Goal: Information Seeking & Learning: Learn about a topic

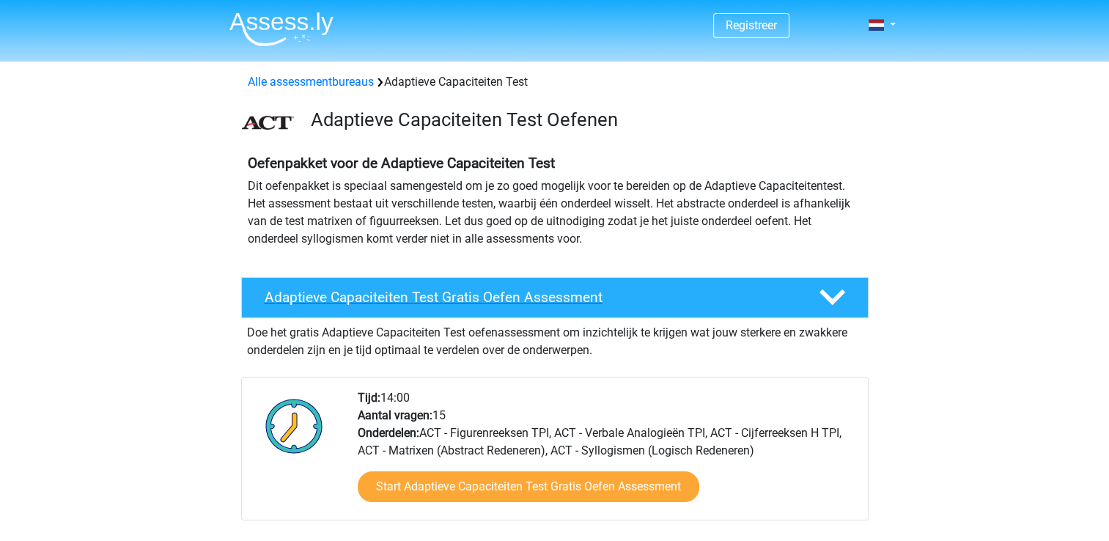
click at [381, 284] on div "Adaptieve Capaciteiten Test Gratis Oefen Assessment" at bounding box center [555, 297] width 628 height 41
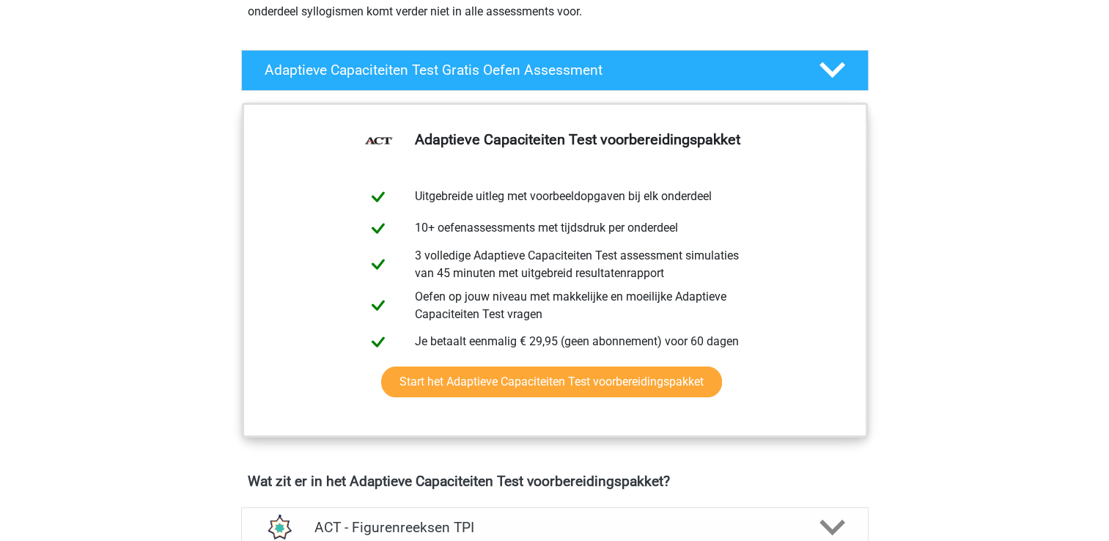
scroll to position [180, 0]
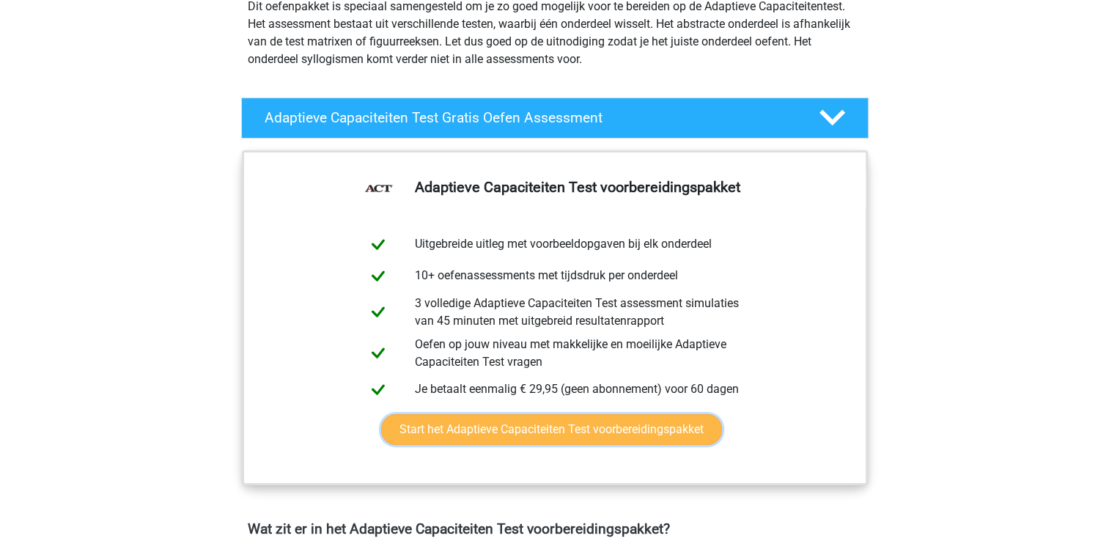
click at [592, 431] on link "Start het Adaptieve Capaciteiten Test voorbereidingspakket" at bounding box center [551, 429] width 341 height 31
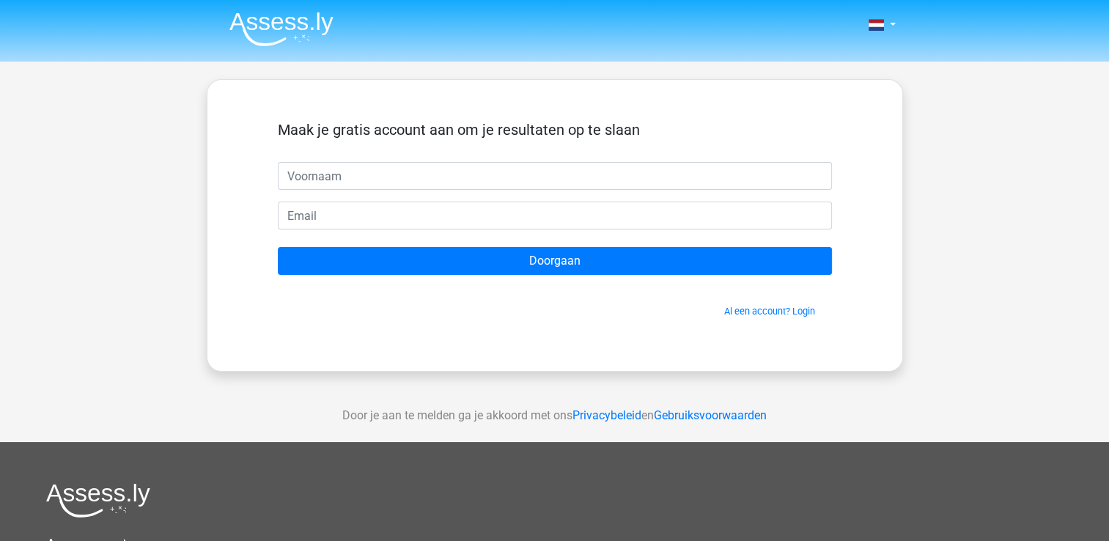
click at [424, 183] on input "text" at bounding box center [555, 176] width 554 height 28
type input "[PERSON_NAME]"
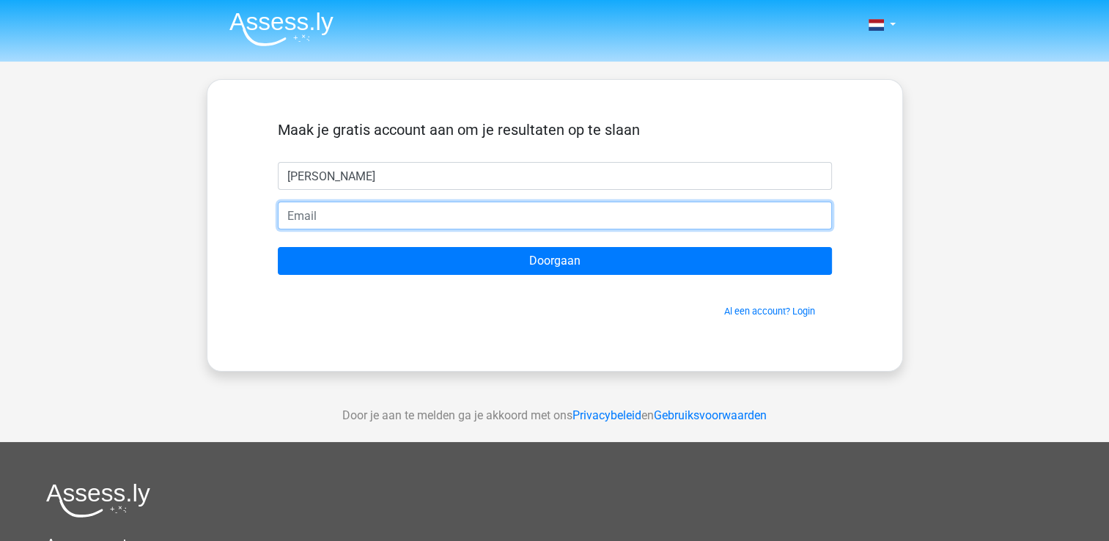
click at [402, 218] on input "email" at bounding box center [555, 216] width 554 height 28
type input "[EMAIL_ADDRESS][DOMAIN_NAME]"
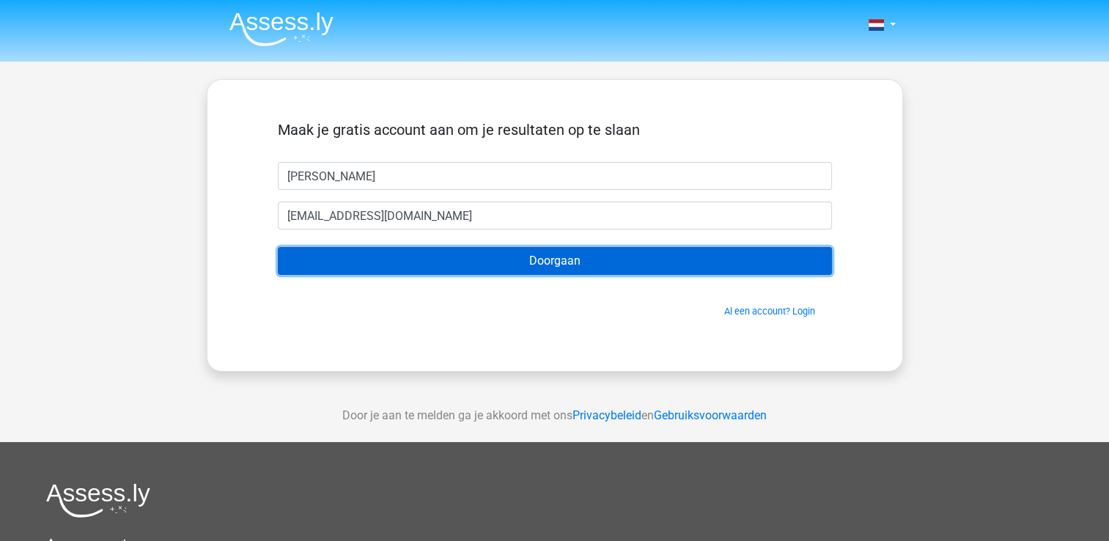
click at [486, 268] on input "Doorgaan" at bounding box center [555, 261] width 554 height 28
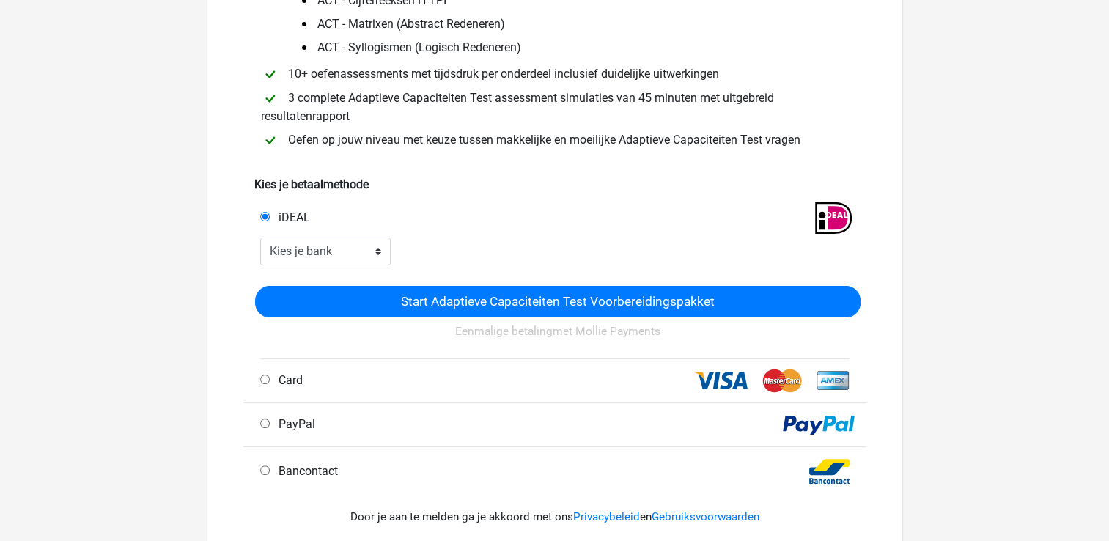
scroll to position [293, 0]
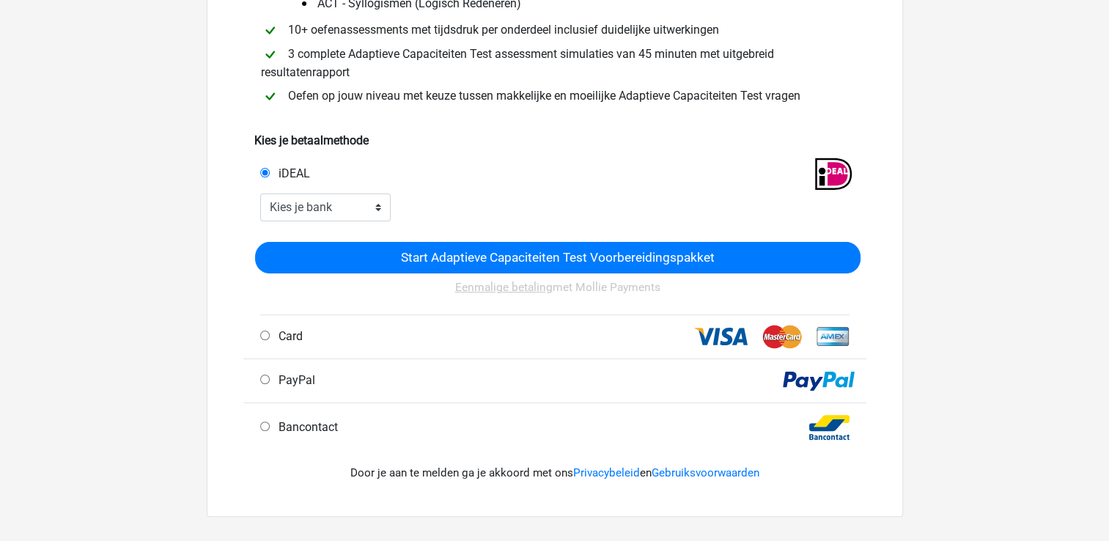
click at [276, 389] on label "PayPal" at bounding box center [294, 381] width 43 height 18
click at [270, 384] on input "PayPal" at bounding box center [265, 380] width 10 height 10
radio input "true"
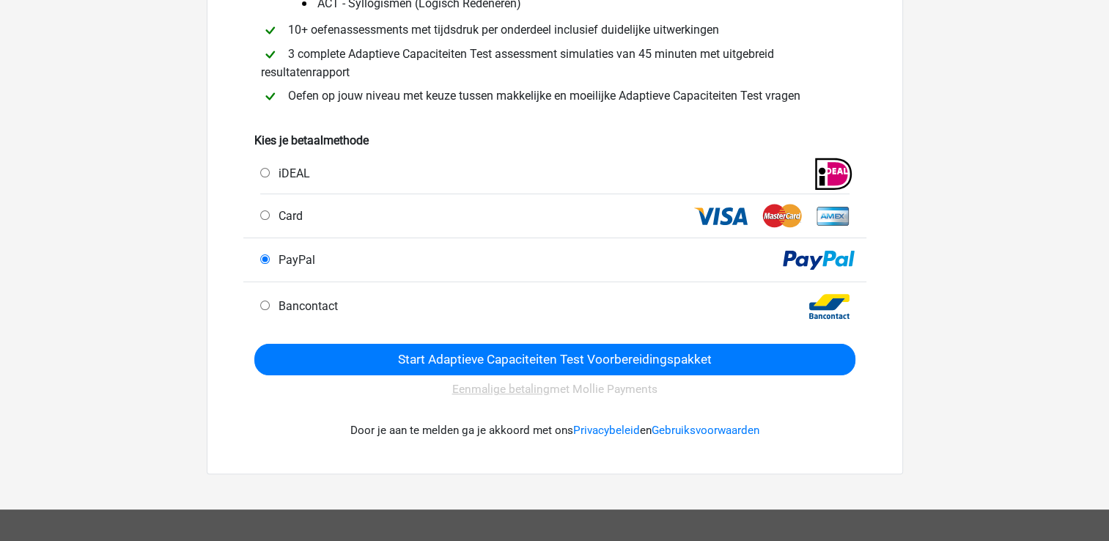
click at [276, 217] on span "Card" at bounding box center [288, 216] width 30 height 14
click at [270, 217] on input "Card" at bounding box center [265, 215] width 10 height 10
radio input "true"
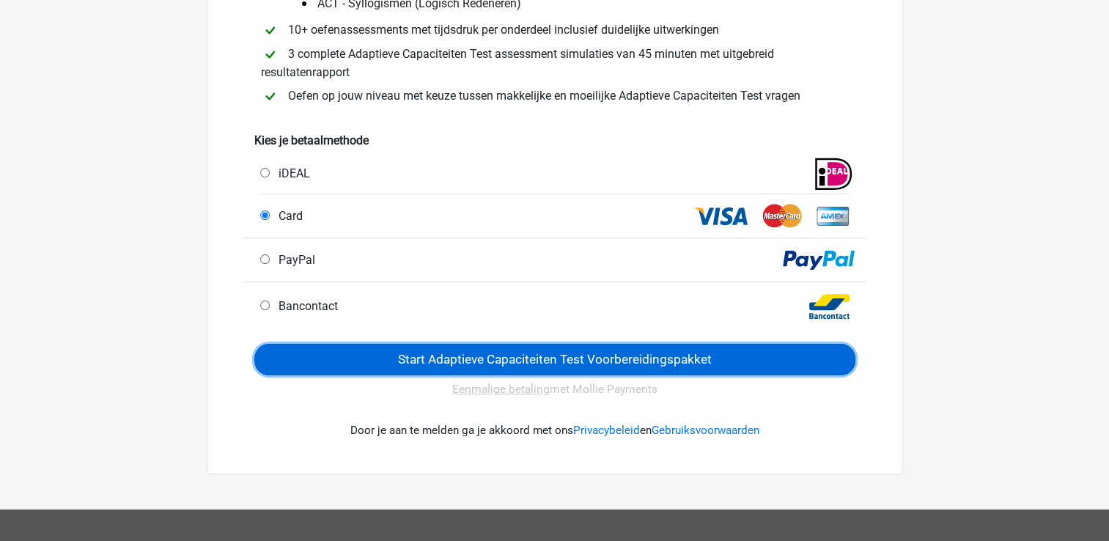
click at [466, 365] on input "Start Adaptieve Capaciteiten Test Voorbereidingspakket" at bounding box center [554, 360] width 601 height 32
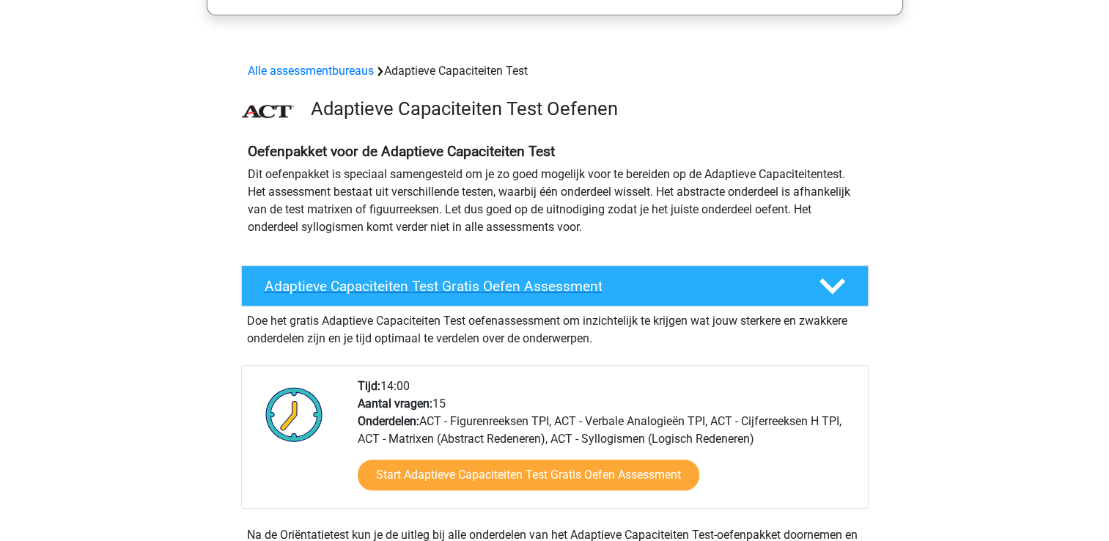
scroll to position [513, 0]
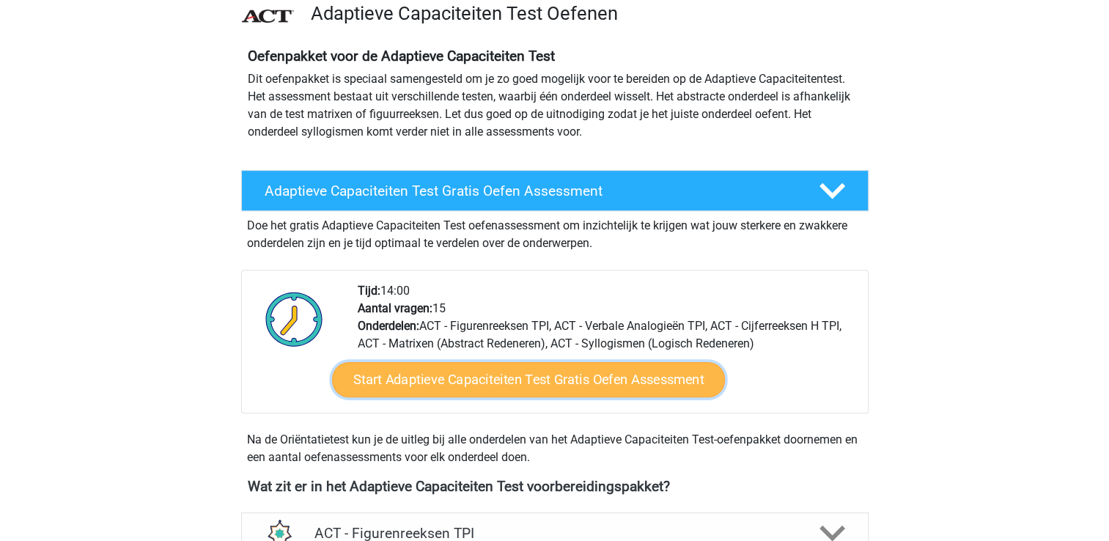
click at [630, 371] on link "Start Adaptieve Capaciteiten Test Gratis Oefen Assessment" at bounding box center [528, 379] width 393 height 35
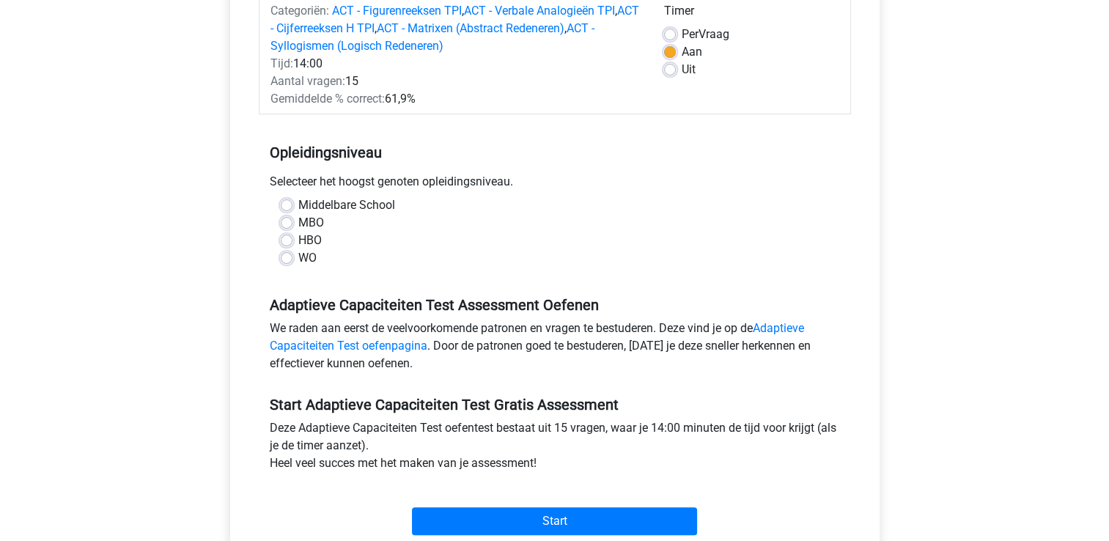
scroll to position [293, 0]
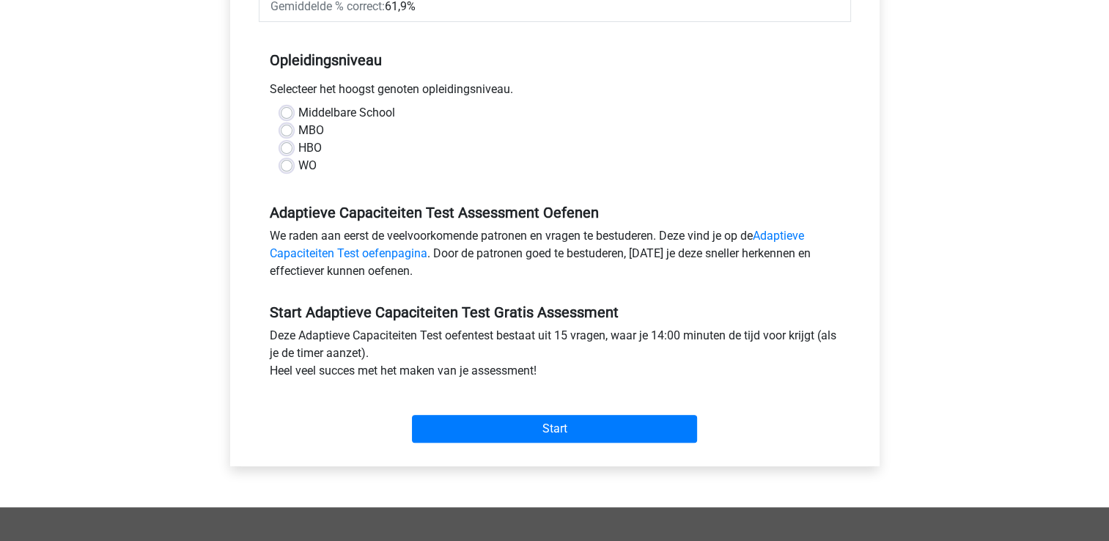
click at [298, 169] on label "WO" at bounding box center [307, 166] width 18 height 18
click at [289, 169] on input "WO" at bounding box center [287, 164] width 12 height 15
radio input "true"
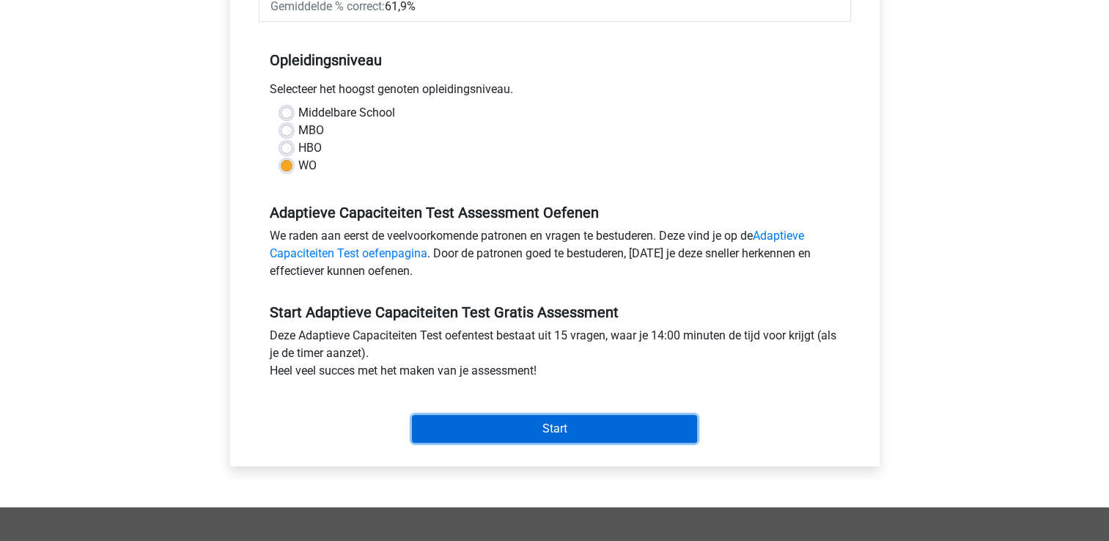
click at [525, 427] on input "Start" at bounding box center [554, 429] width 285 height 28
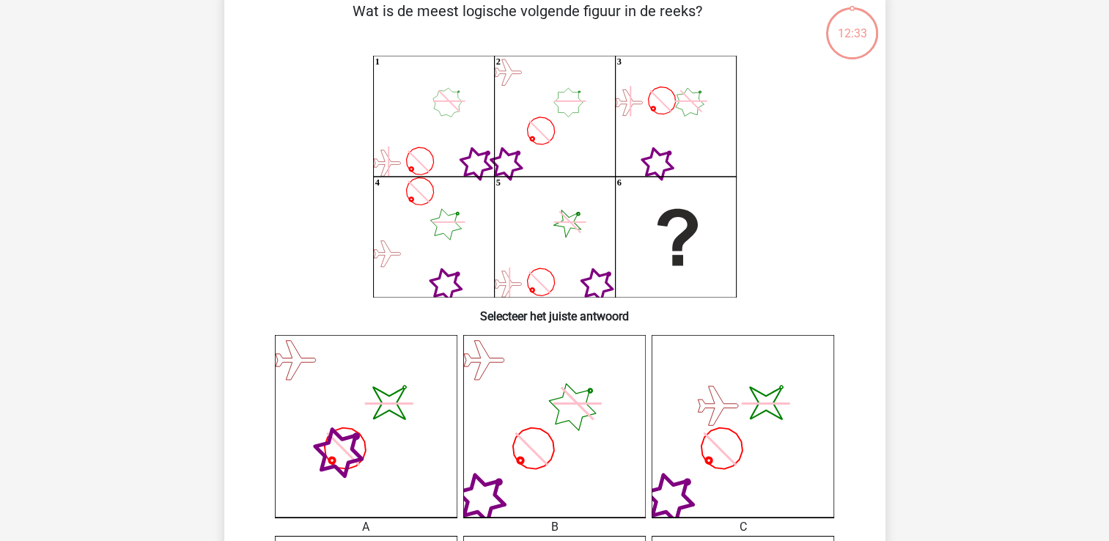
scroll to position [73, 0]
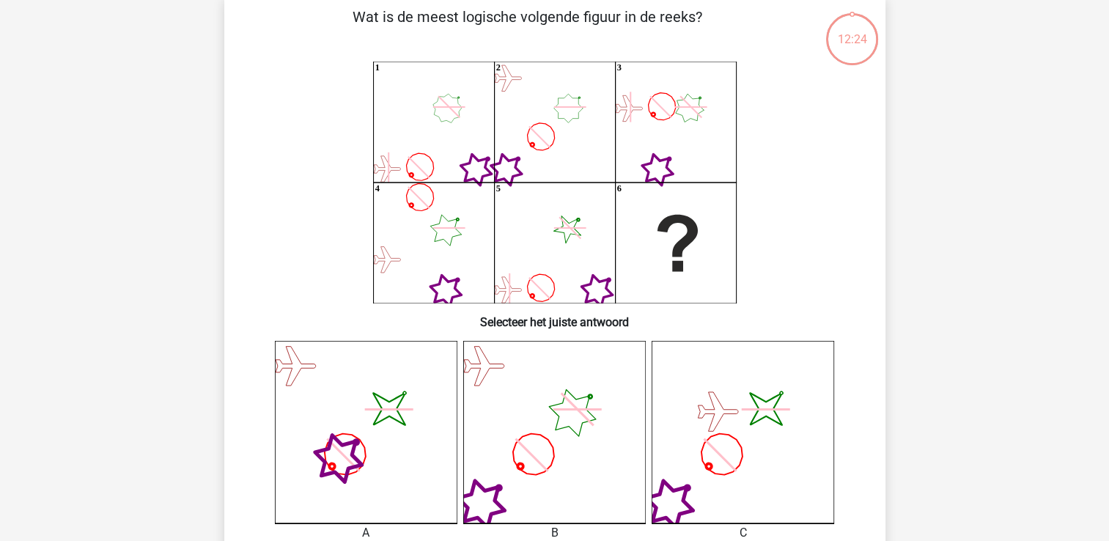
drag, startPoint x: 1010, startPoint y: 104, endPoint x: 859, endPoint y: 34, distance: 166.6
click at [859, 34] on div "12:24" at bounding box center [852, 30] width 55 height 37
drag, startPoint x: 955, startPoint y: 77, endPoint x: 126, endPoint y: 187, distance: 835.7
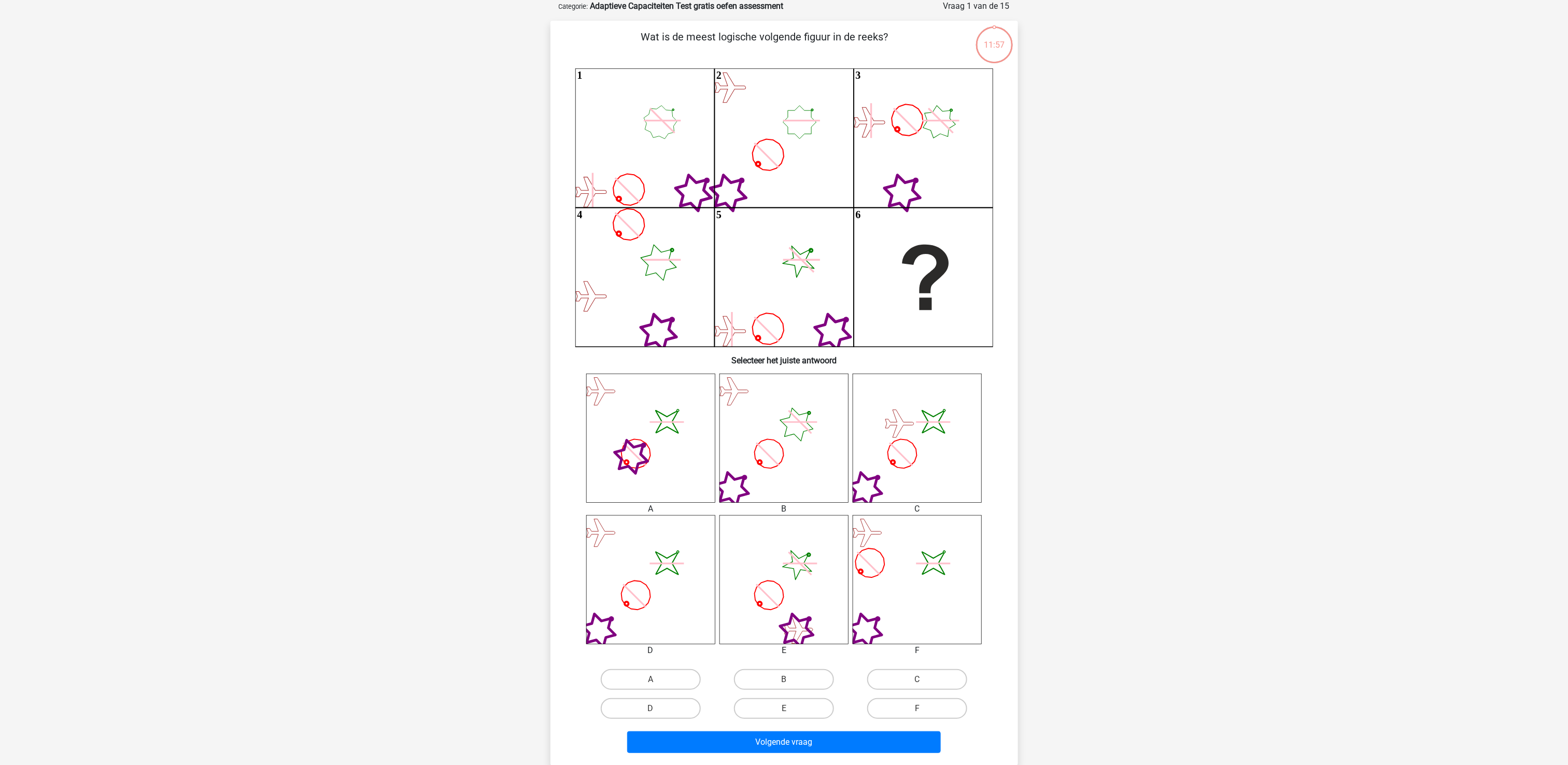
drag, startPoint x: 760, startPoint y: 1, endPoint x: 1062, endPoint y: 142, distance: 333.3
click at [784, 142] on div "[PERSON_NAME] [EMAIL_ADDRESS][DOMAIN_NAME]" at bounding box center [784, 506] width 1568 height 1116
click at [671, 382] on label "D" at bounding box center [651, 708] width 100 height 21
click at [657, 382] on input "D" at bounding box center [654, 712] width 7 height 7
radio input "true"
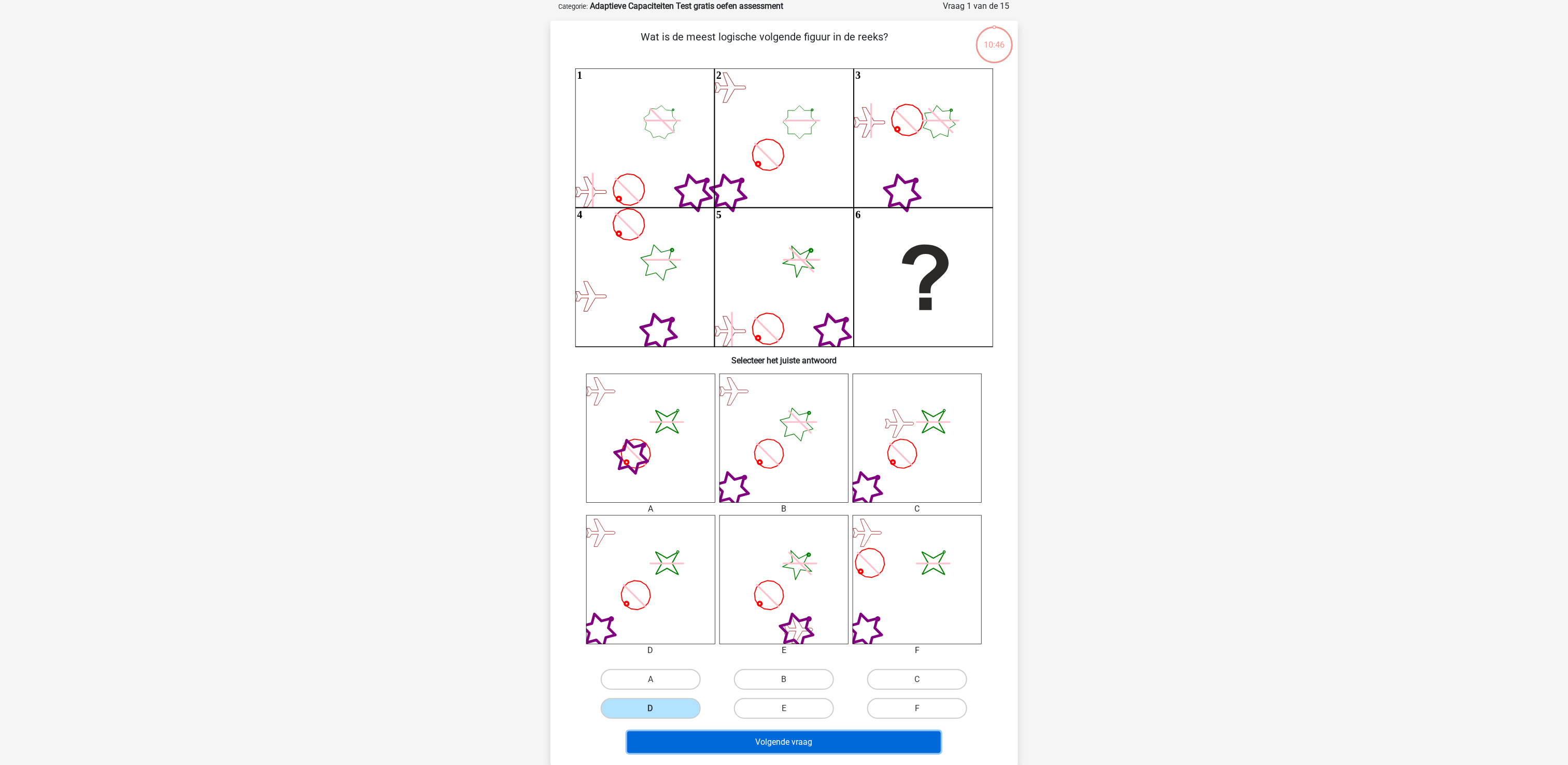
click at [784, 382] on button "Volgende vraag" at bounding box center [784, 742] width 314 height 22
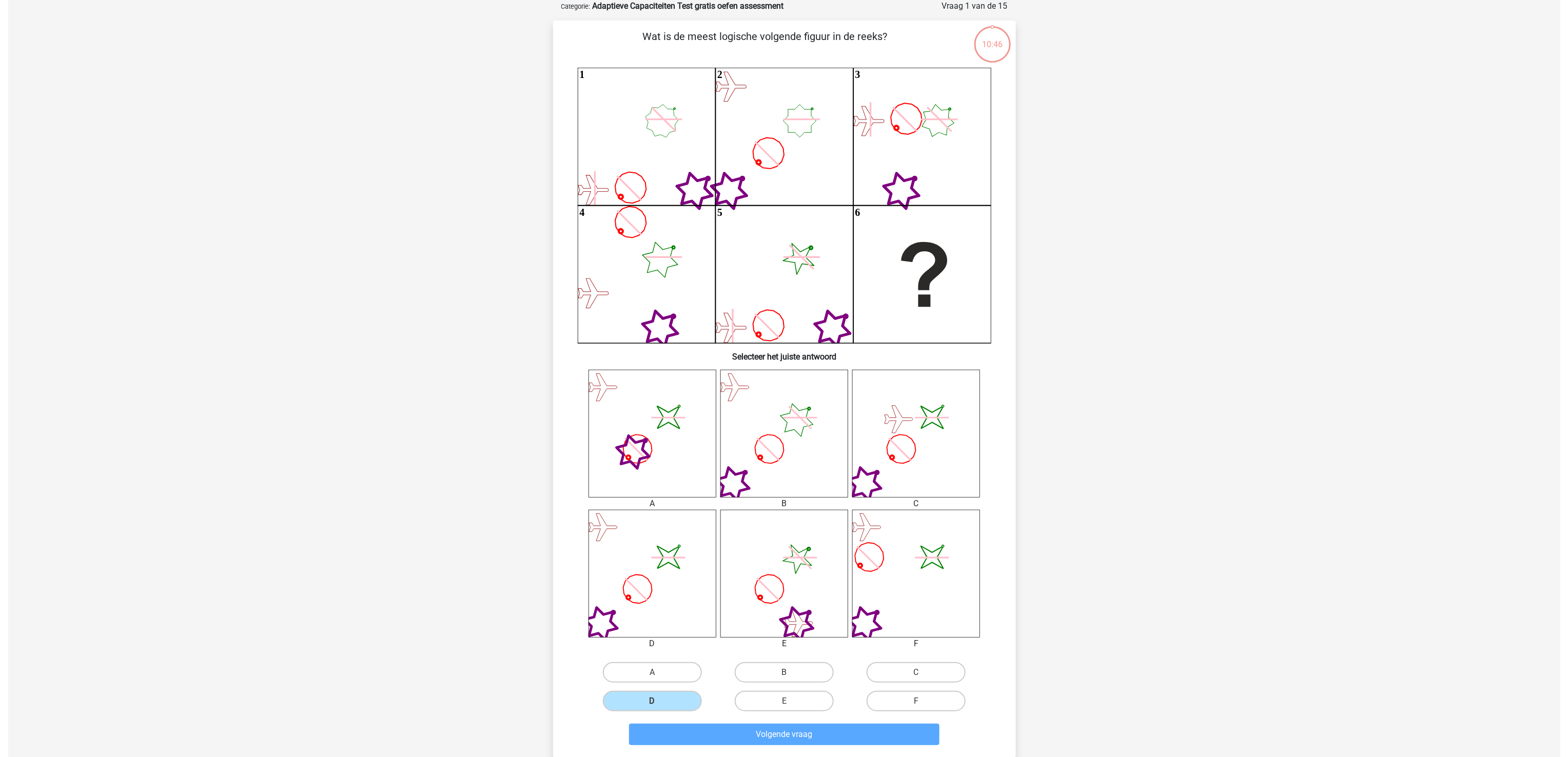
scroll to position [0, 0]
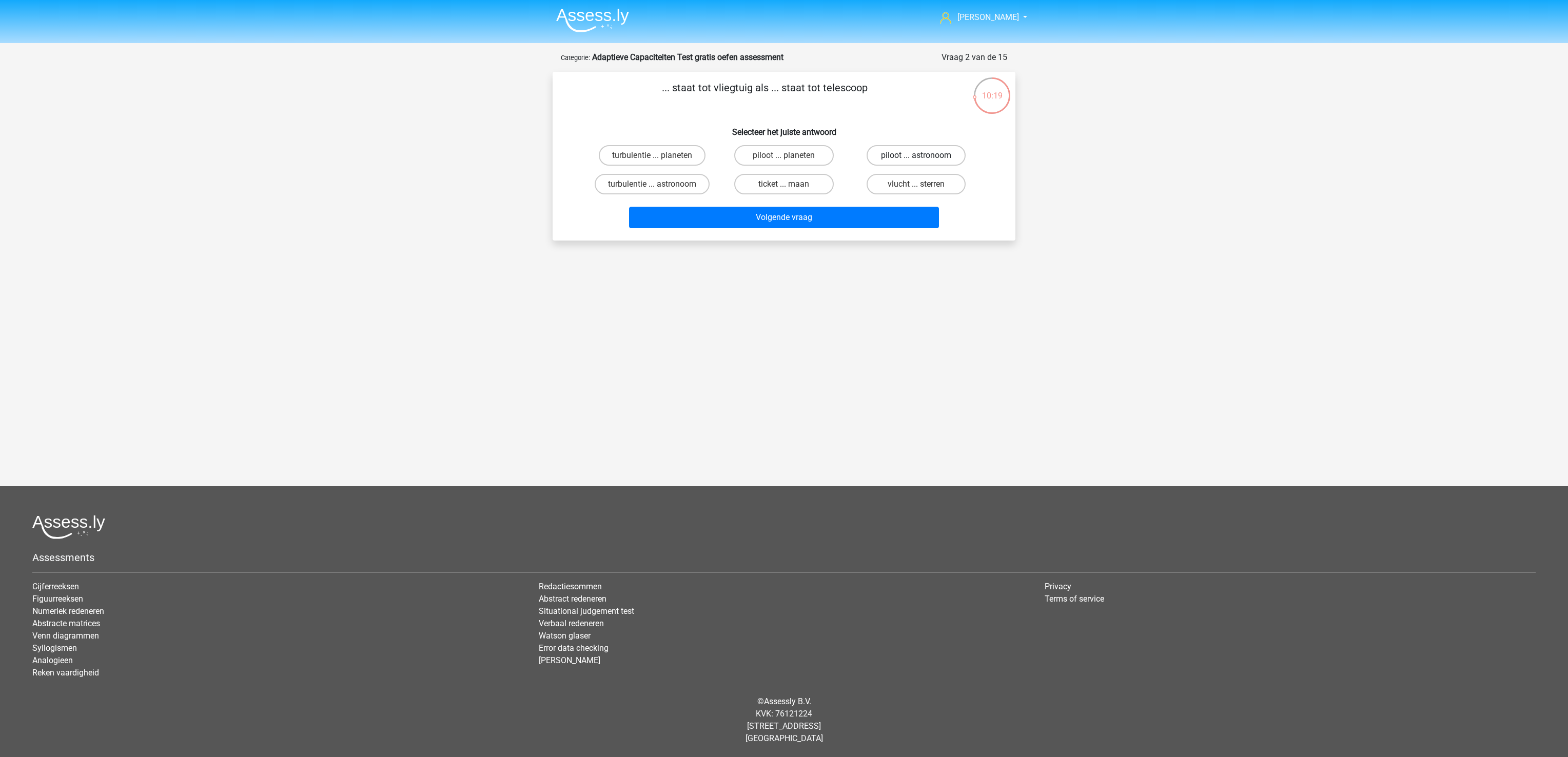
click at [776, 155] on label "piloot ... astronoom" at bounding box center [916, 155] width 99 height 20
click at [776, 155] on input "piloot ... astronoom" at bounding box center [919, 159] width 7 height 7
radio input "true"
click at [776, 215] on button "Volgende vraag" at bounding box center [784, 217] width 311 height 22
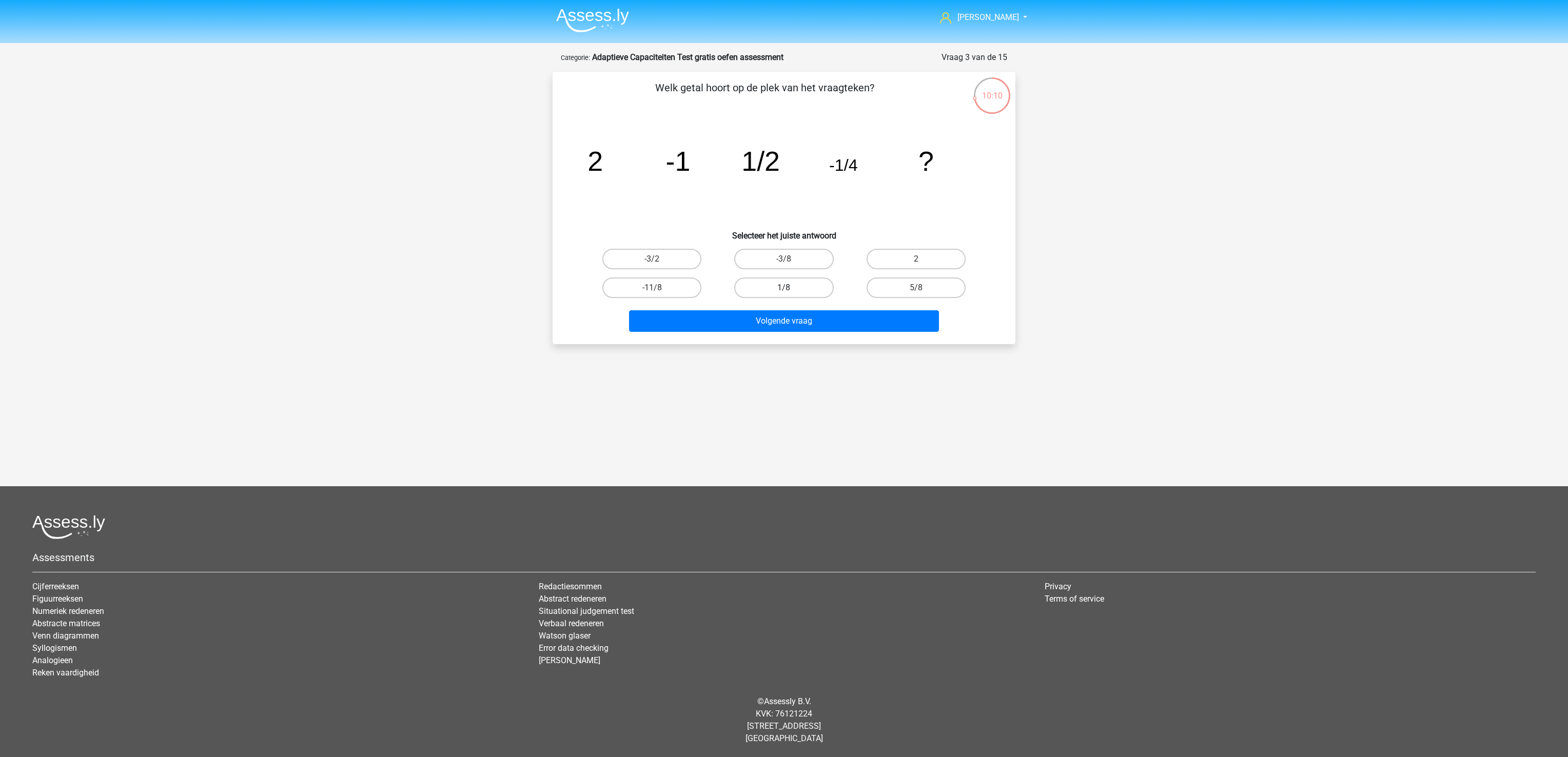
click at [776, 283] on label "1/8" at bounding box center [784, 288] width 99 height 20
click at [776, 288] on input "1/8" at bounding box center [787, 291] width 7 height 7
radio input "true"
click at [663, 287] on label "-11/8" at bounding box center [652, 288] width 99 height 20
click at [658, 288] on input "-11/8" at bounding box center [656, 291] width 7 height 7
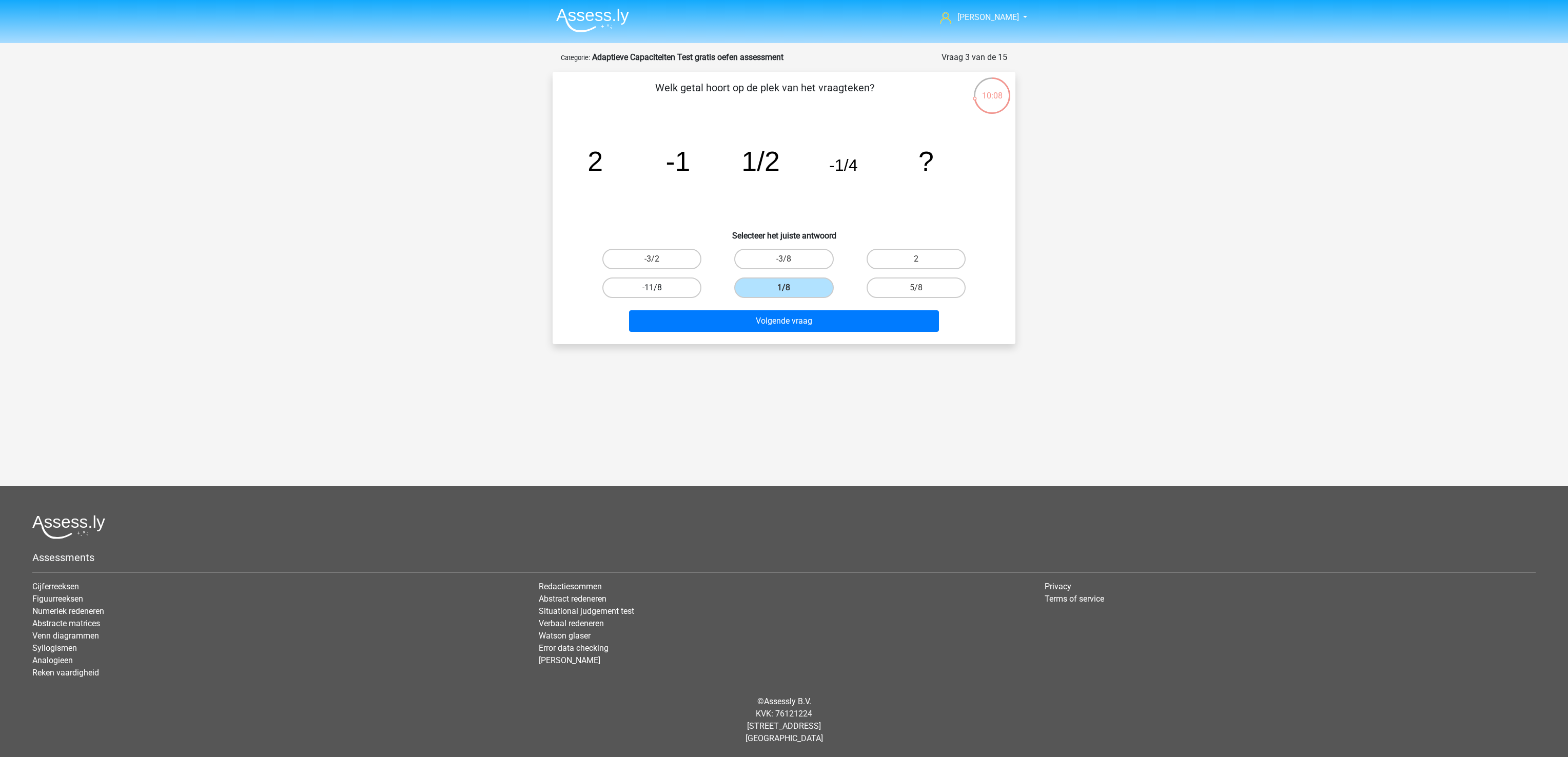
radio input "true"
click at [776, 283] on label "1/8" at bounding box center [784, 288] width 99 height 20
click at [776, 288] on input "1/8" at bounding box center [787, 291] width 7 height 7
radio input "true"
click at [776, 322] on button "Volgende vraag" at bounding box center [784, 321] width 311 height 22
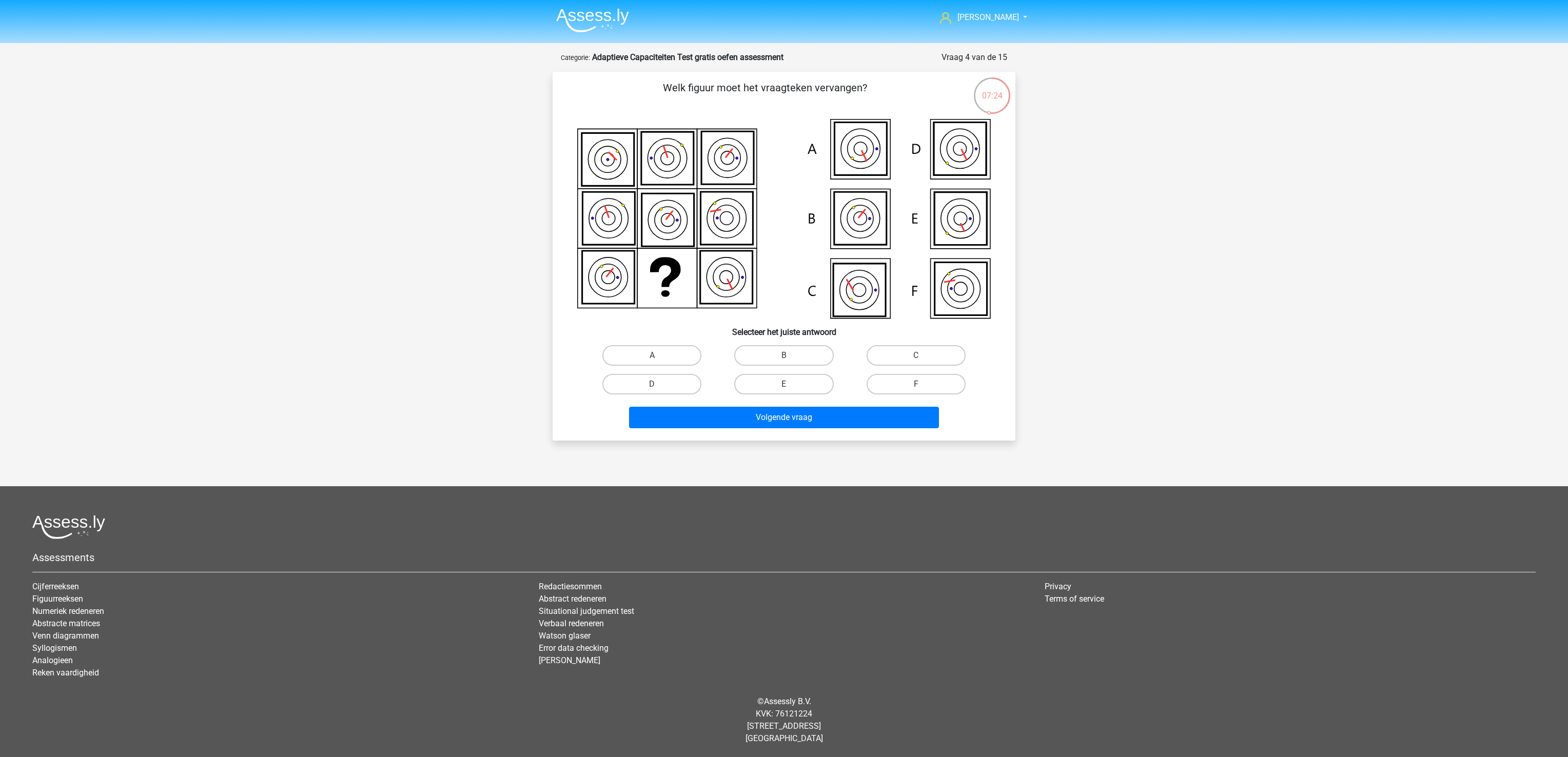
click at [776, 295] on icon at bounding box center [961, 289] width 52 height 53
click at [776, 374] on label "F" at bounding box center [916, 383] width 99 height 20
click at [776, 378] on input "F" at bounding box center [919, 388] width 7 height 7
radio input "true"
click at [776, 378] on button "Volgende vraag" at bounding box center [784, 417] width 311 height 22
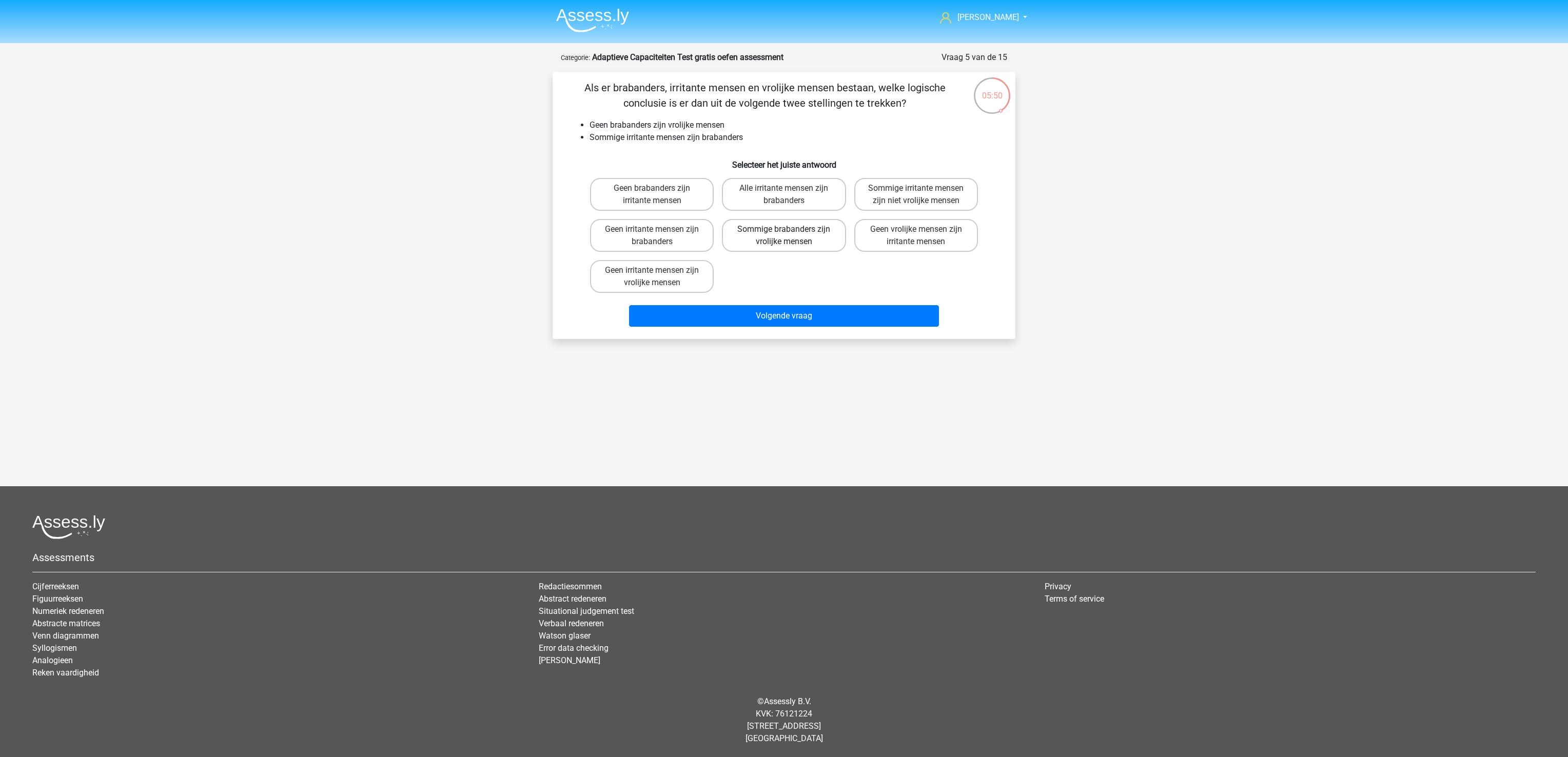
click at [776, 240] on label "Sommige brabanders zijn vrolijke mensen" at bounding box center [784, 235] width 124 height 33
click at [776, 236] on input "Sommige brabanders zijn vrolijke mensen" at bounding box center [787, 233] width 7 height 7
radio input "true"
click at [776, 310] on button "Volgende vraag" at bounding box center [784, 316] width 311 height 22
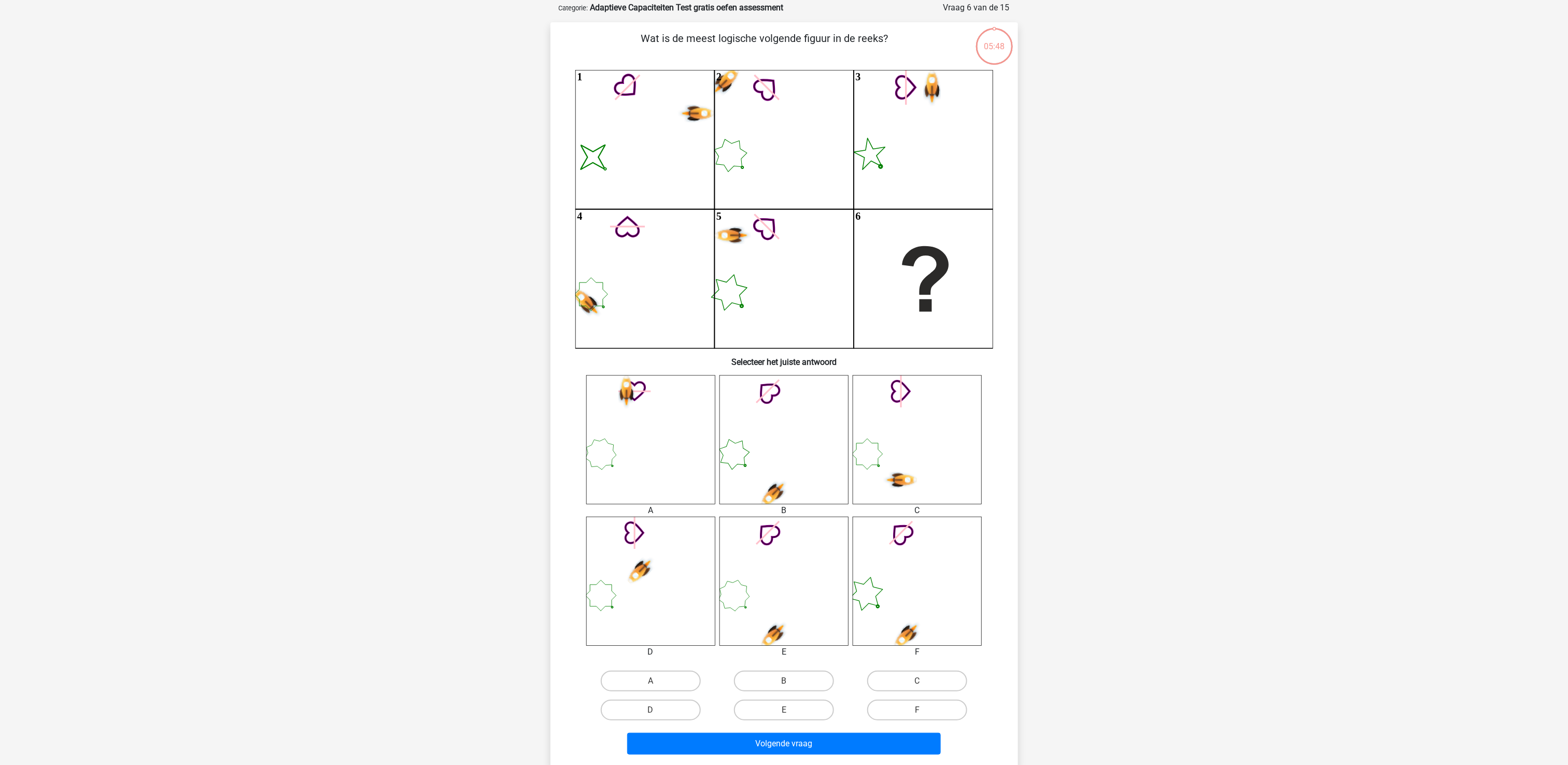
scroll to position [52, 0]
click at [727, 382] on icon at bounding box center [784, 580] width 129 height 129
click at [784, 382] on label "E" at bounding box center [784, 708] width 100 height 21
click at [784, 382] on input "E" at bounding box center [788, 712] width 7 height 7
radio input "true"
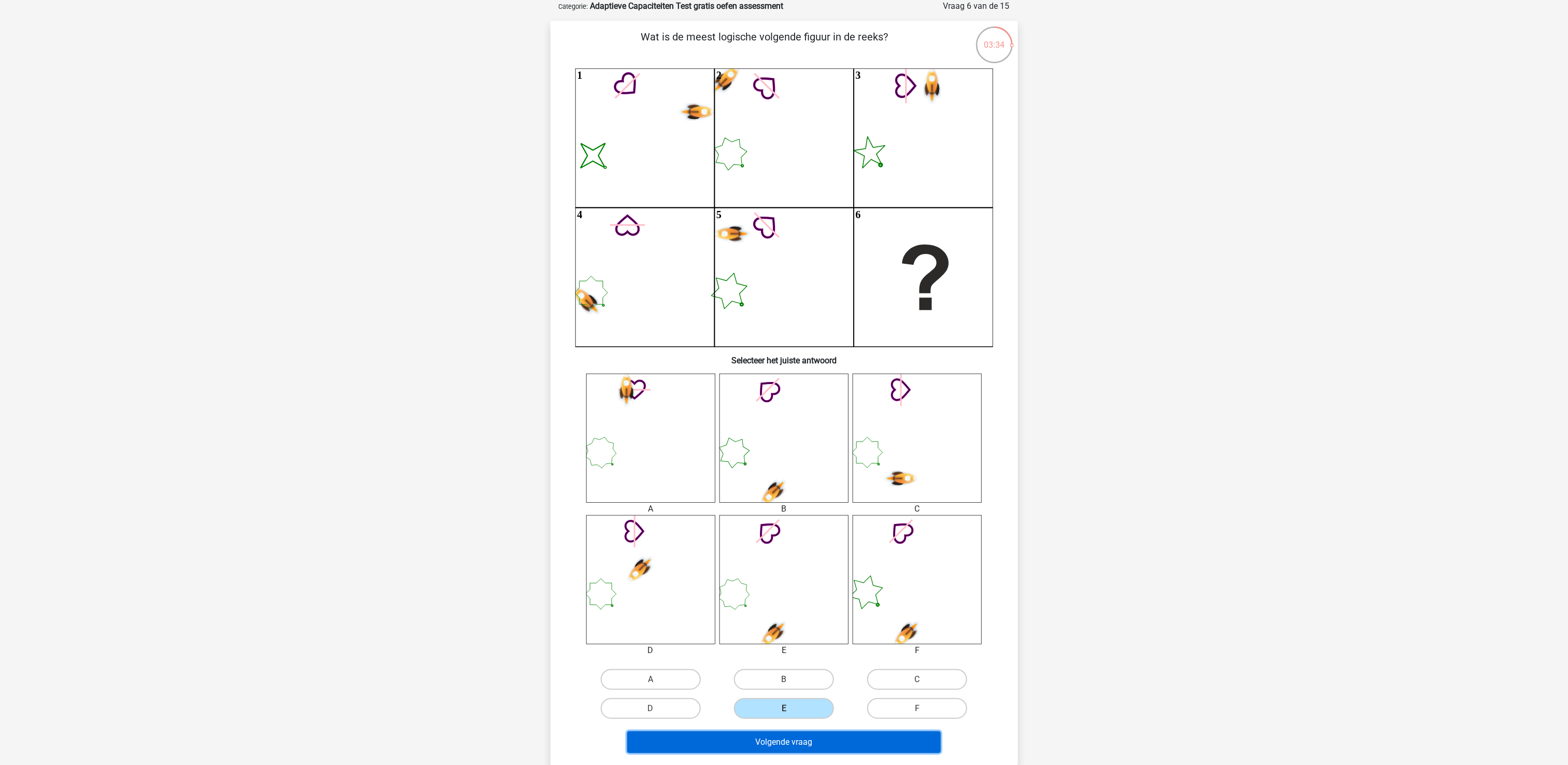
click at [784, 382] on button "Volgende vraag" at bounding box center [784, 742] width 314 height 22
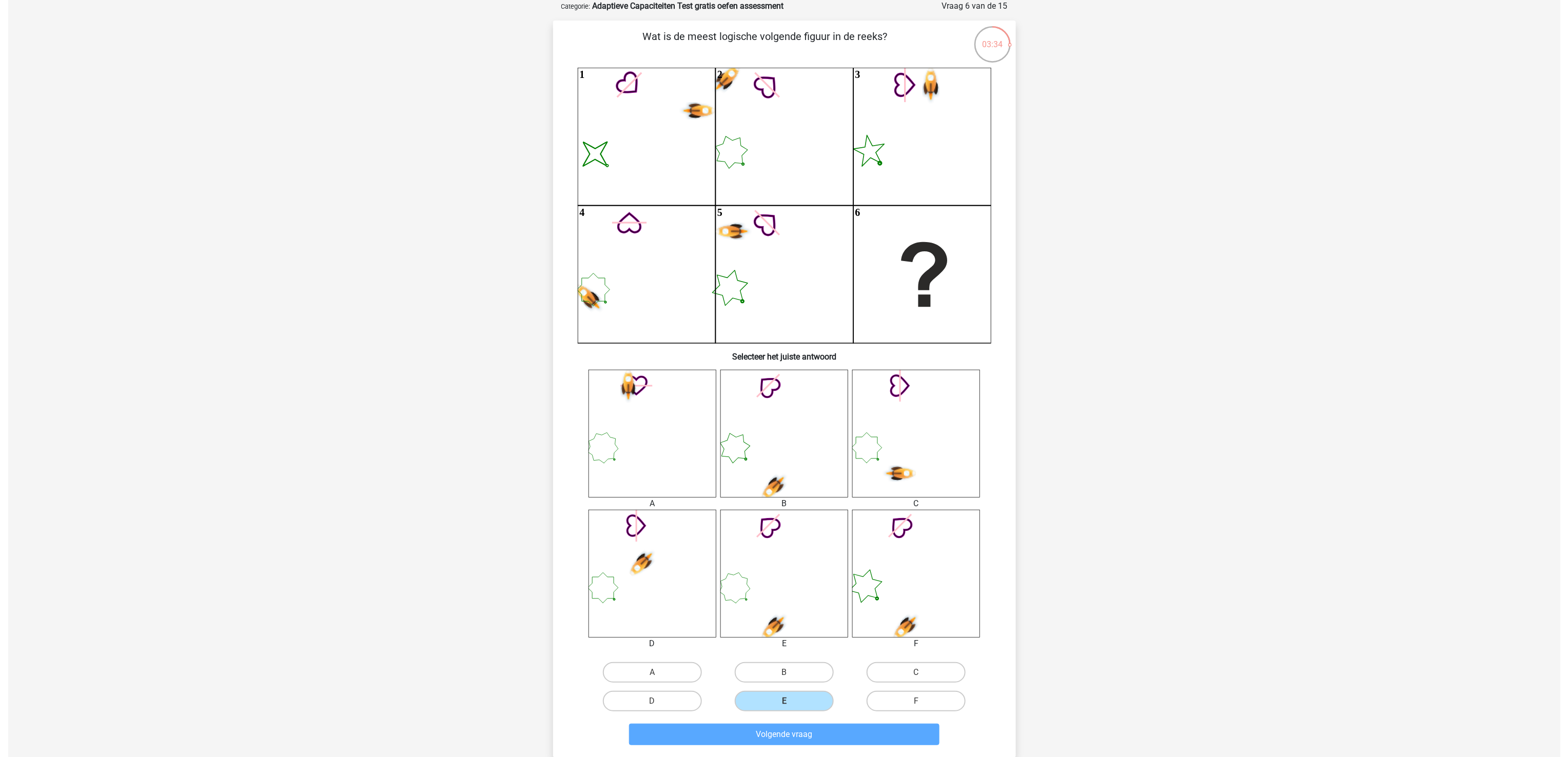
scroll to position [0, 0]
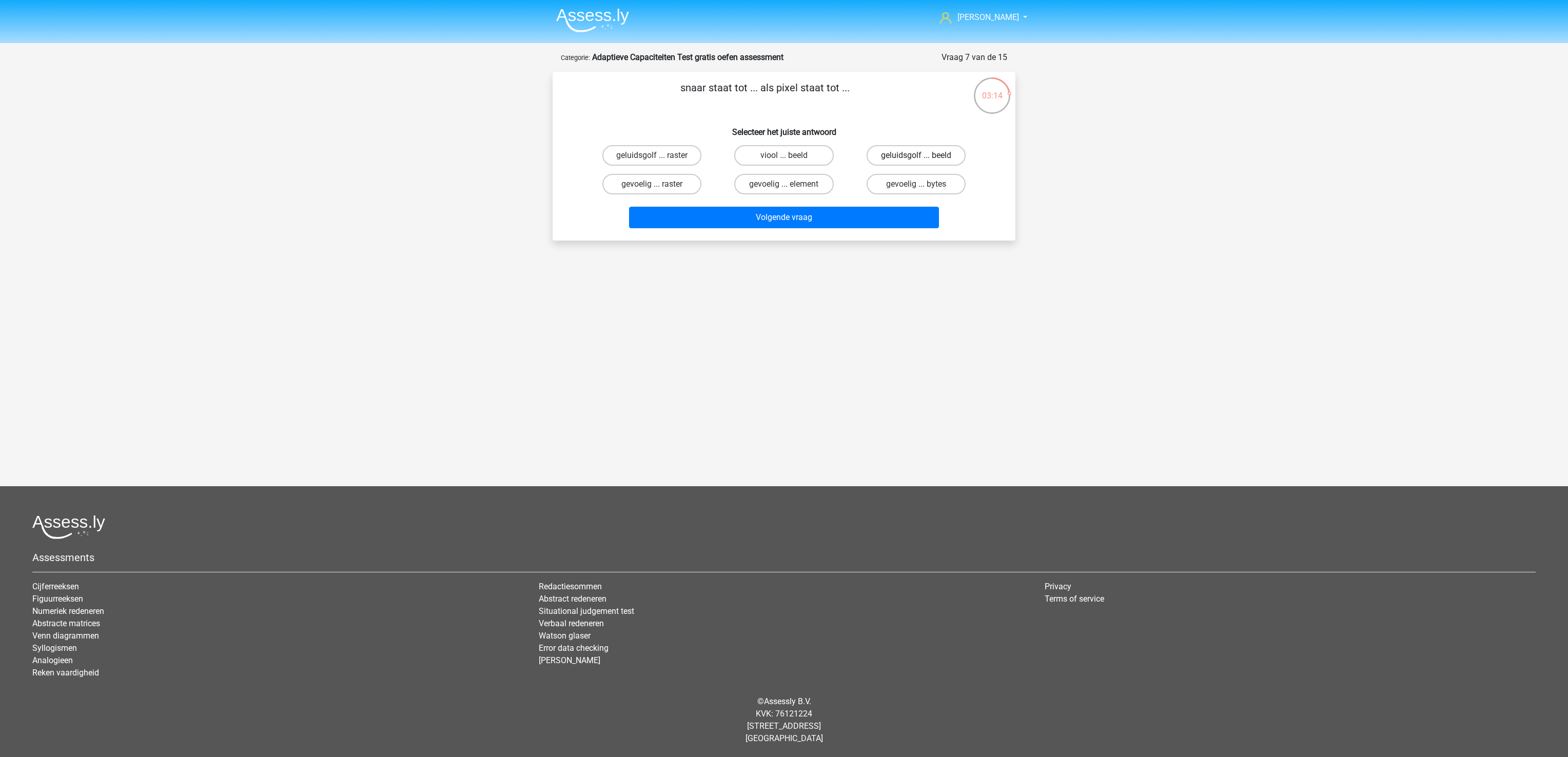
click at [776, 155] on label "geluidsgolf ... beeld" at bounding box center [916, 155] width 99 height 20
click at [776, 155] on input "geluidsgolf ... beeld" at bounding box center [919, 159] width 7 height 7
radio input "true"
click at [776, 226] on button "Volgende vraag" at bounding box center [784, 217] width 311 height 22
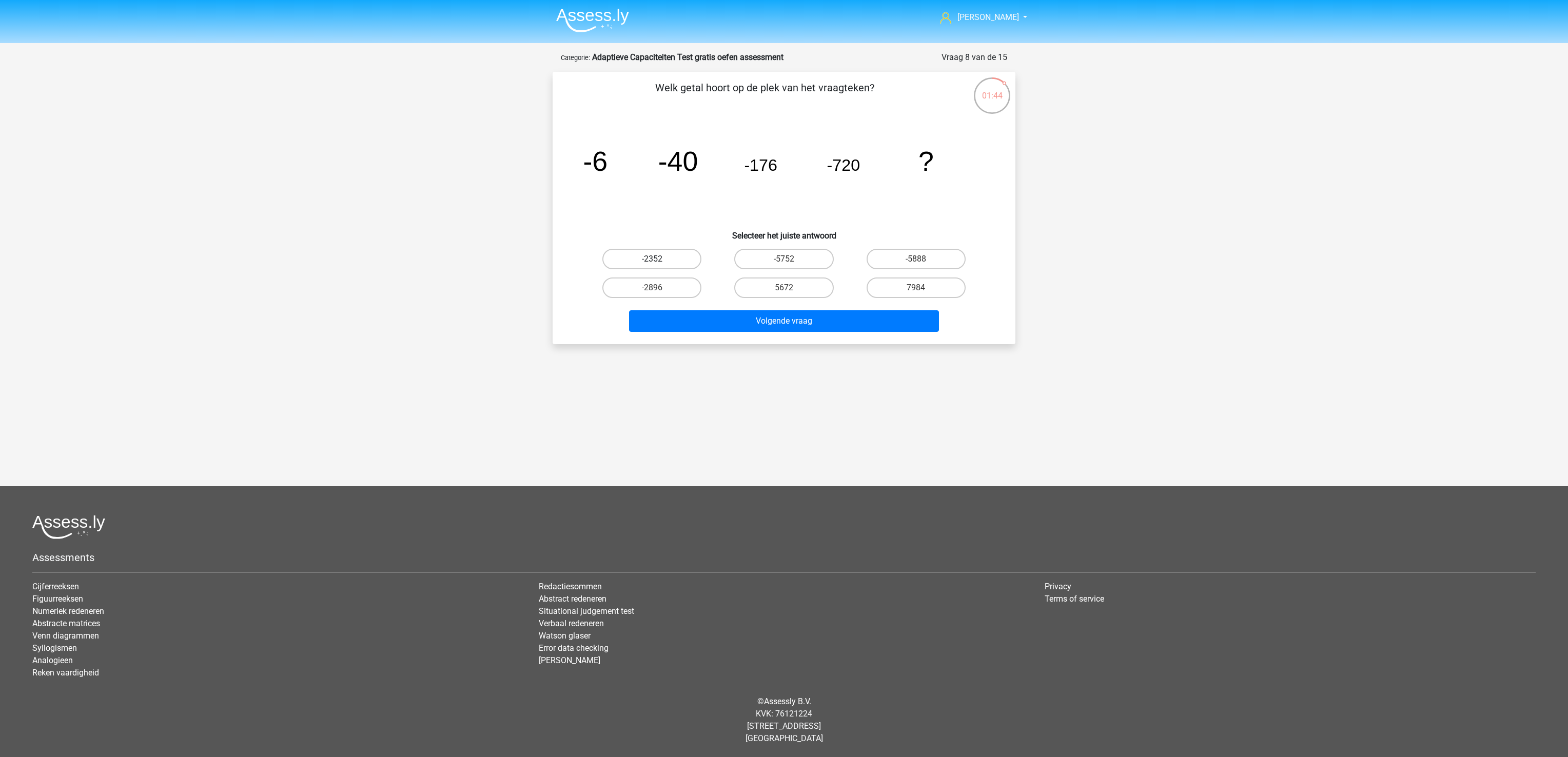
click at [647, 262] on label "-2352" at bounding box center [652, 259] width 99 height 20
click at [652, 262] on input "-2352" at bounding box center [656, 262] width 7 height 7
radio input "true"
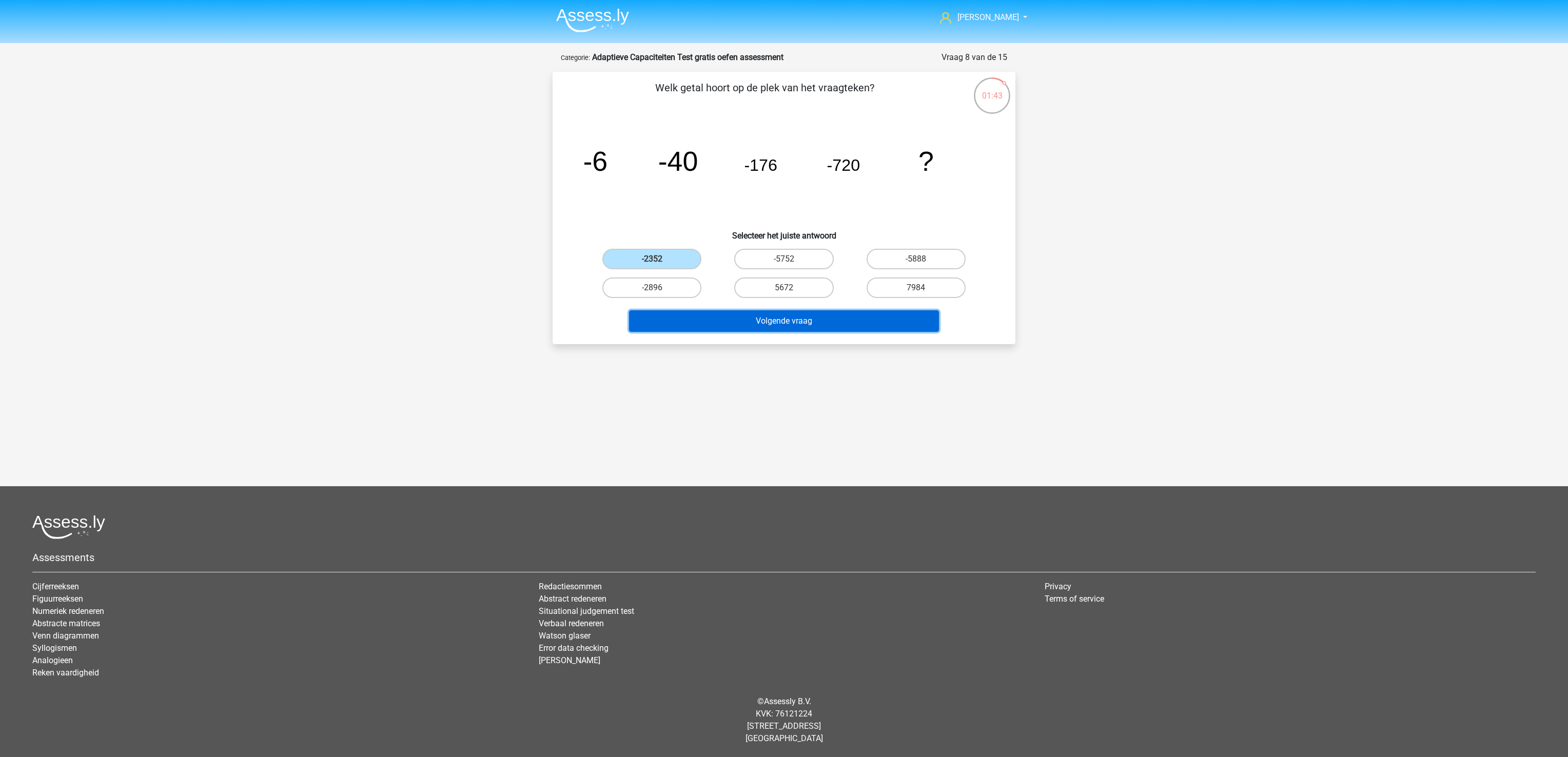
click at [736, 322] on button "Volgende vraag" at bounding box center [784, 321] width 311 height 22
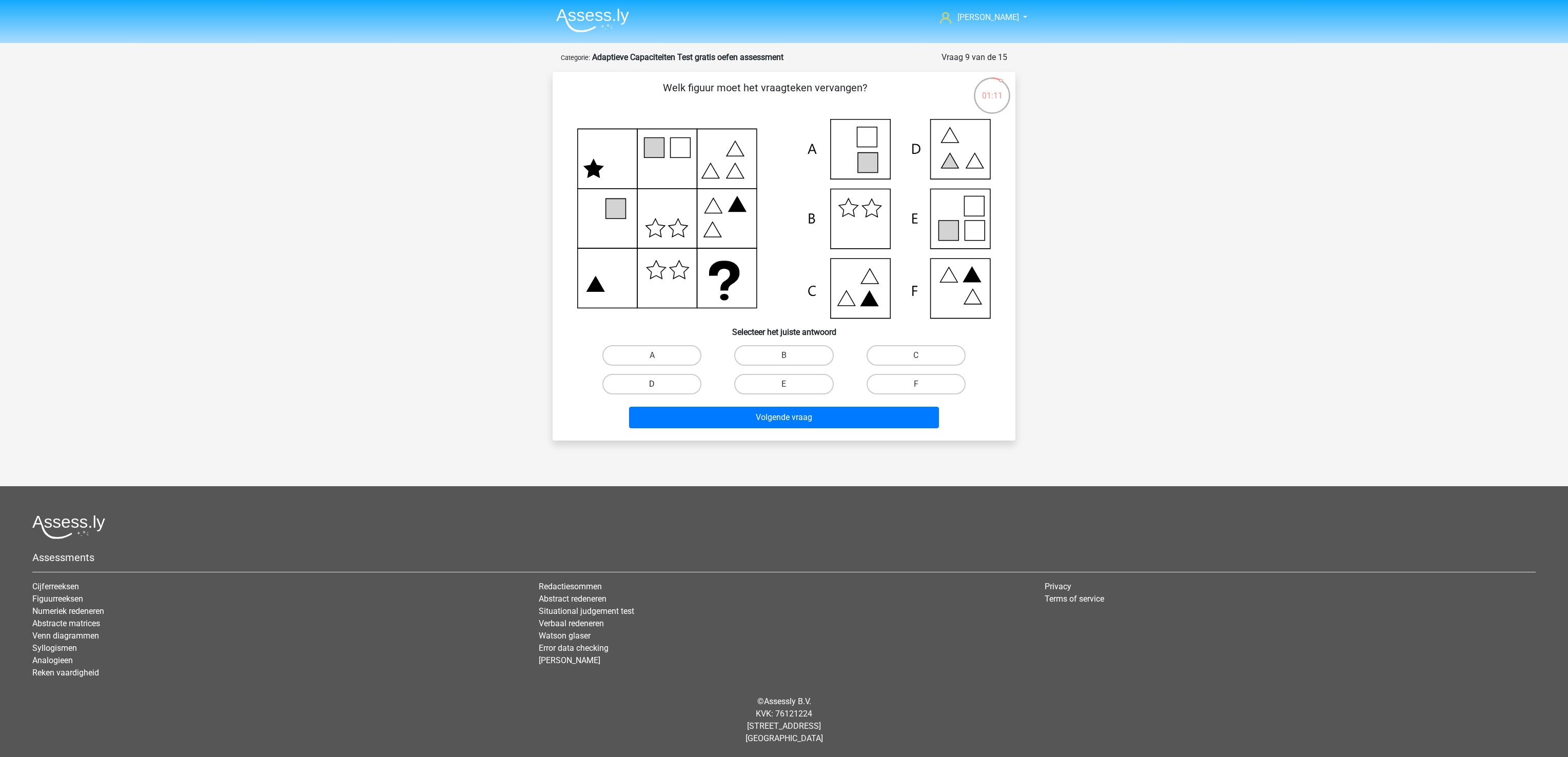
click at [697, 378] on label "D" at bounding box center [652, 383] width 99 height 20
click at [658, 378] on input "D" at bounding box center [656, 388] width 7 height 7
radio input "true"
click at [743, 378] on button "Volgende vraag" at bounding box center [784, 417] width 311 height 22
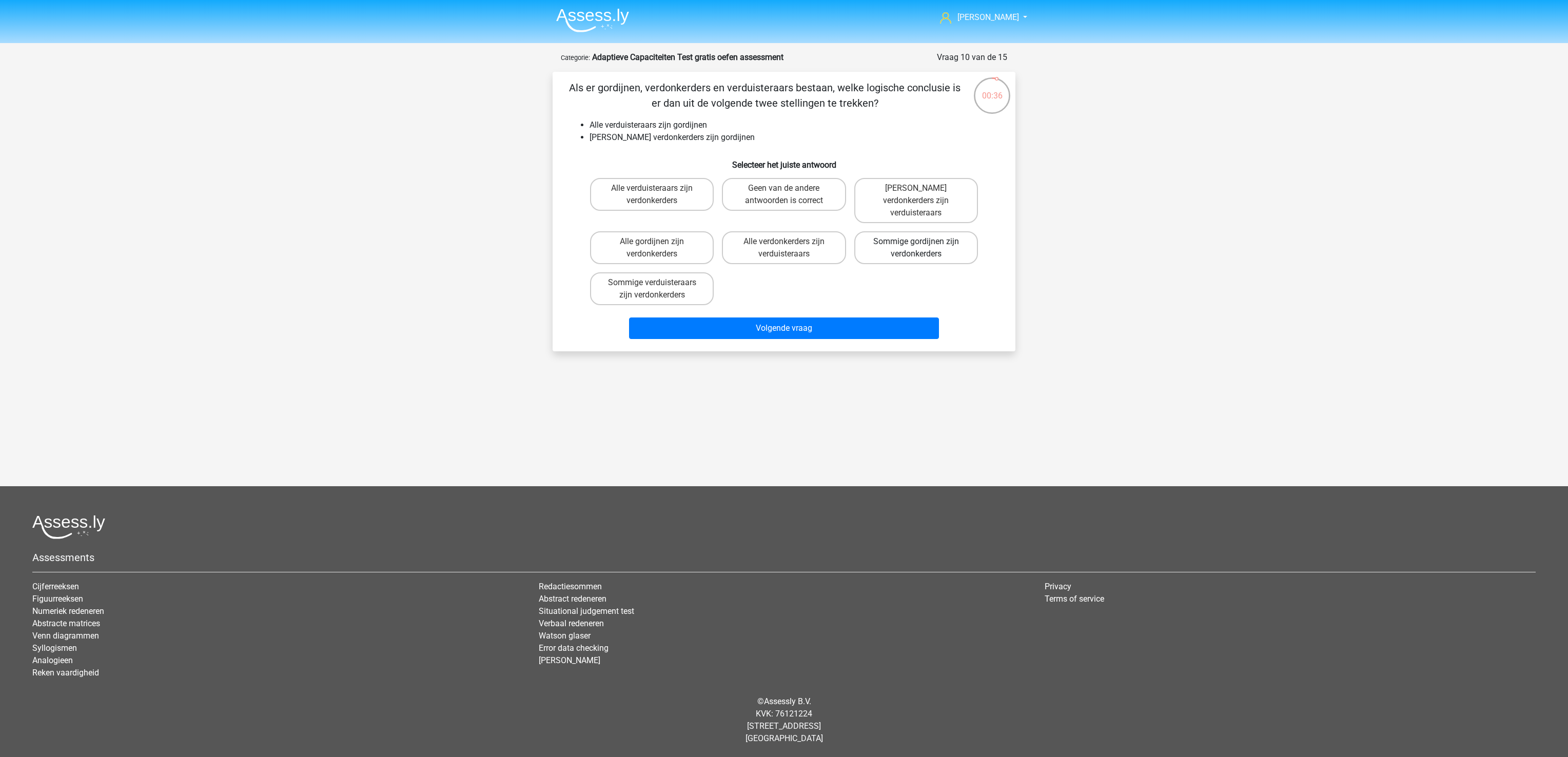
click at [776, 238] on label "Sommige gordijnen zijn verdonkerders" at bounding box center [916, 248] width 124 height 33
click at [776, 241] on input "Sommige gordijnen zijn verdonkerders" at bounding box center [919, 245] width 7 height 7
radio input "true"
click at [776, 318] on button "Volgende vraag" at bounding box center [784, 328] width 311 height 22
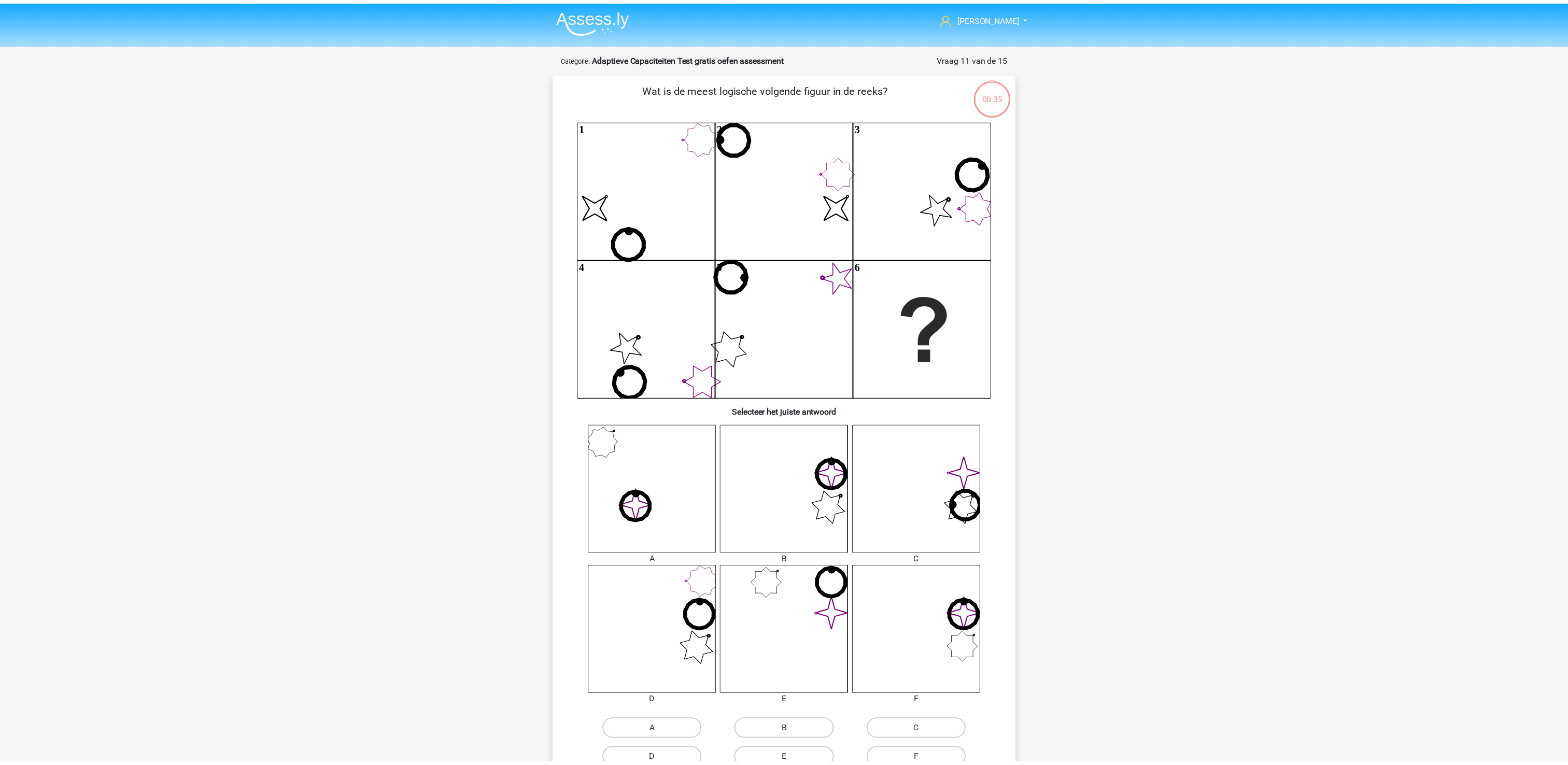
scroll to position [52, 0]
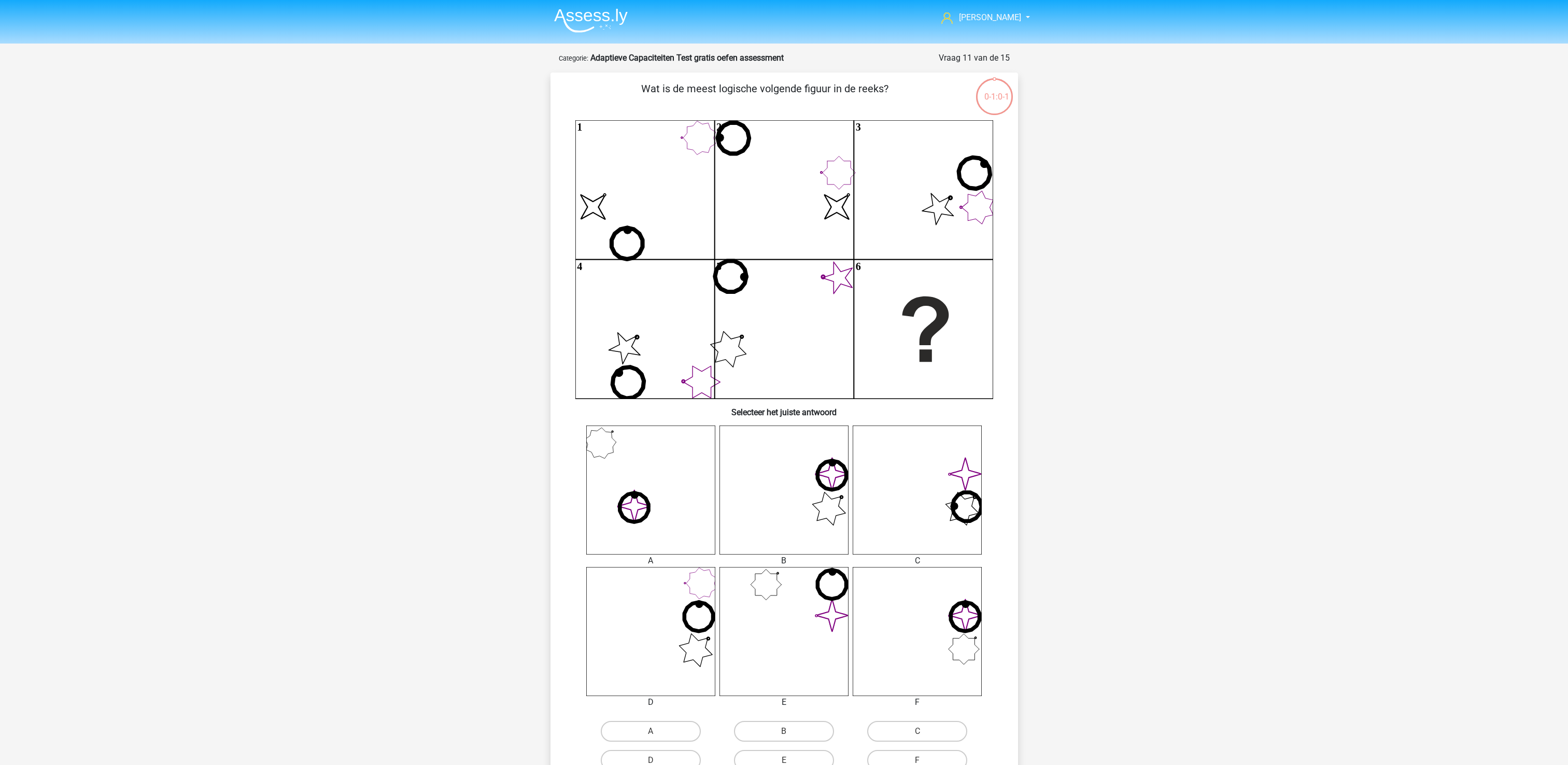
scroll to position [52, 0]
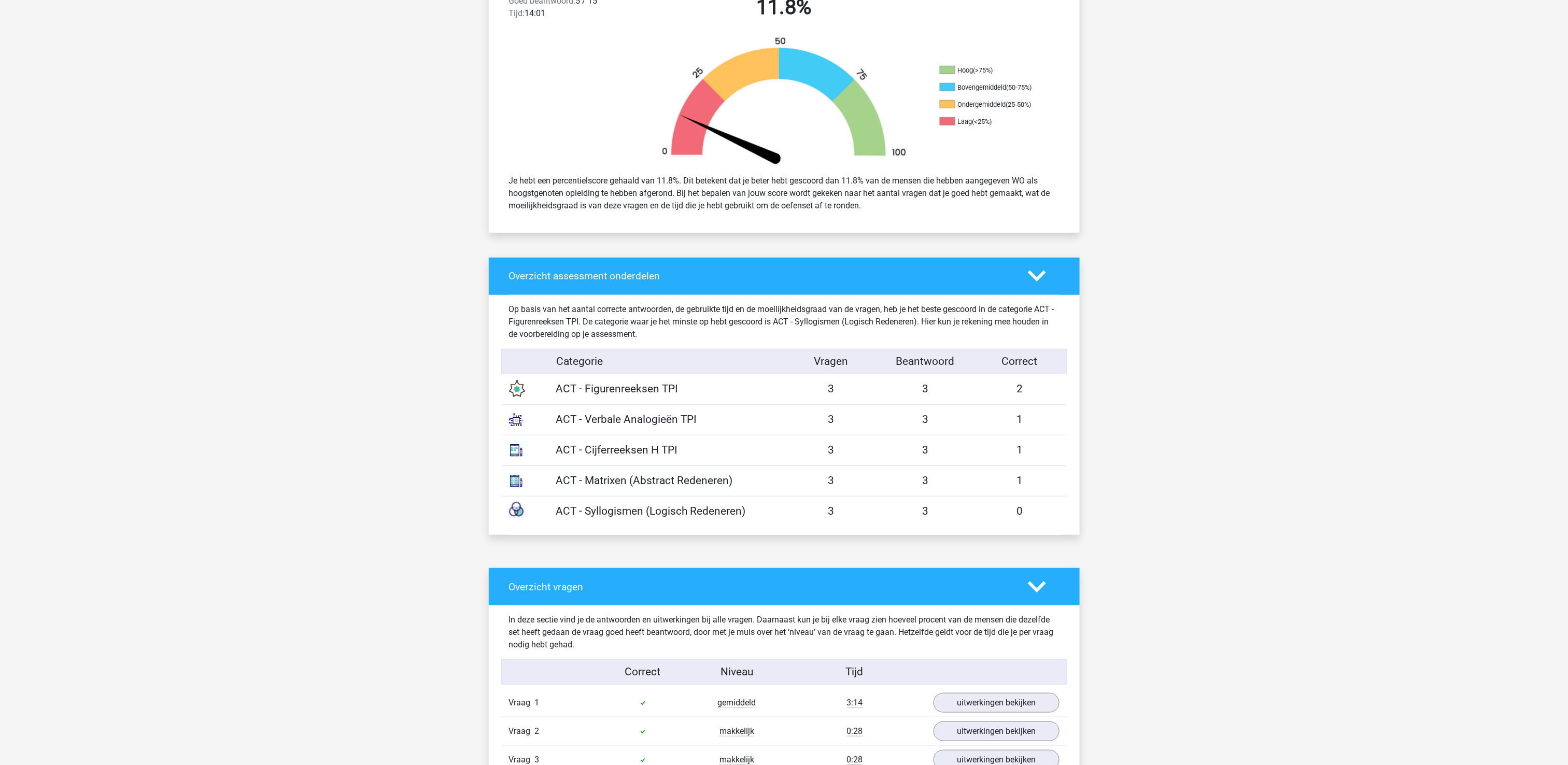
scroll to position [311, 0]
click at [584, 382] on div "ACT - Figurenreeksen TPI" at bounding box center [667, 387] width 236 height 16
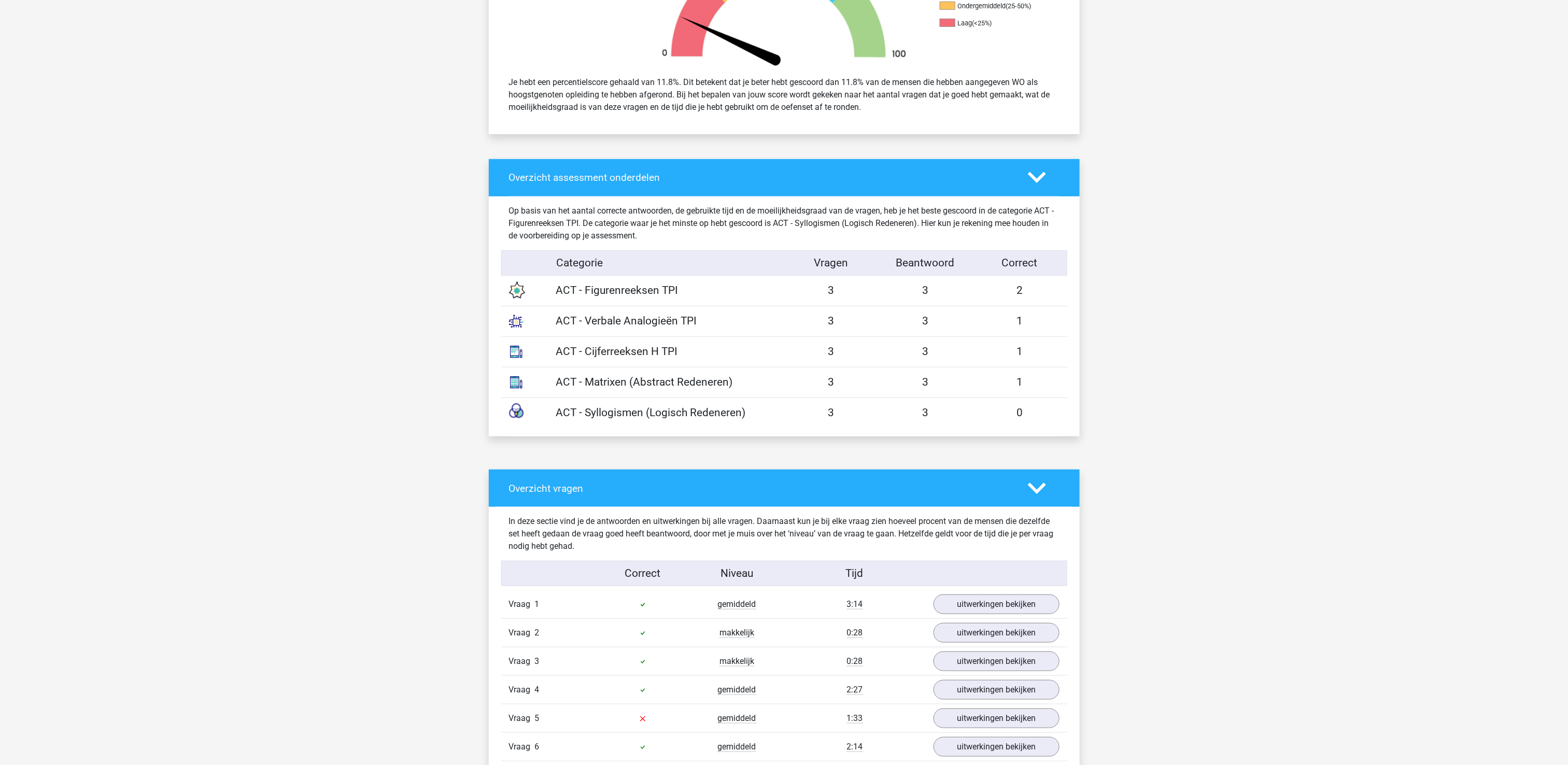
scroll to position [622, 0]
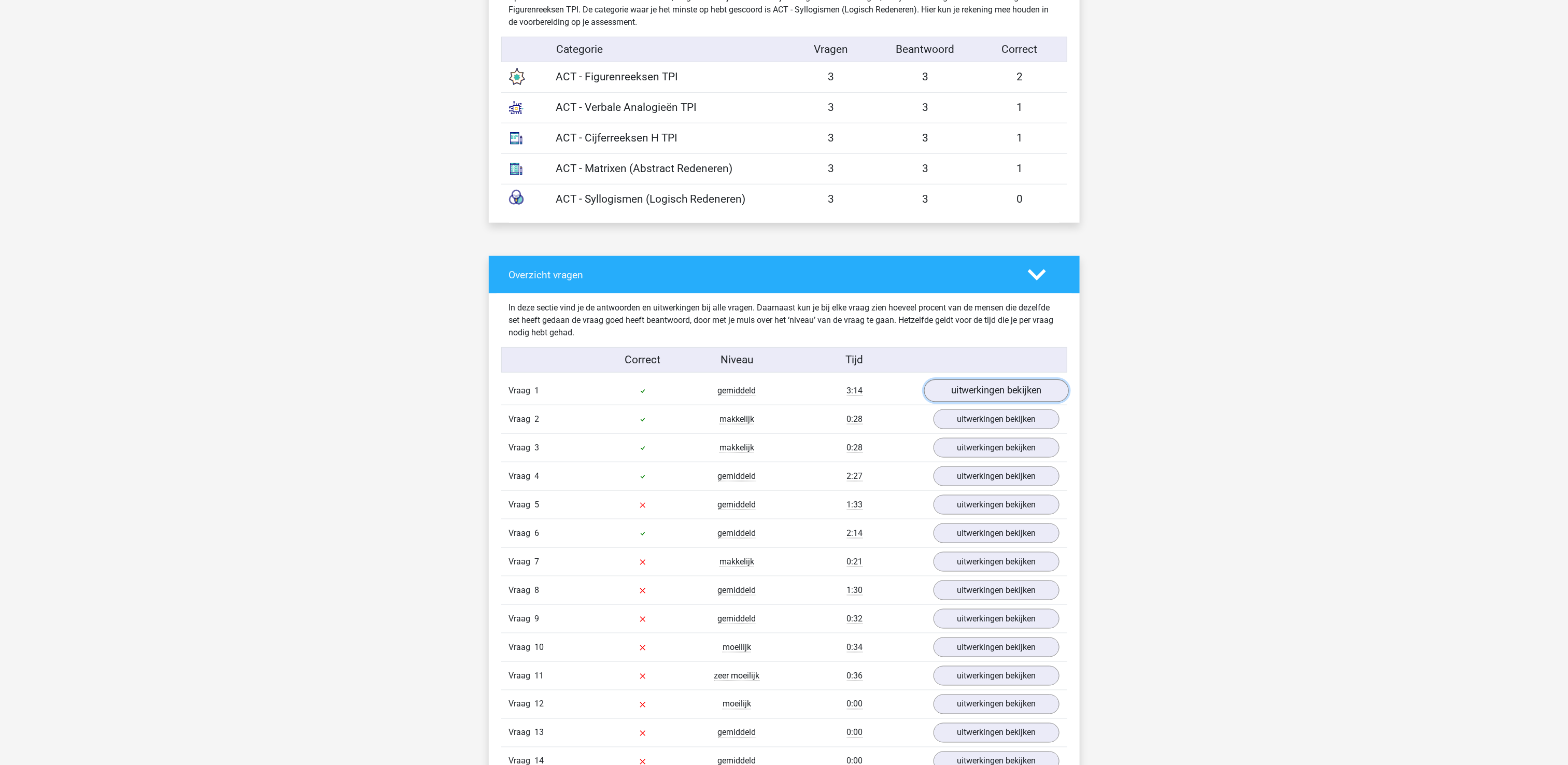
click at [1011, 395] on link "uitwerkingen bekijken" at bounding box center [995, 391] width 145 height 23
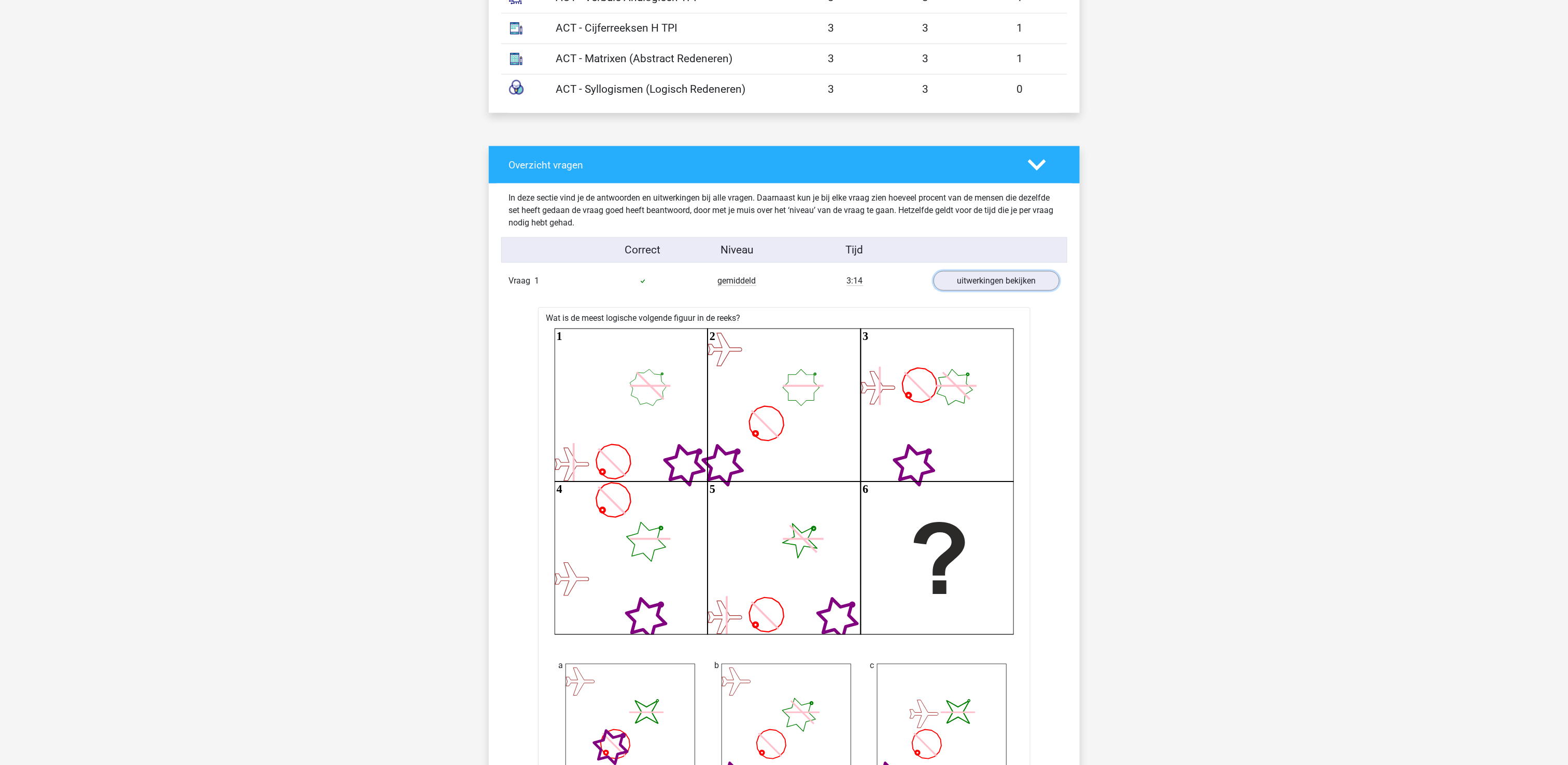
scroll to position [725, 0]
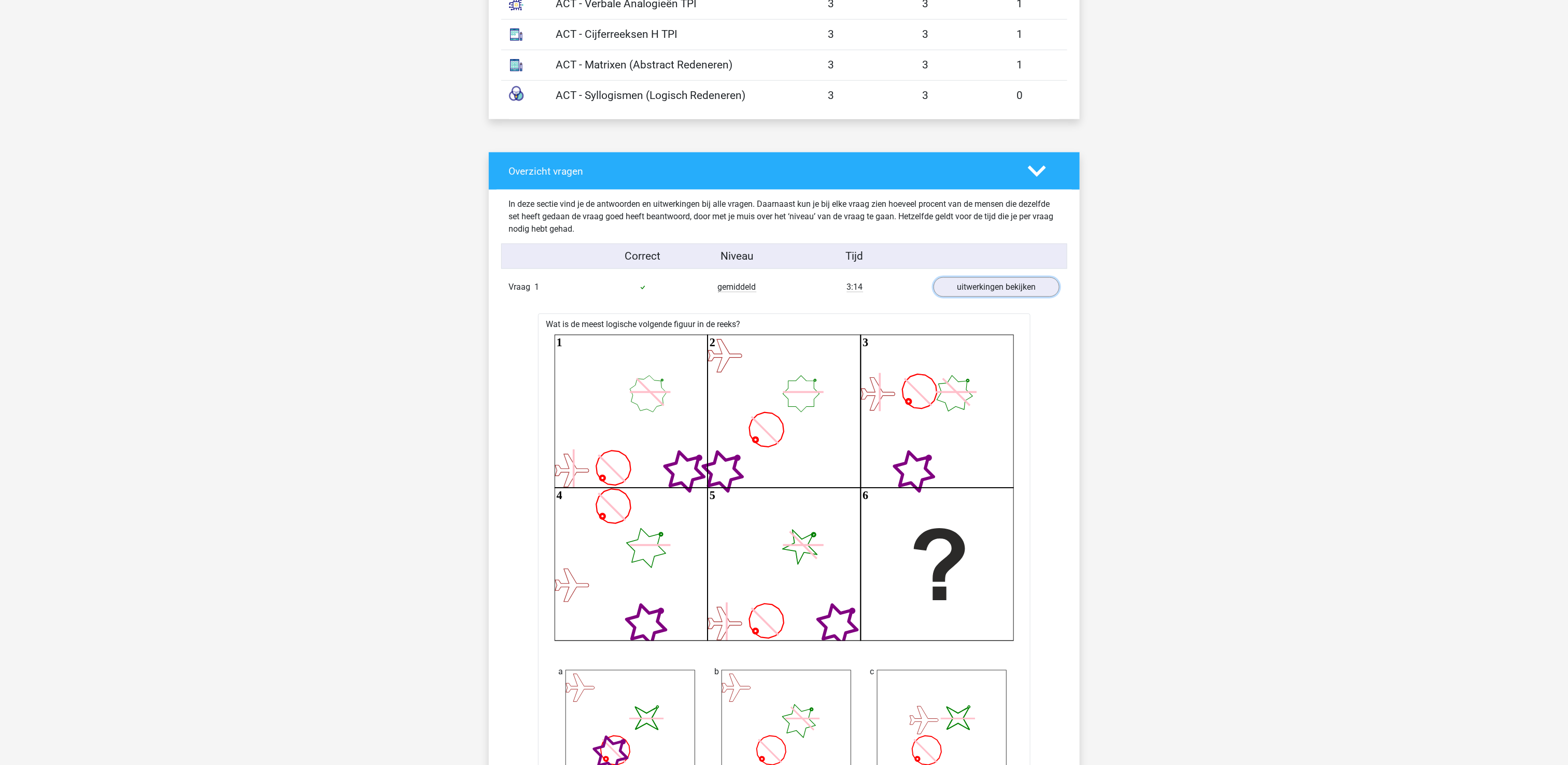
click at [933, 277] on link "uitwerkingen bekijken" at bounding box center [996, 287] width 126 height 20
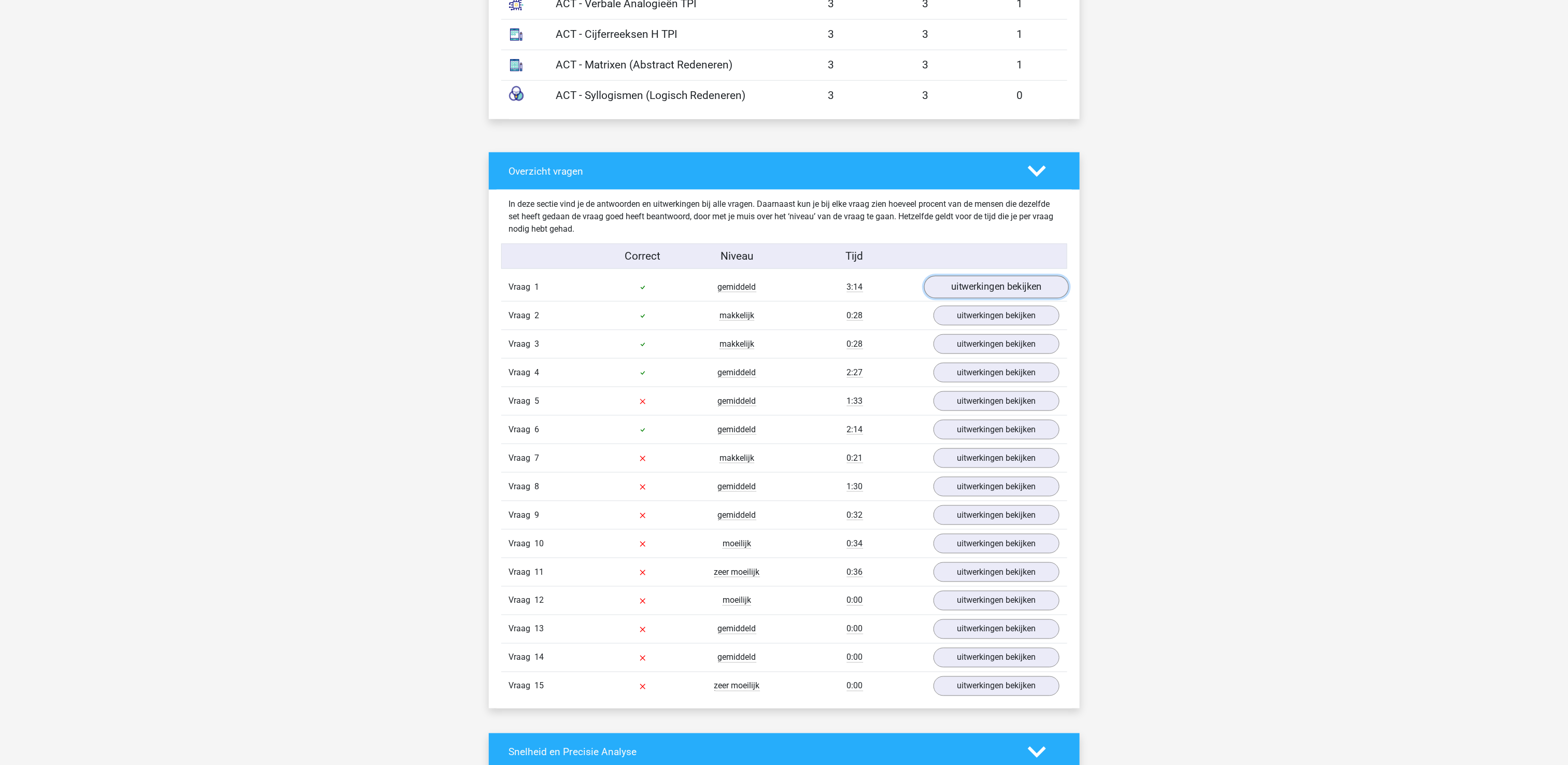
click at [997, 281] on link "uitwerkingen bekijken" at bounding box center [995, 287] width 145 height 23
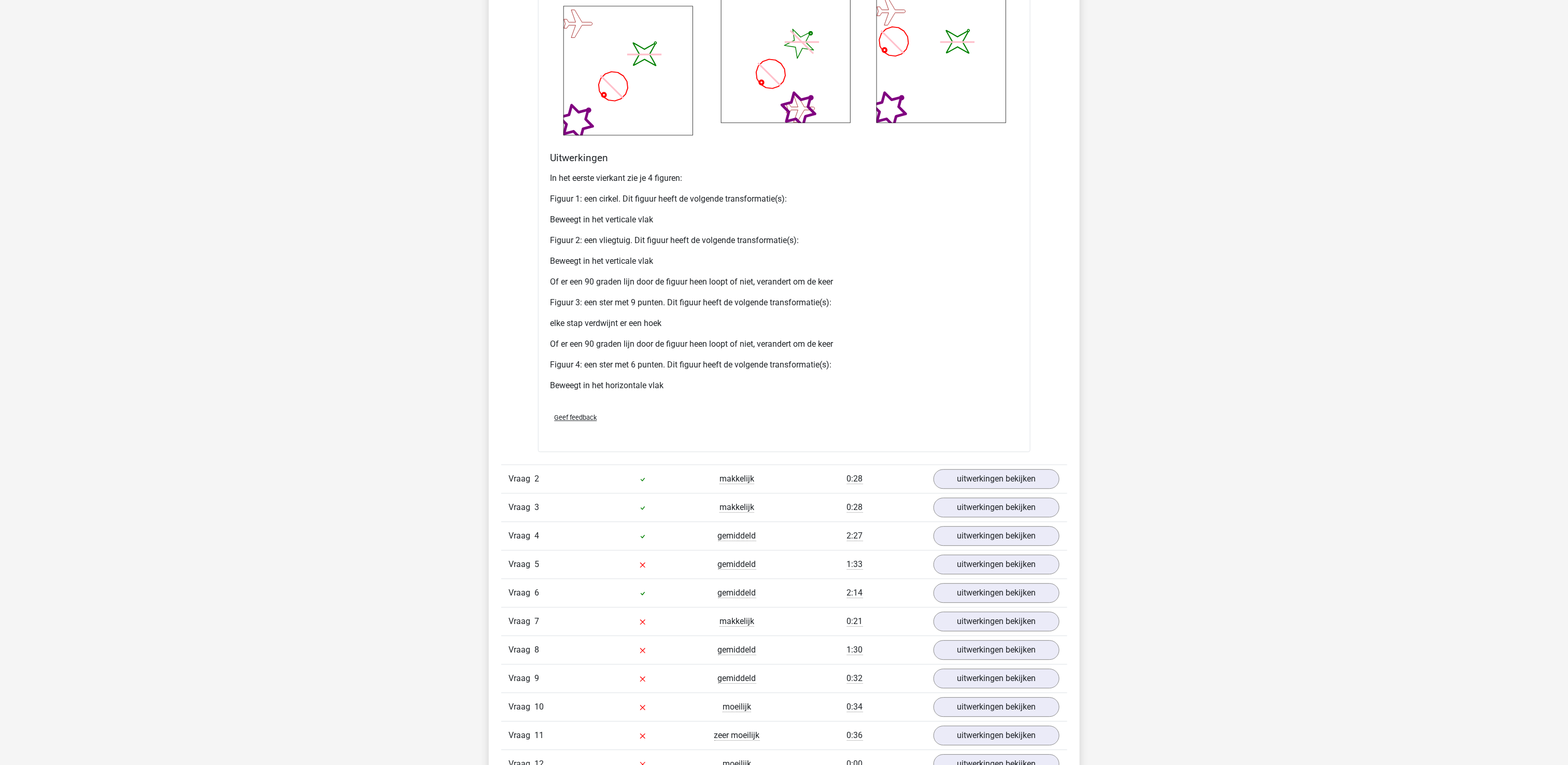
scroll to position [1763, 0]
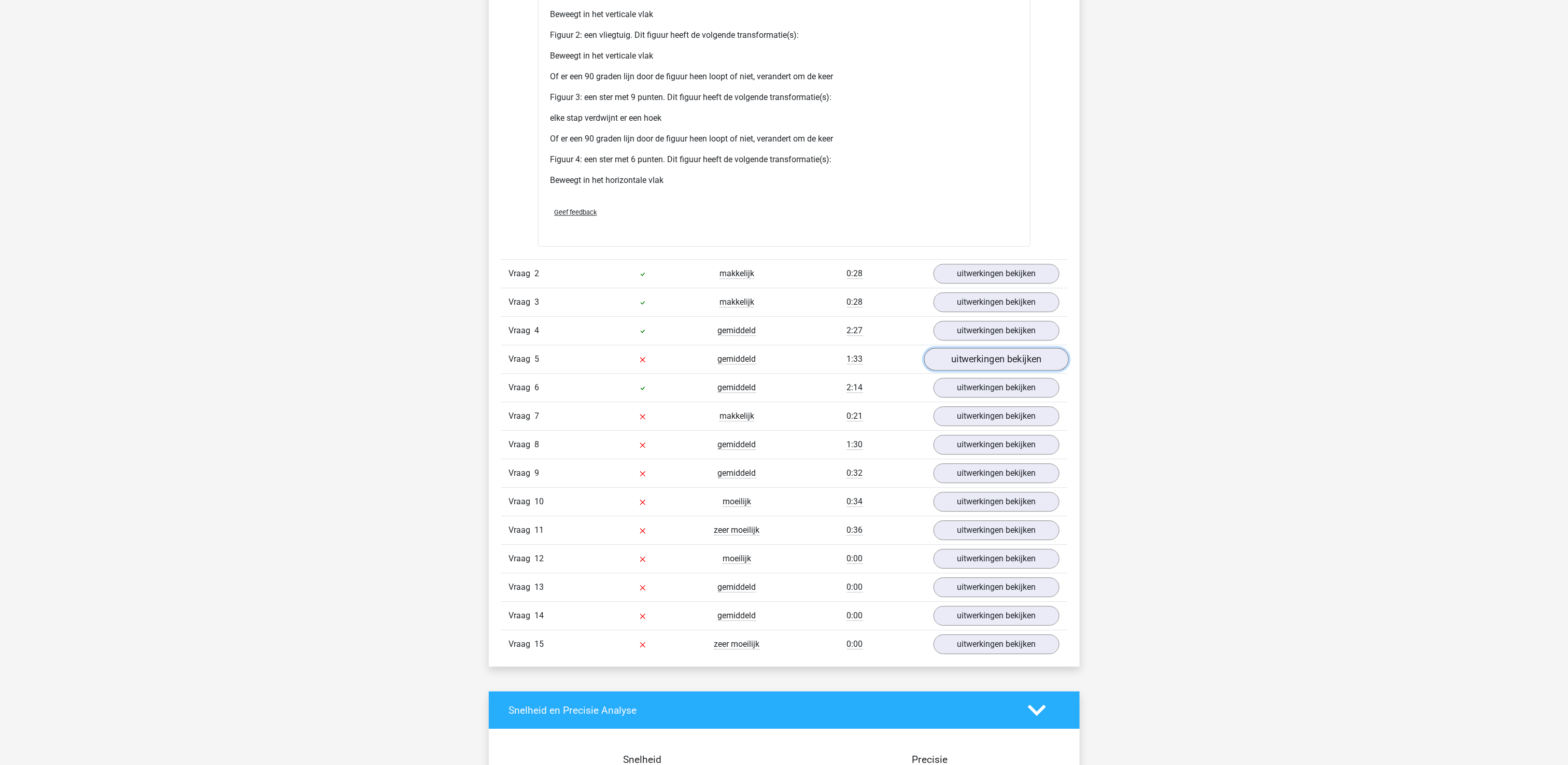
click at [1024, 368] on link "uitwerkingen bekijken" at bounding box center [995, 359] width 145 height 23
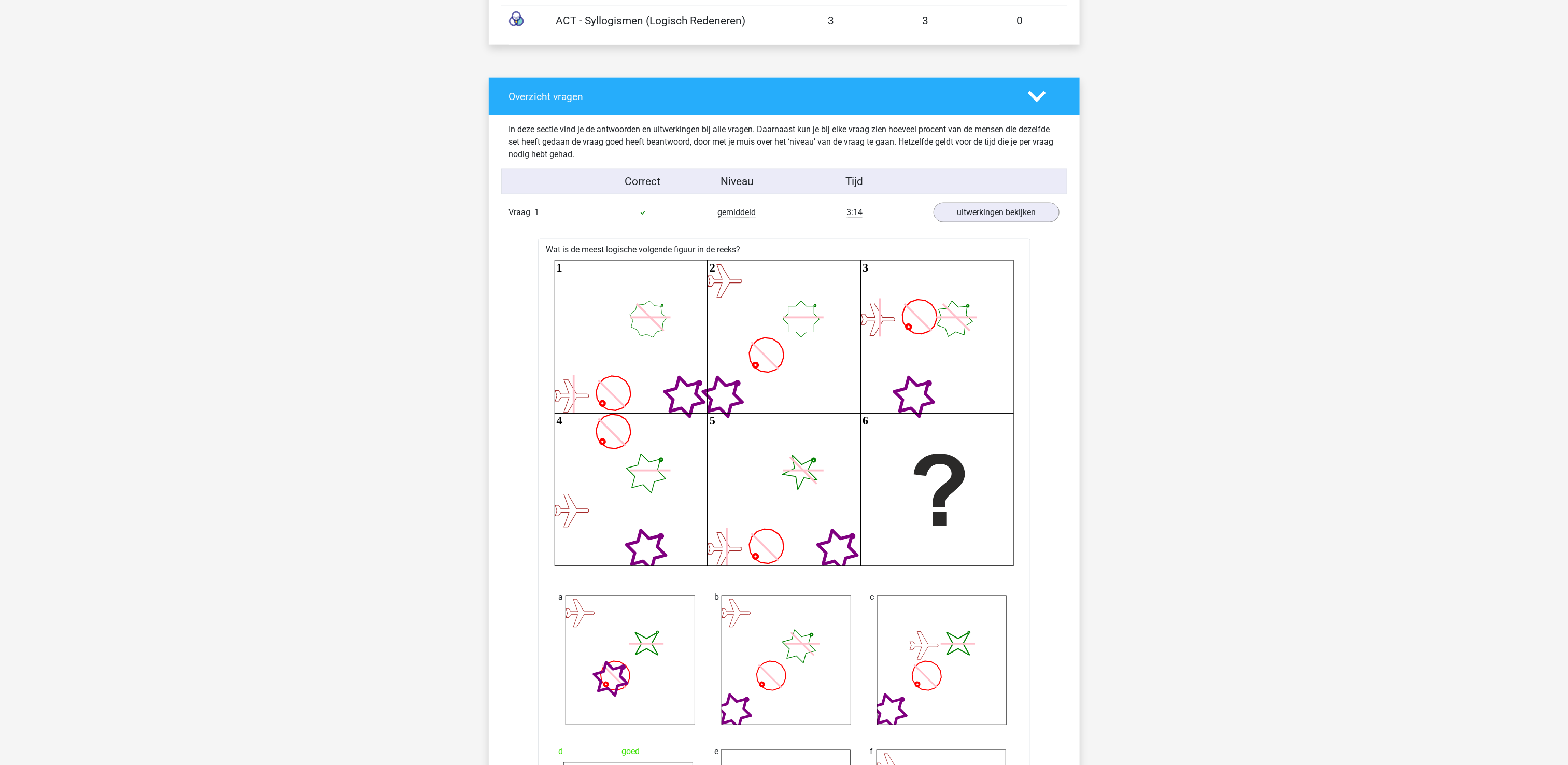
scroll to position [518, 0]
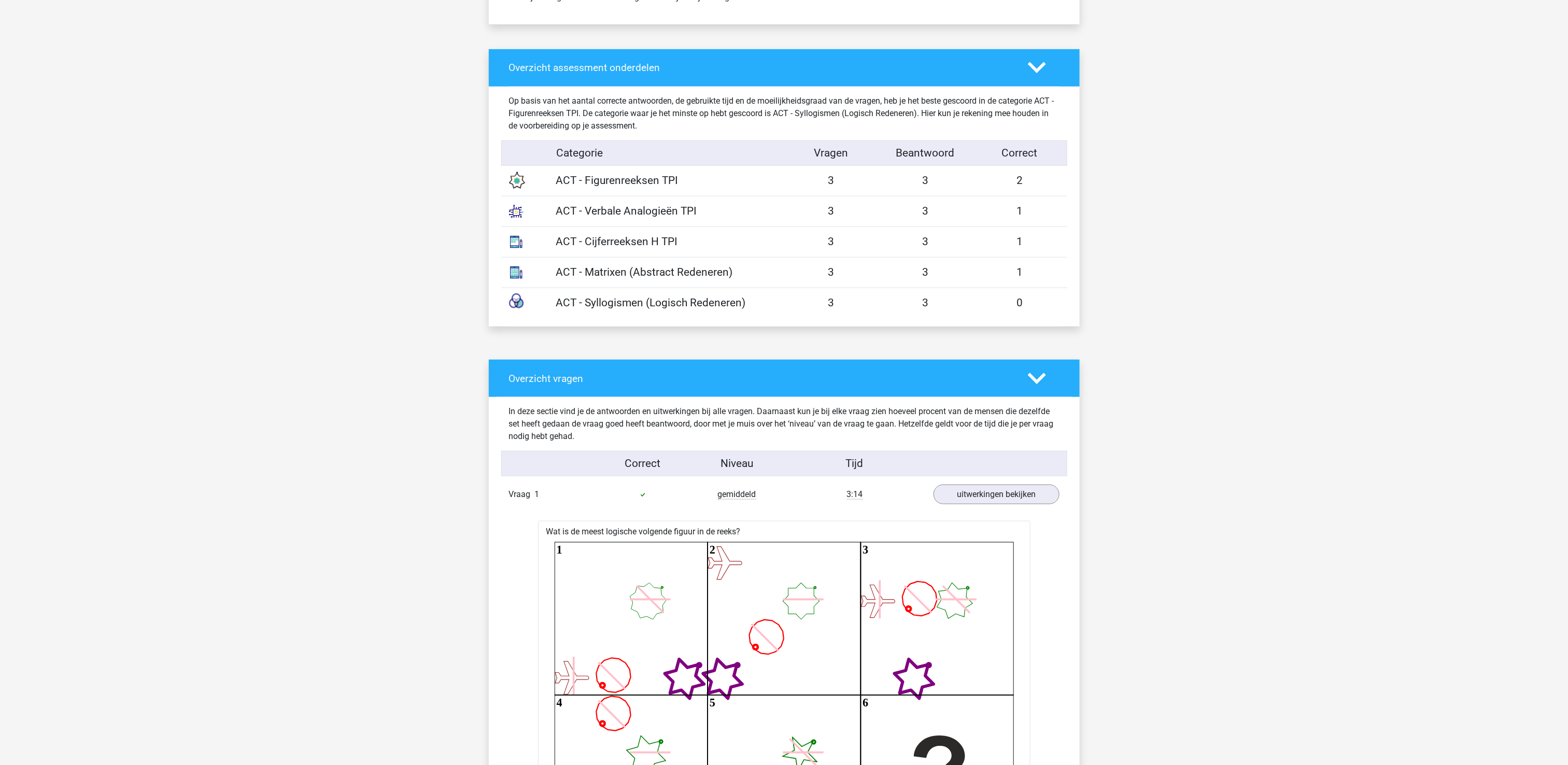
click at [1038, 382] on polygon at bounding box center [1037, 378] width 18 height 11
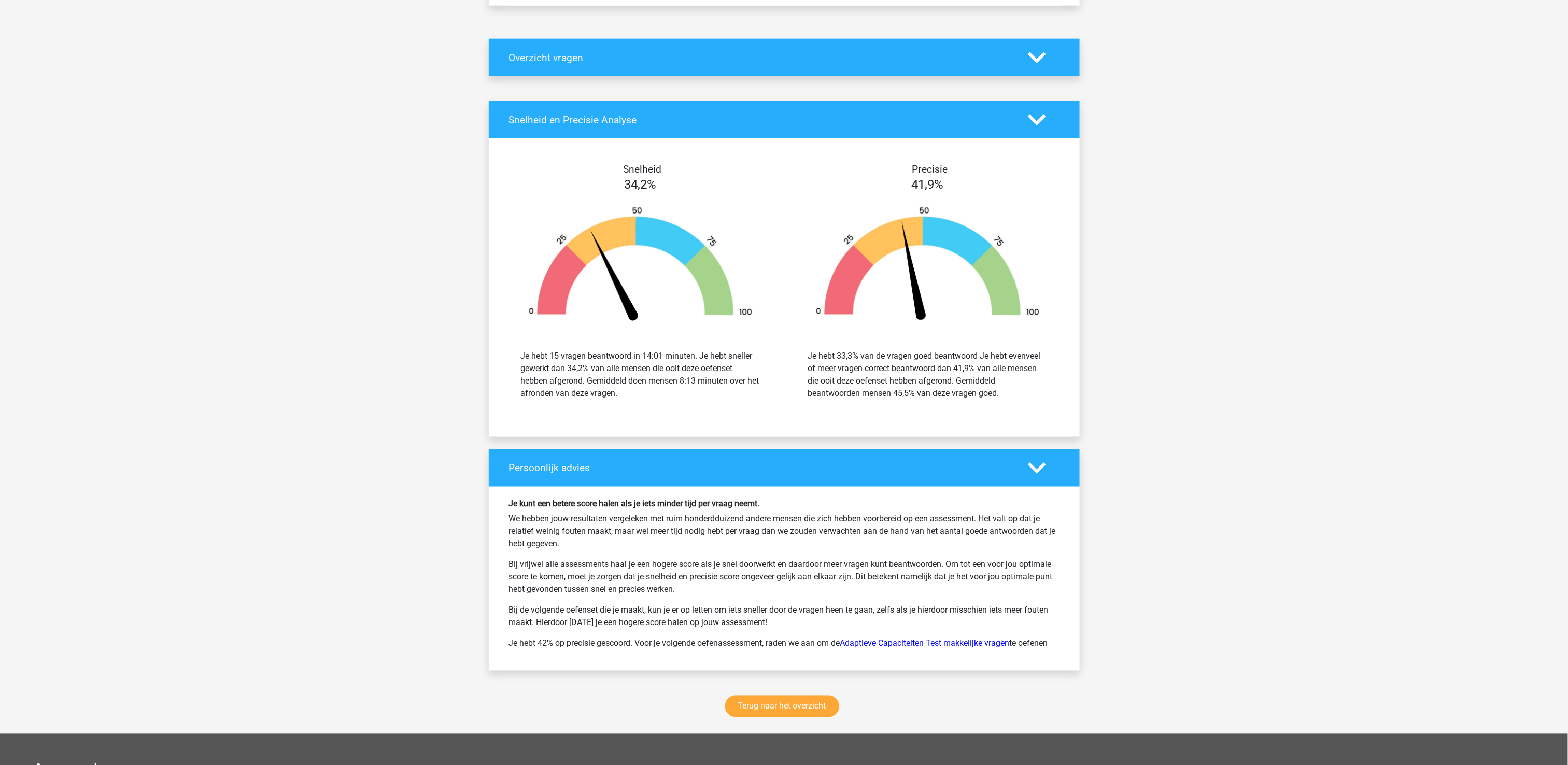
scroll to position [462, 0]
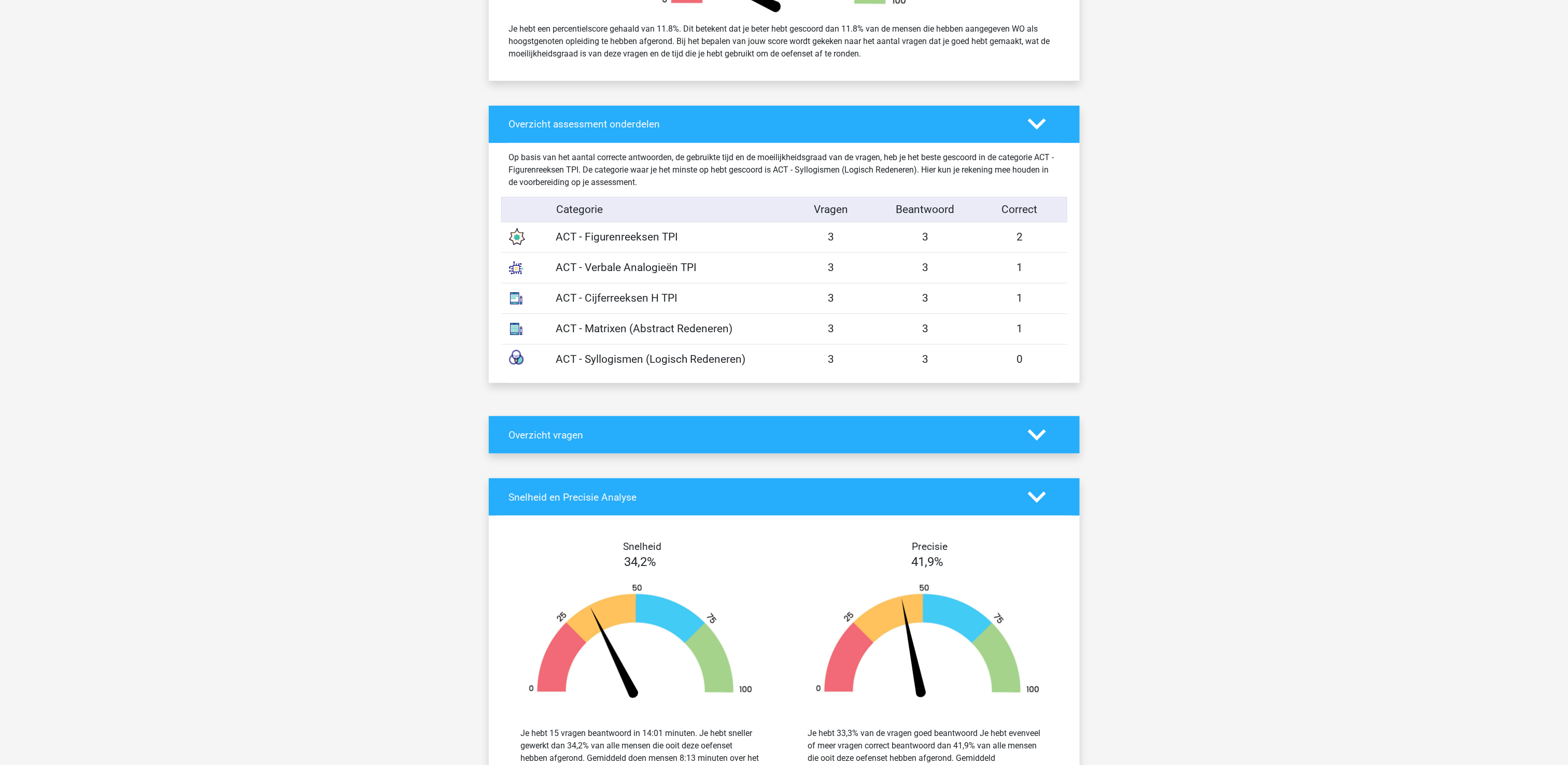
click at [1028, 442] on icon at bounding box center [1037, 436] width 18 height 18
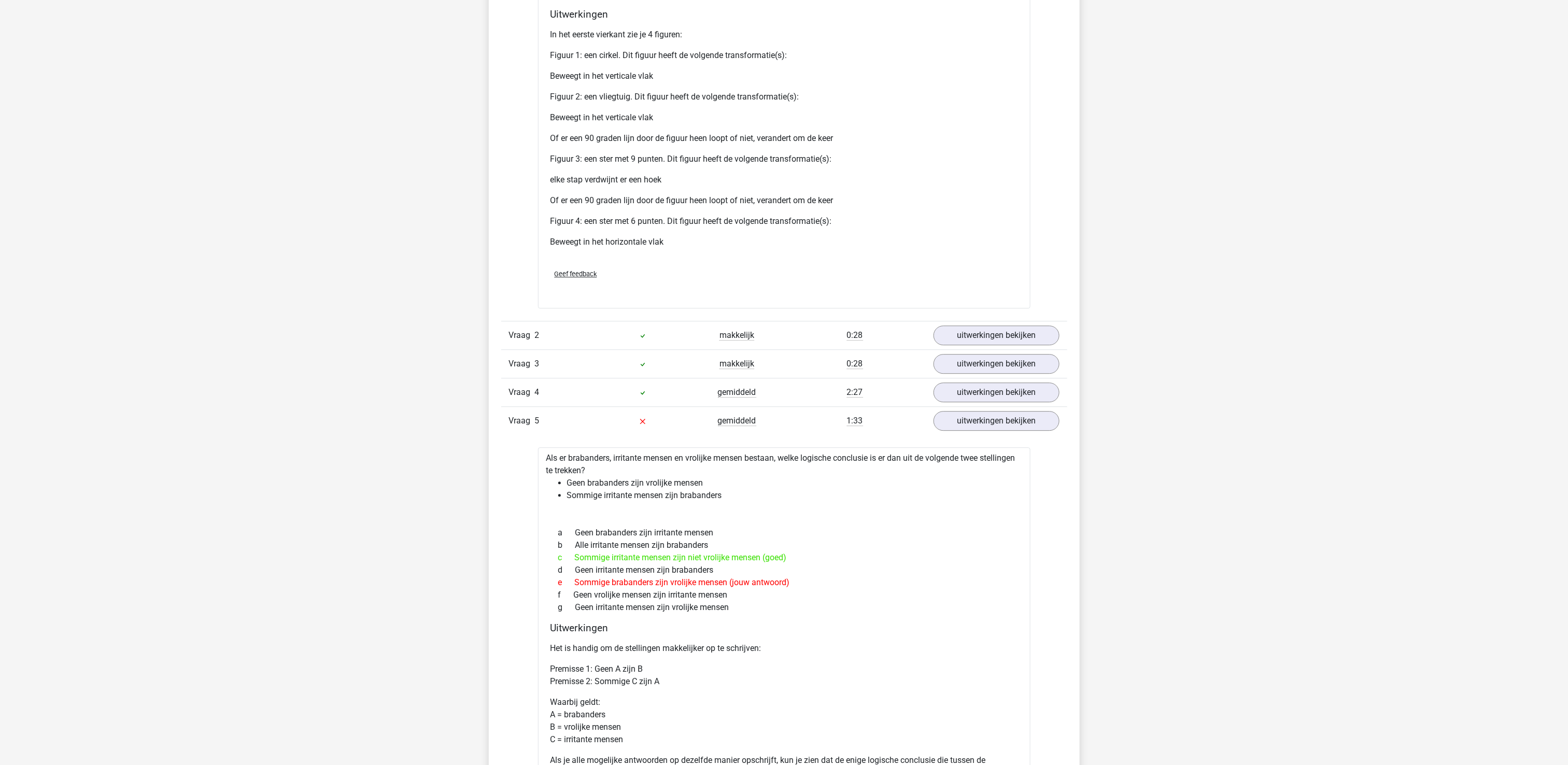
scroll to position [1706, 0]
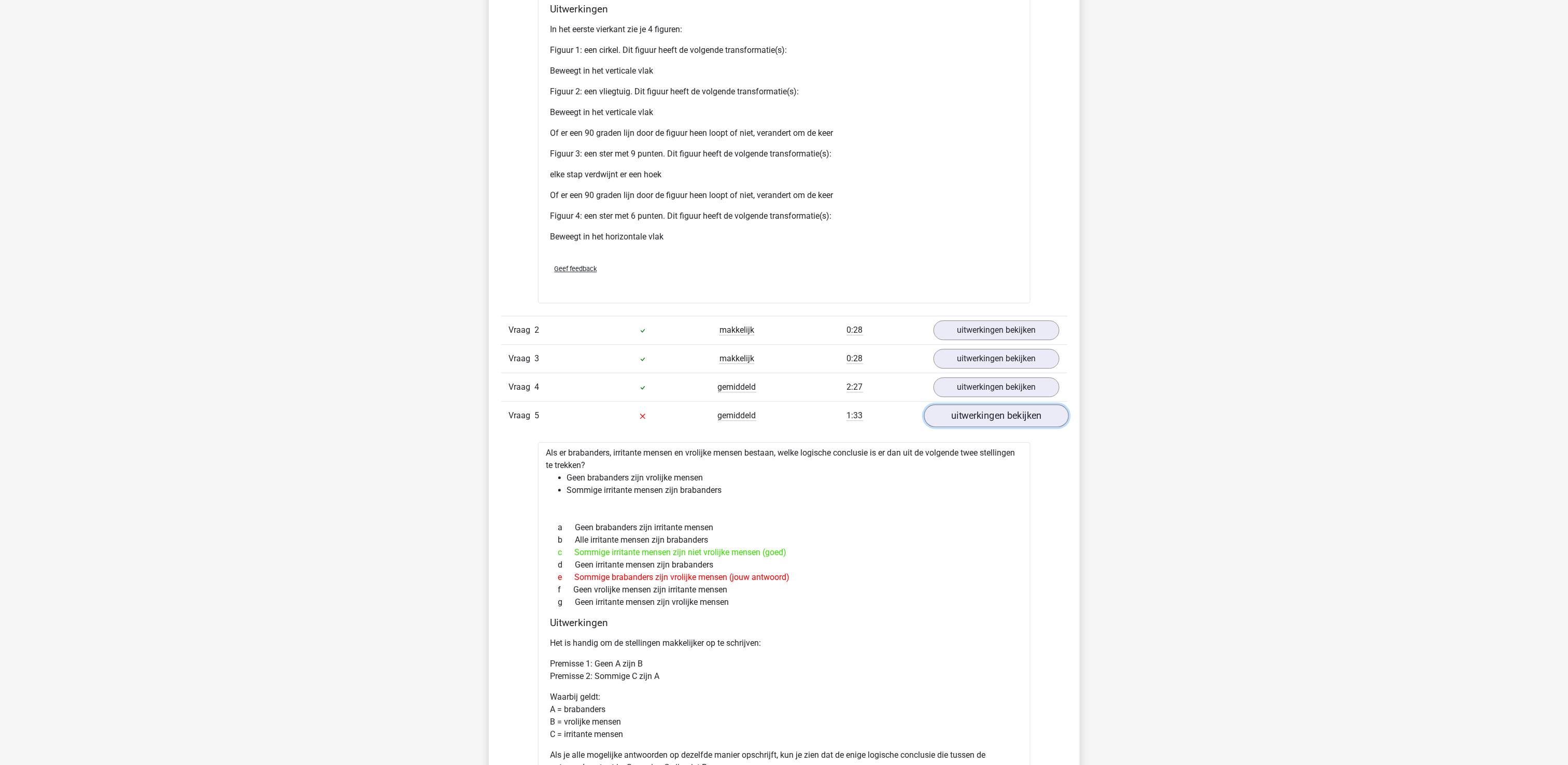
click at [1024, 416] on link "uitwerkingen bekijken" at bounding box center [995, 416] width 145 height 23
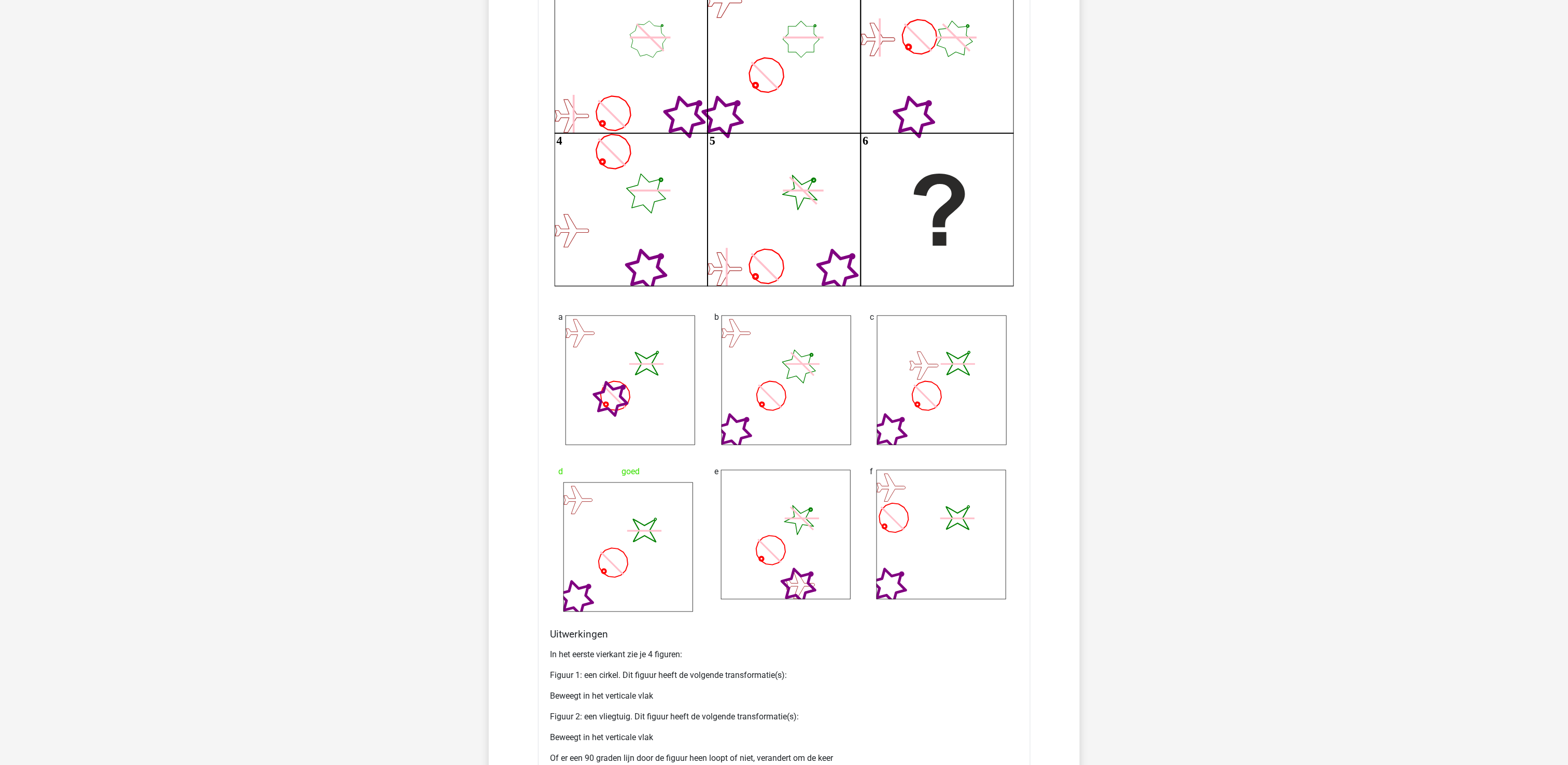
scroll to position [980, 0]
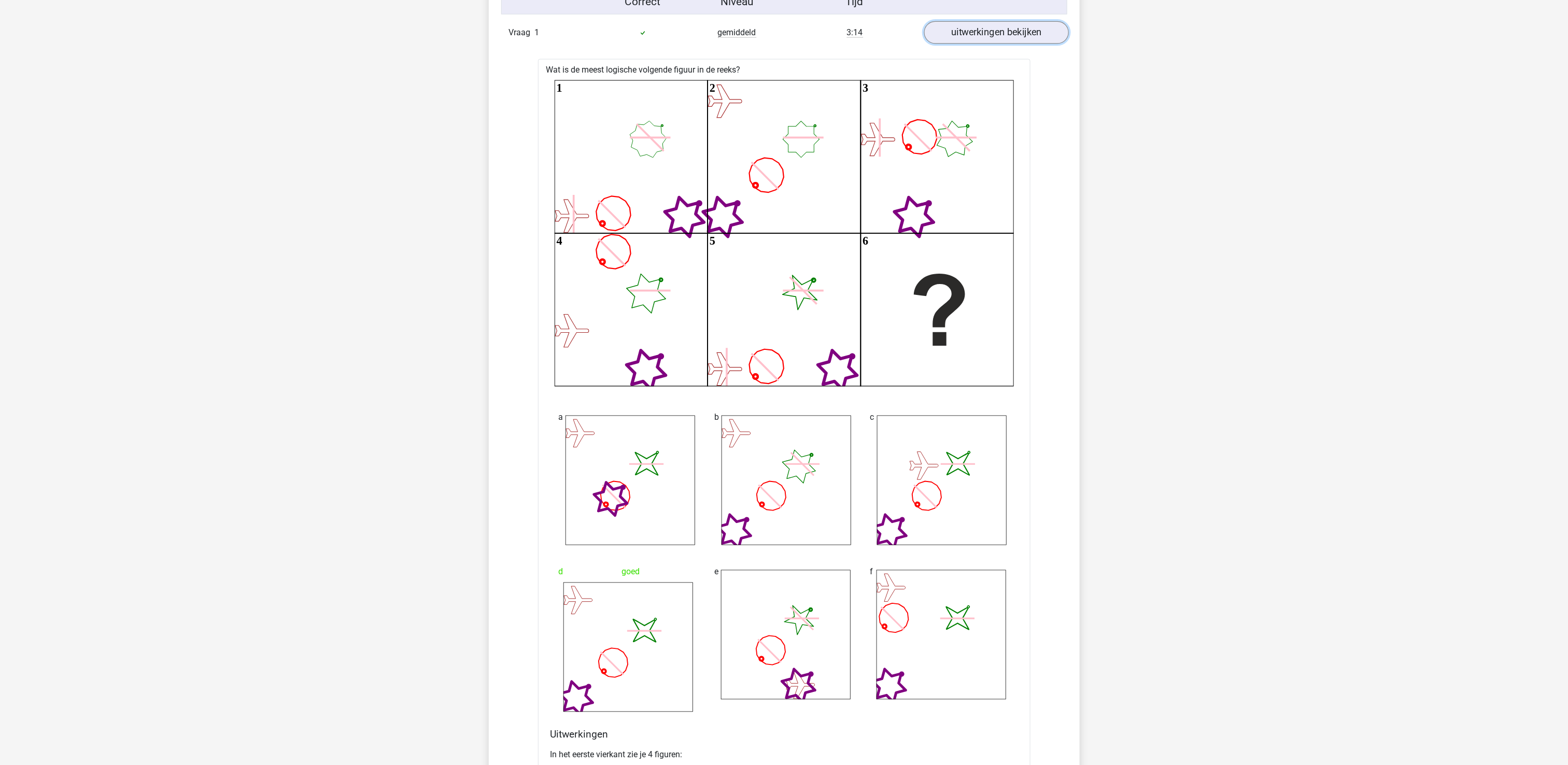
click at [995, 37] on link "uitwerkingen bekijken" at bounding box center [995, 33] width 145 height 23
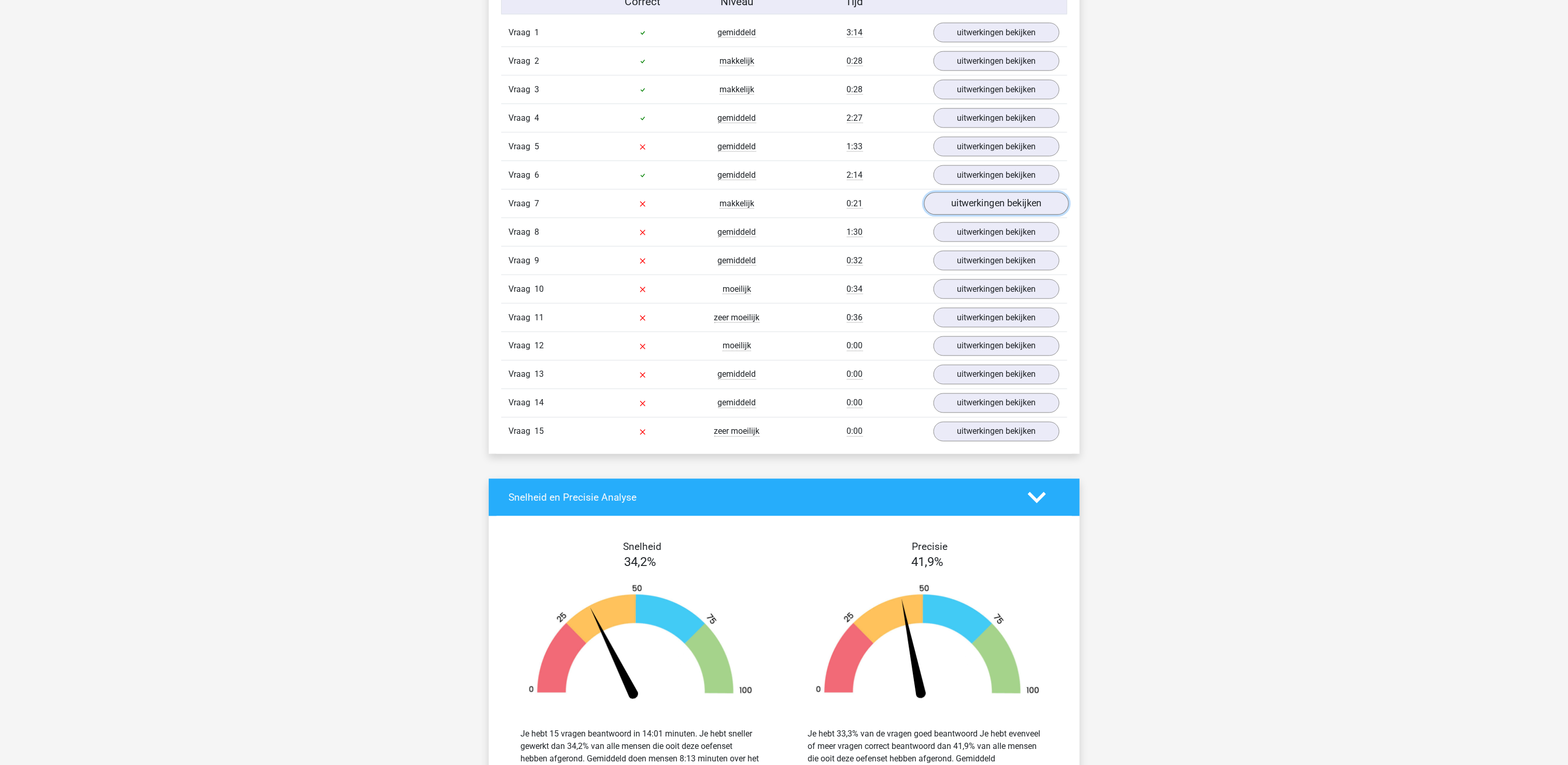
click at [1042, 214] on link "uitwerkingen bekijken" at bounding box center [995, 204] width 145 height 23
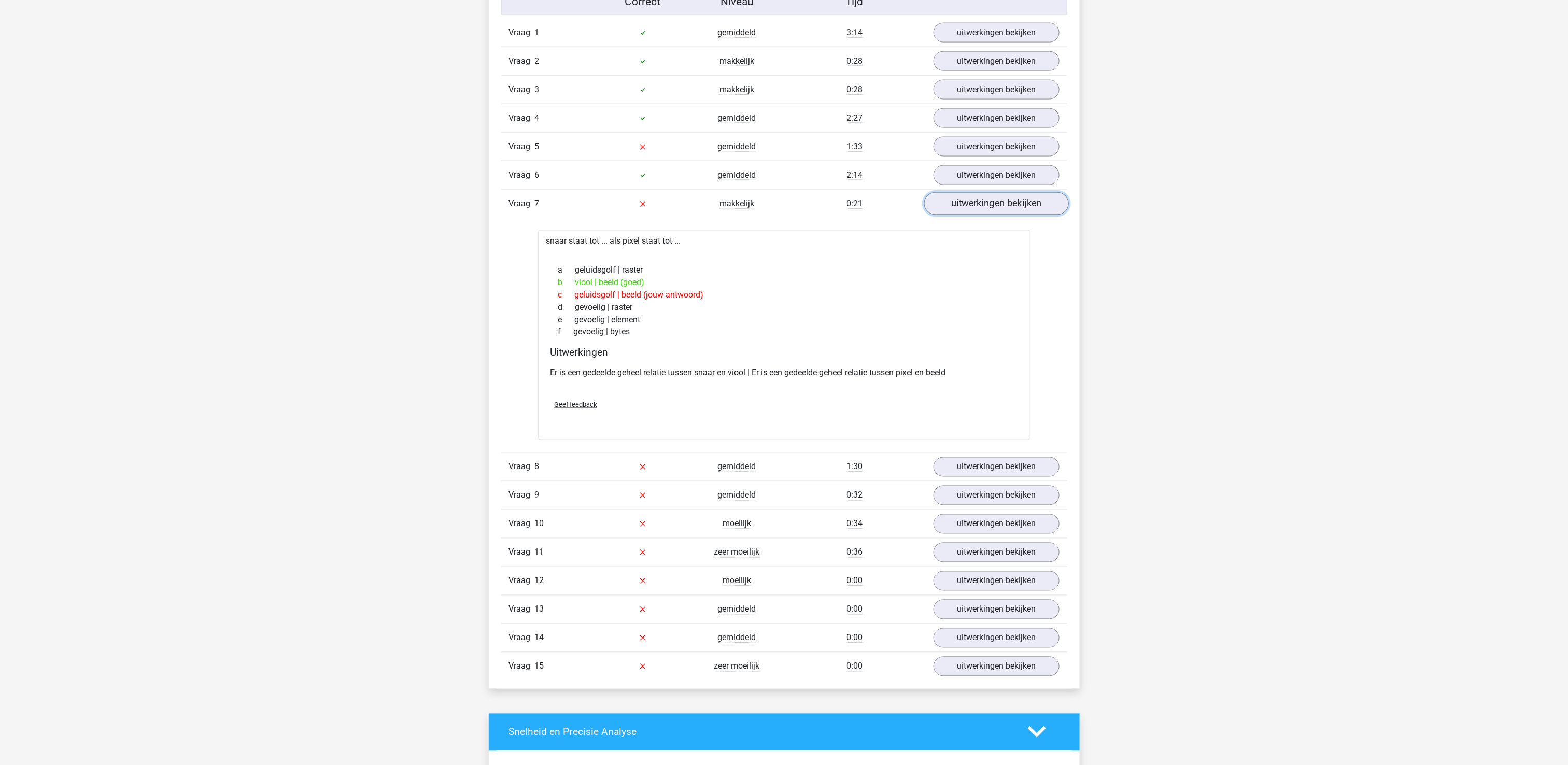
click at [1001, 206] on link "uitwerkingen bekijken" at bounding box center [995, 204] width 145 height 23
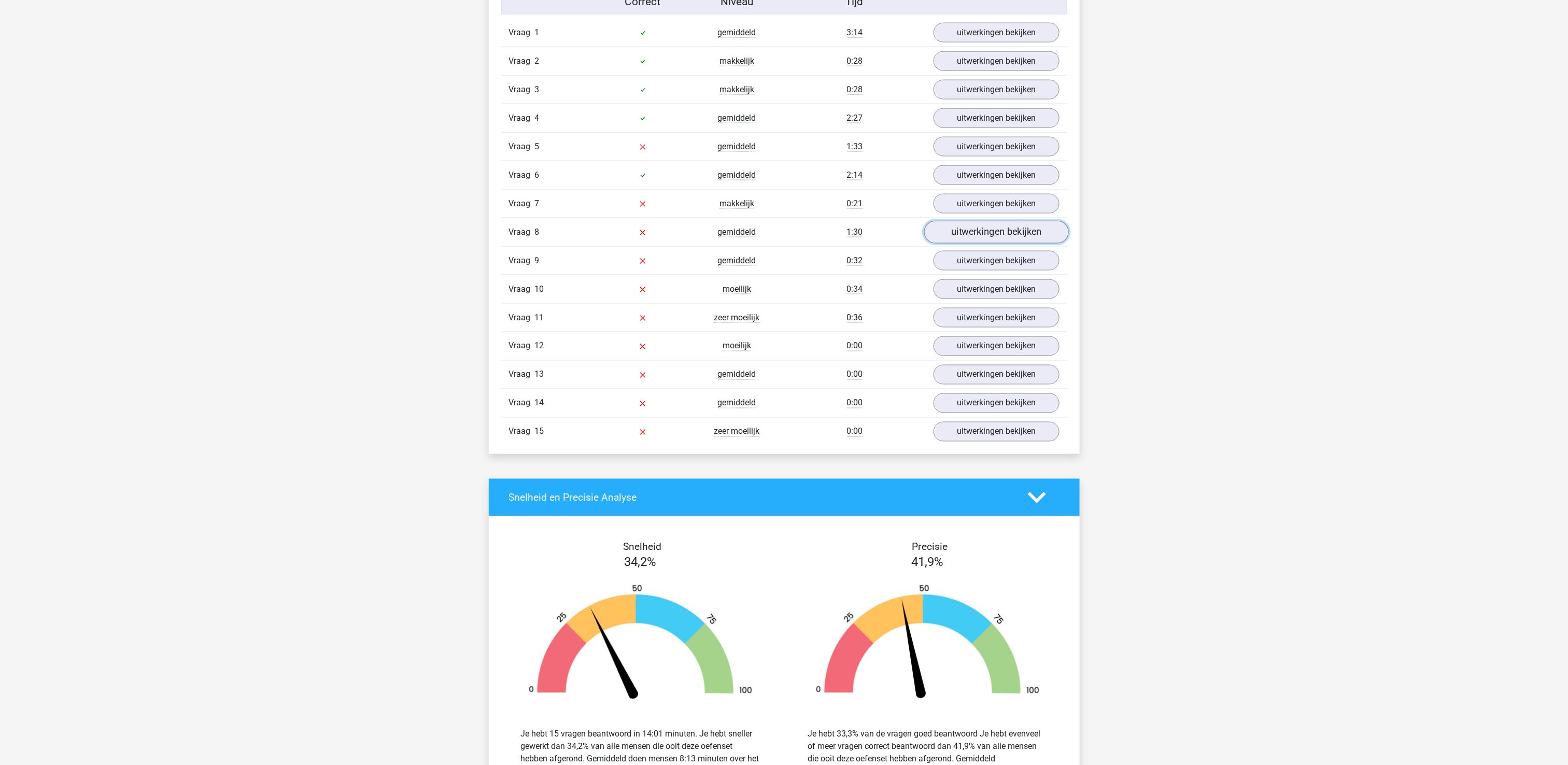
click at [995, 238] on link "uitwerkingen bekijken" at bounding box center [995, 232] width 145 height 23
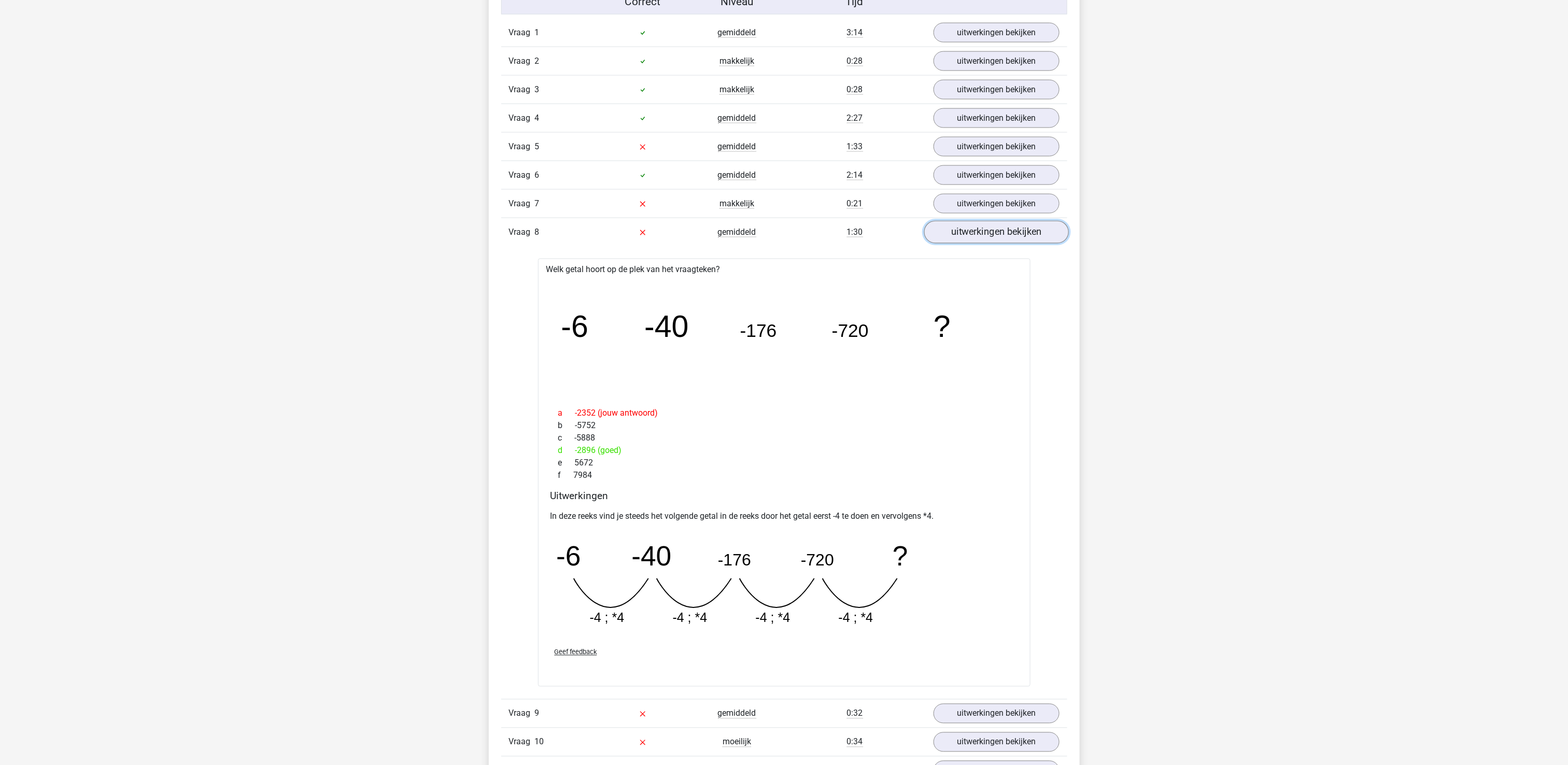
click at [995, 239] on link "uitwerkingen bekijken" at bounding box center [995, 232] width 145 height 23
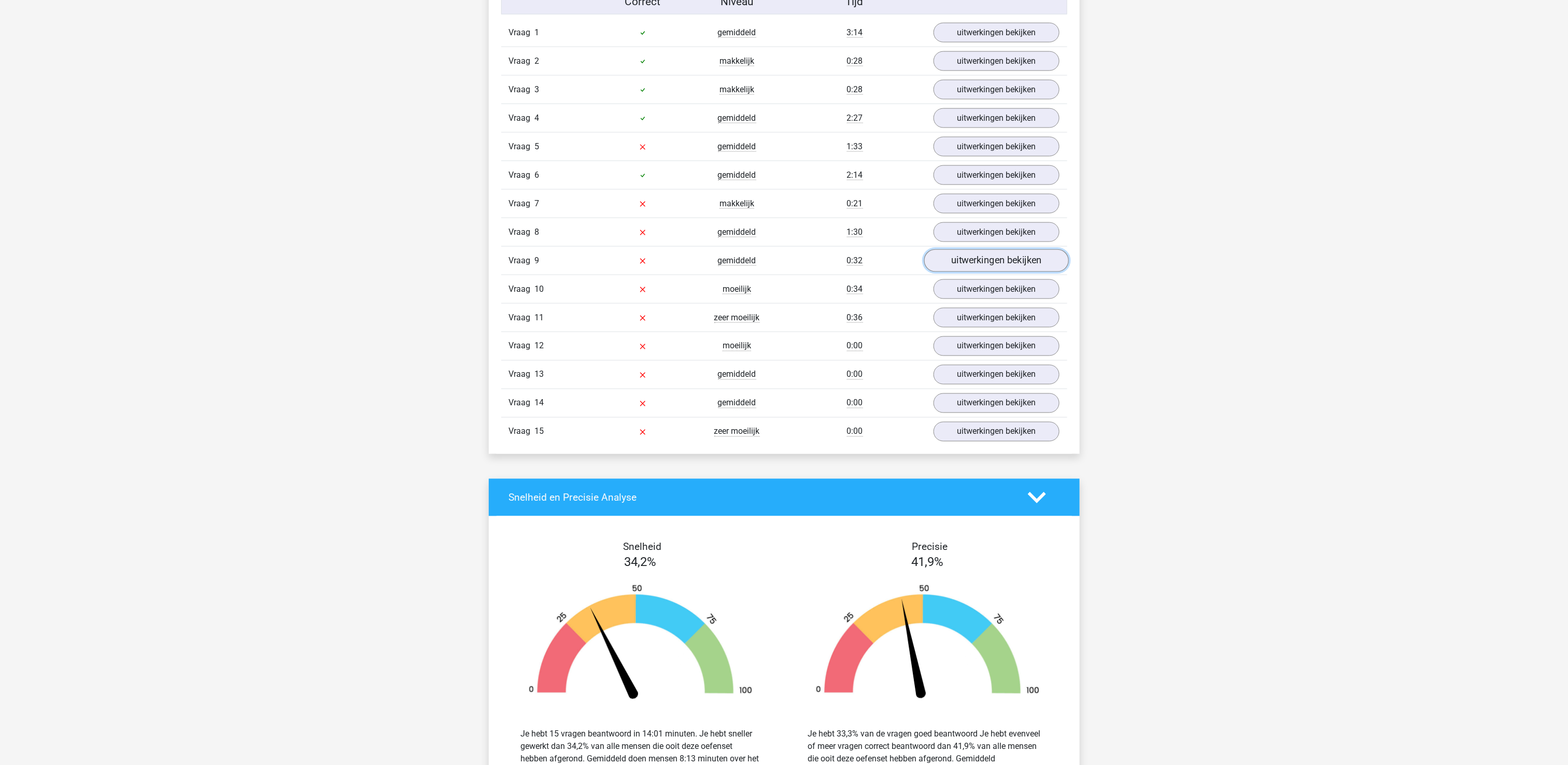
click at [1000, 271] on link "uitwerkingen bekijken" at bounding box center [995, 261] width 145 height 23
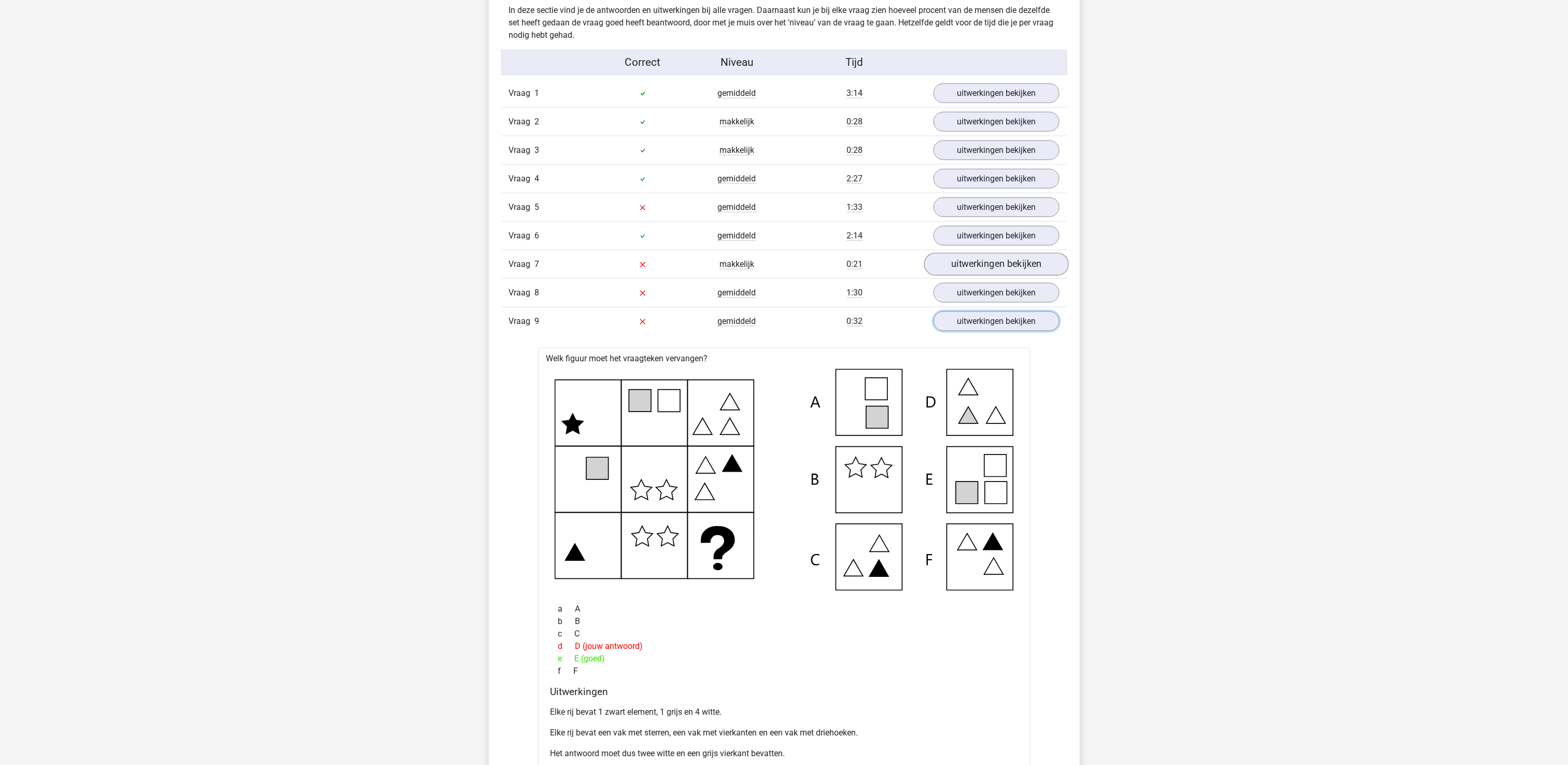
scroll to position [877, 0]
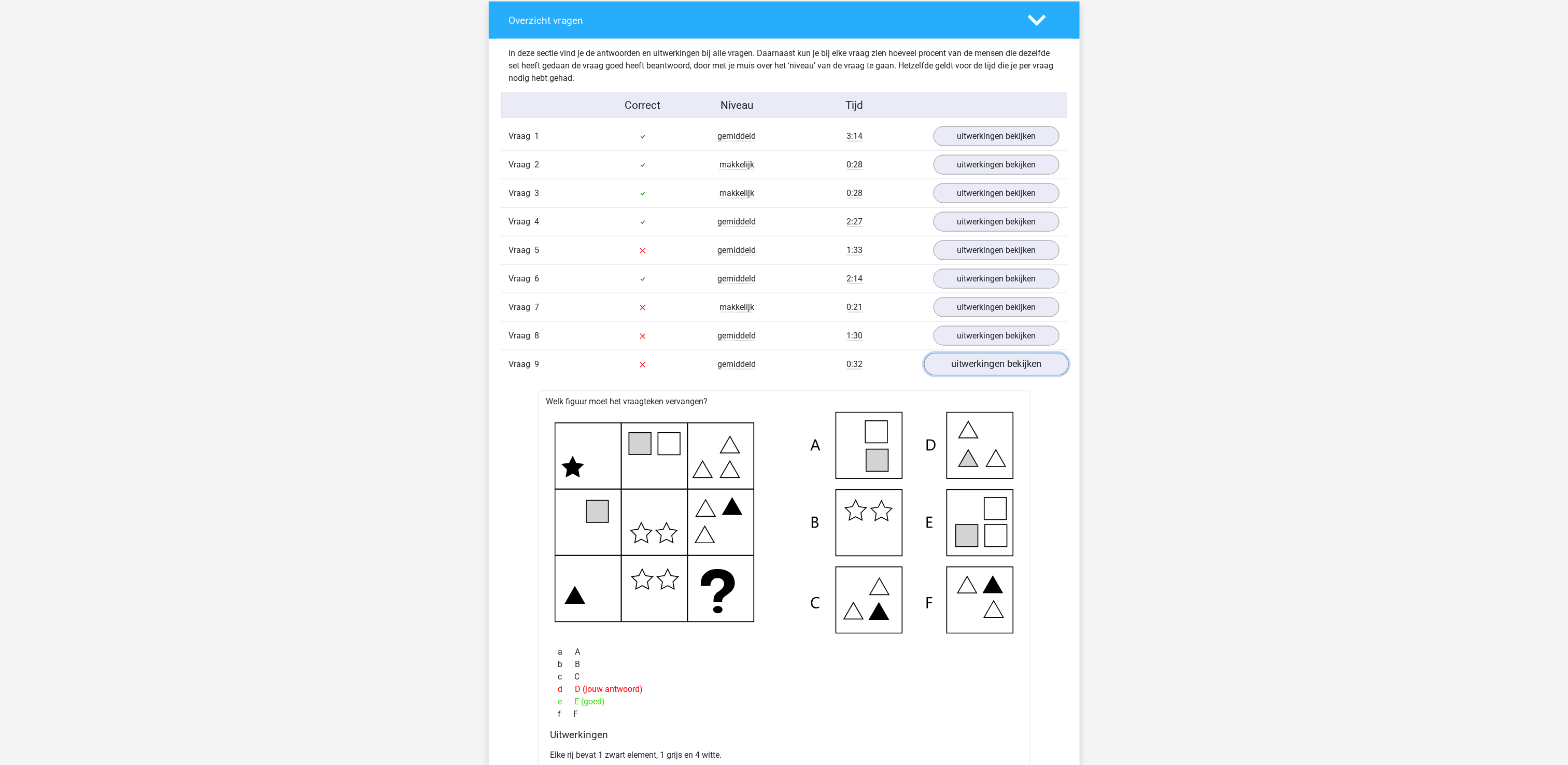
click at [1022, 376] on link "uitwerkingen bekijken" at bounding box center [995, 364] width 145 height 23
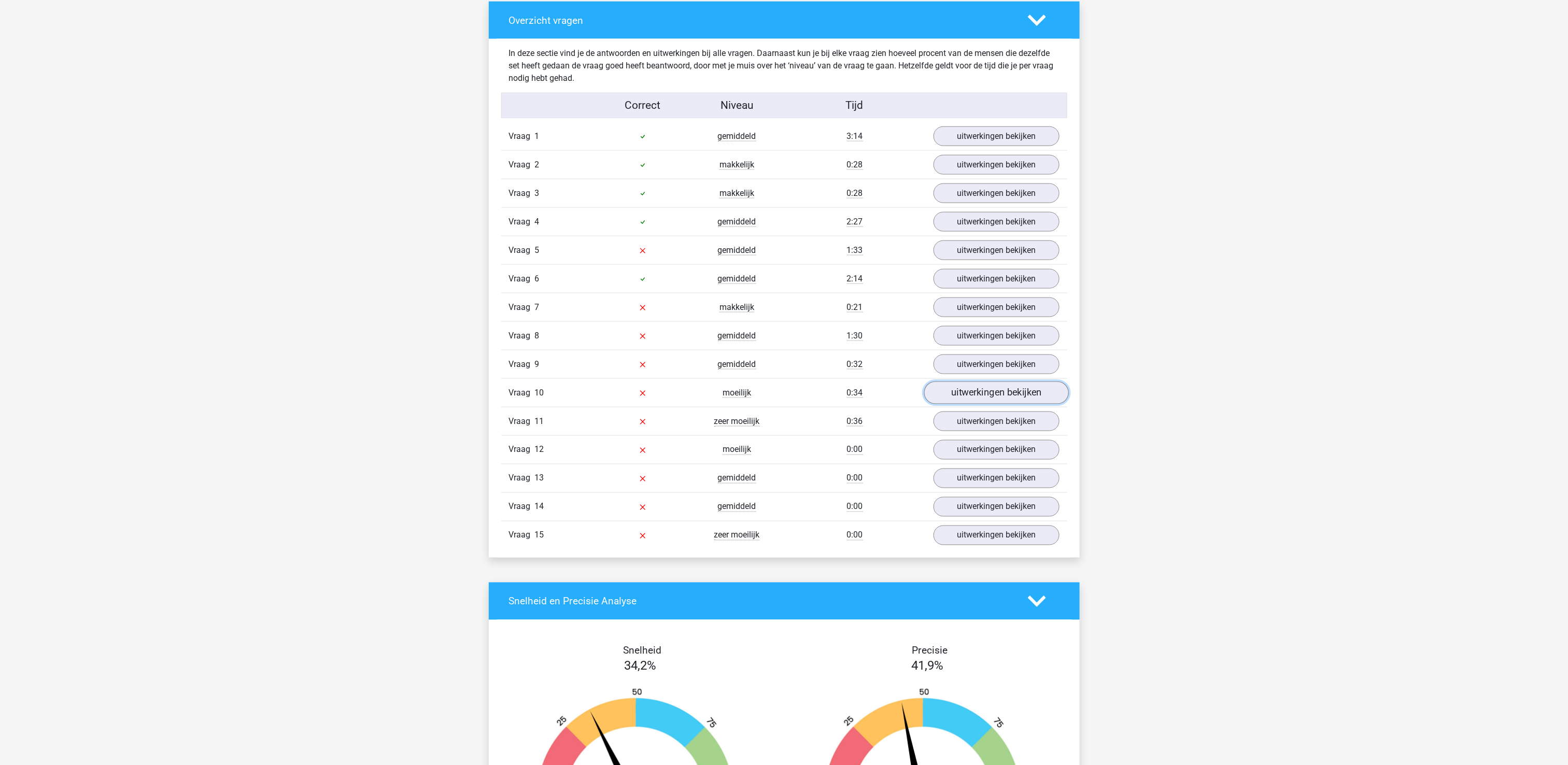
click at [1011, 404] on link "uitwerkingen bekijken" at bounding box center [995, 393] width 145 height 23
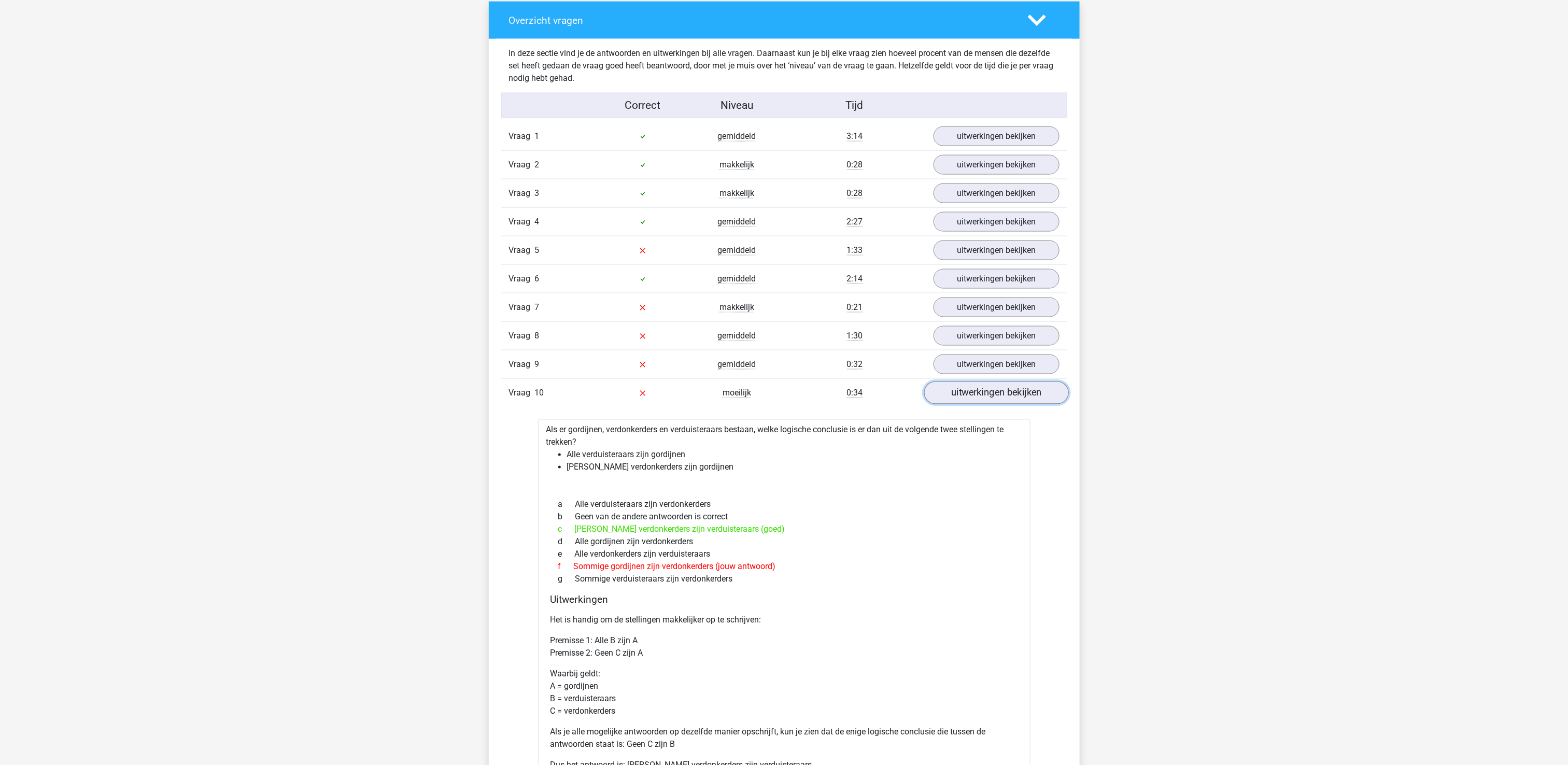
click at [1001, 404] on link "uitwerkingen bekijken" at bounding box center [995, 393] width 145 height 23
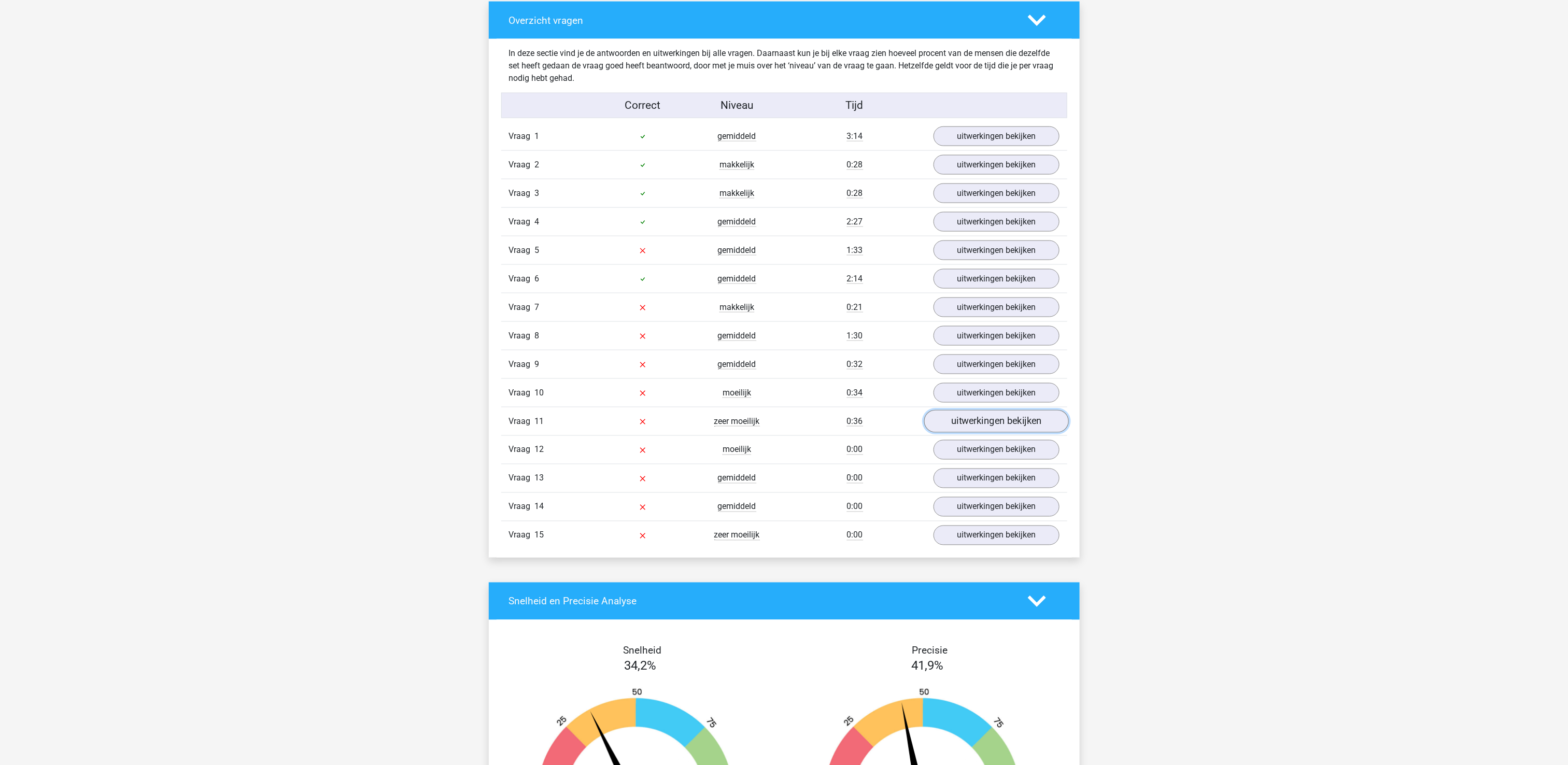
click at [998, 433] on link "uitwerkingen bekijken" at bounding box center [995, 421] width 145 height 23
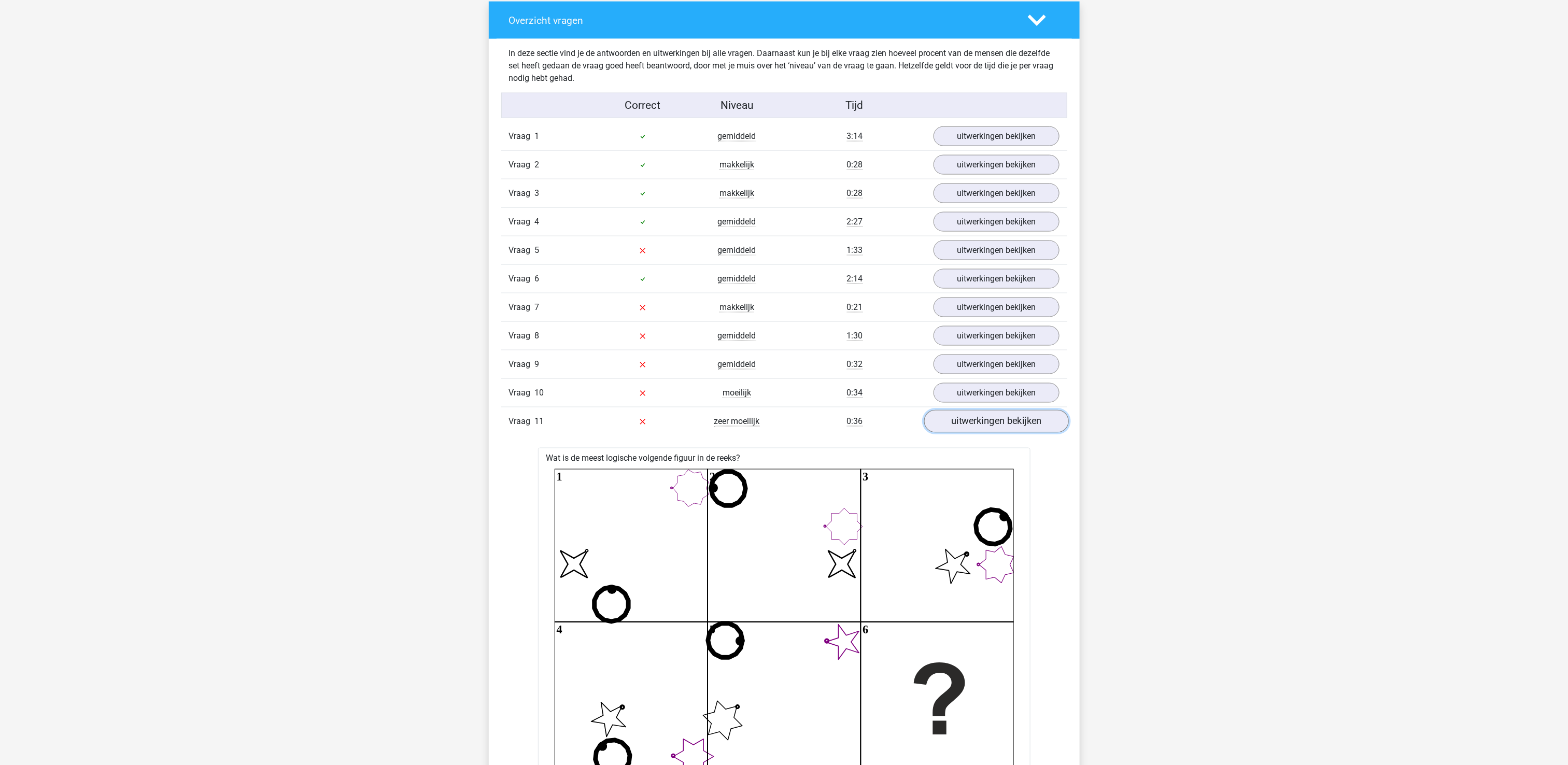
click at [998, 433] on link "uitwerkingen bekijken" at bounding box center [995, 421] width 145 height 23
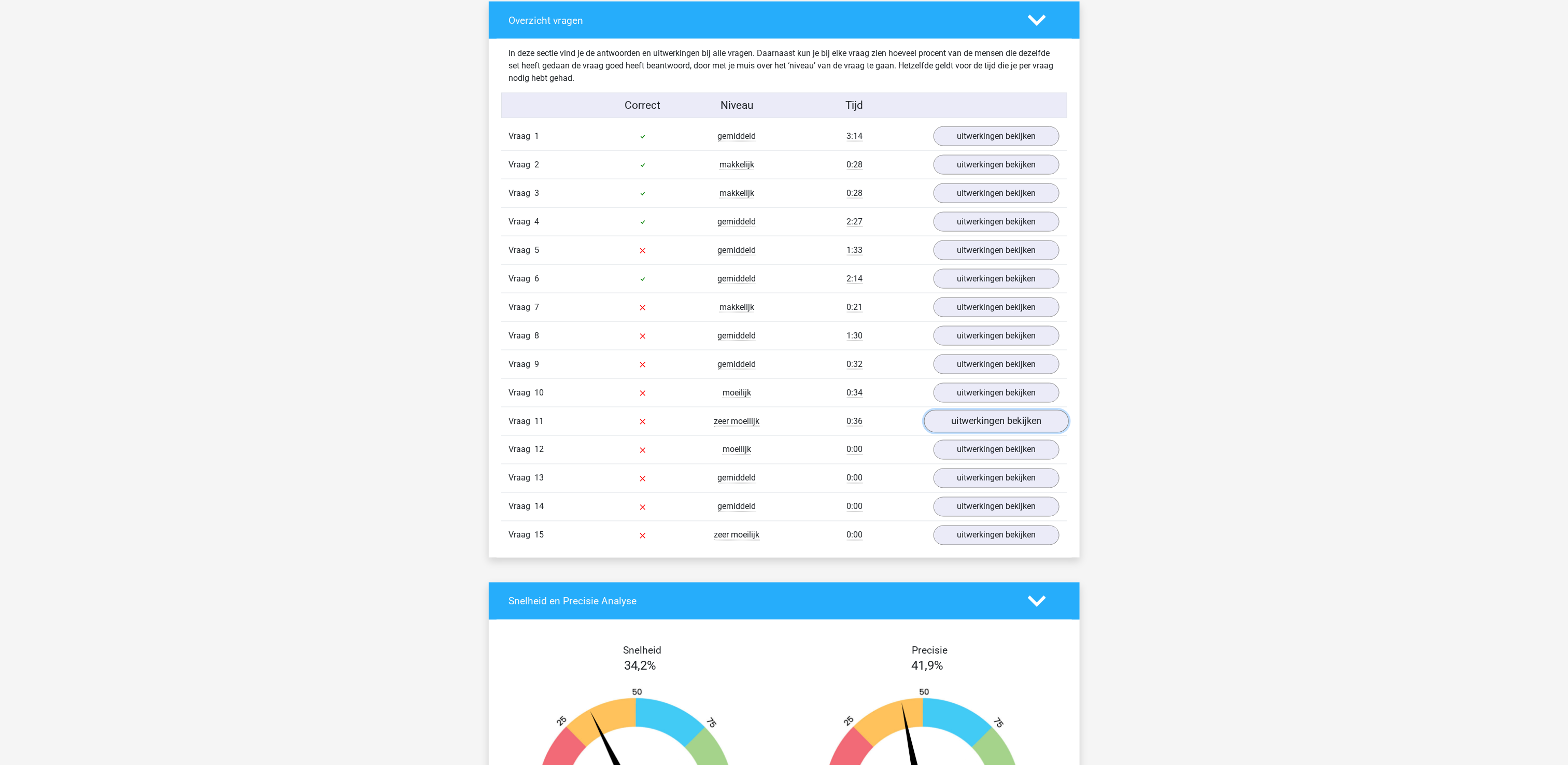
scroll to position [980, 0]
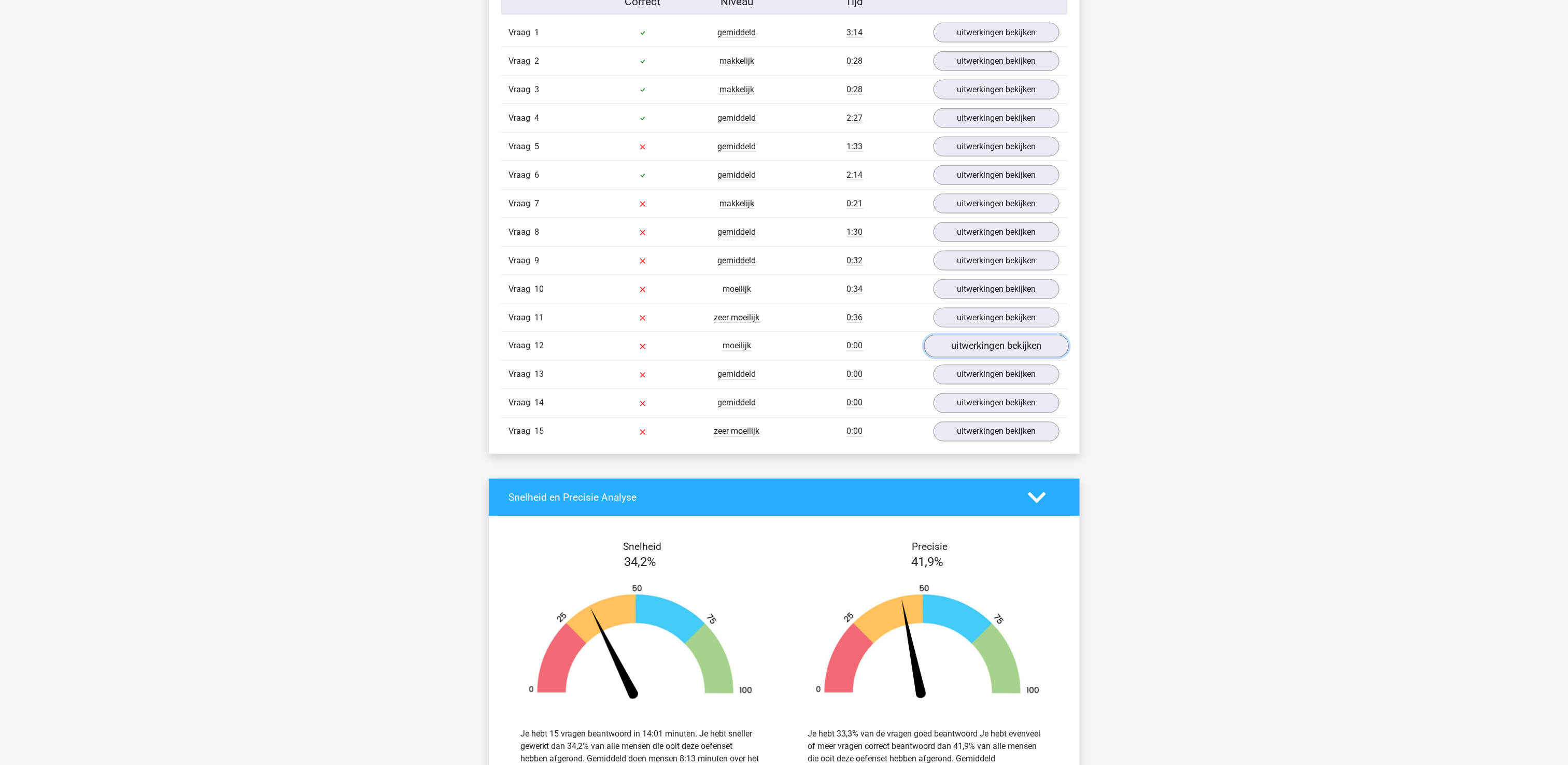
click at [990, 356] on link "uitwerkingen bekijken" at bounding box center [995, 346] width 145 height 23
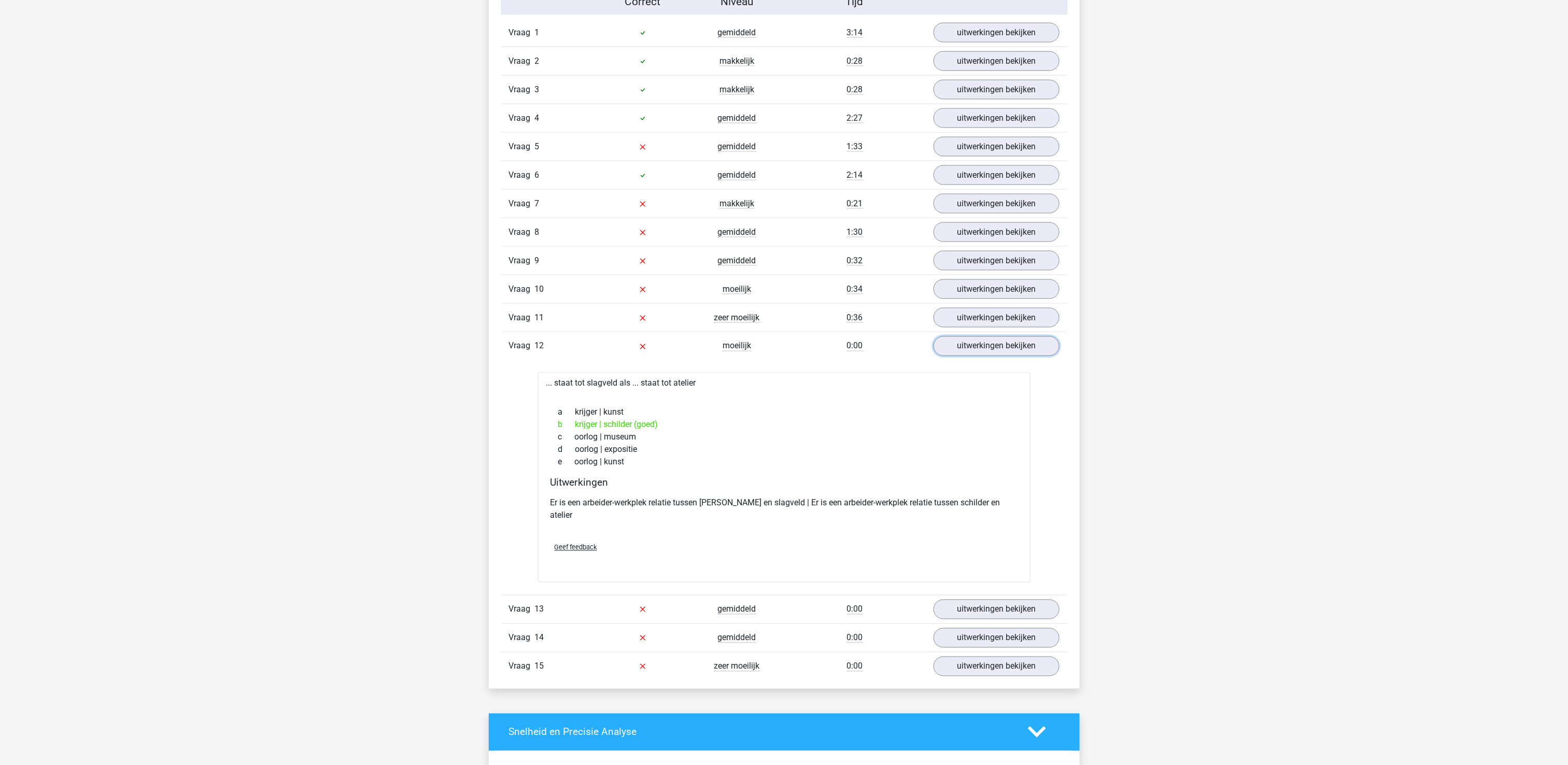
scroll to position [1084, 0]
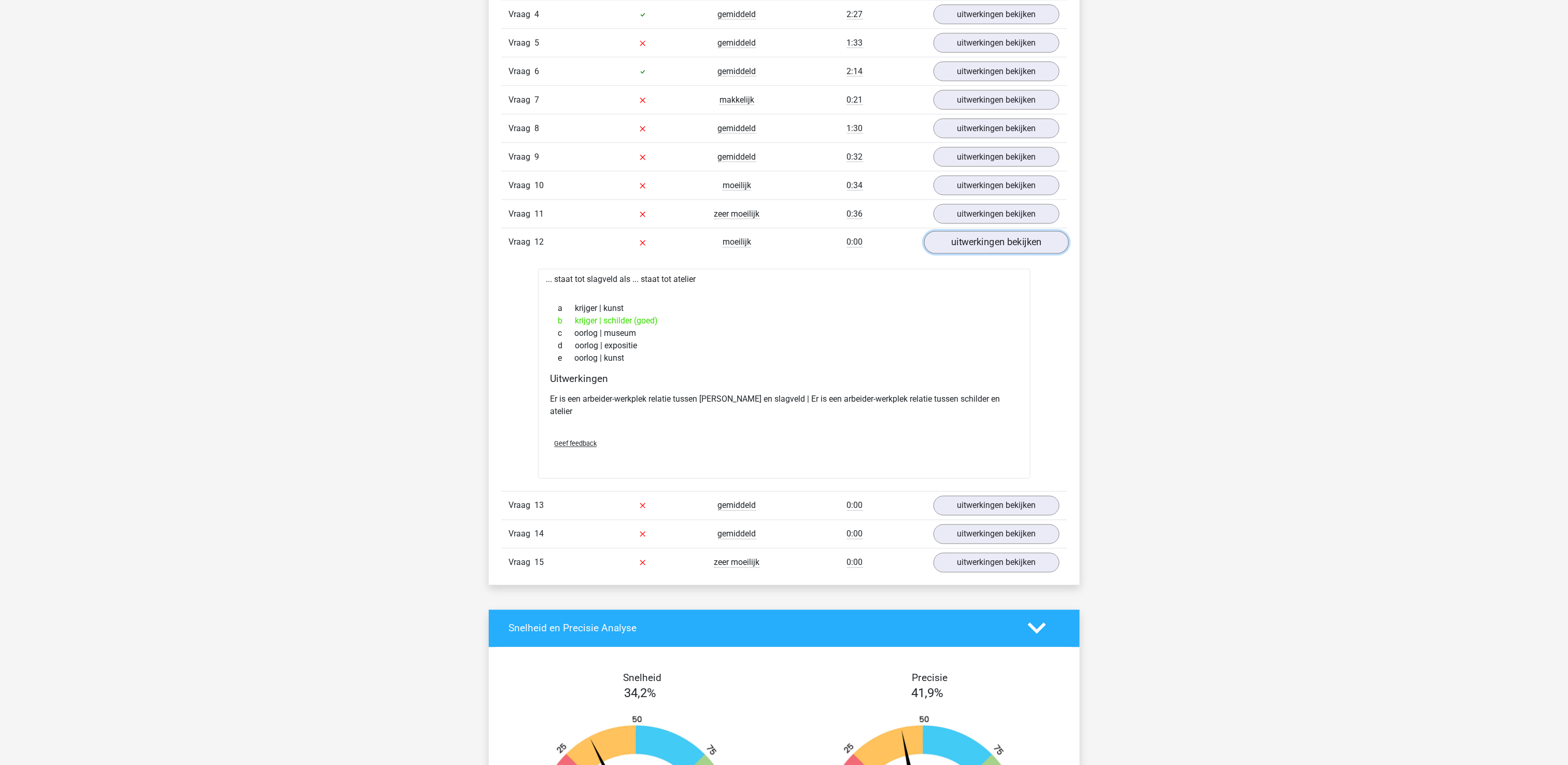
click at [978, 254] on link "uitwerkingen bekijken" at bounding box center [995, 243] width 145 height 23
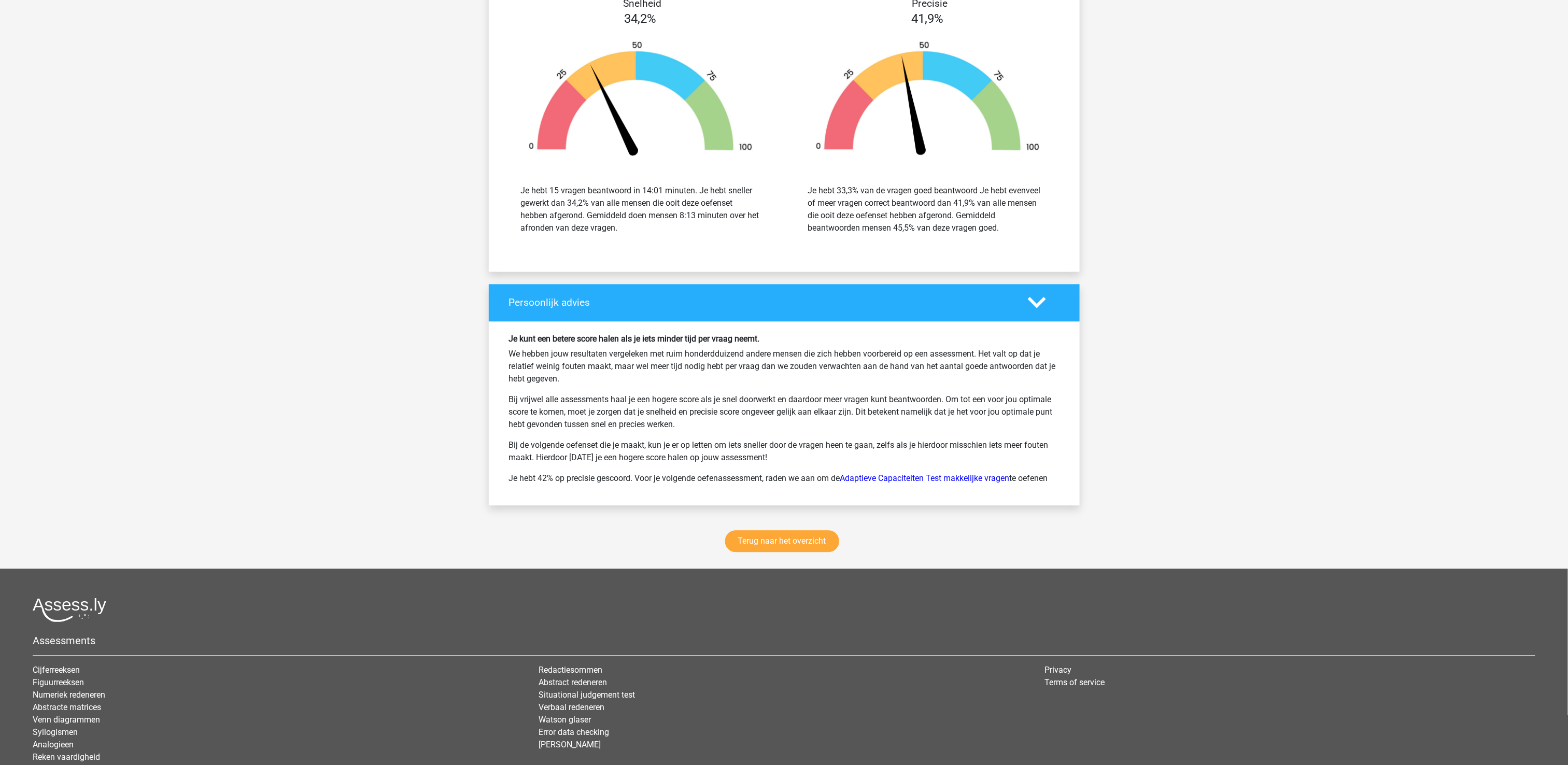
scroll to position [1602, 0]
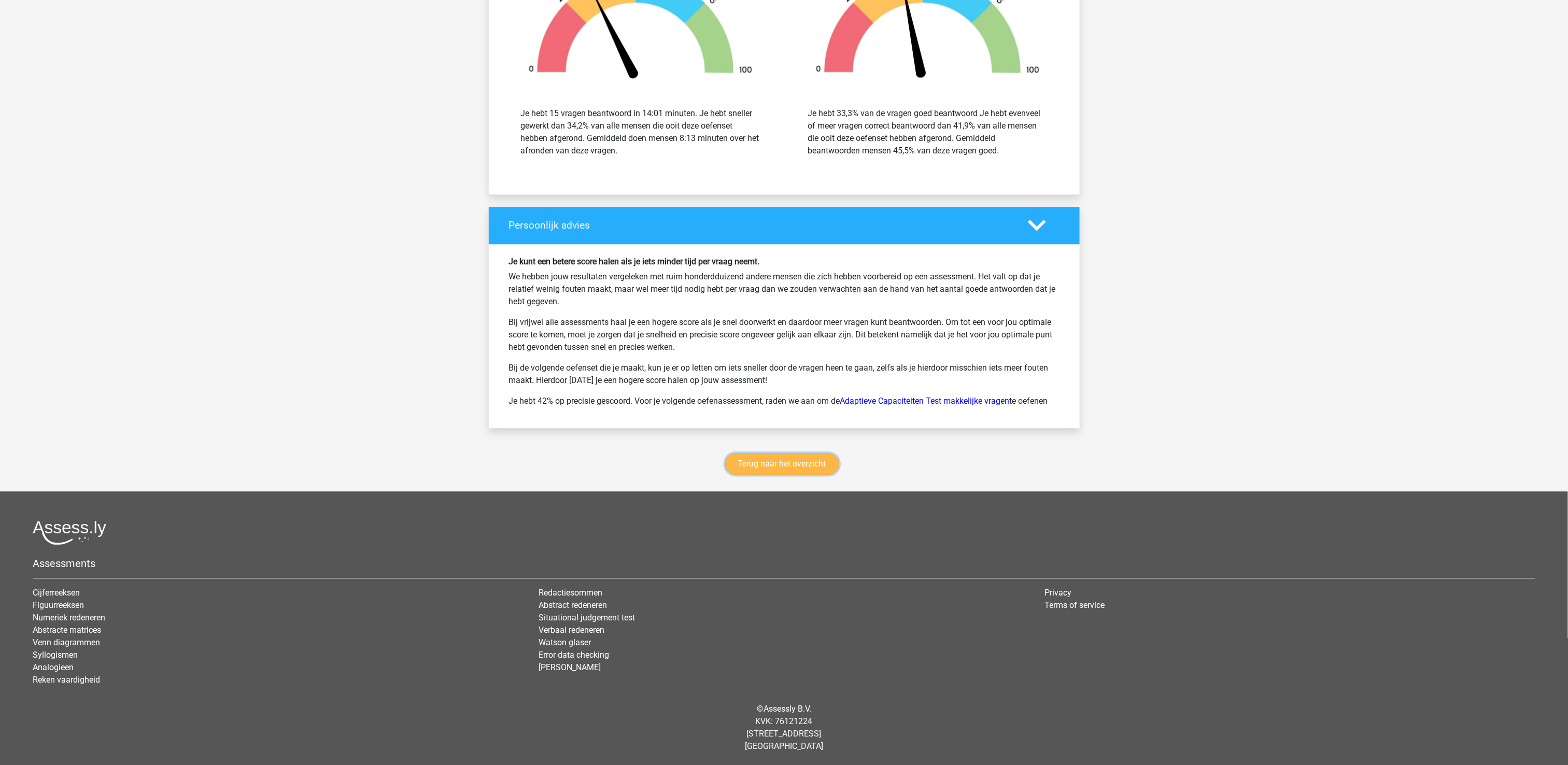
click at [792, 475] on link "Terug naar het overzicht" at bounding box center [782, 464] width 114 height 22
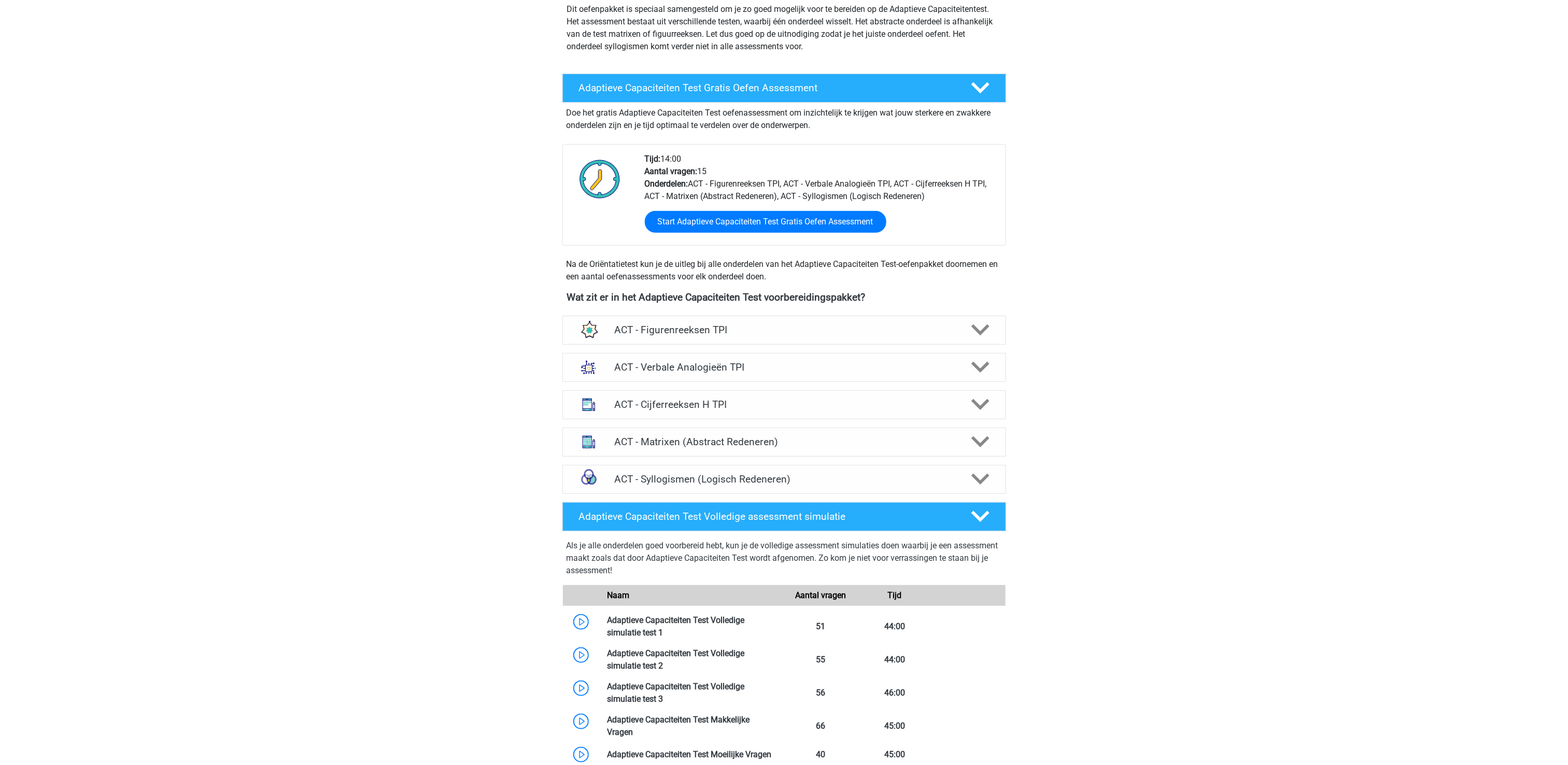
scroll to position [104, 0]
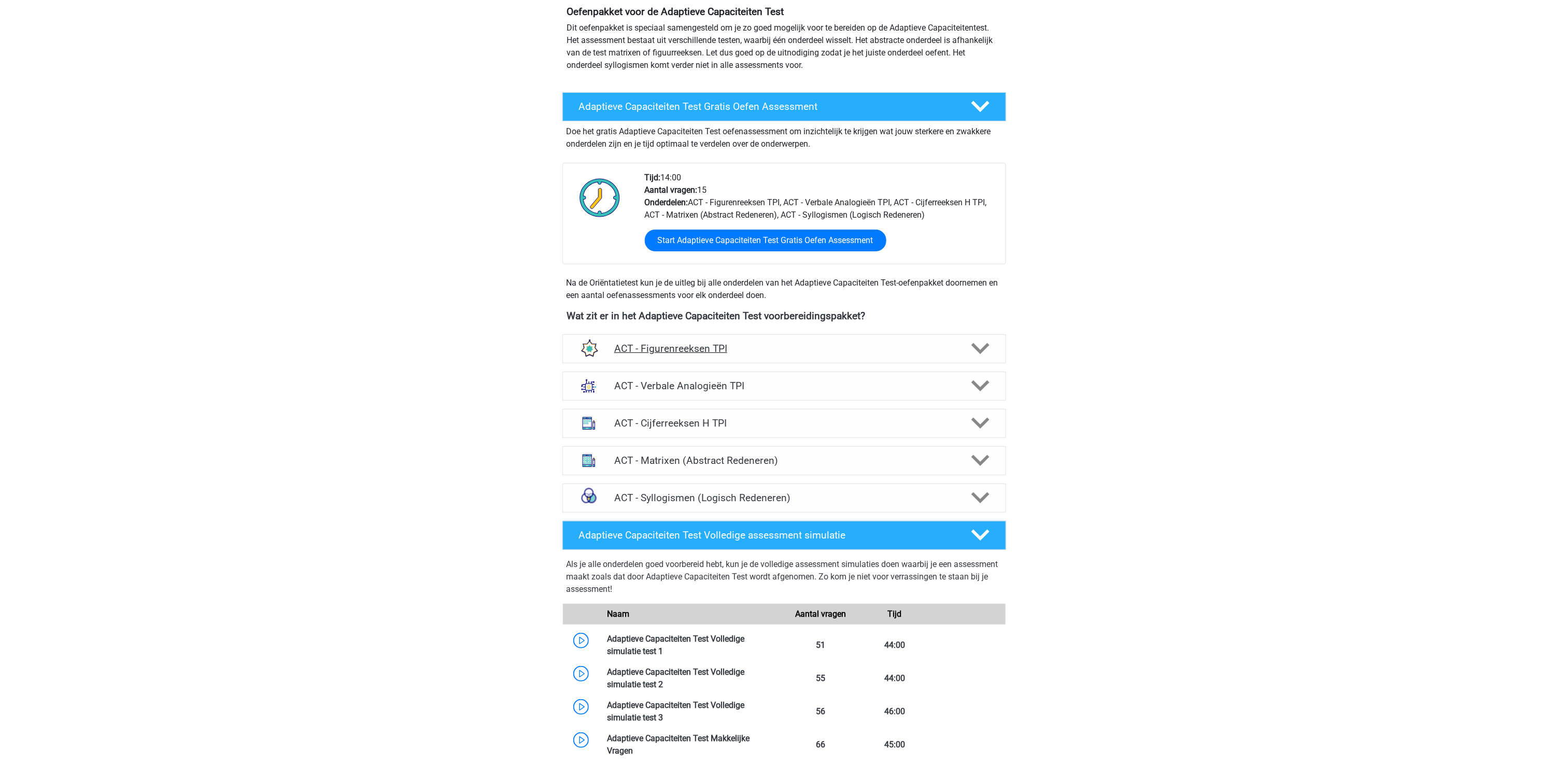
click at [983, 345] on icon at bounding box center [981, 349] width 18 height 18
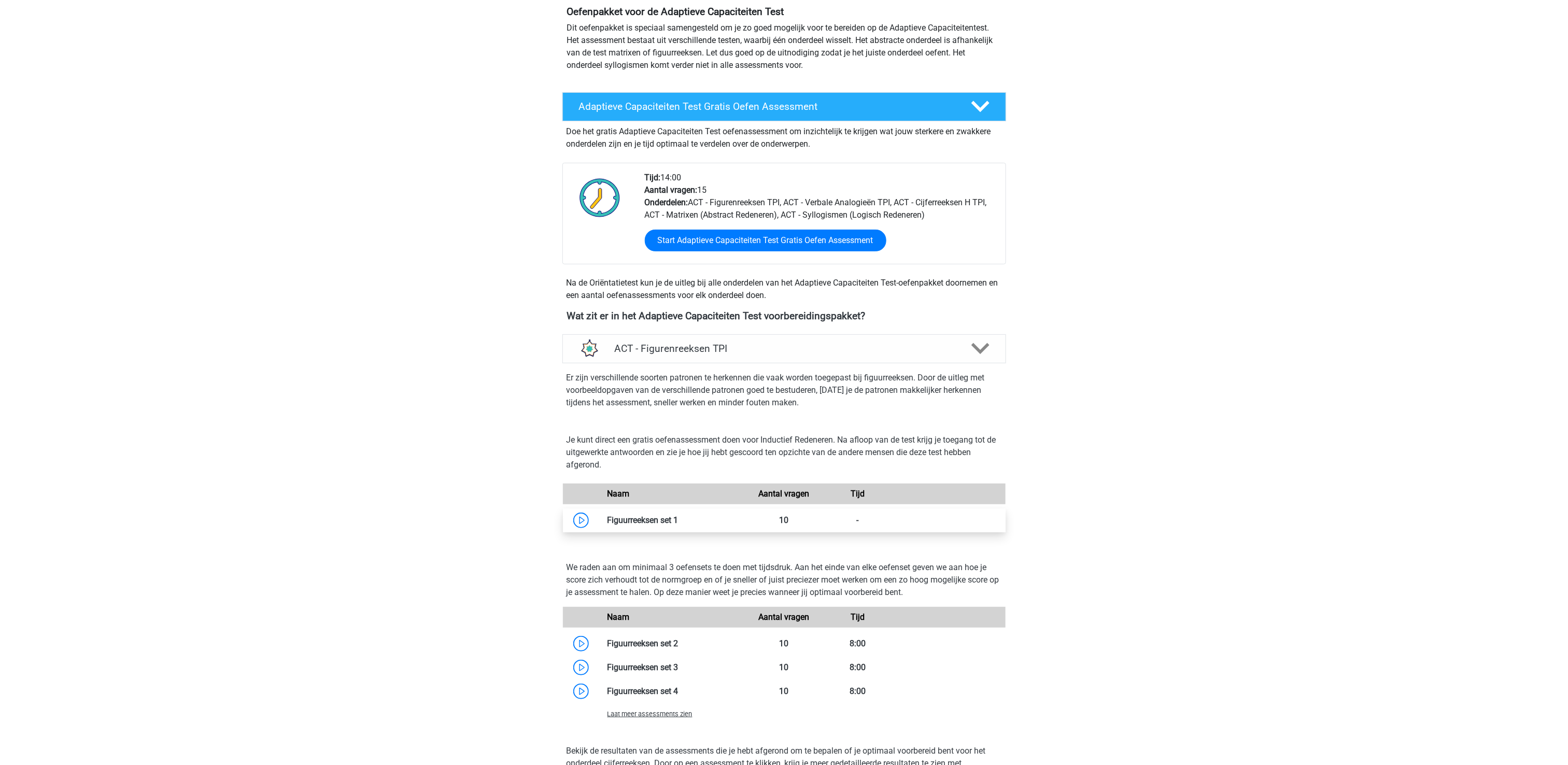
click at [679, 520] on link at bounding box center [679, 520] width 0 height 10
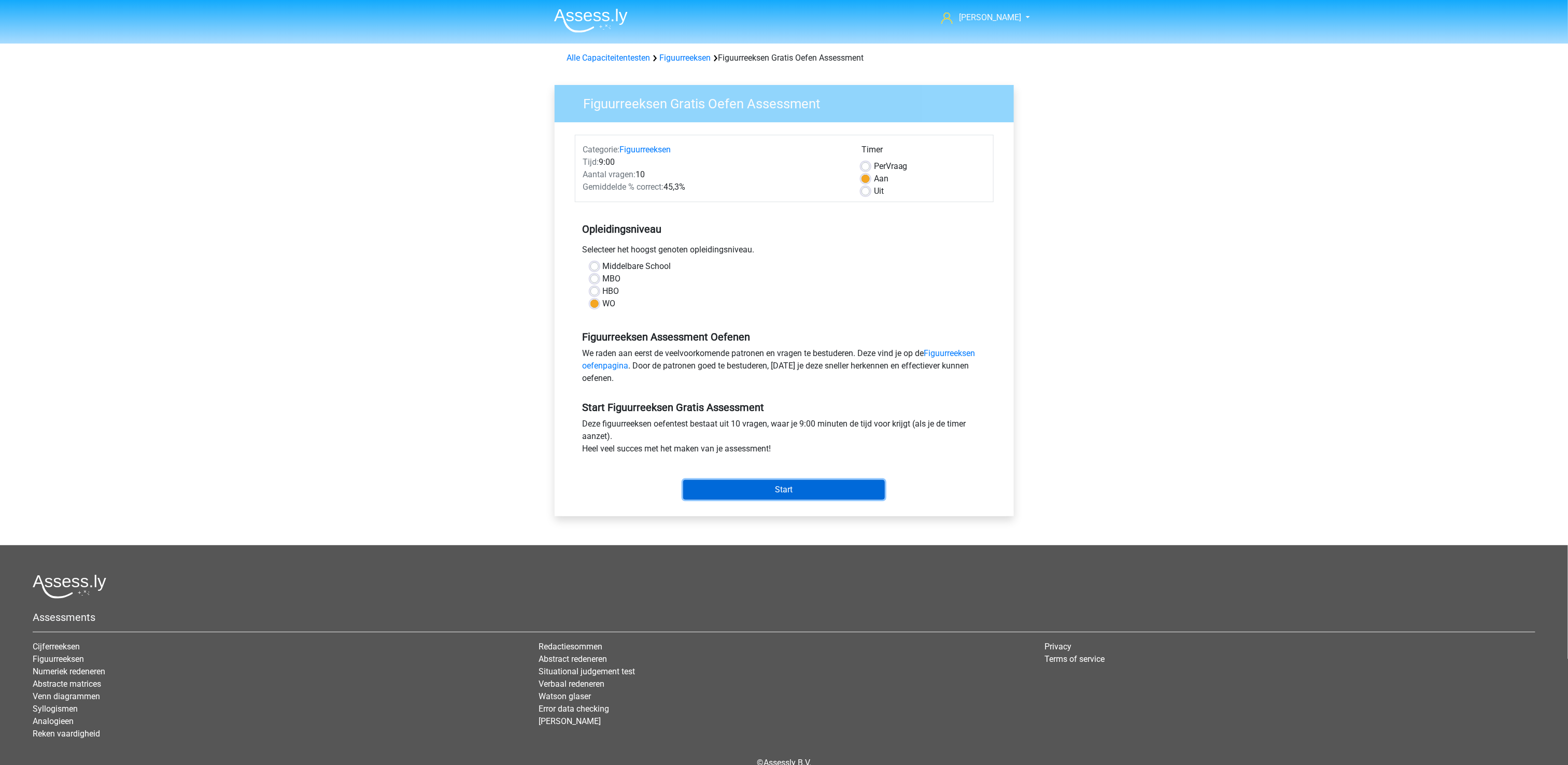
click at [797, 494] on input "Start" at bounding box center [783, 490] width 201 height 20
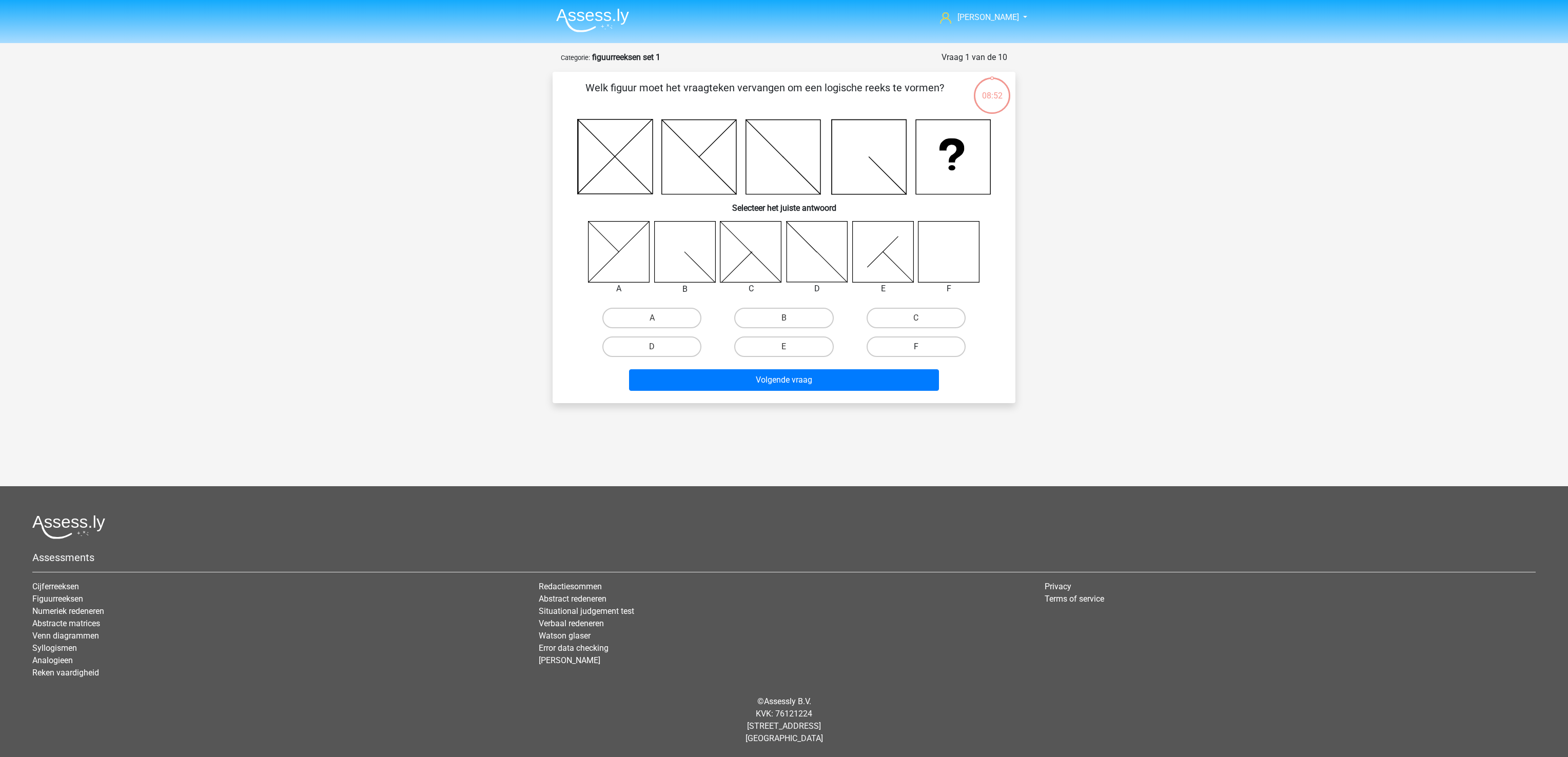
click at [929, 349] on label "F" at bounding box center [916, 346] width 99 height 20
click at [922, 349] on input "F" at bounding box center [919, 351] width 7 height 7
radio input "true"
click at [882, 374] on button "Volgende vraag" at bounding box center [784, 380] width 311 height 22
click at [612, 258] on icon at bounding box center [619, 251] width 61 height 61
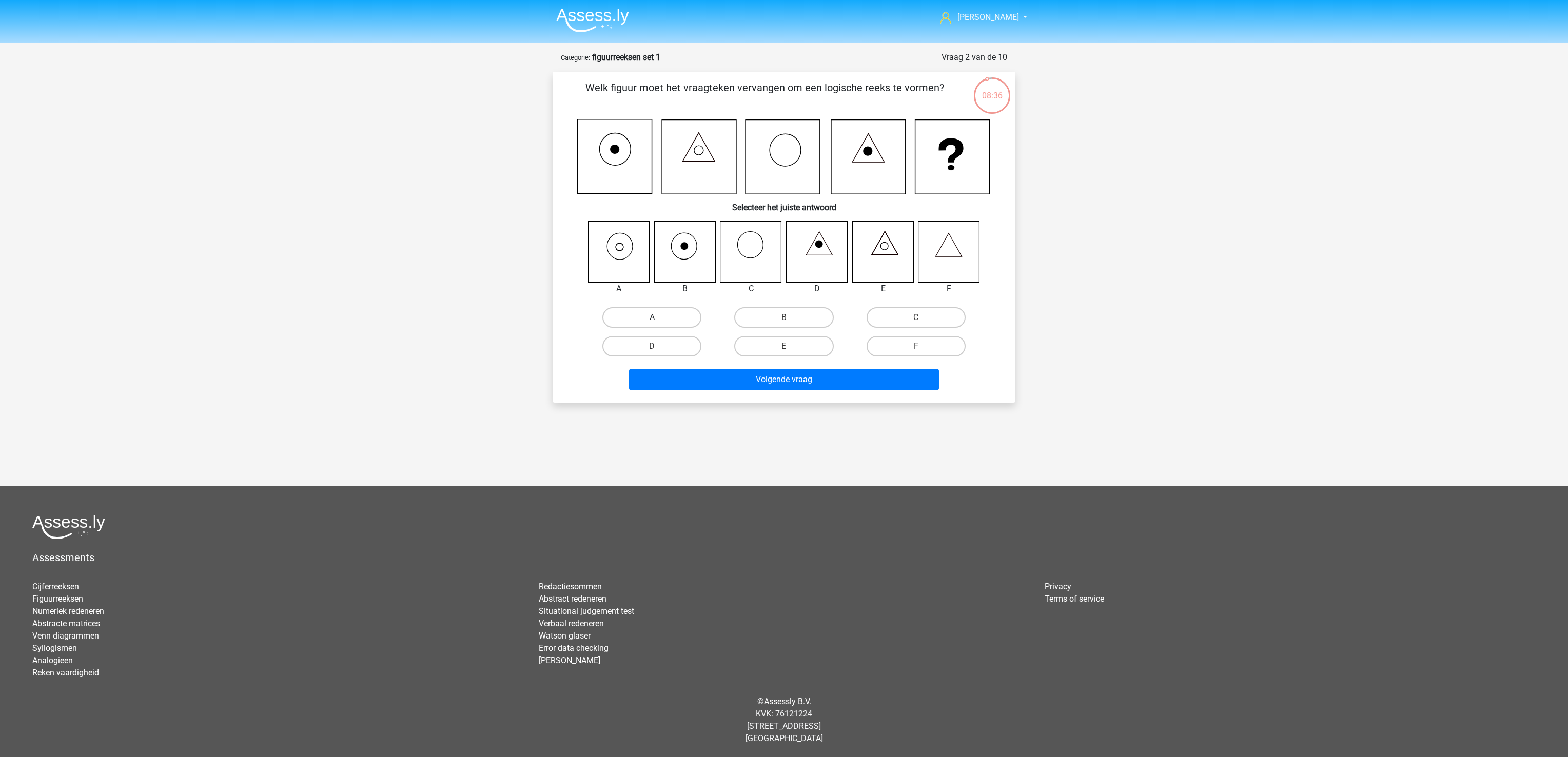
click at [649, 314] on label "A" at bounding box center [652, 317] width 99 height 20
click at [652, 318] on input "A" at bounding box center [656, 321] width 7 height 7
radio input "true"
click at [792, 383] on button "Volgende vraag" at bounding box center [784, 379] width 311 height 22
click at [919, 320] on input "C" at bounding box center [919, 321] width 7 height 7
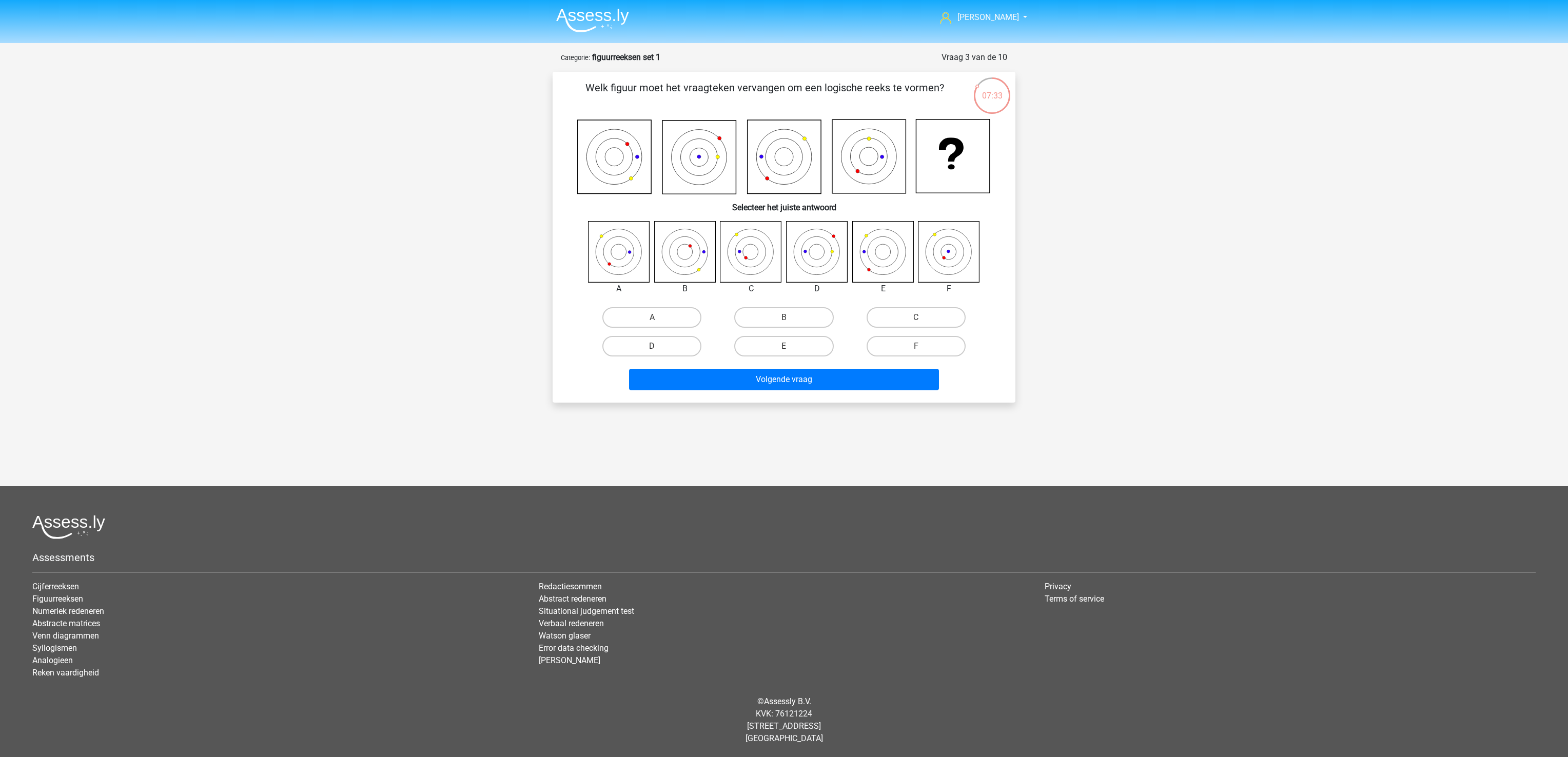
radio input "true"
click at [856, 380] on button "Volgende vraag" at bounding box center [784, 379] width 311 height 22
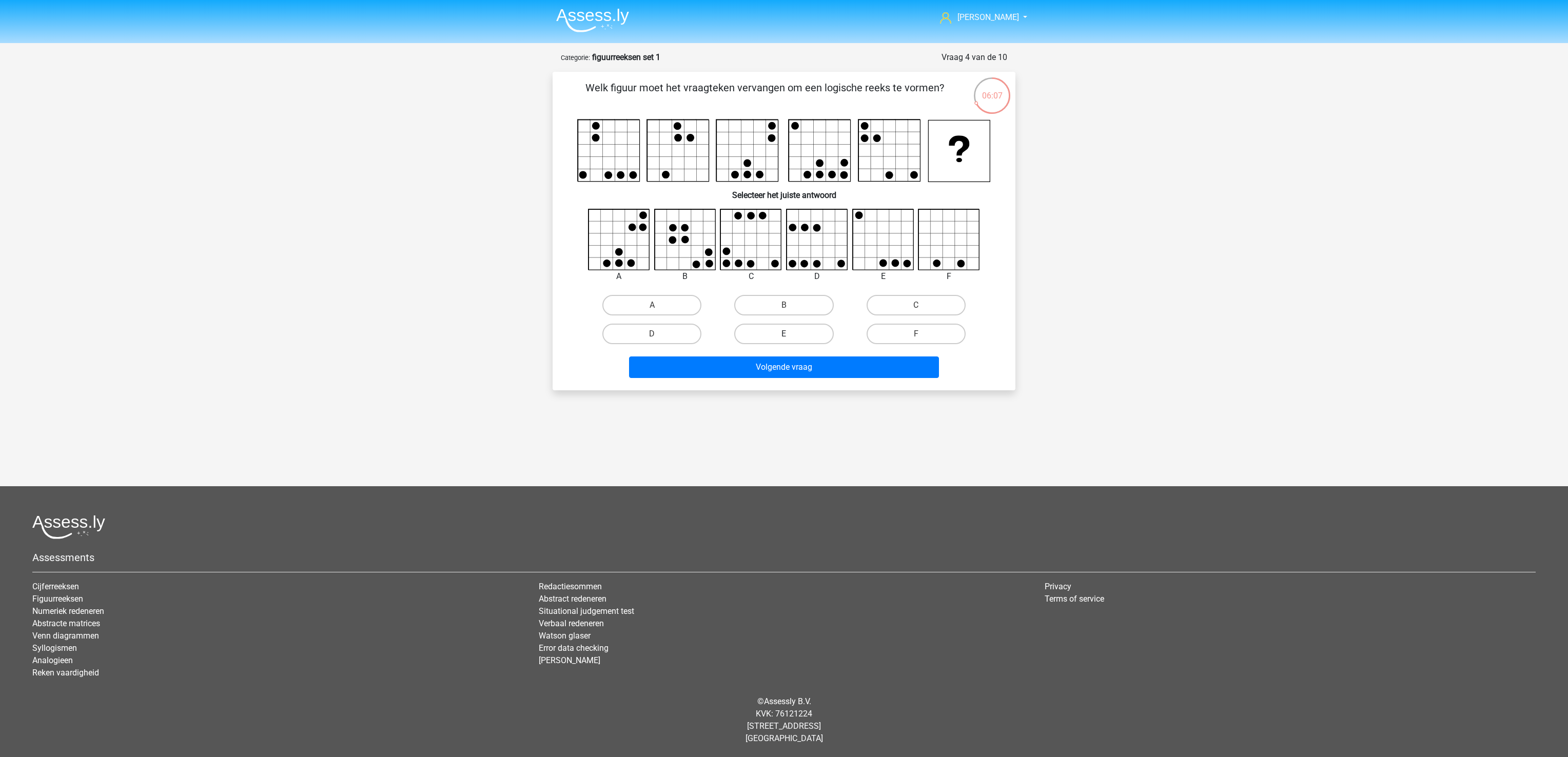
click at [819, 331] on label "E" at bounding box center [784, 334] width 99 height 20
click at [791, 334] on input "E" at bounding box center [787, 337] width 7 height 7
radio input "true"
click at [820, 374] on button "Volgende vraag" at bounding box center [784, 367] width 311 height 22
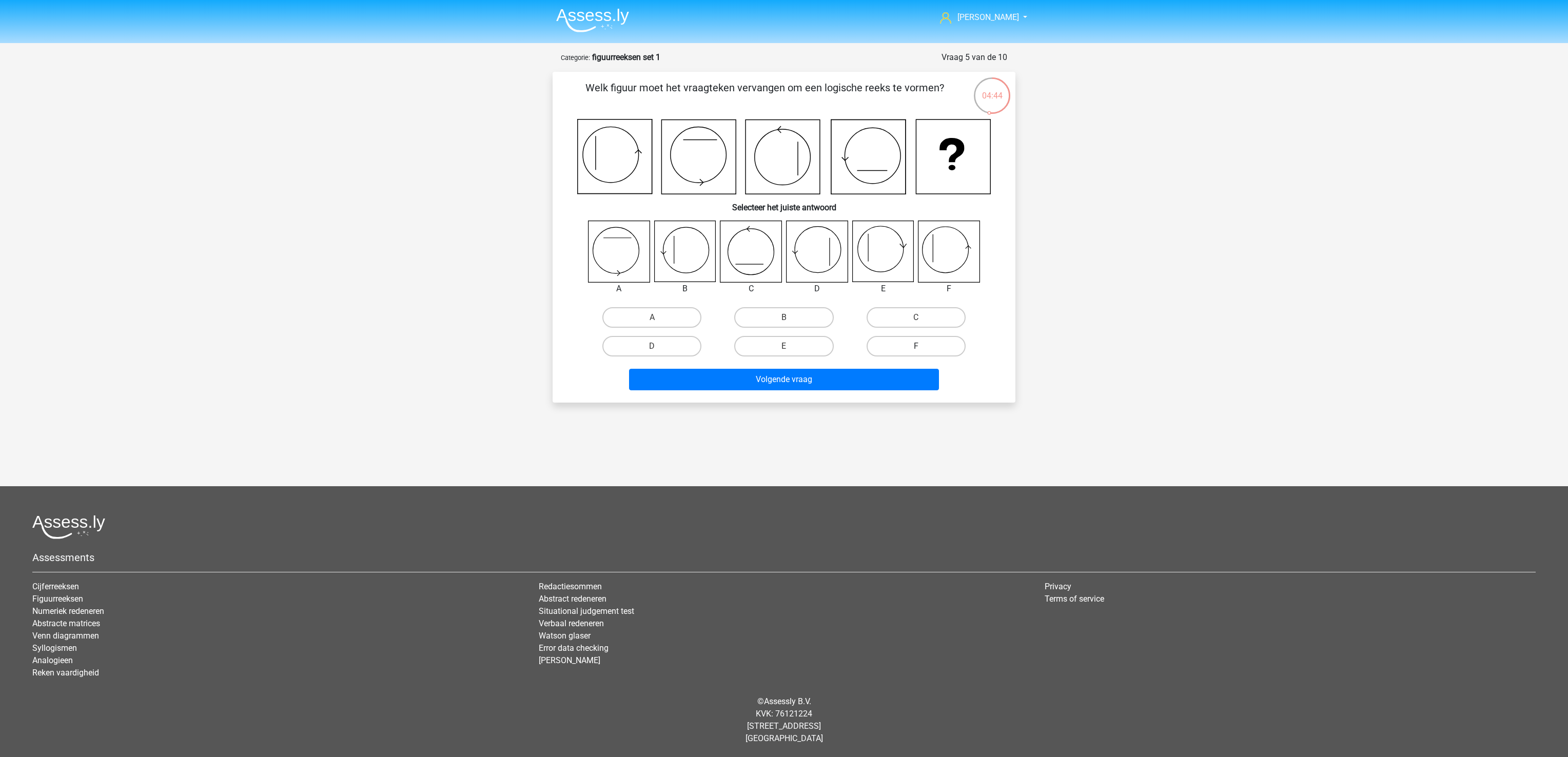
click at [937, 349] on label "F" at bounding box center [916, 346] width 99 height 20
click at [922, 349] on input "F" at bounding box center [919, 350] width 7 height 7
radio input "true"
click at [922, 378] on button "Volgende vraag" at bounding box center [784, 379] width 311 height 22
click at [637, 341] on label "D" at bounding box center [652, 346] width 99 height 20
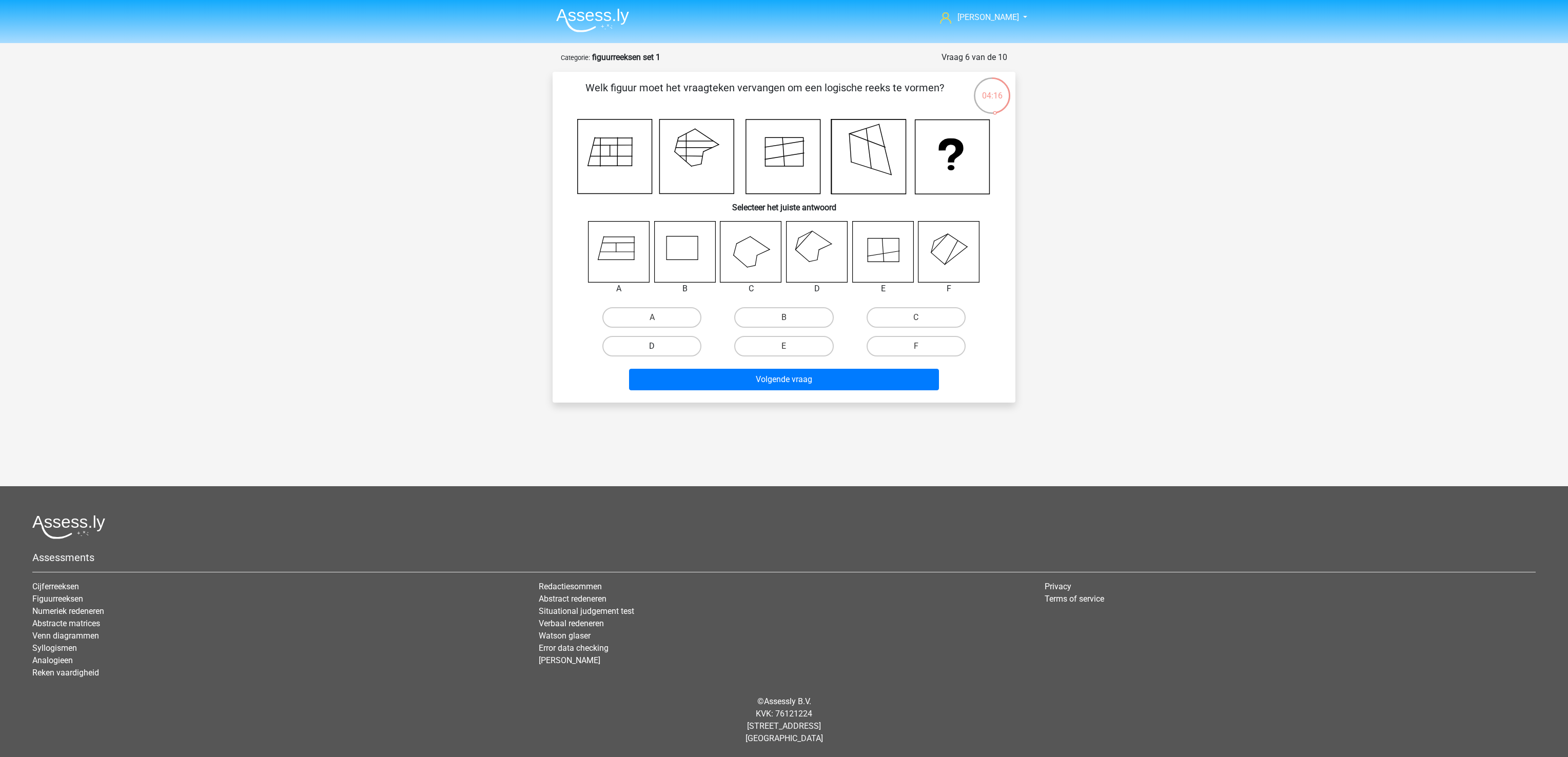
click at [652, 346] on input "D" at bounding box center [656, 350] width 7 height 7
radio input "true"
click at [779, 380] on button "Volgende vraag" at bounding box center [784, 379] width 311 height 22
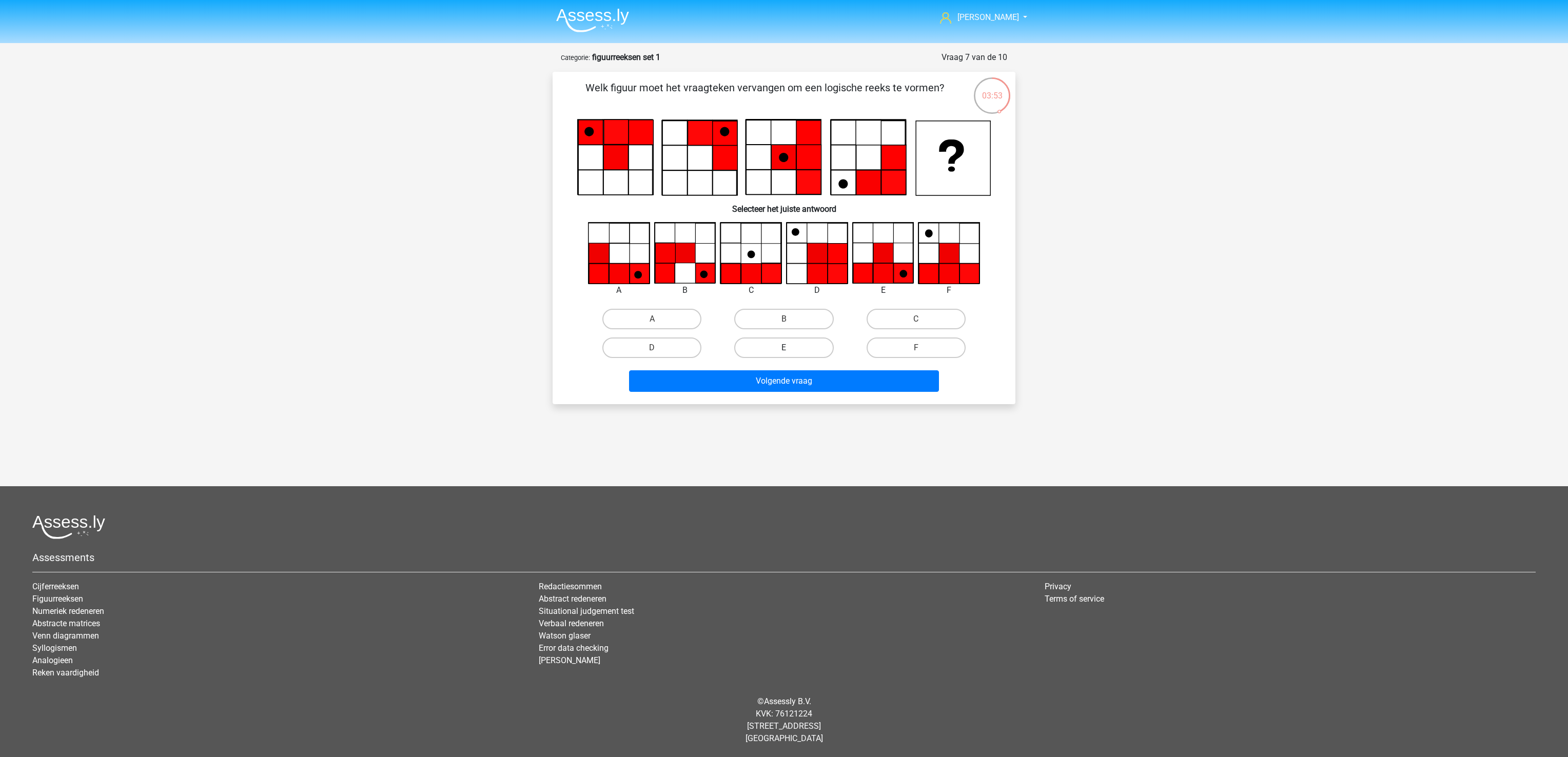
drag, startPoint x: 791, startPoint y: 345, endPoint x: 789, endPoint y: 368, distance: 23.1
click at [790, 346] on label "E" at bounding box center [784, 347] width 99 height 20
click at [790, 348] on input "E" at bounding box center [787, 351] width 7 height 7
radio input "true"
click at [789, 374] on button "Volgende vraag" at bounding box center [784, 381] width 311 height 22
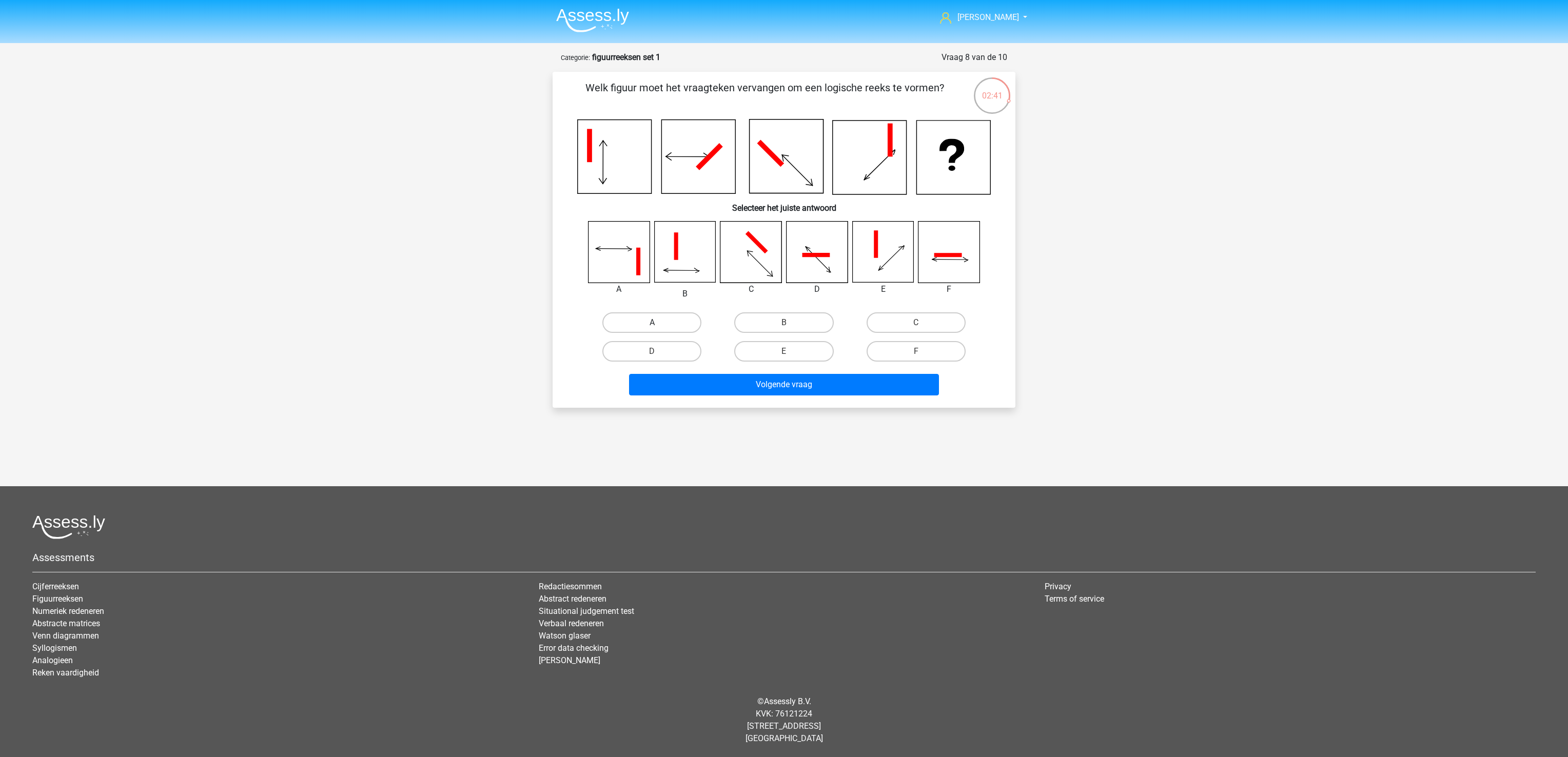
click at [664, 324] on label "A" at bounding box center [652, 322] width 99 height 20
click at [658, 324] on input "A" at bounding box center [656, 326] width 7 height 7
radio input "true"
click at [806, 372] on div "Volgende vraag" at bounding box center [784, 383] width 430 height 34
click at [805, 388] on button "Volgende vraag" at bounding box center [784, 384] width 311 height 22
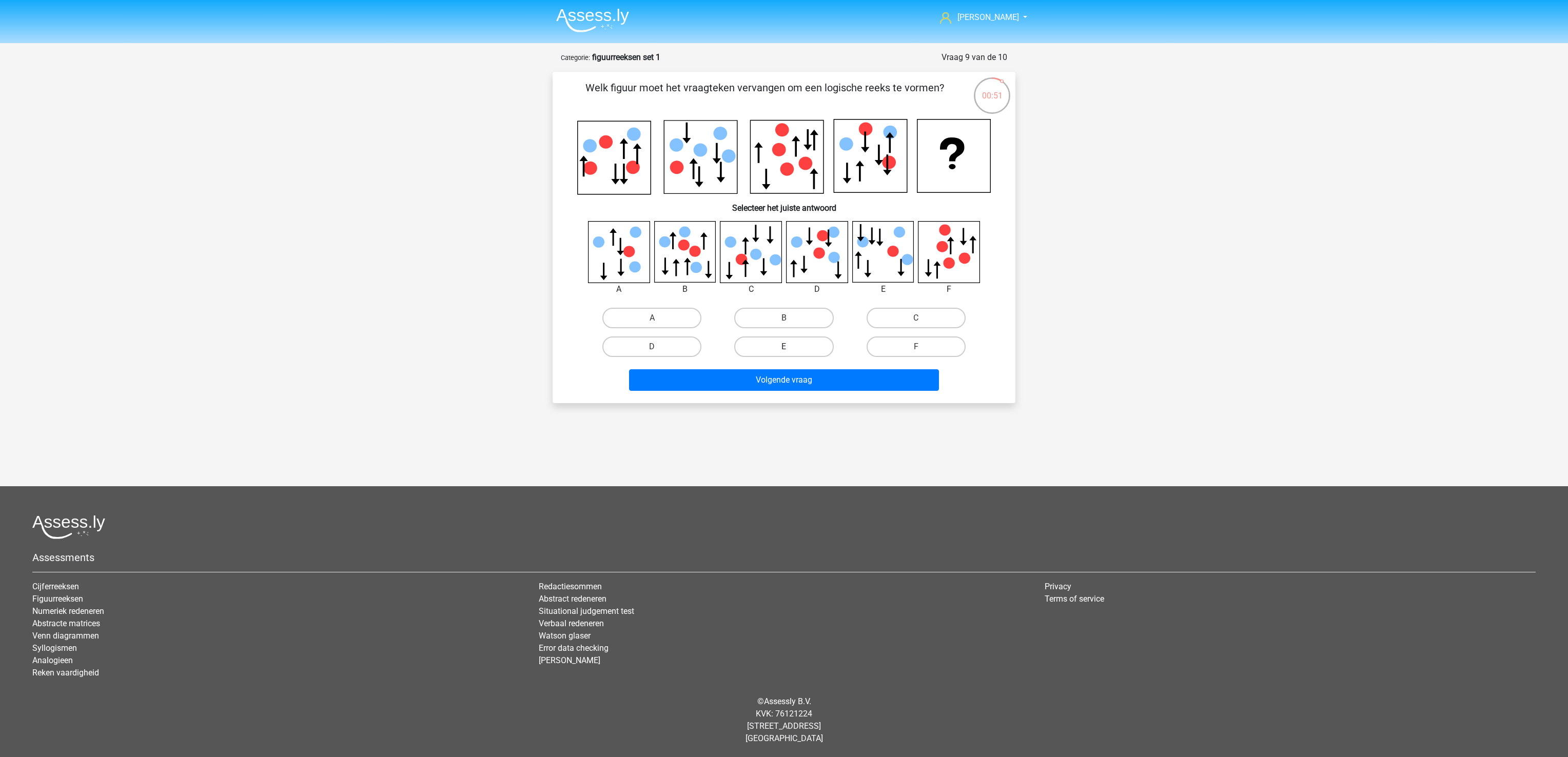
click at [791, 353] on label "E" at bounding box center [784, 346] width 99 height 20
click at [791, 353] on input "E" at bounding box center [787, 351] width 7 height 7
radio input "true"
click at [800, 376] on button "Volgende vraag" at bounding box center [784, 380] width 311 height 22
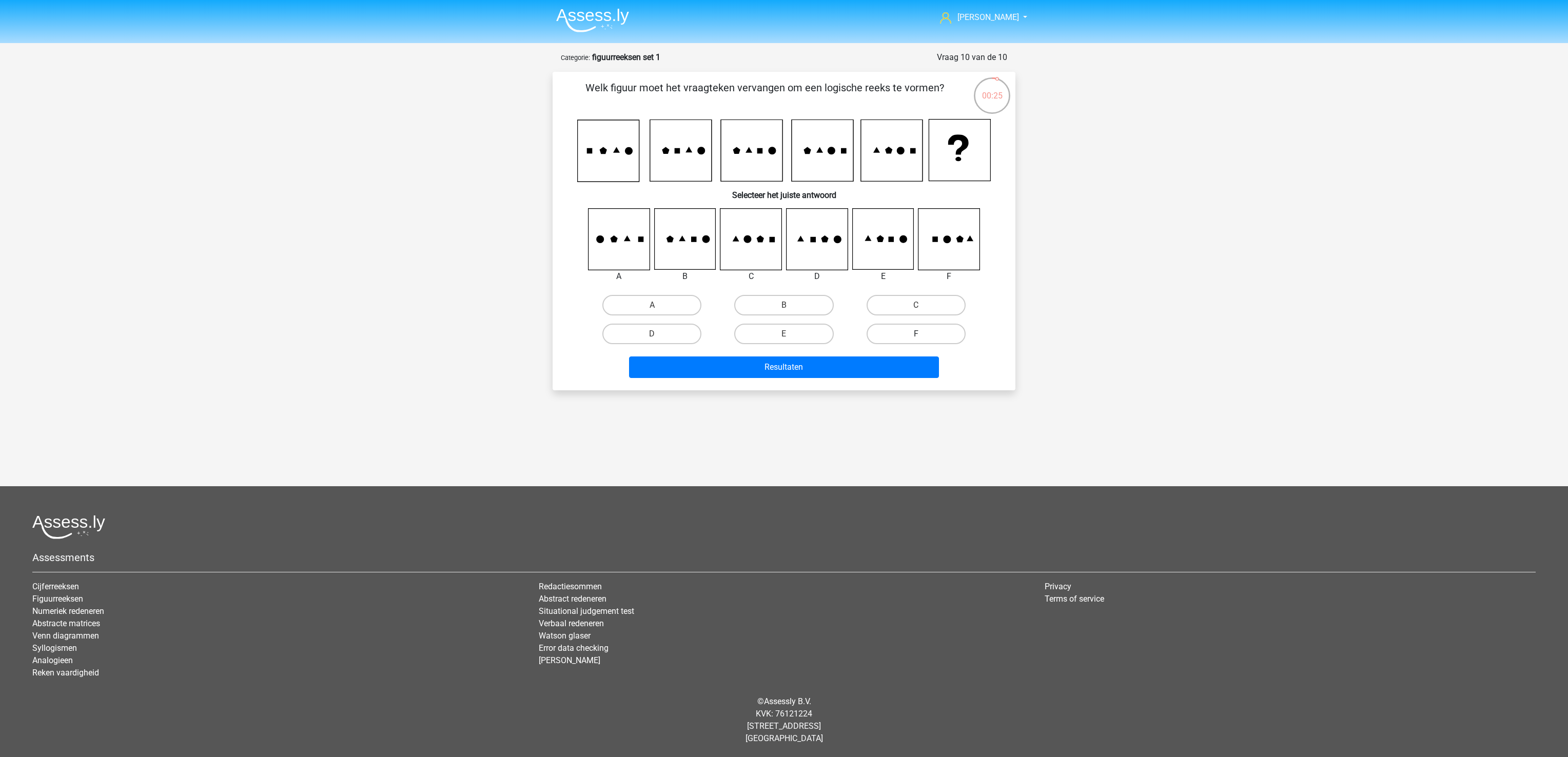
click at [903, 327] on label "F" at bounding box center [916, 334] width 99 height 20
click at [916, 334] on input "F" at bounding box center [919, 337] width 7 height 7
radio input "true"
click at [902, 366] on button "Resultaten" at bounding box center [784, 367] width 311 height 22
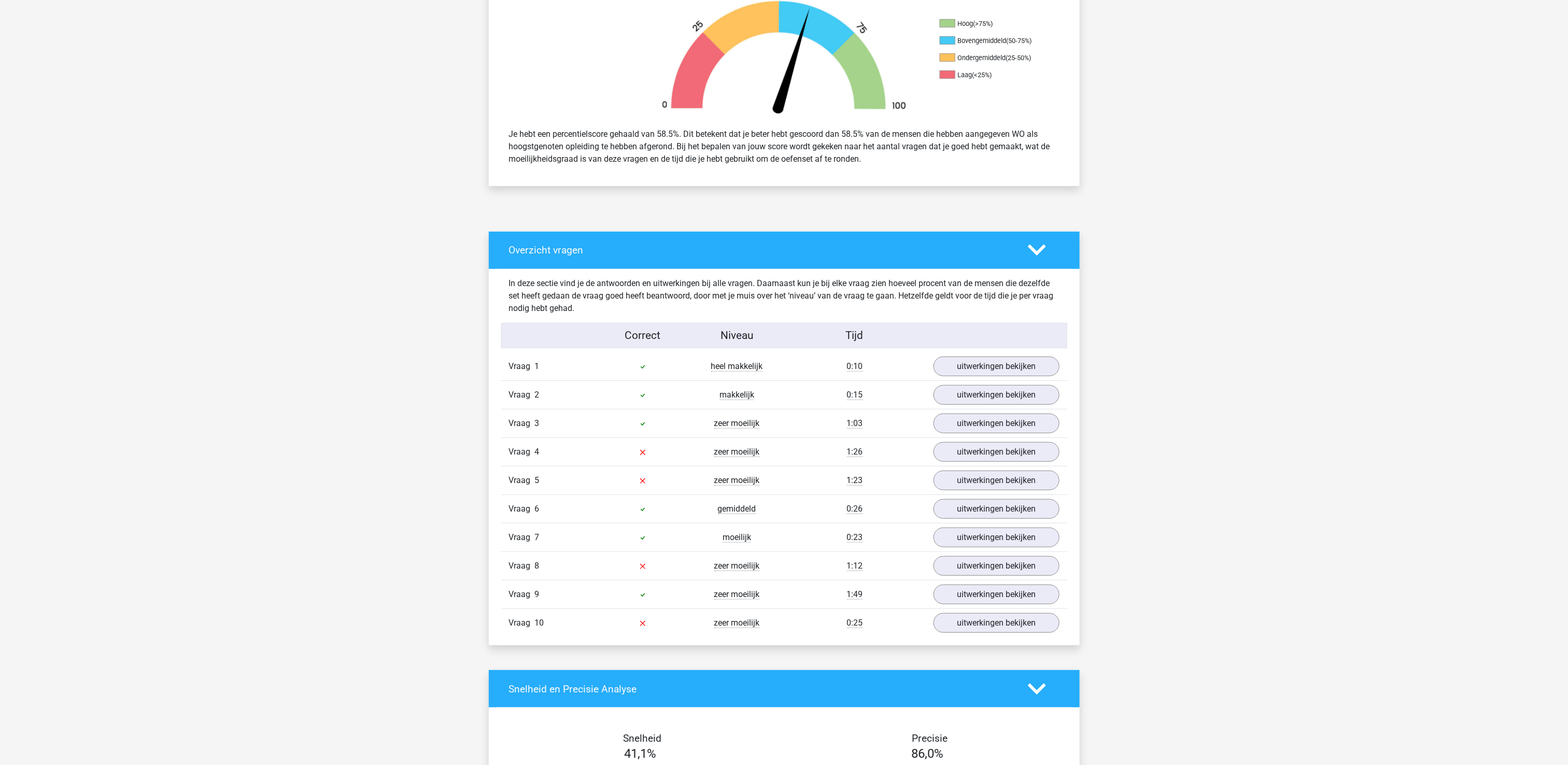
scroll to position [415, 0]
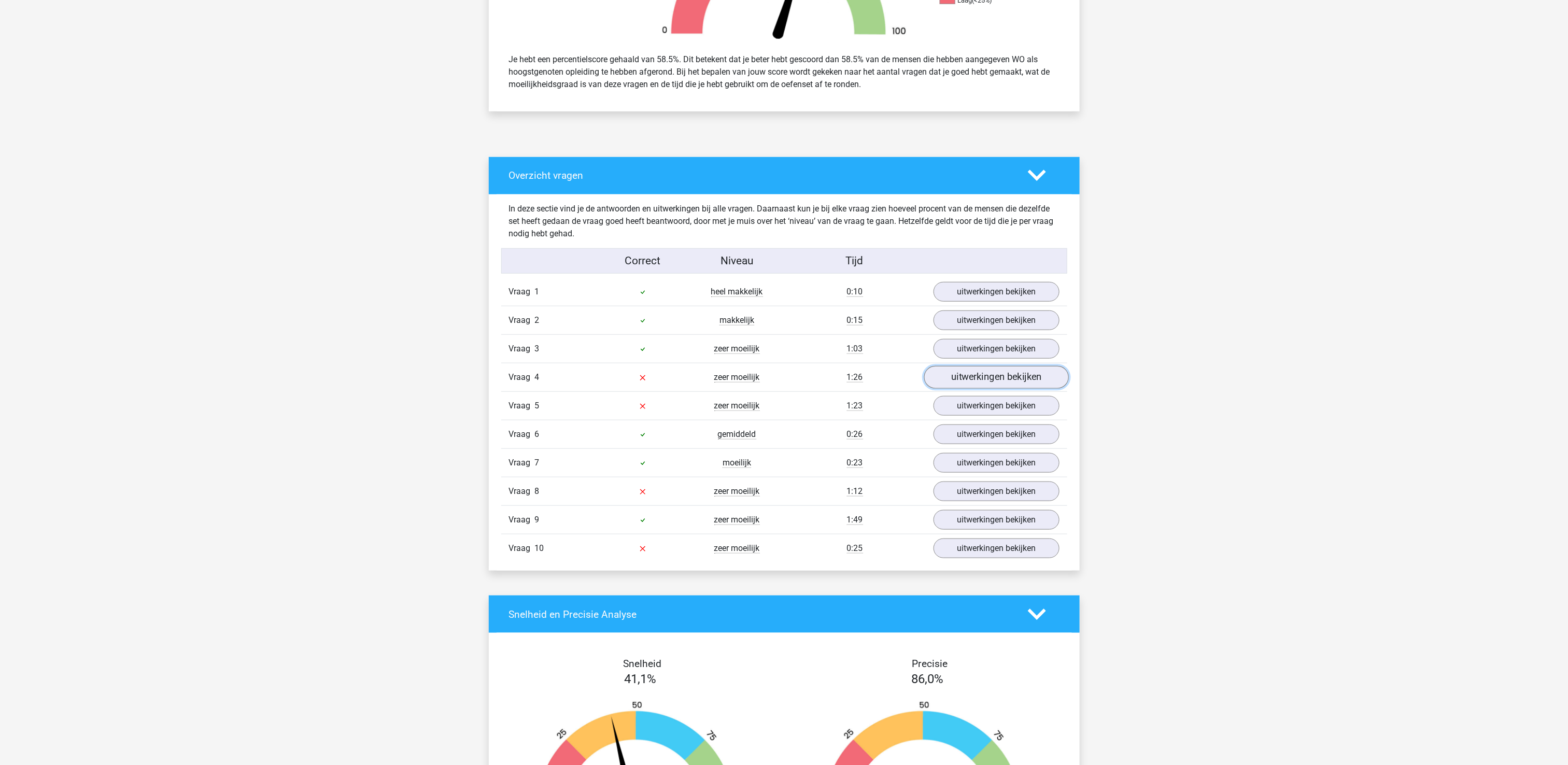
click at [1005, 378] on link "uitwerkingen bekijken" at bounding box center [995, 378] width 145 height 23
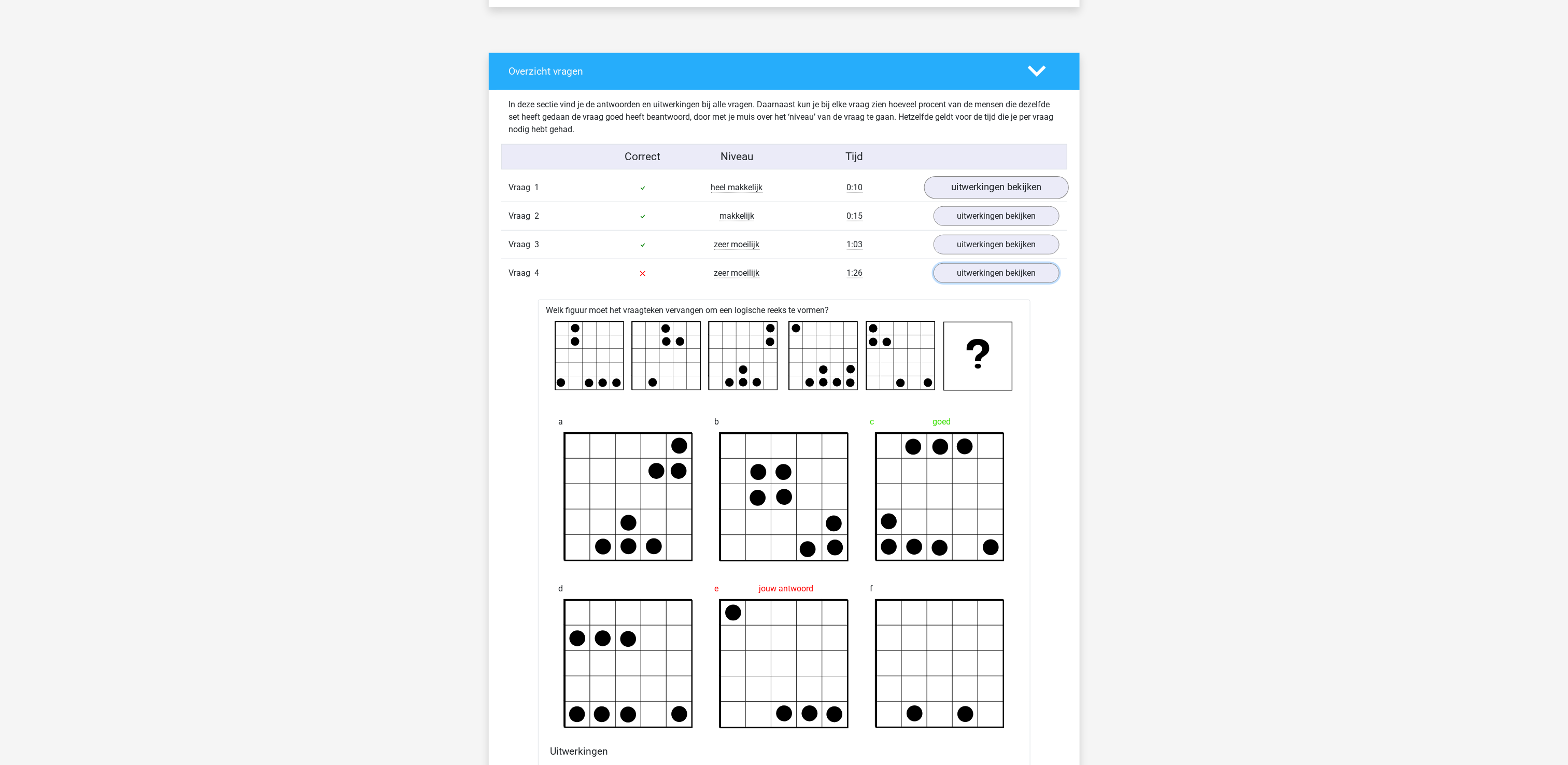
scroll to position [518, 0]
click at [1019, 281] on link "uitwerkingen bekijken" at bounding box center [995, 274] width 145 height 23
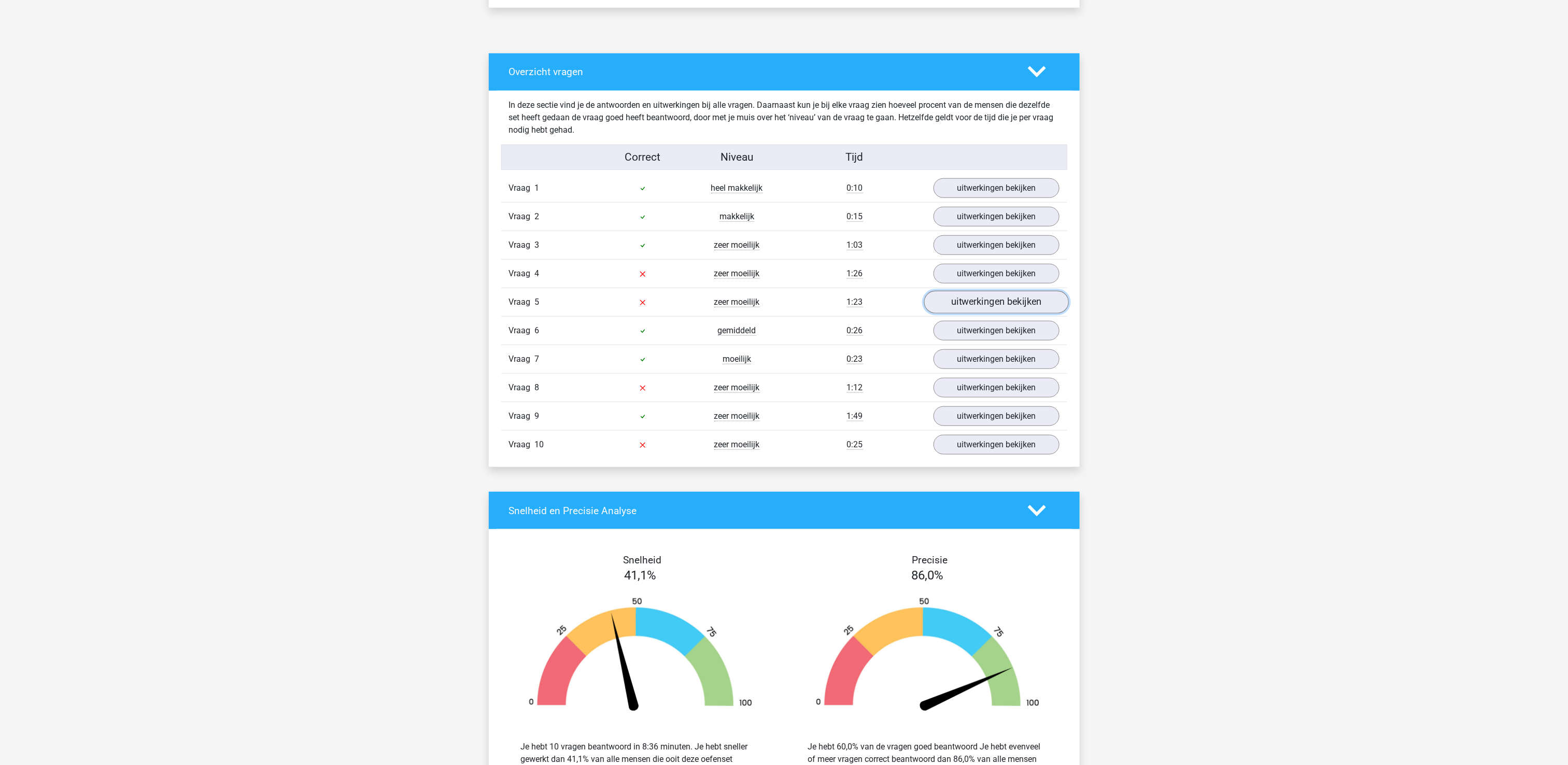
click at [1015, 305] on link "uitwerkingen bekijken" at bounding box center [995, 302] width 145 height 23
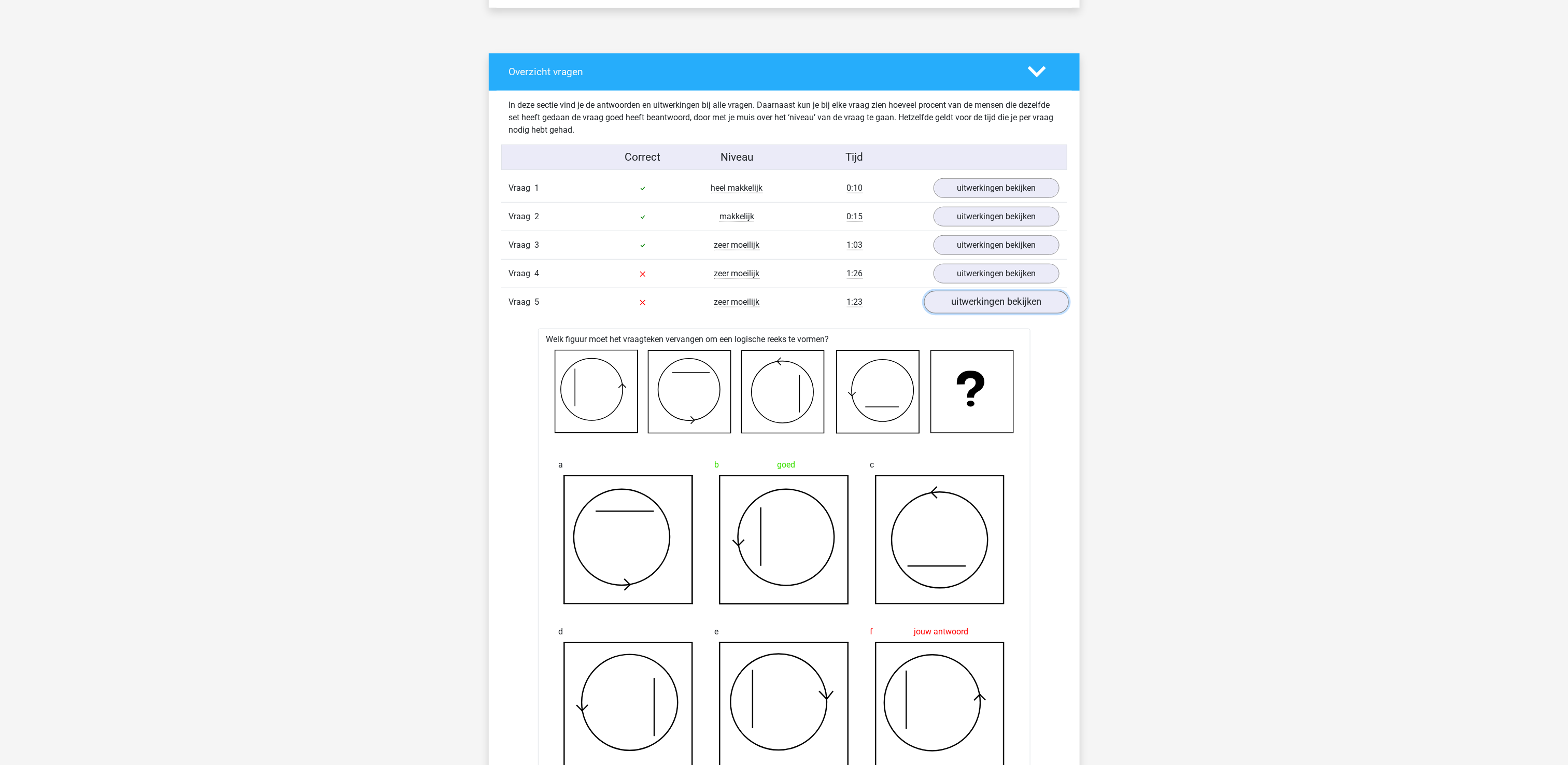
click at [1036, 311] on link "uitwerkingen bekijken" at bounding box center [995, 302] width 145 height 23
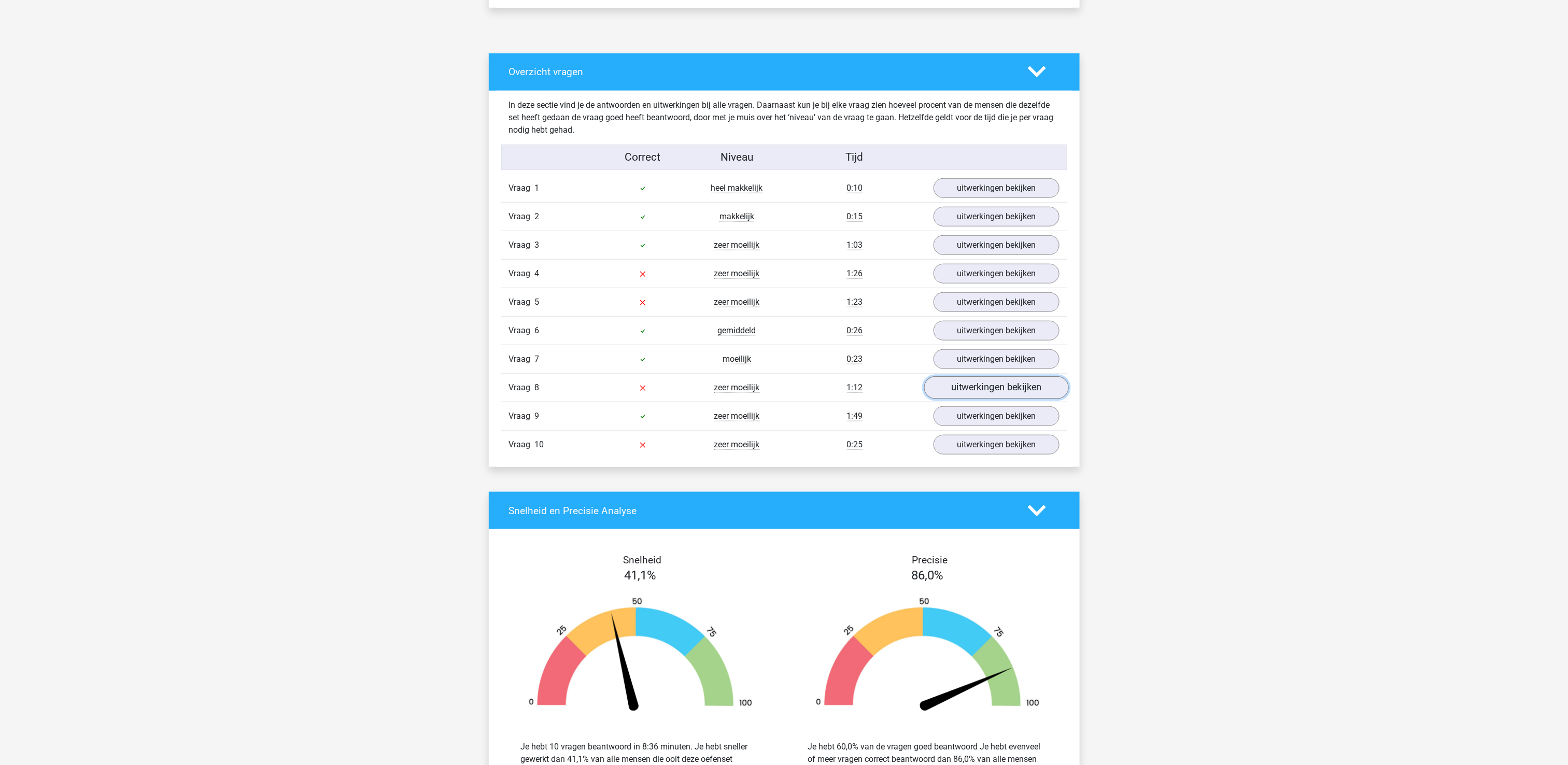
click at [1026, 394] on link "uitwerkingen bekijken" at bounding box center [995, 387] width 145 height 23
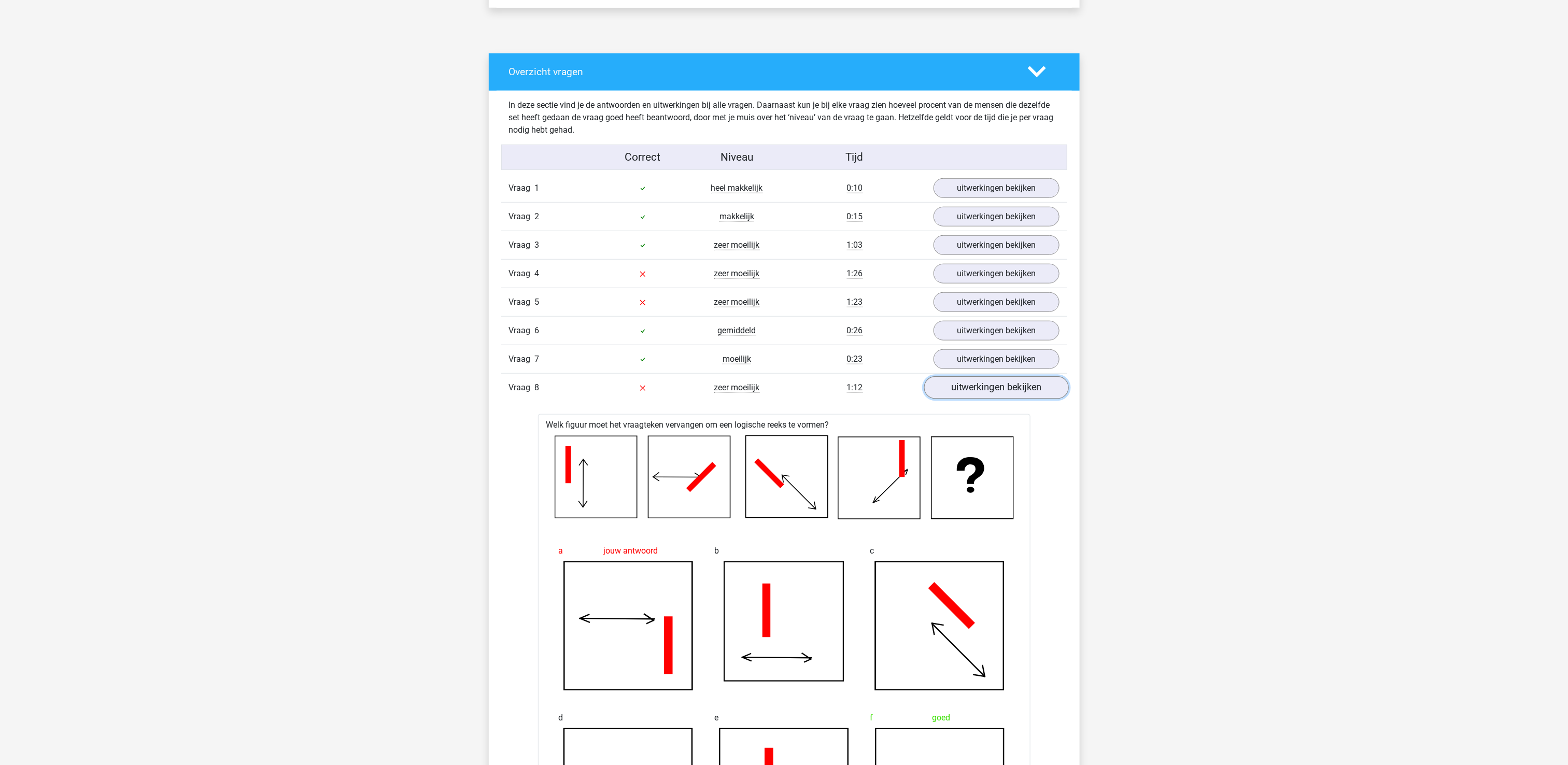
click at [1011, 395] on link "uitwerkingen bekijken" at bounding box center [995, 387] width 145 height 23
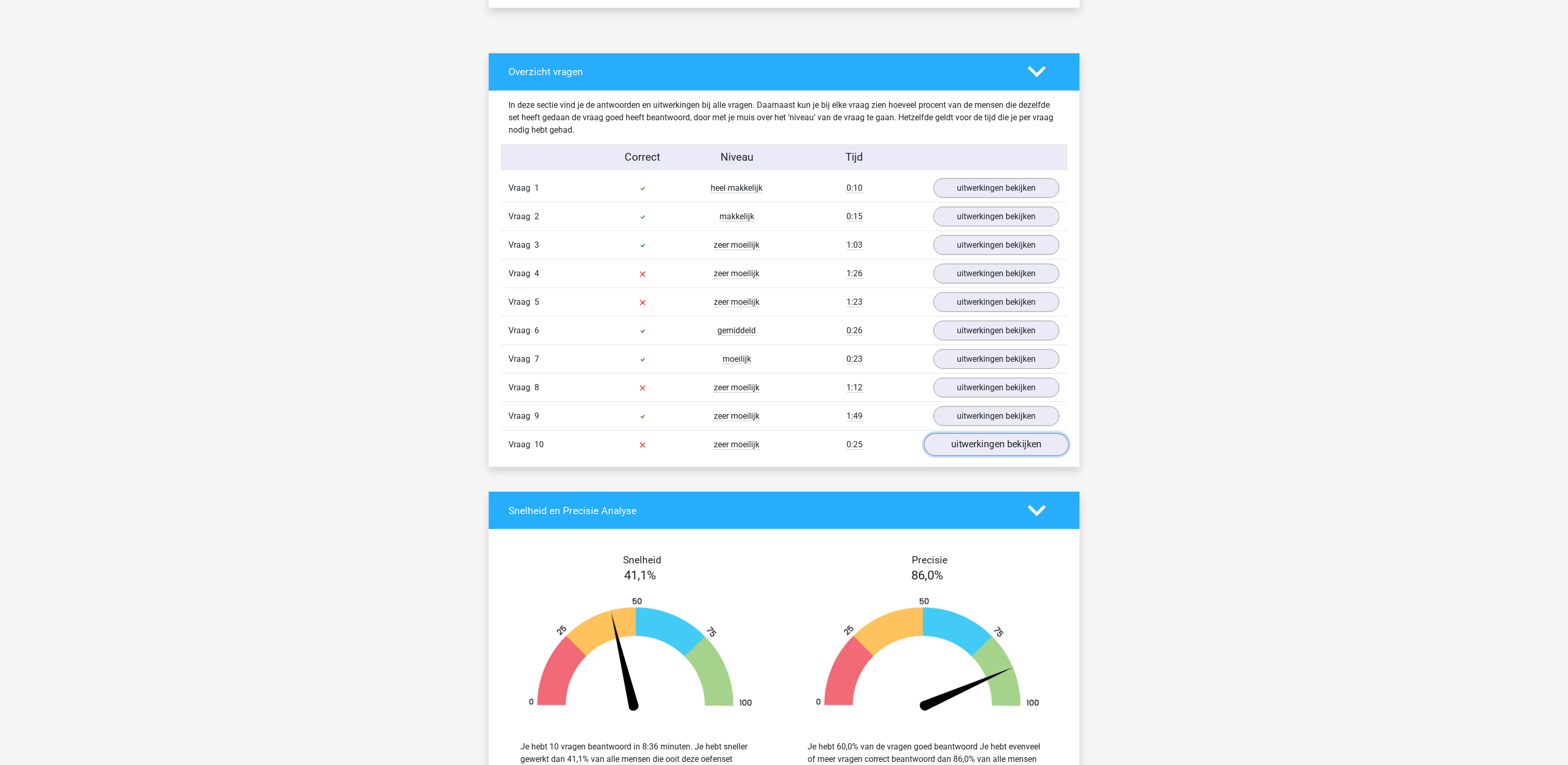
click at [1011, 456] on link "uitwerkingen bekijken" at bounding box center [995, 445] width 145 height 23
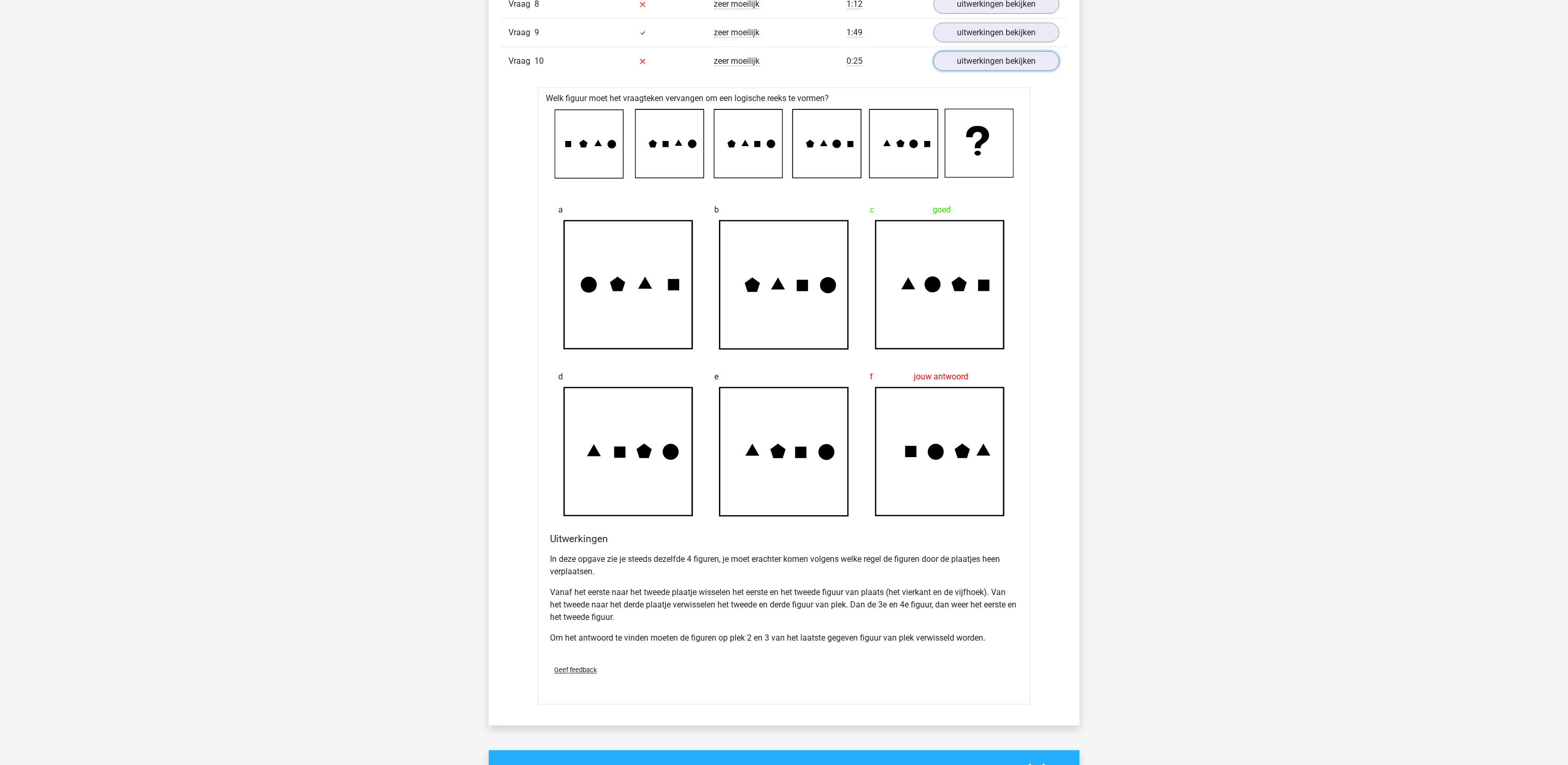
scroll to position [933, 0]
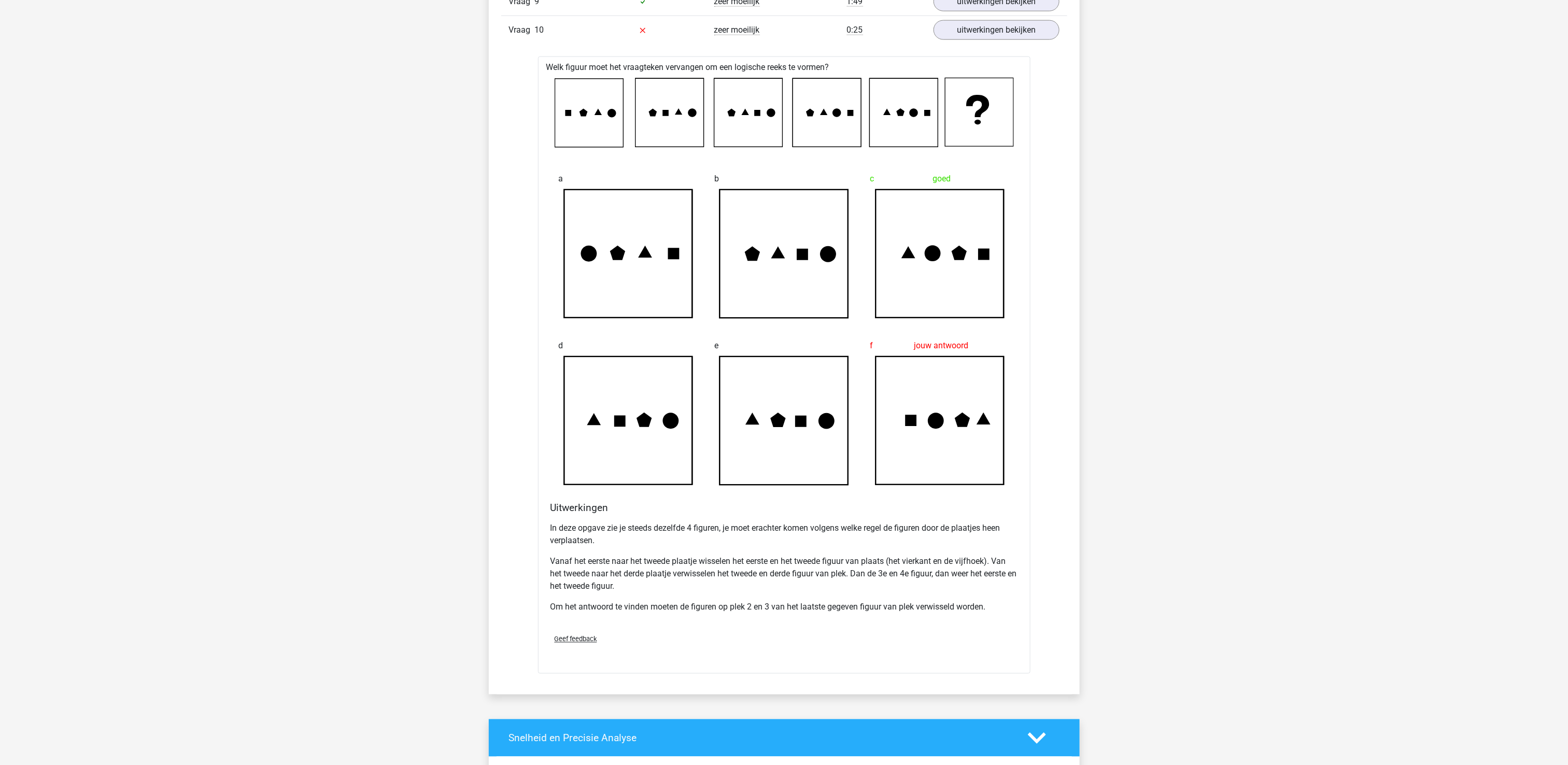
click at [1299, 279] on div "Marije marijewestra@gmail.com" at bounding box center [784, 346] width 1568 height 2559
click at [1023, 40] on link "uitwerkingen bekijken" at bounding box center [995, 30] width 145 height 23
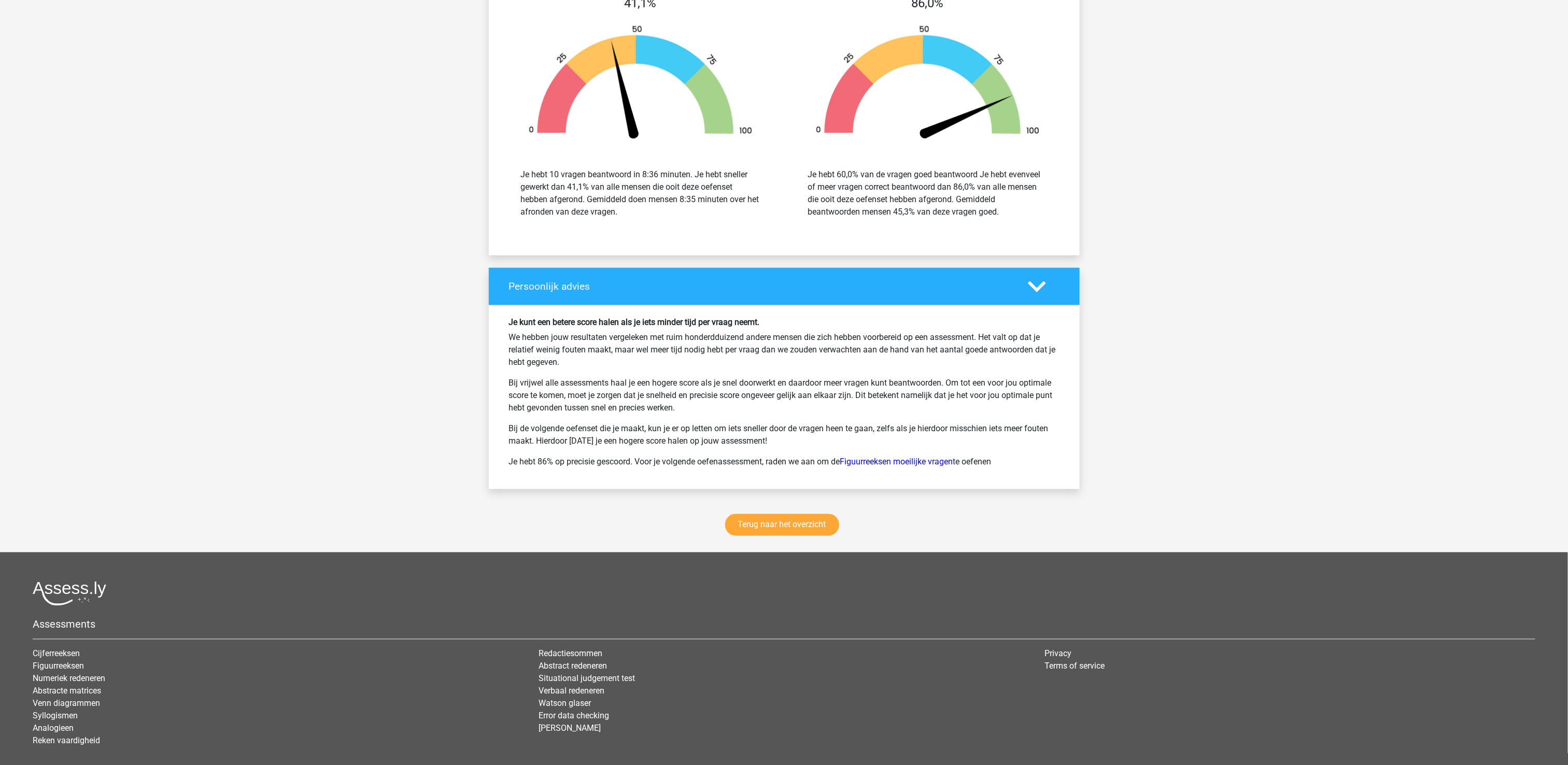
scroll to position [1162, 0]
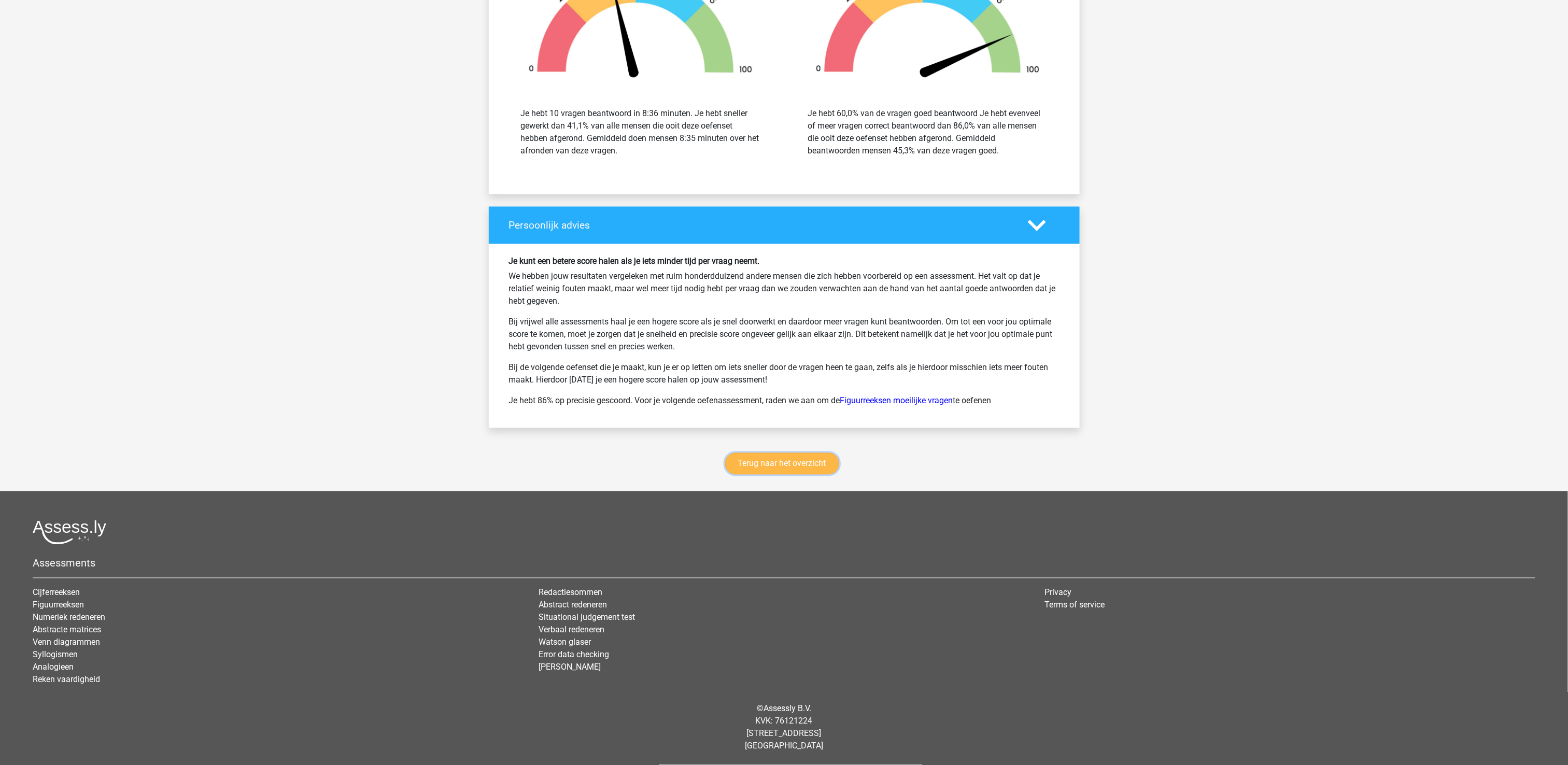
click at [769, 464] on link "Terug naar het overzicht" at bounding box center [782, 464] width 114 height 22
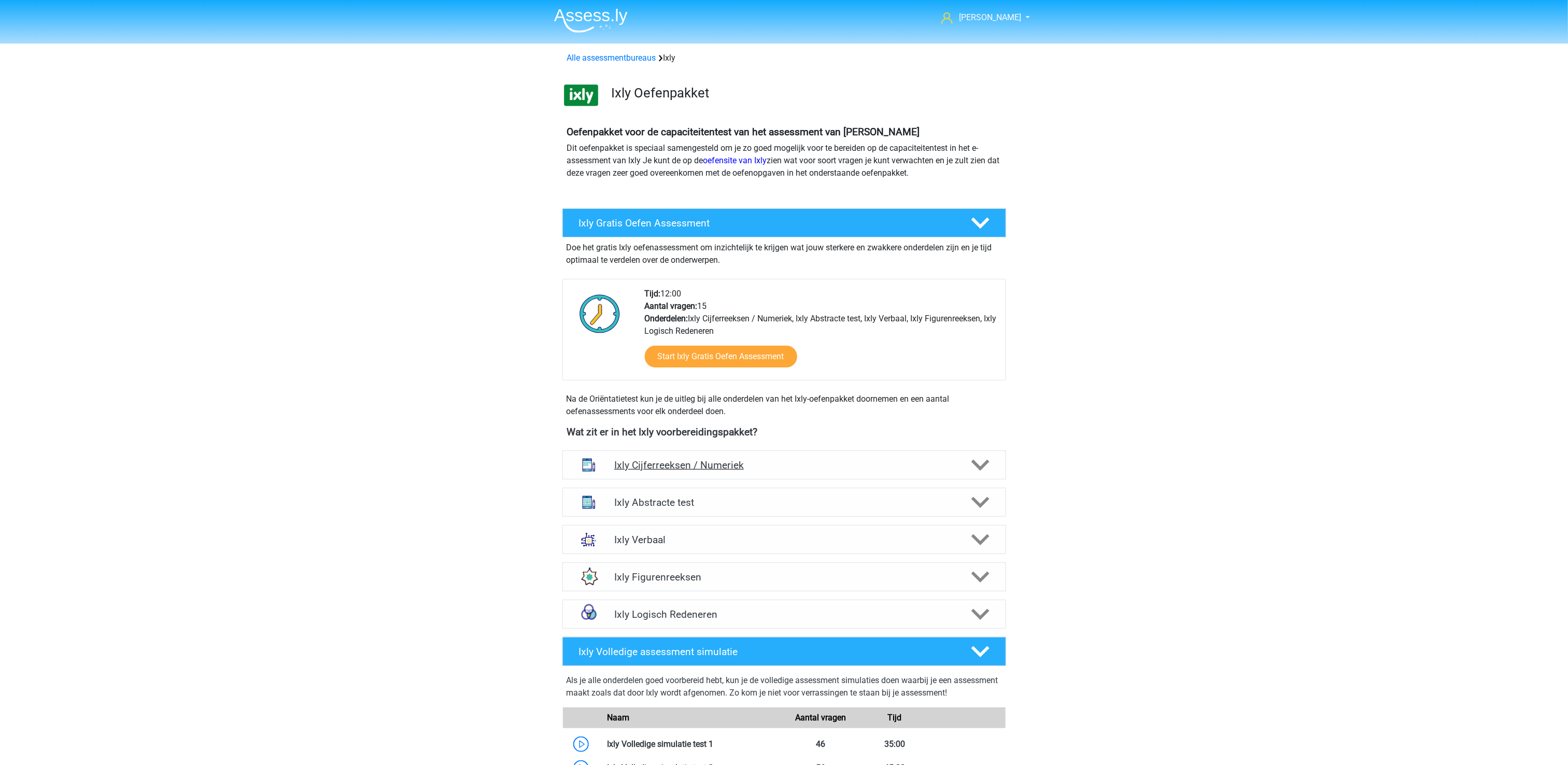
click at [976, 465] on polygon at bounding box center [981, 465] width 18 height 11
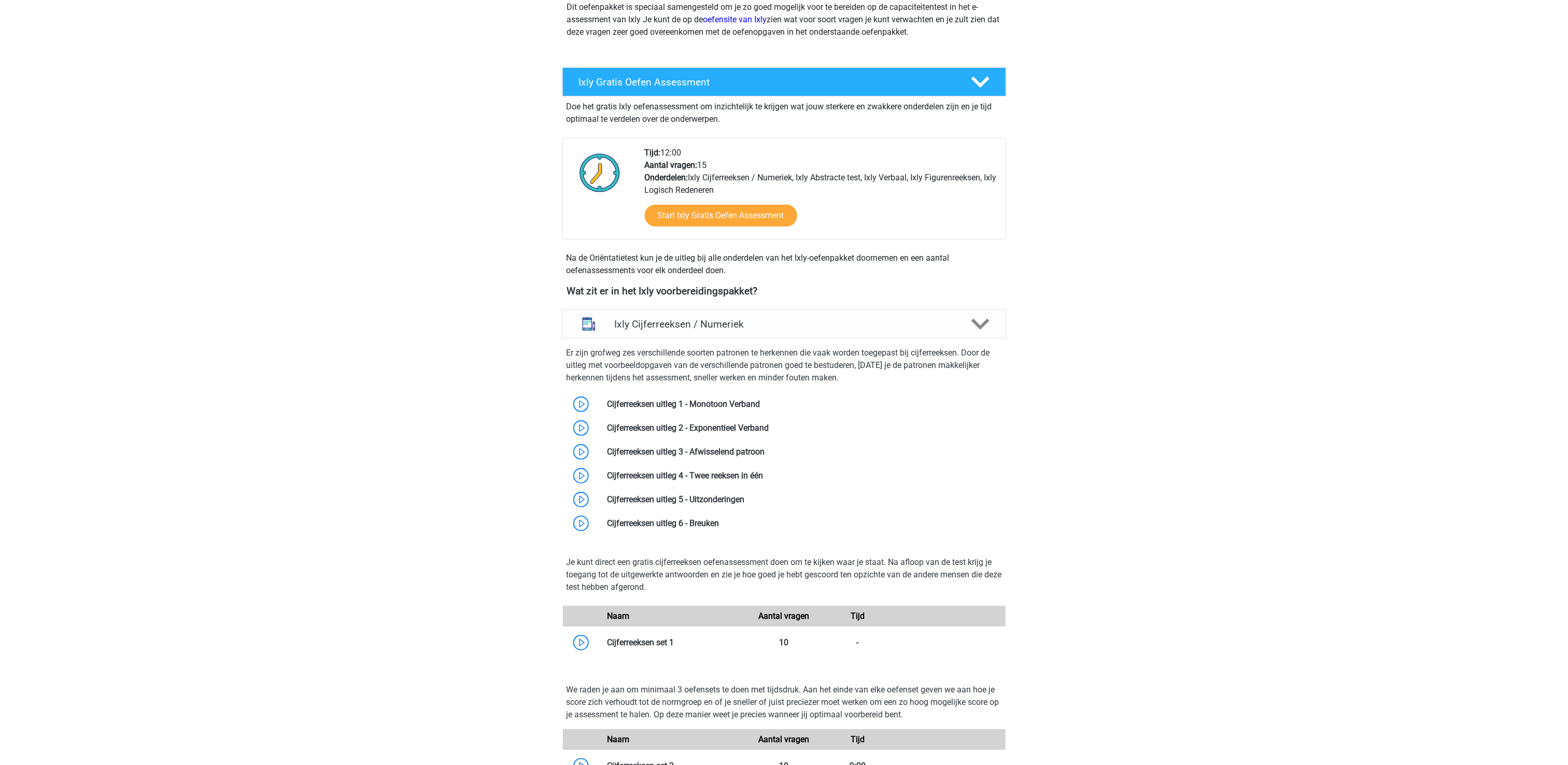
scroll to position [207, 0]
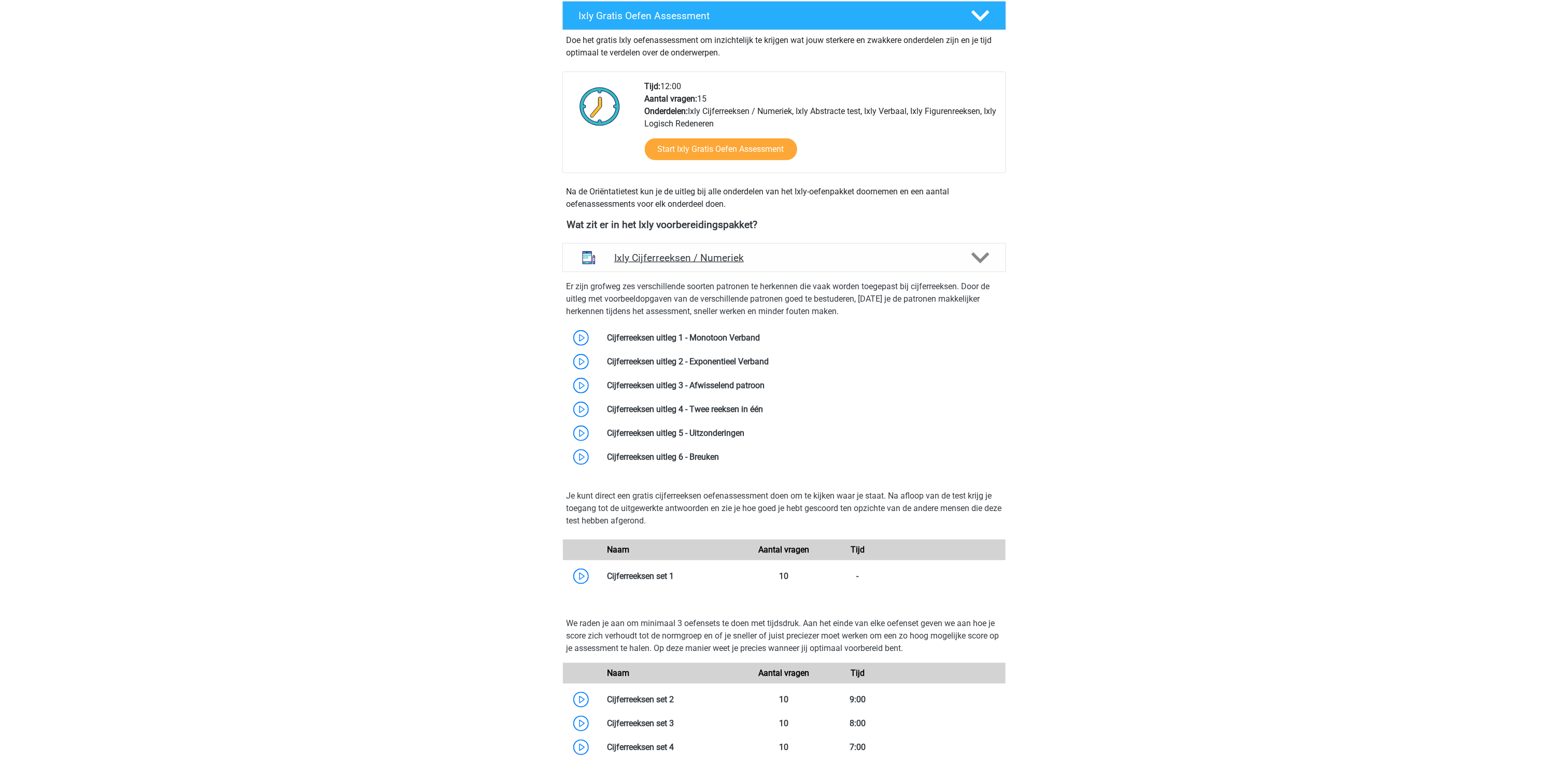
click at [984, 259] on polygon at bounding box center [981, 258] width 18 height 11
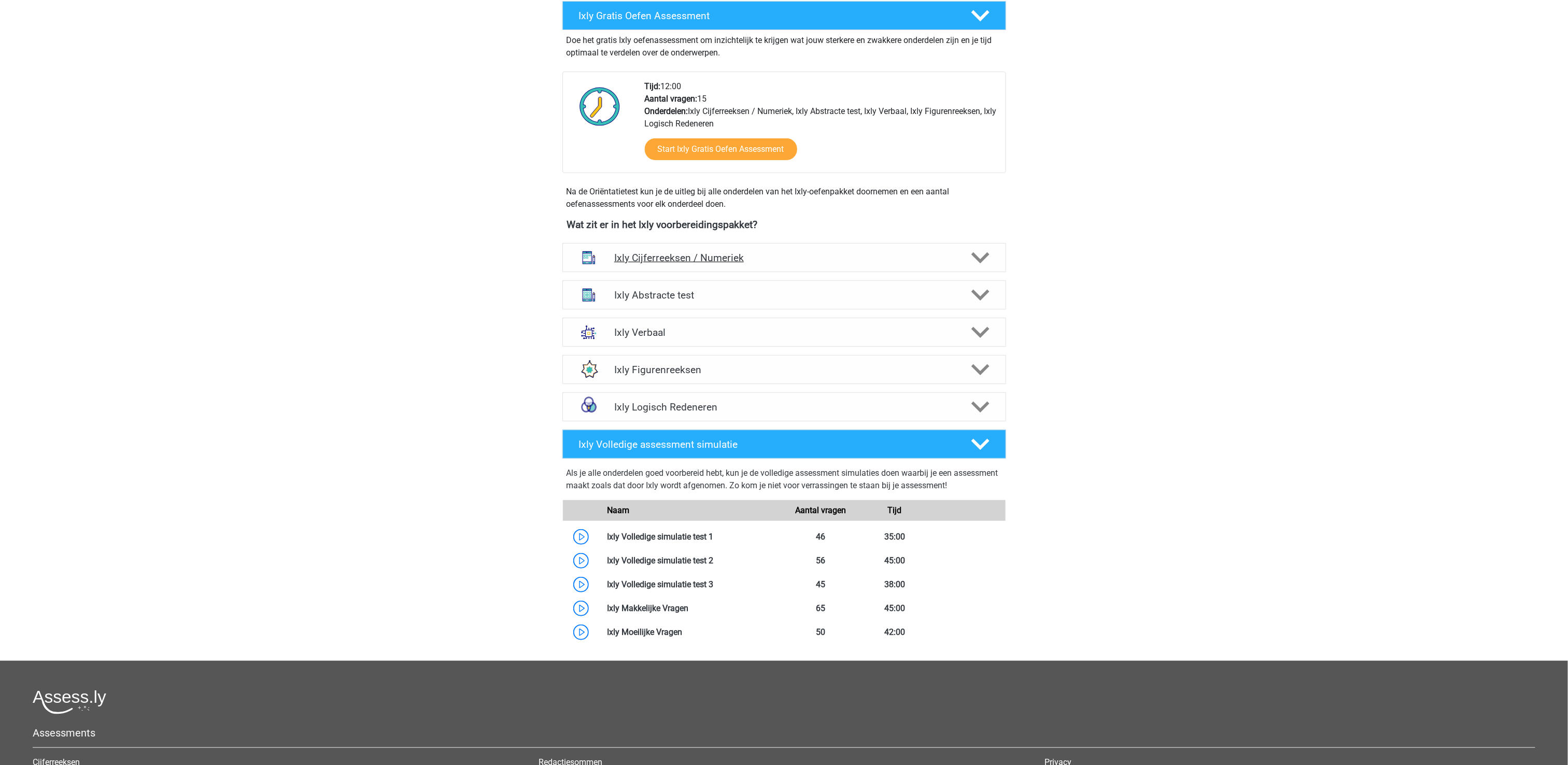
click at [984, 259] on polygon at bounding box center [981, 258] width 18 height 11
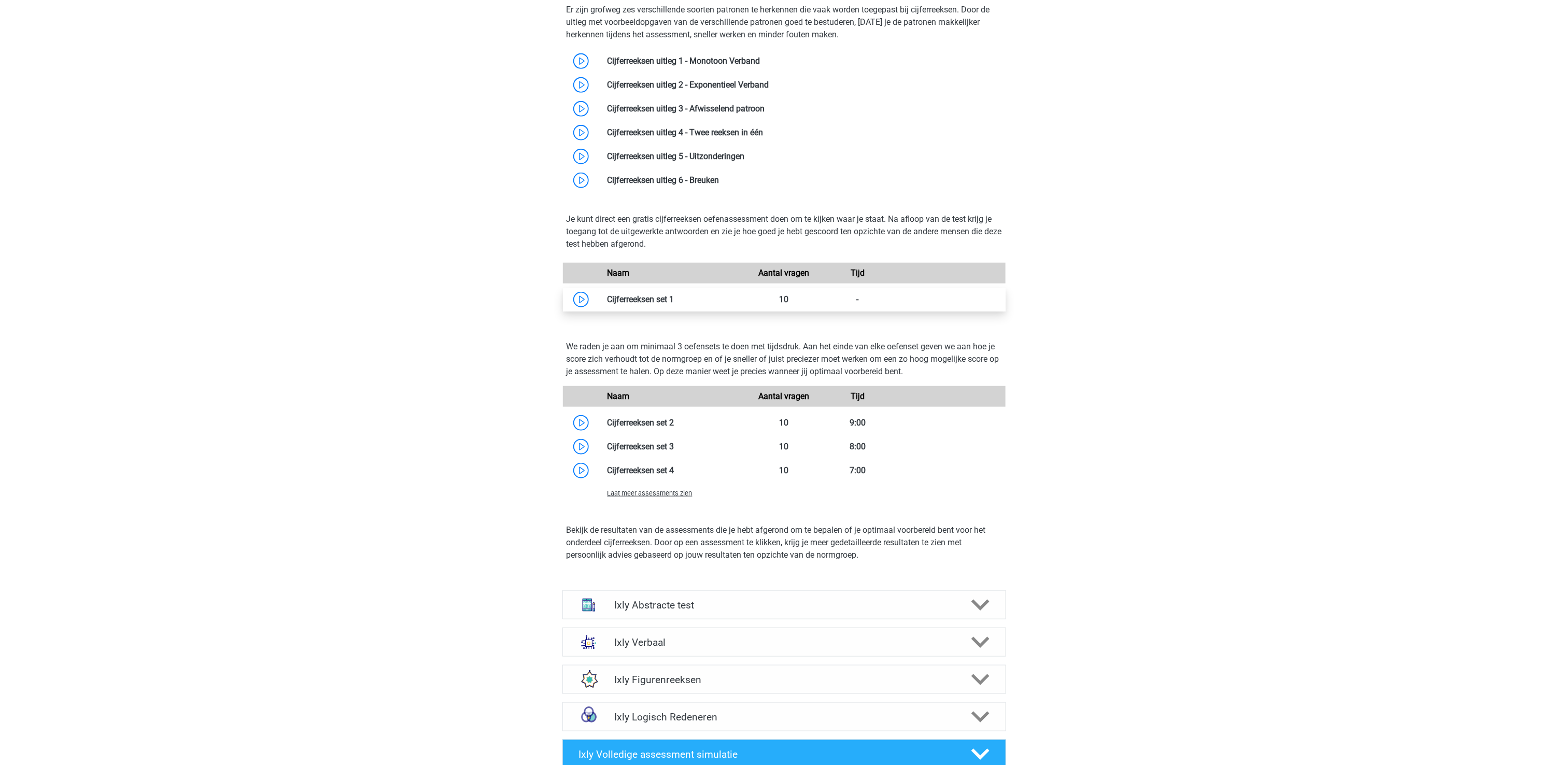
scroll to position [518, 0]
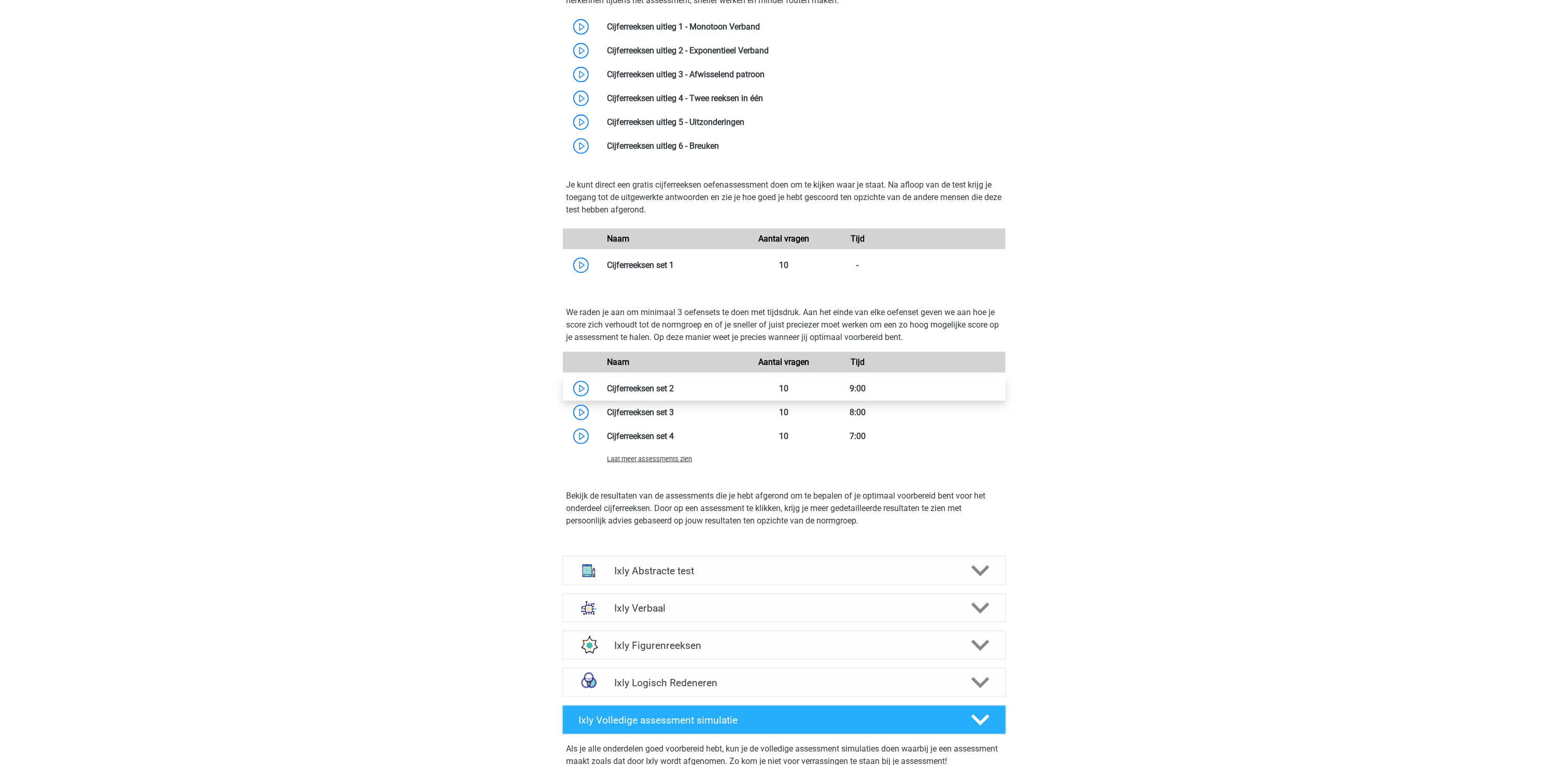
click at [674, 391] on link at bounding box center [674, 389] width 0 height 10
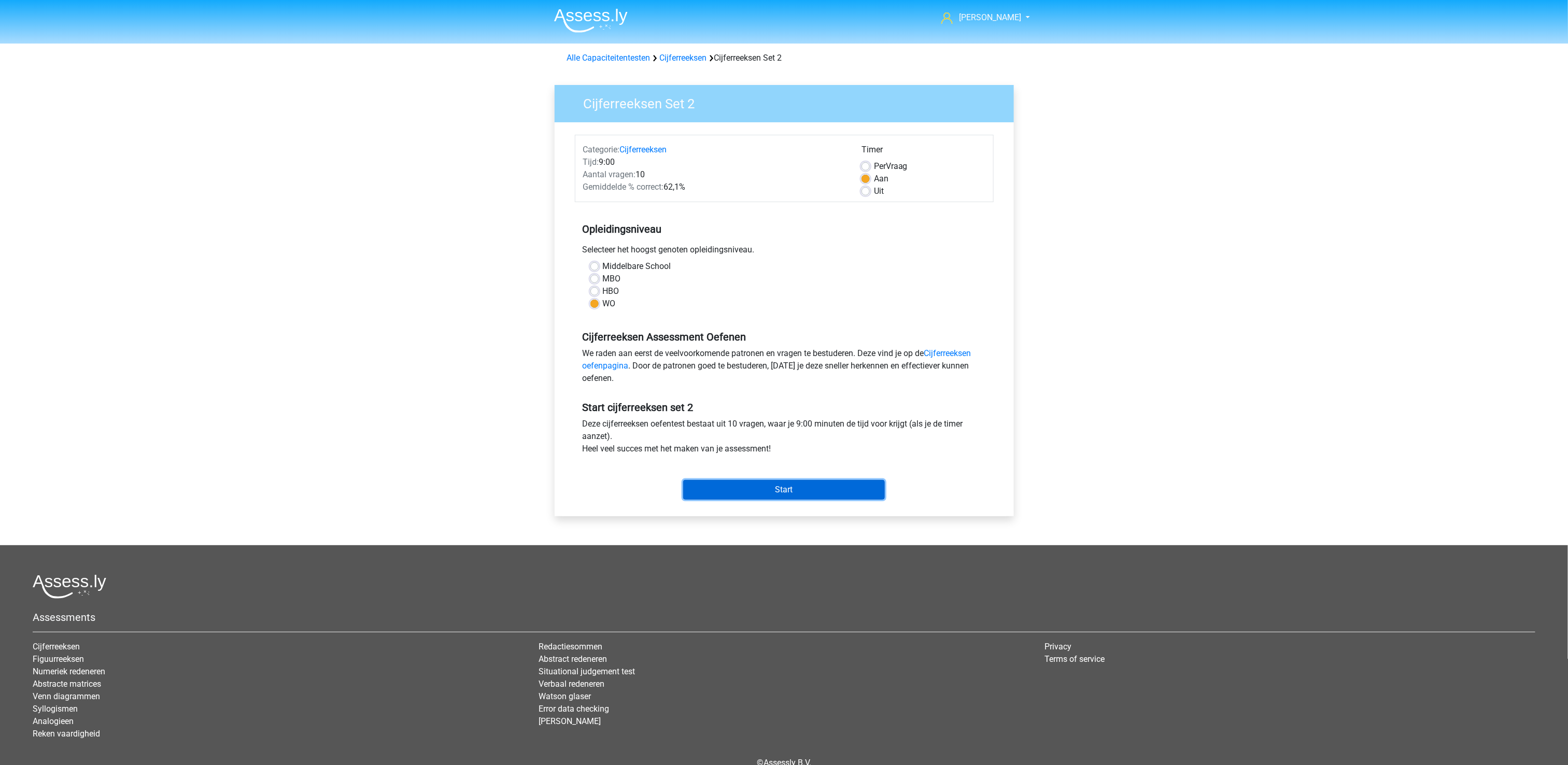
click at [768, 494] on input "Start" at bounding box center [783, 490] width 201 height 20
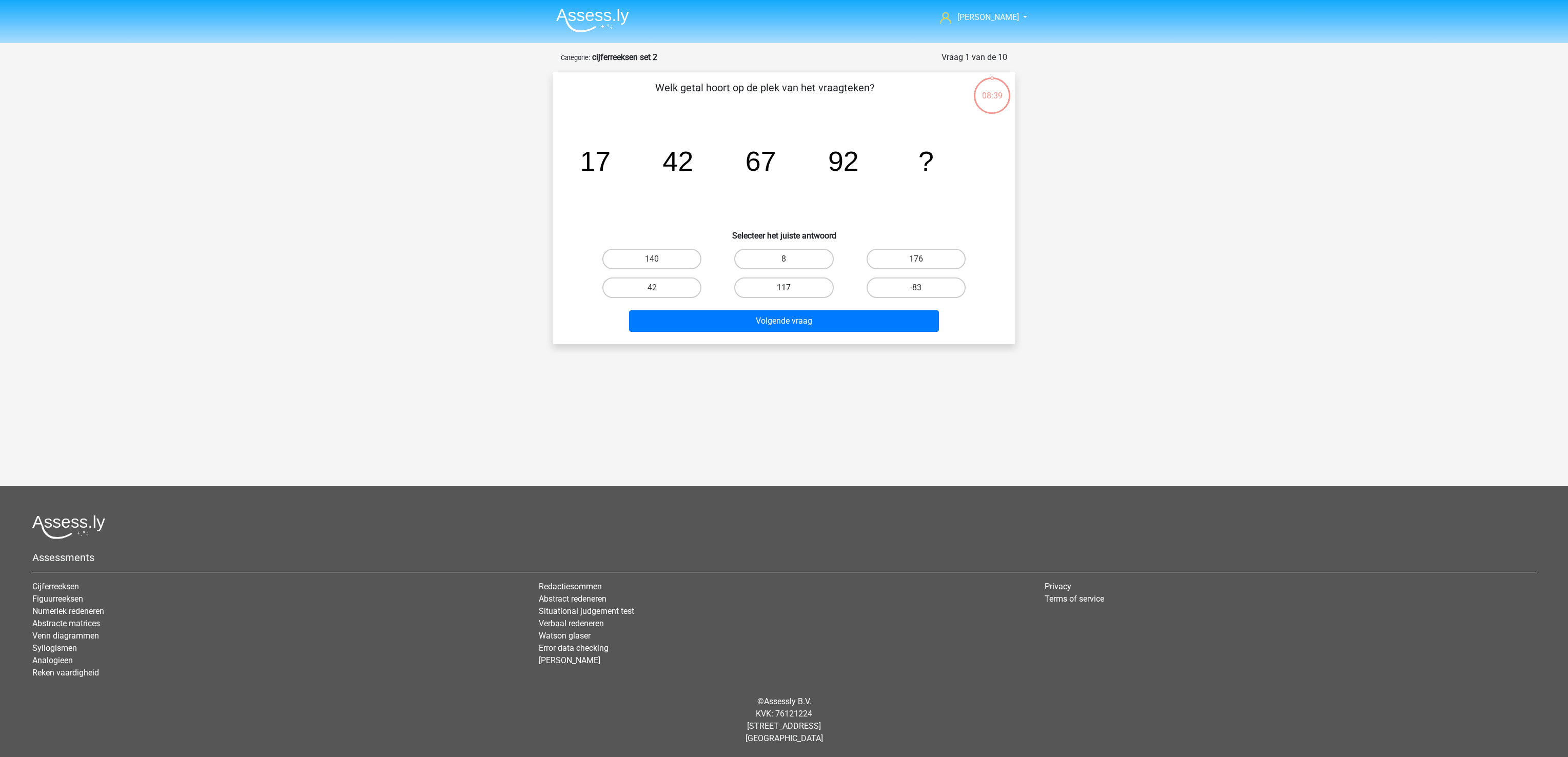
click at [800, 285] on label "117" at bounding box center [784, 288] width 99 height 20
click at [791, 288] on input "117" at bounding box center [787, 291] width 7 height 7
radio input "true"
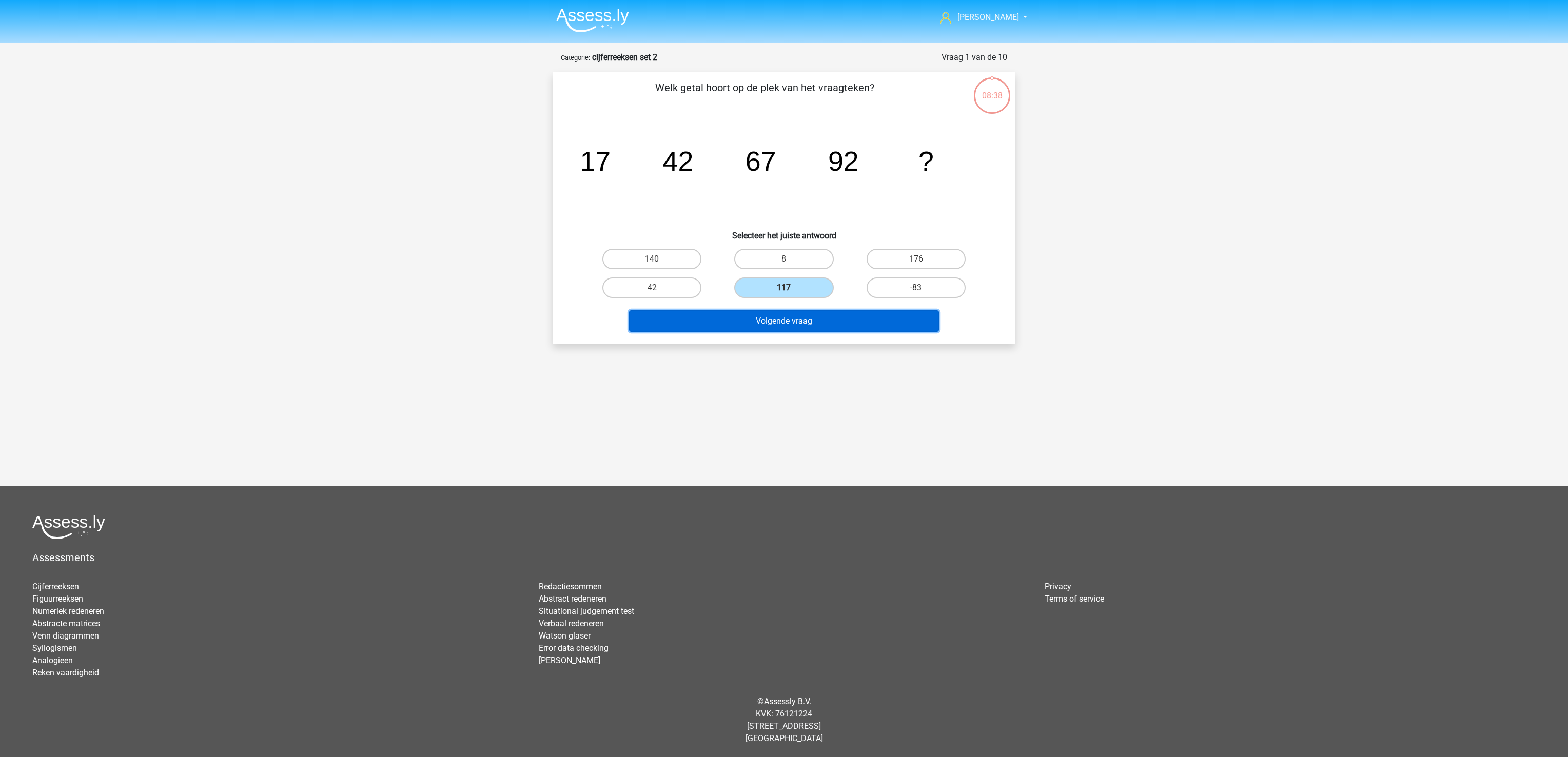
click at [803, 325] on button "Volgende vraag" at bounding box center [784, 321] width 311 height 22
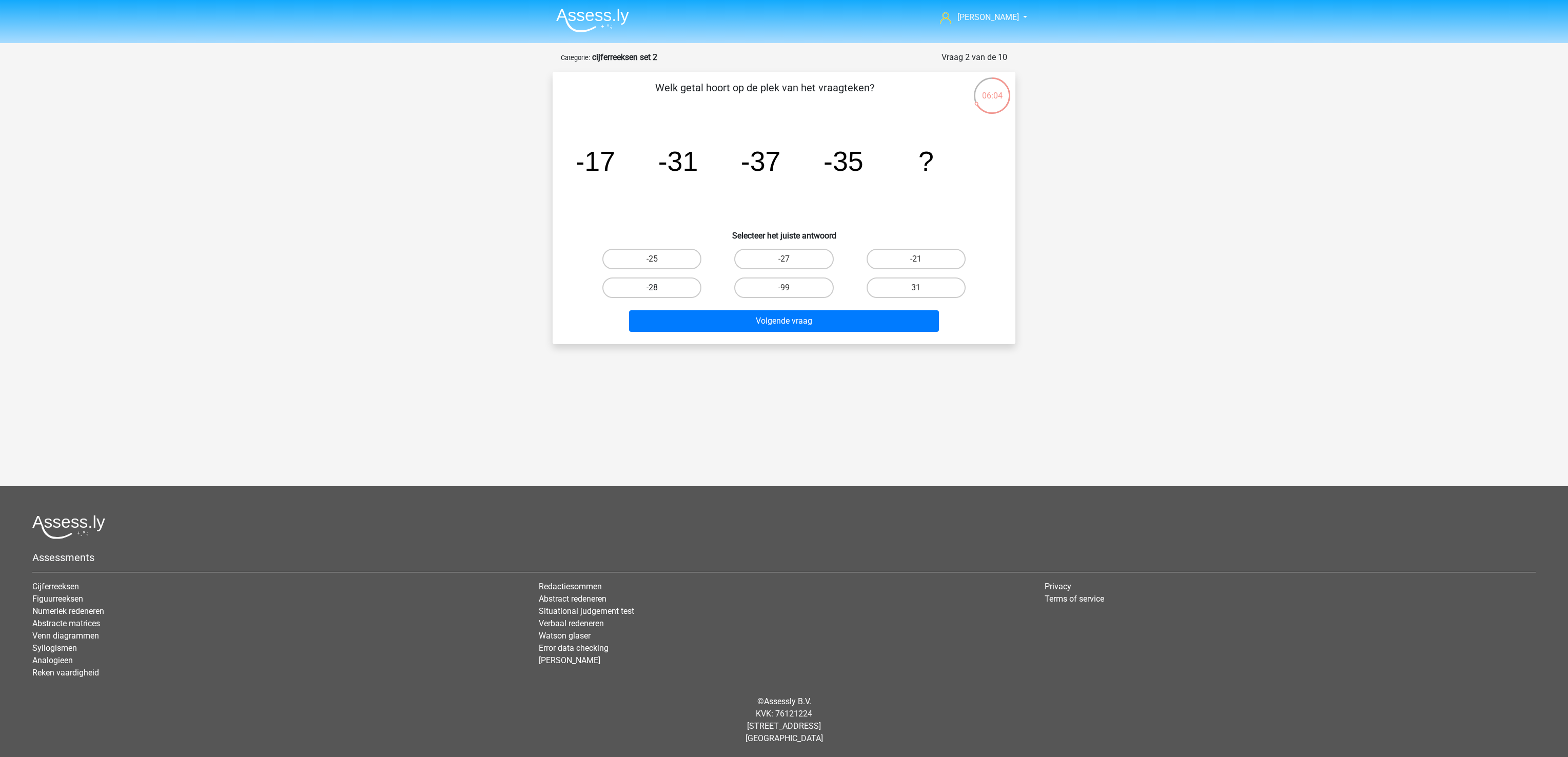
drag, startPoint x: 646, startPoint y: 284, endPoint x: 723, endPoint y: 313, distance: 82.3
click at [647, 284] on label "-28" at bounding box center [652, 288] width 99 height 20
click at [652, 288] on input "-28" at bounding box center [656, 291] width 7 height 7
radio input "true"
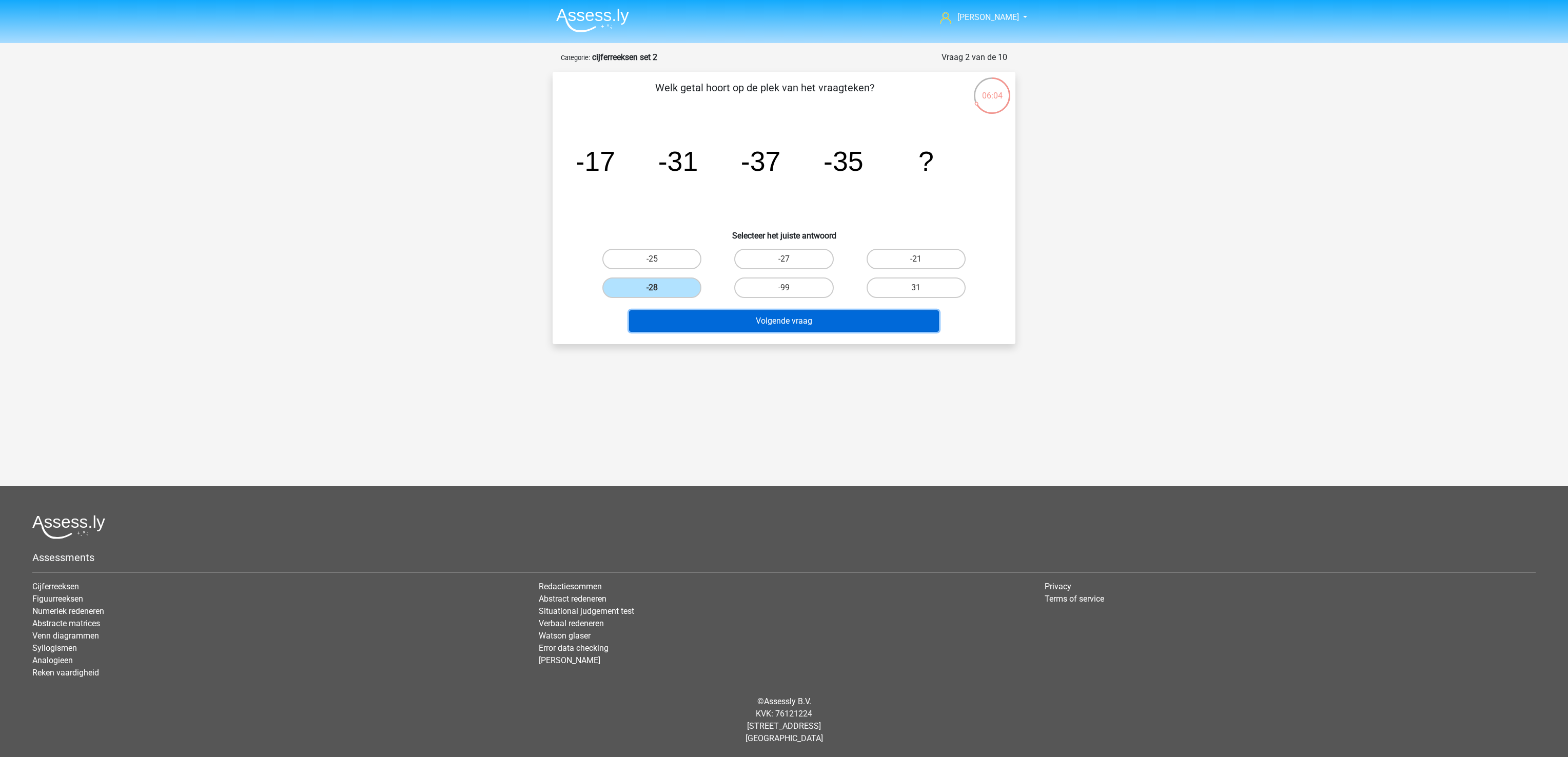
click at [793, 314] on button "Volgende vraag" at bounding box center [784, 321] width 311 height 22
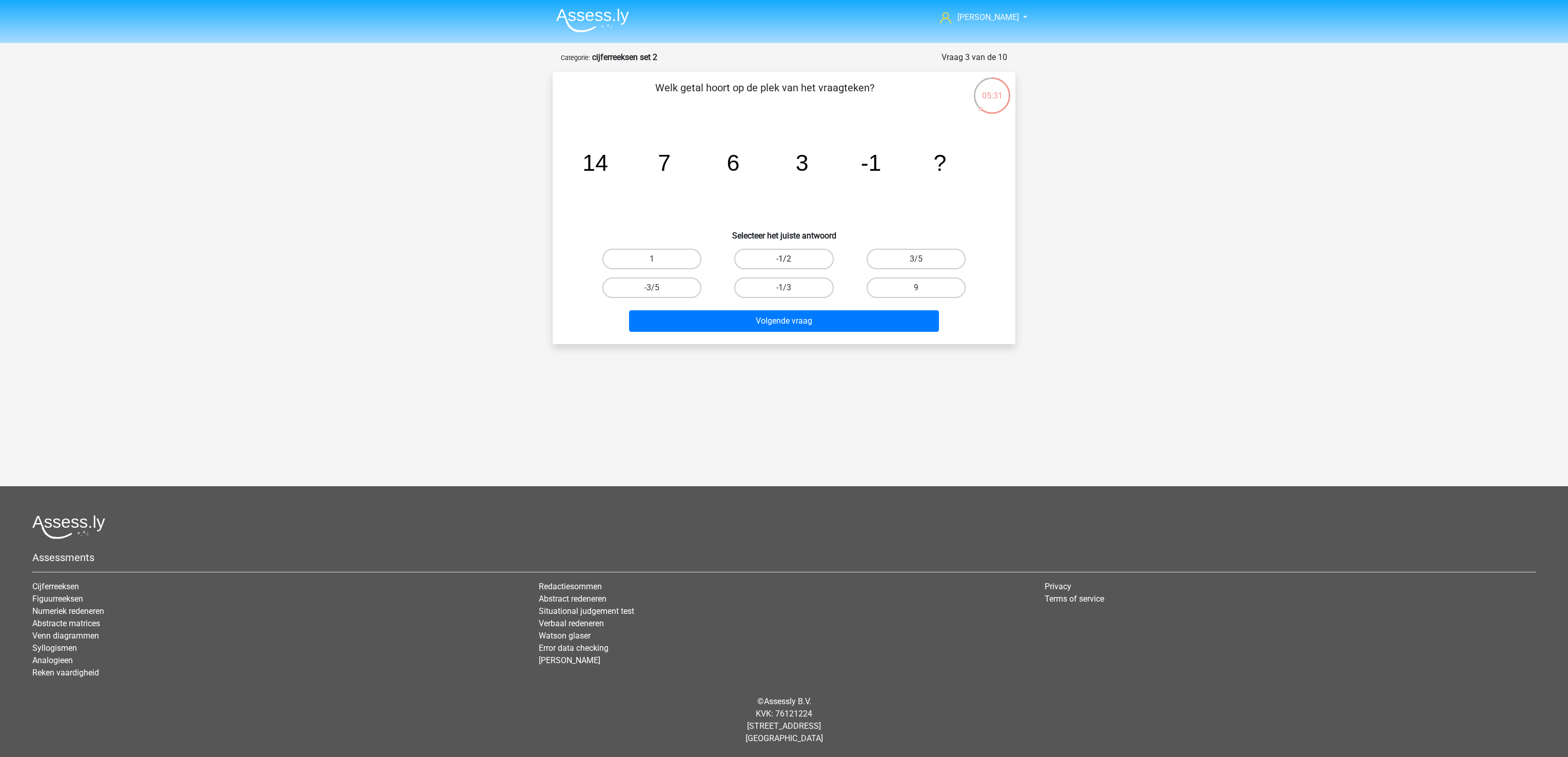
click at [803, 257] on label "-1/2" at bounding box center [784, 259] width 99 height 20
click at [791, 259] on input "-1/2" at bounding box center [787, 262] width 7 height 7
radio input "true"
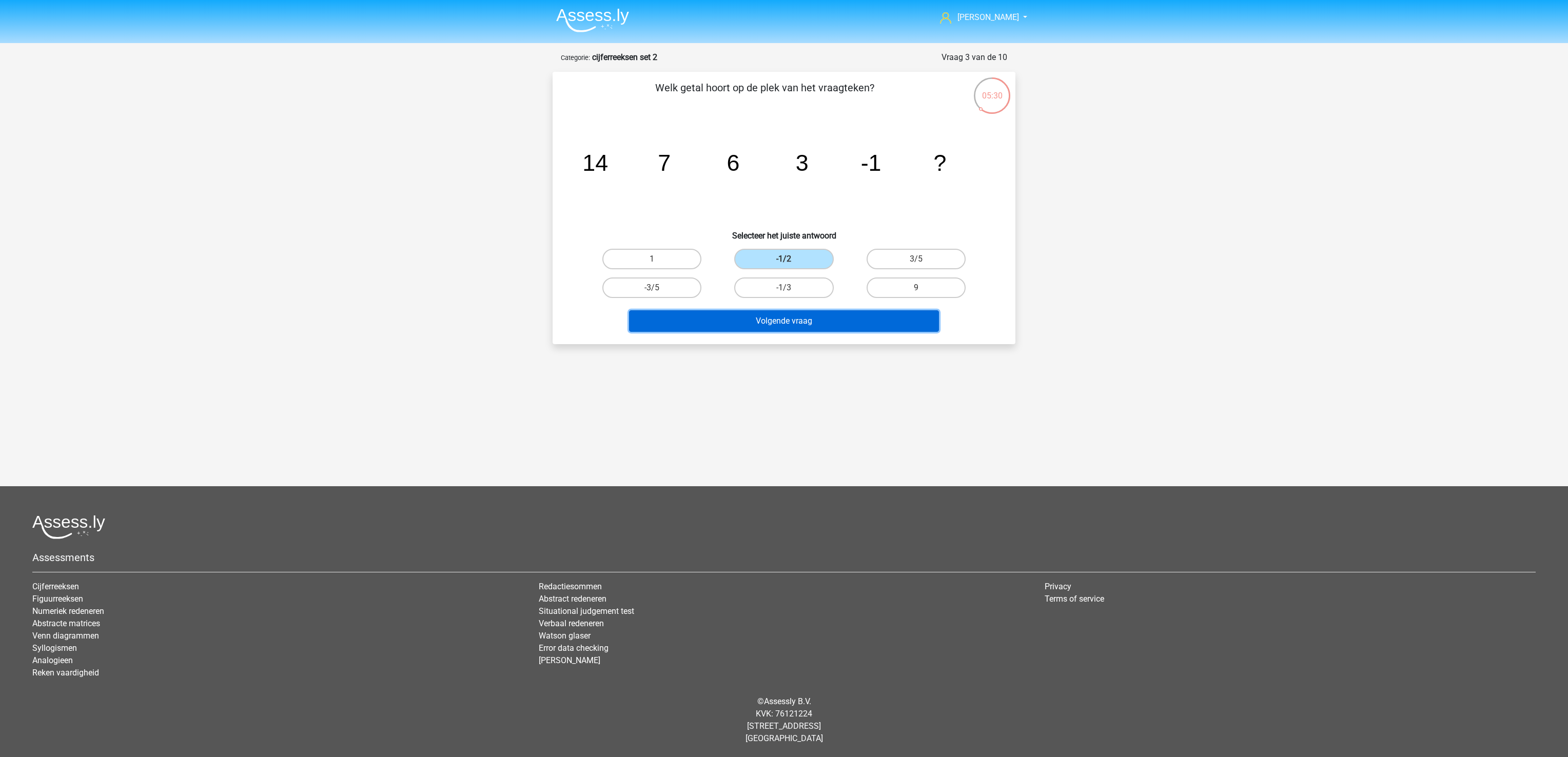
click at [814, 316] on button "Volgende vraag" at bounding box center [784, 321] width 311 height 22
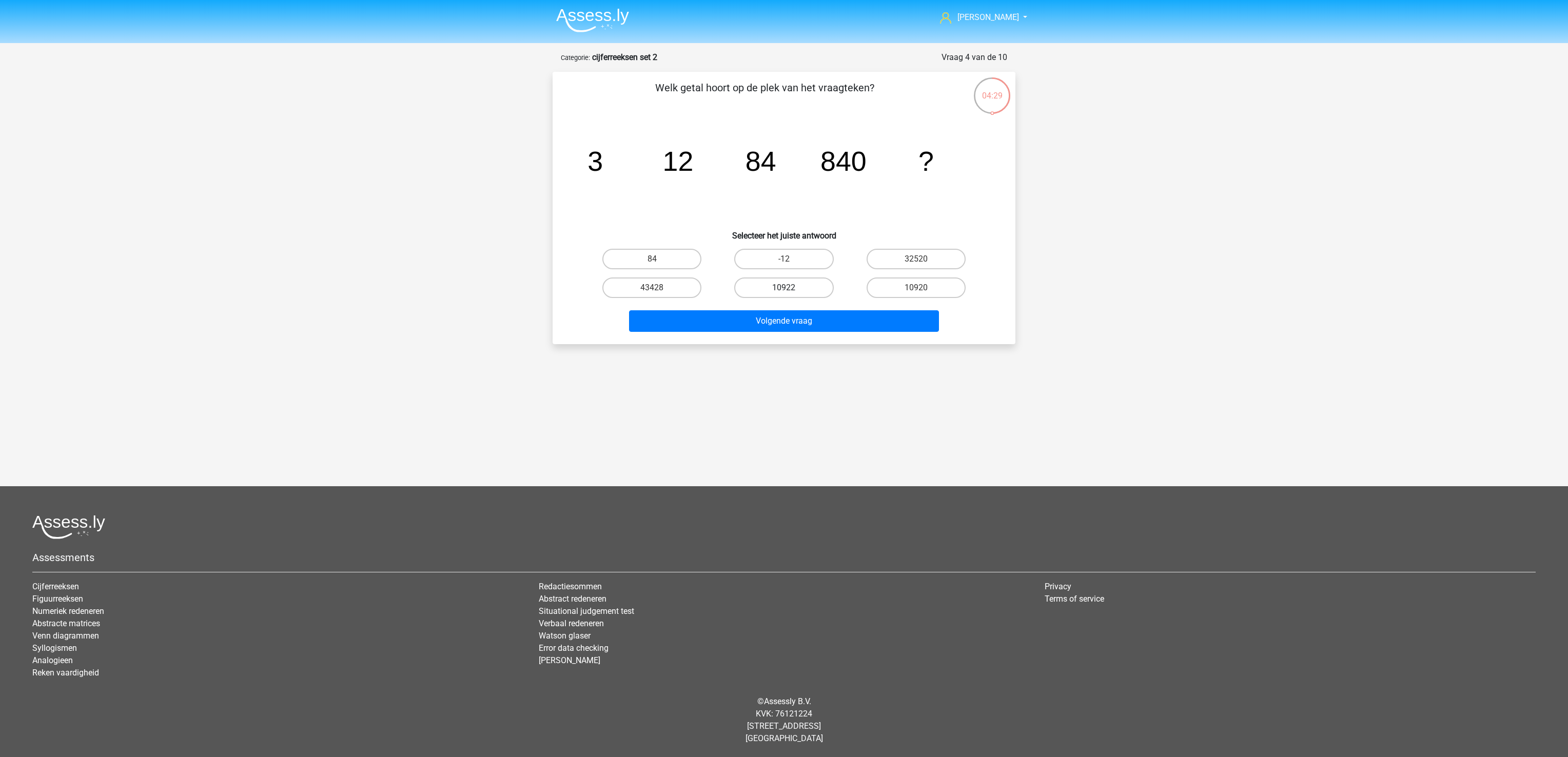
click at [793, 278] on label "10922" at bounding box center [784, 288] width 99 height 20
click at [791, 288] on input "10922" at bounding box center [787, 291] width 7 height 7
radio input "true"
click at [906, 288] on label "10920" at bounding box center [916, 288] width 99 height 20
click at [916, 288] on input "10920" at bounding box center [919, 291] width 7 height 7
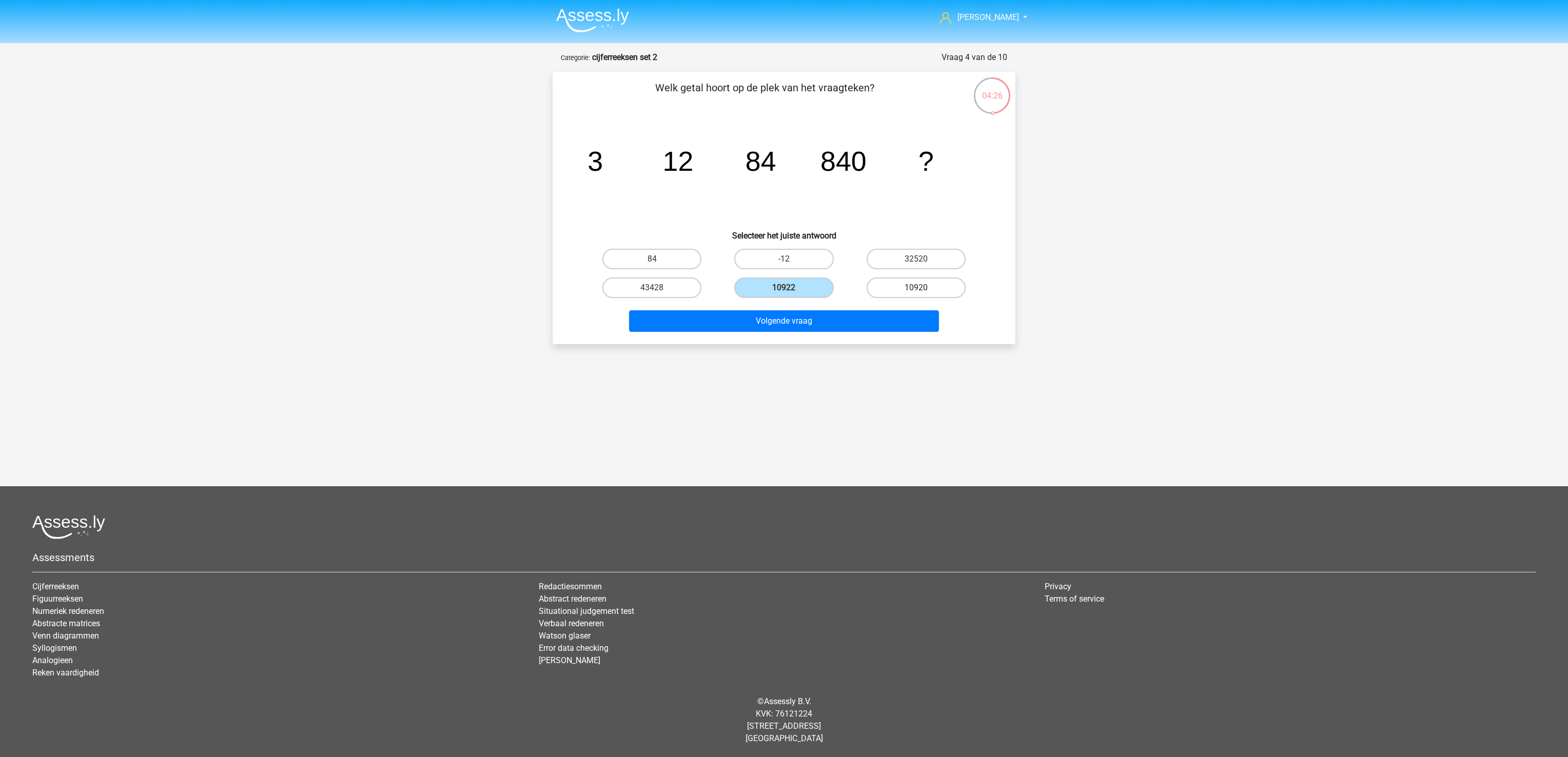
radio input "true"
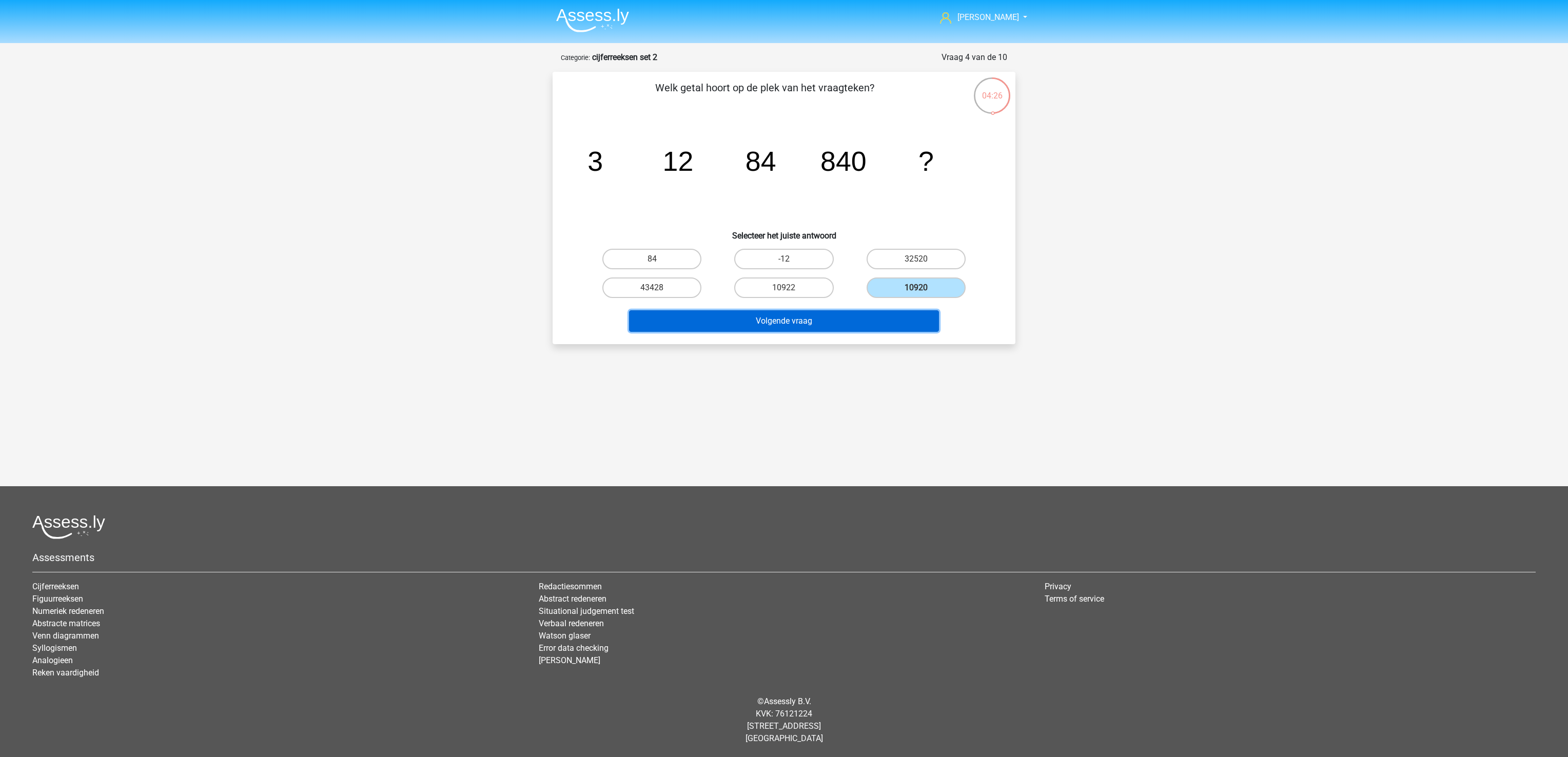
click at [903, 311] on button "Volgende vraag" at bounding box center [784, 321] width 311 height 22
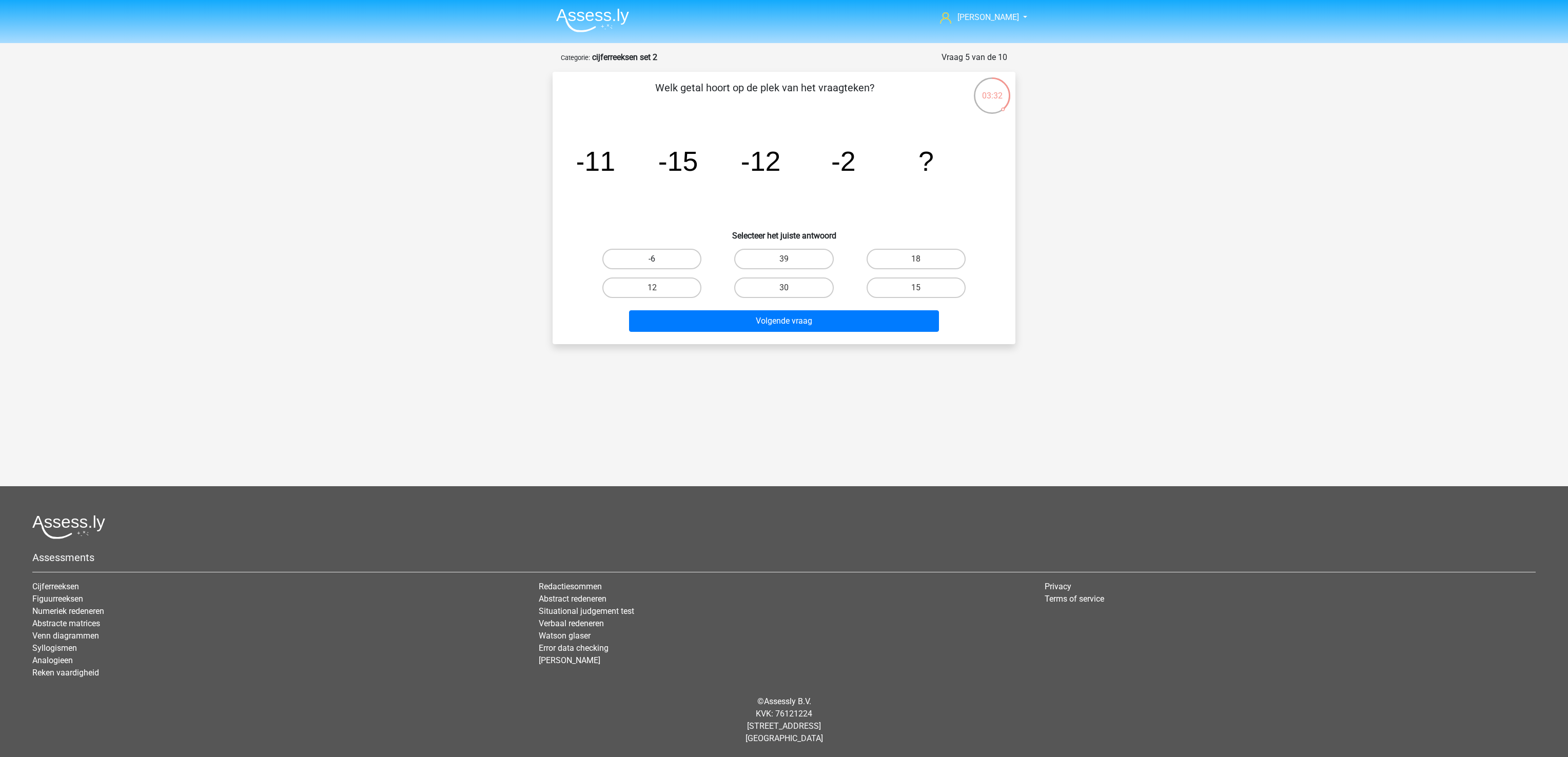
click at [669, 258] on label "-6" at bounding box center [652, 259] width 99 height 20
click at [658, 259] on input "-6" at bounding box center [656, 262] width 7 height 7
radio input "true"
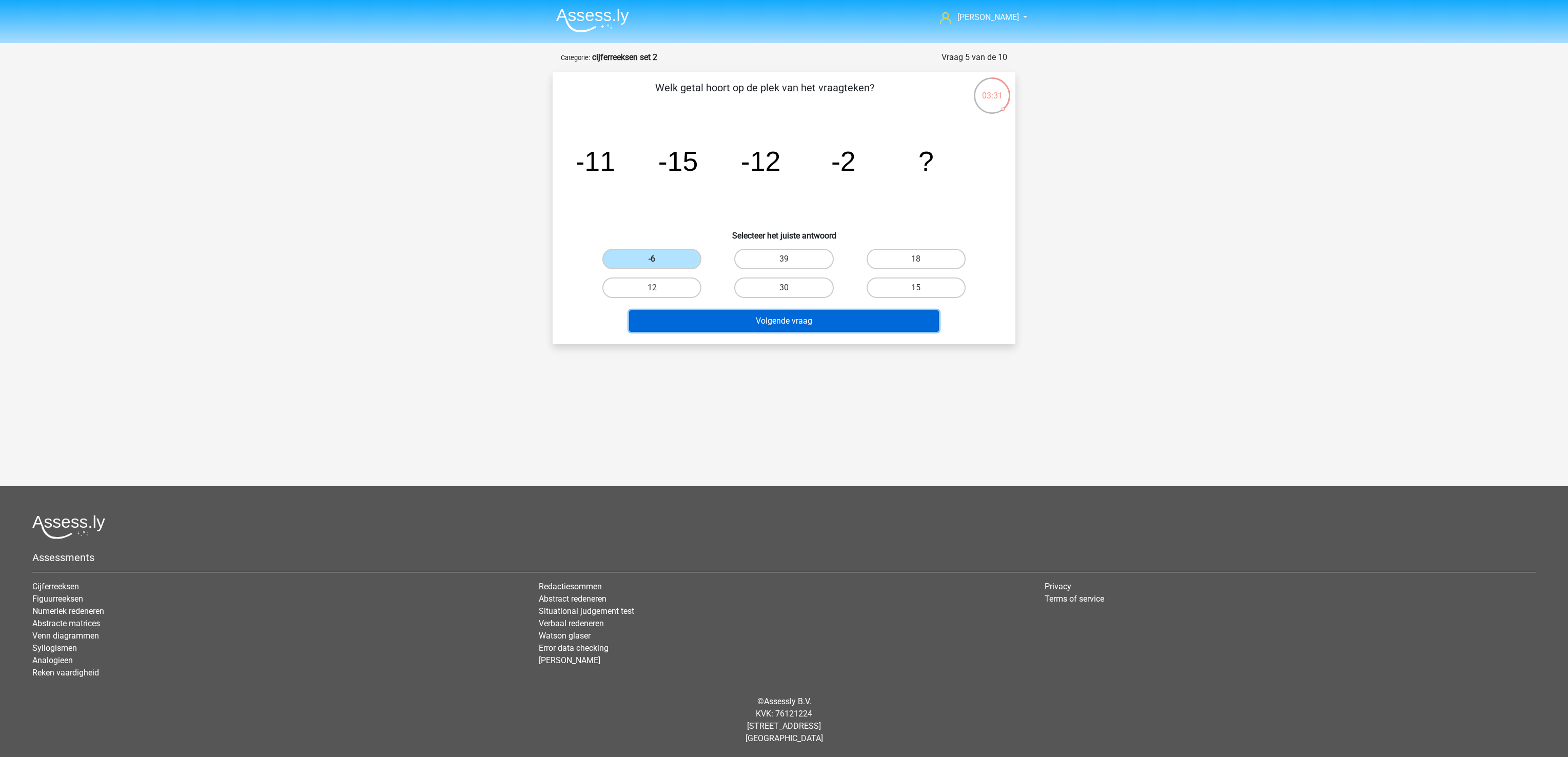
click at [803, 325] on button "Volgende vraag" at bounding box center [784, 321] width 311 height 22
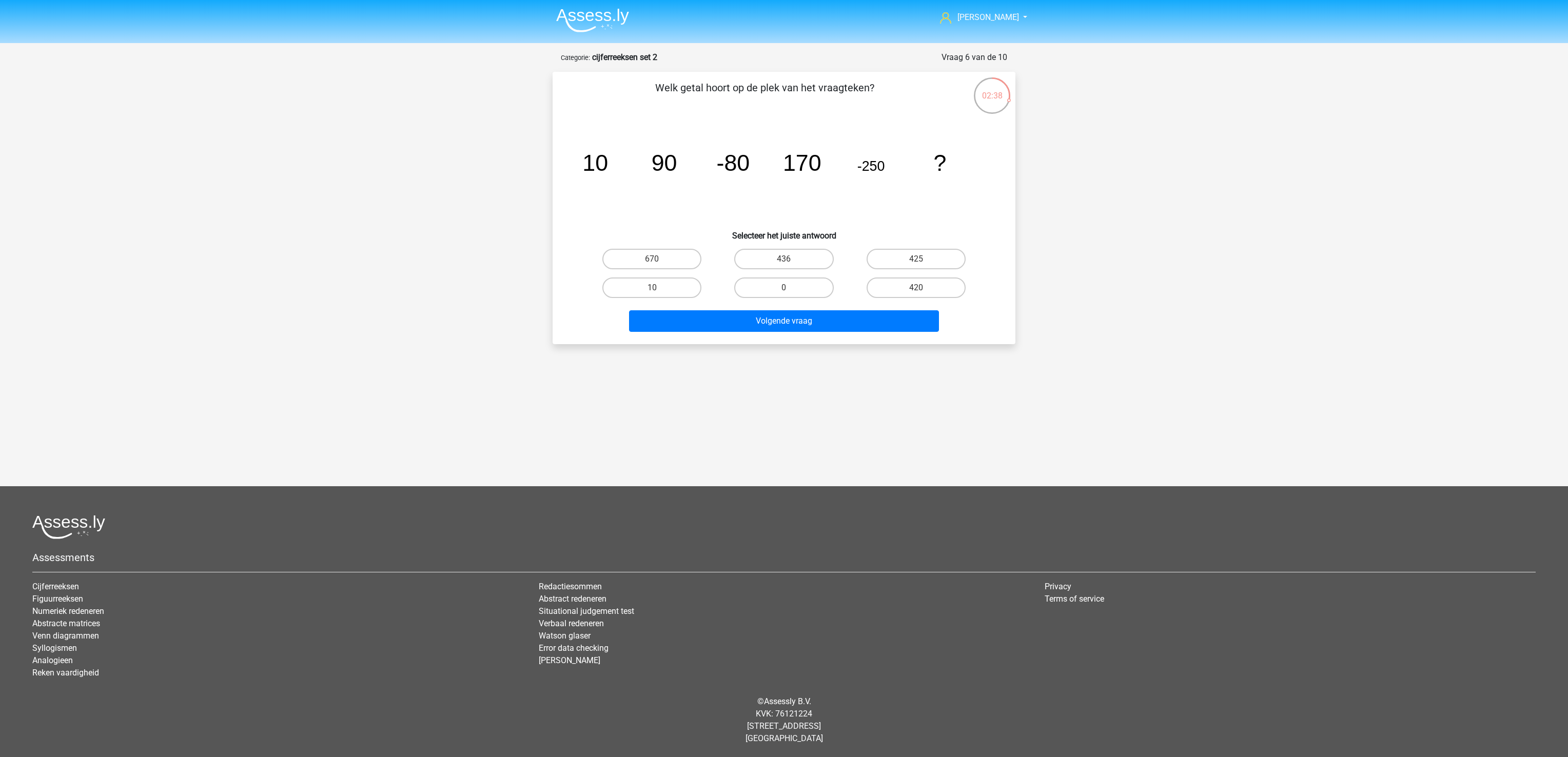
click at [917, 290] on input "420" at bounding box center [919, 291] width 7 height 7
radio input "true"
click at [887, 334] on div "Volgende vraag" at bounding box center [784, 323] width 396 height 26
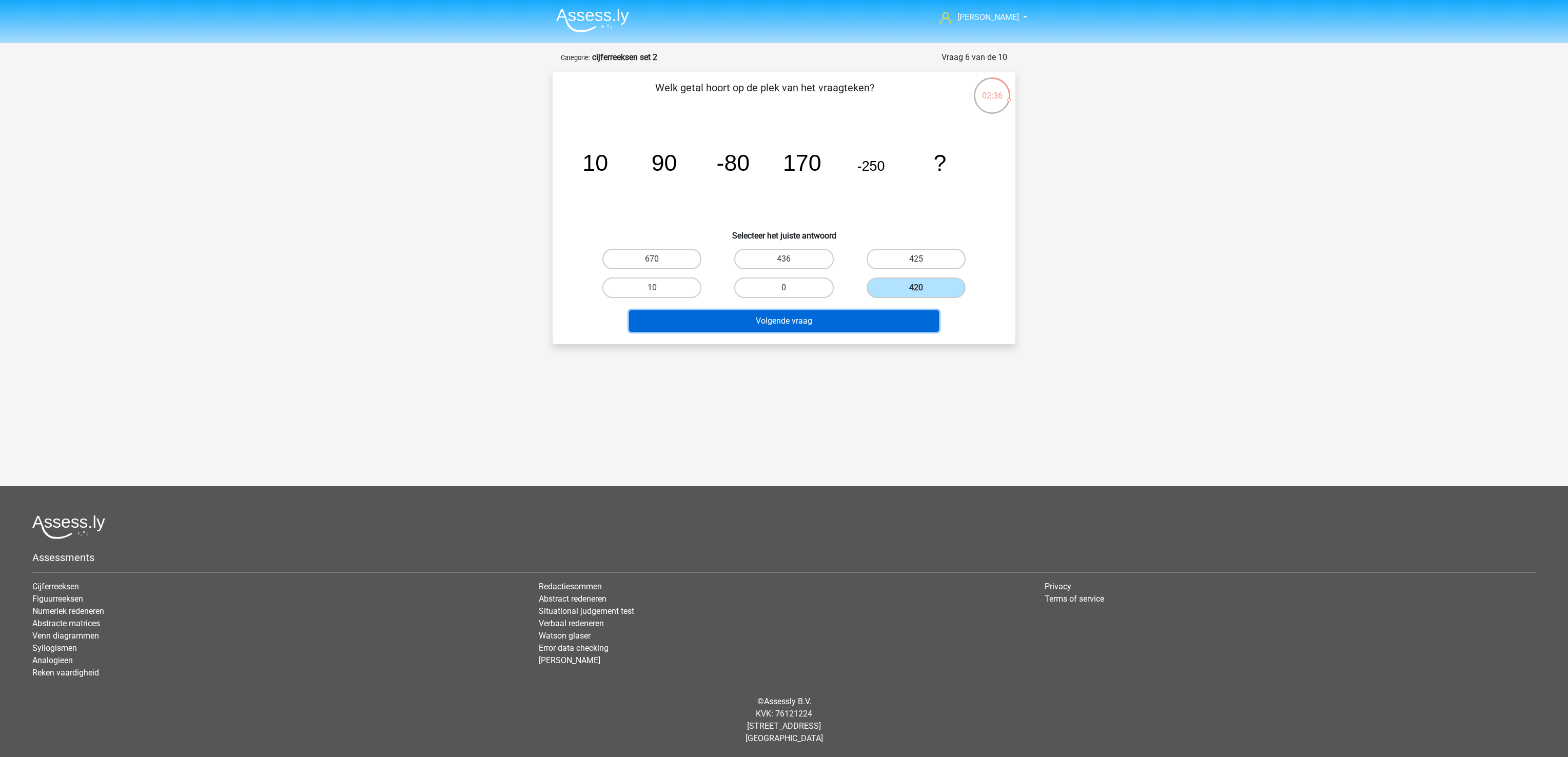
click at [870, 316] on button "Volgende vraag" at bounding box center [784, 321] width 311 height 22
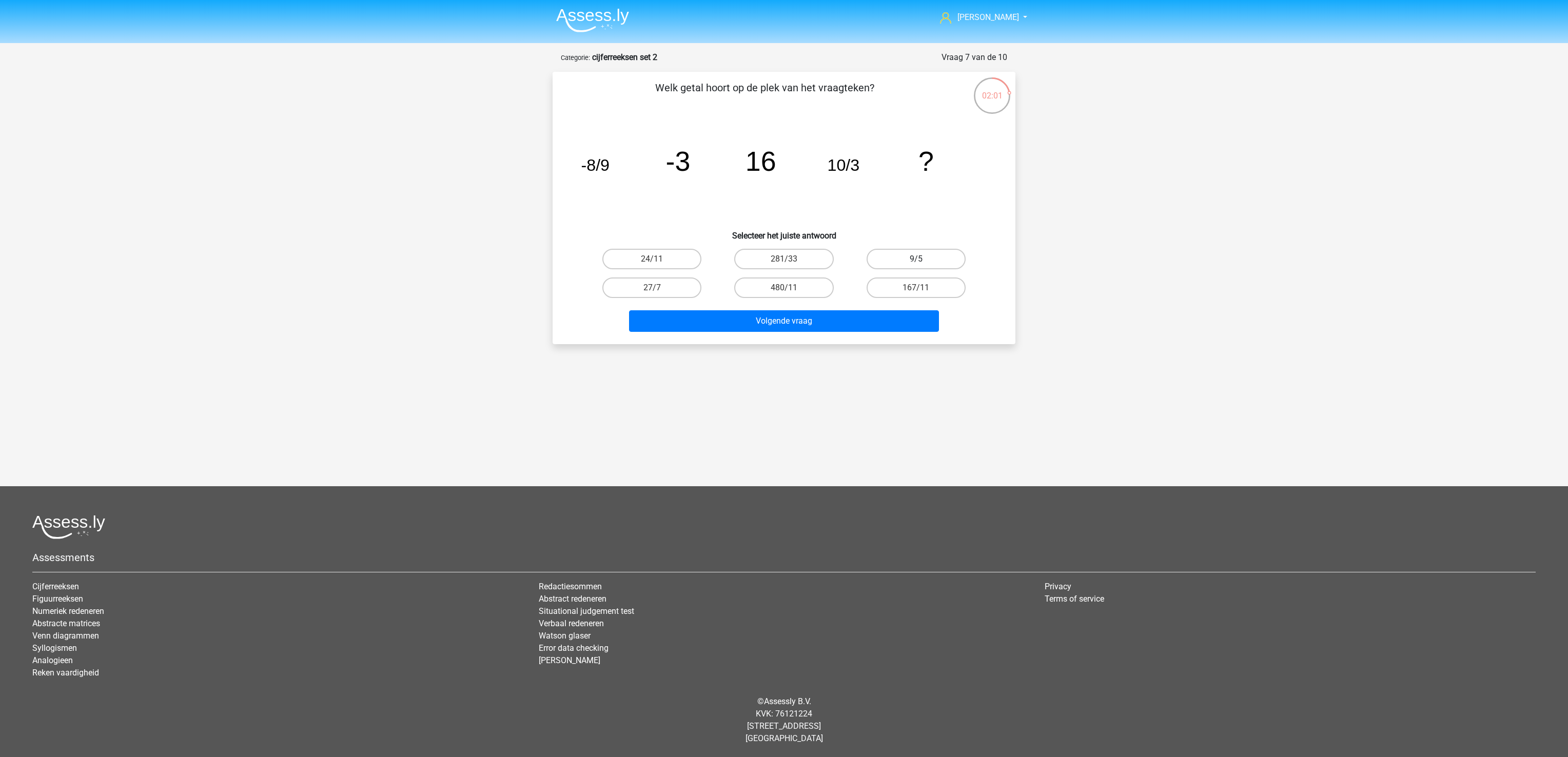
click at [926, 261] on label "9/5" at bounding box center [916, 259] width 99 height 20
click at [922, 261] on input "9/5" at bounding box center [919, 262] width 7 height 7
radio input "true"
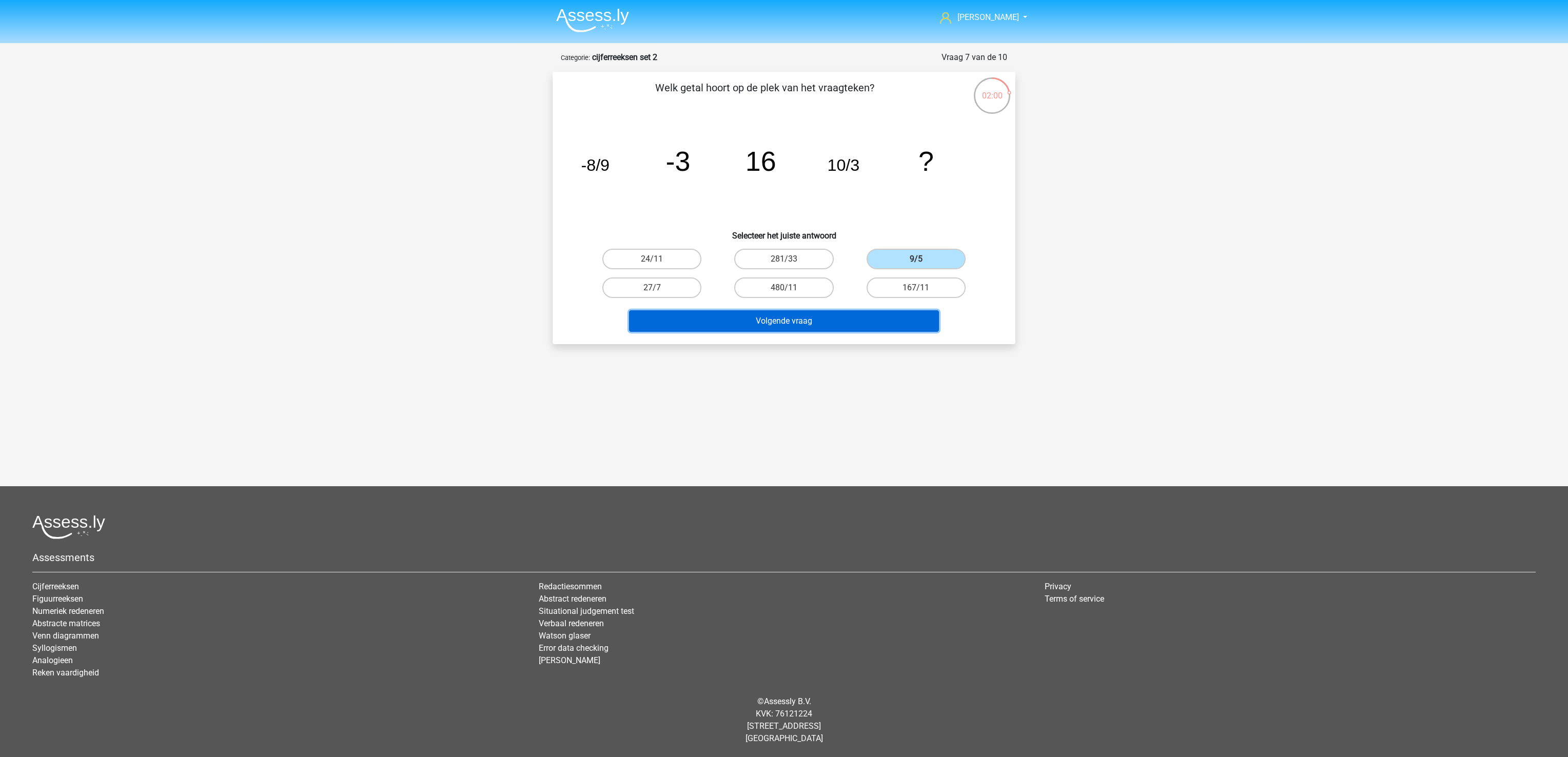
click at [898, 322] on button "Volgende vraag" at bounding box center [784, 321] width 311 height 22
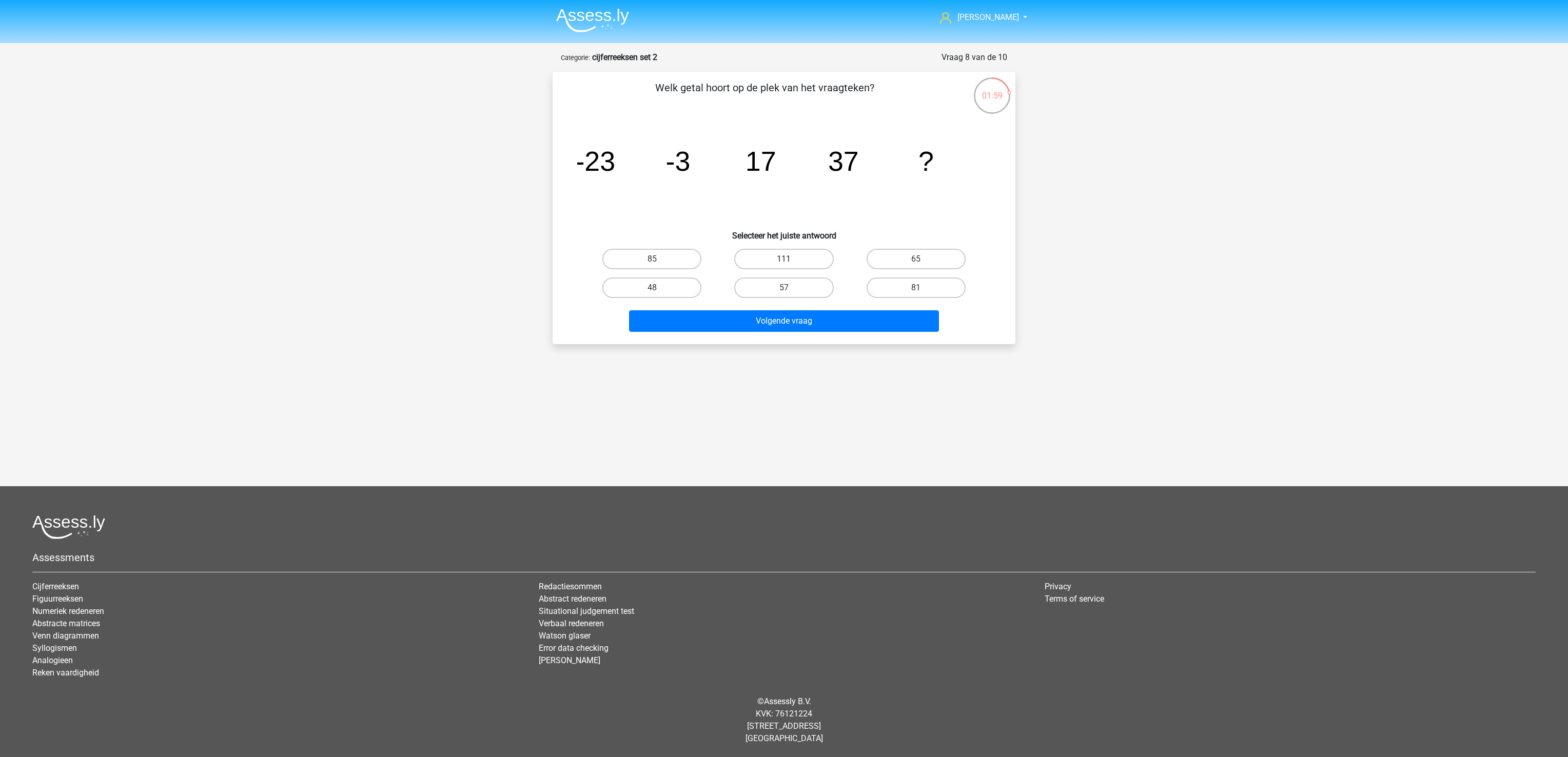
click at [768, 255] on label "111" at bounding box center [784, 259] width 99 height 20
click at [784, 259] on input "111" at bounding box center [787, 262] width 7 height 7
radio input "true"
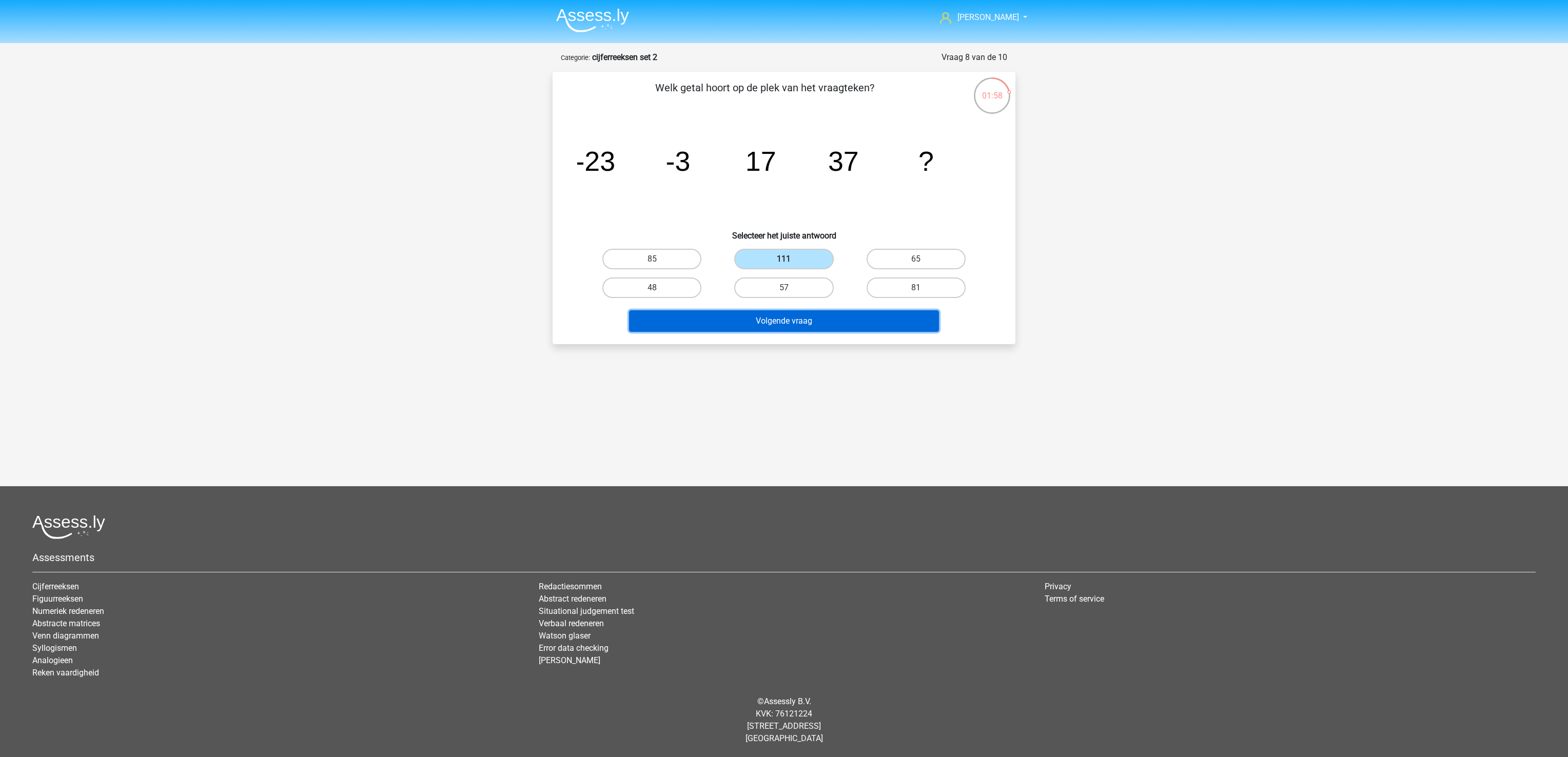
click at [793, 311] on button "Volgende vraag" at bounding box center [784, 321] width 311 height 22
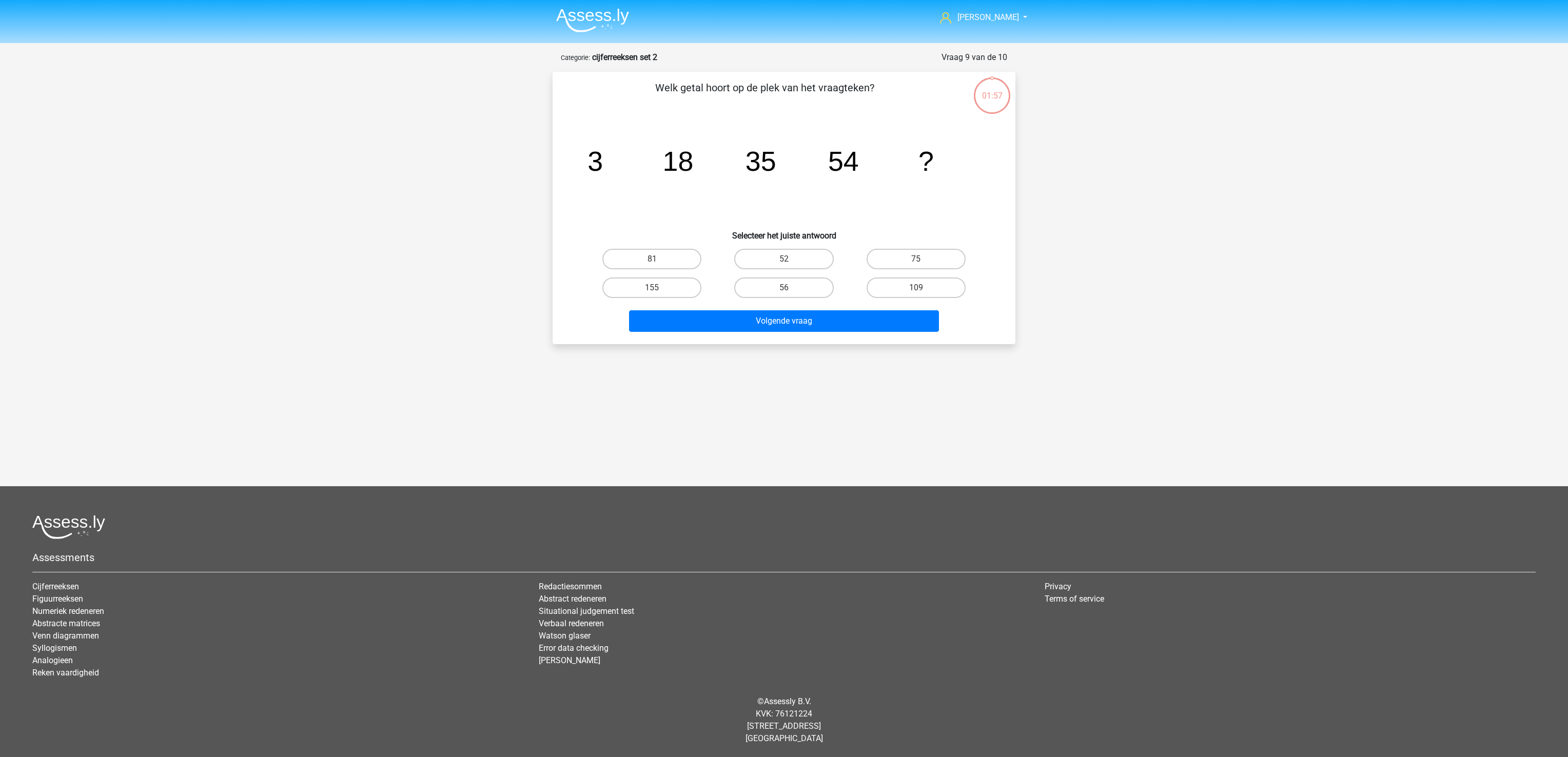
click at [780, 245] on div "52" at bounding box center [784, 259] width 132 height 29
click at [782, 257] on label "52" at bounding box center [784, 259] width 99 height 20
click at [784, 259] on input "52" at bounding box center [787, 262] width 7 height 7
radio input "true"
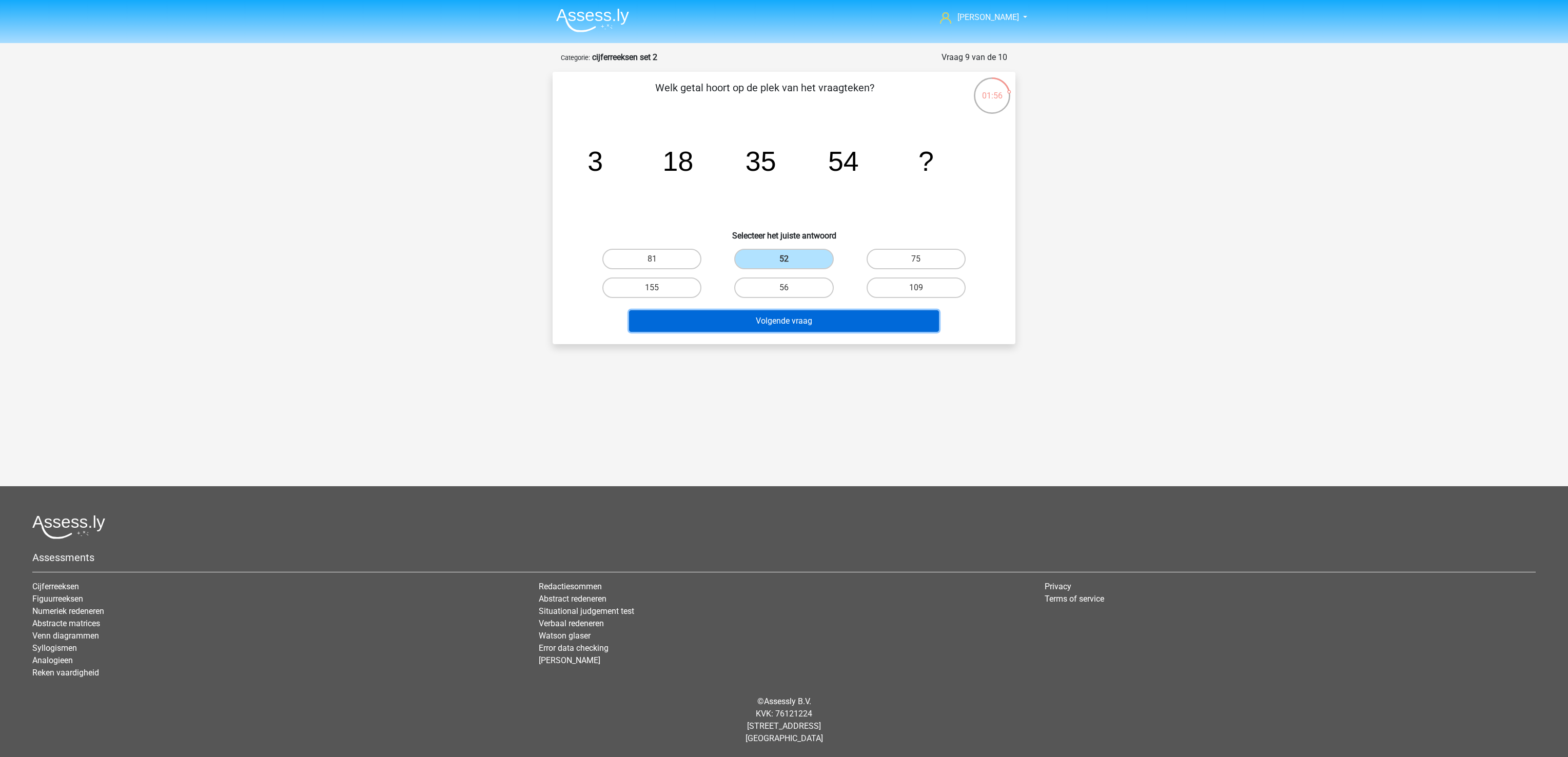
click at [810, 326] on button "Volgende vraag" at bounding box center [784, 321] width 311 height 22
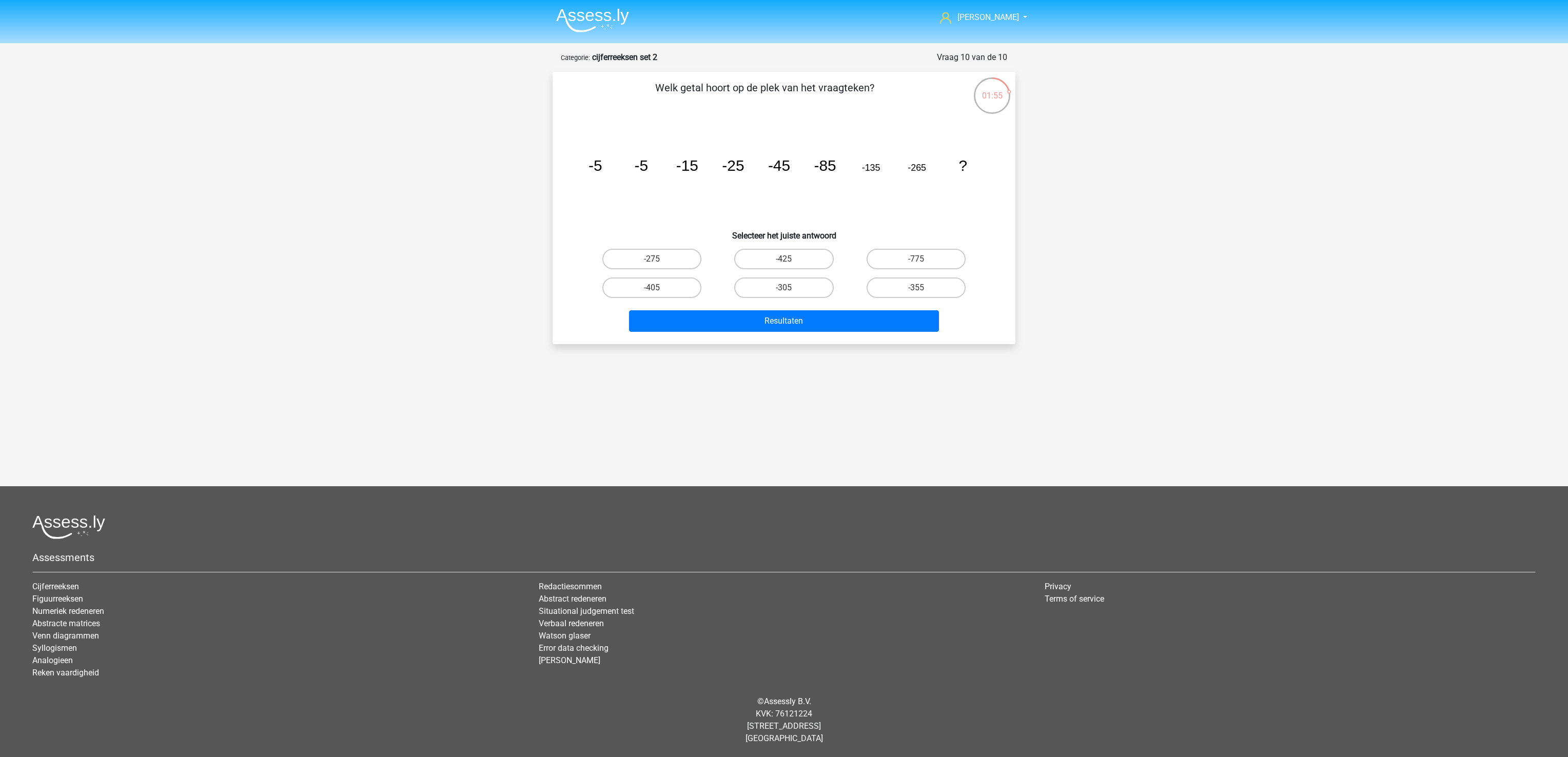
click at [808, 274] on div "-305" at bounding box center [784, 288] width 132 height 29
click at [809, 287] on label "-305" at bounding box center [784, 288] width 99 height 20
click at [791, 288] on input "-305" at bounding box center [787, 291] width 7 height 7
radio input "true"
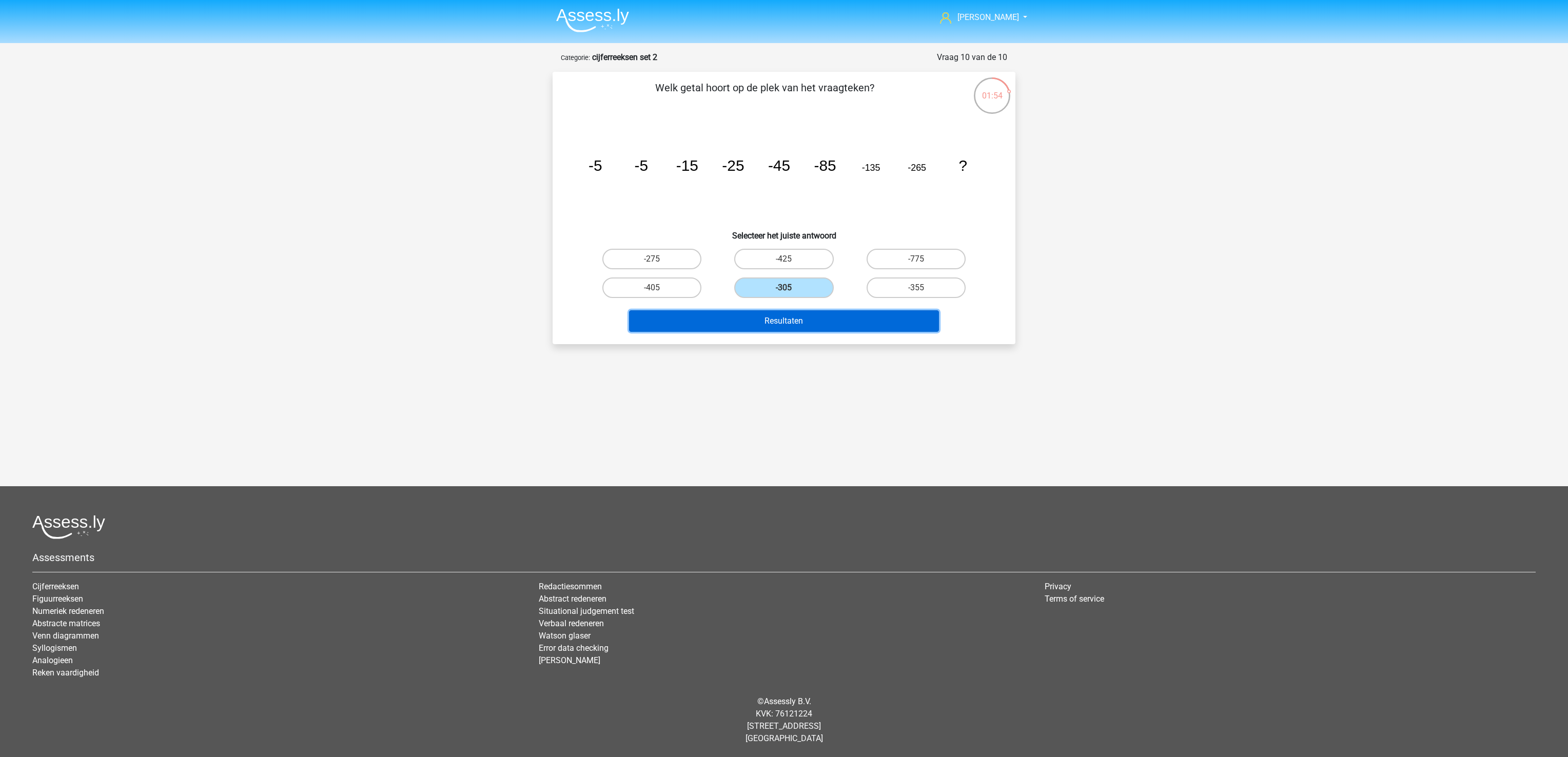
click at [809, 321] on button "Resultaten" at bounding box center [784, 321] width 311 height 22
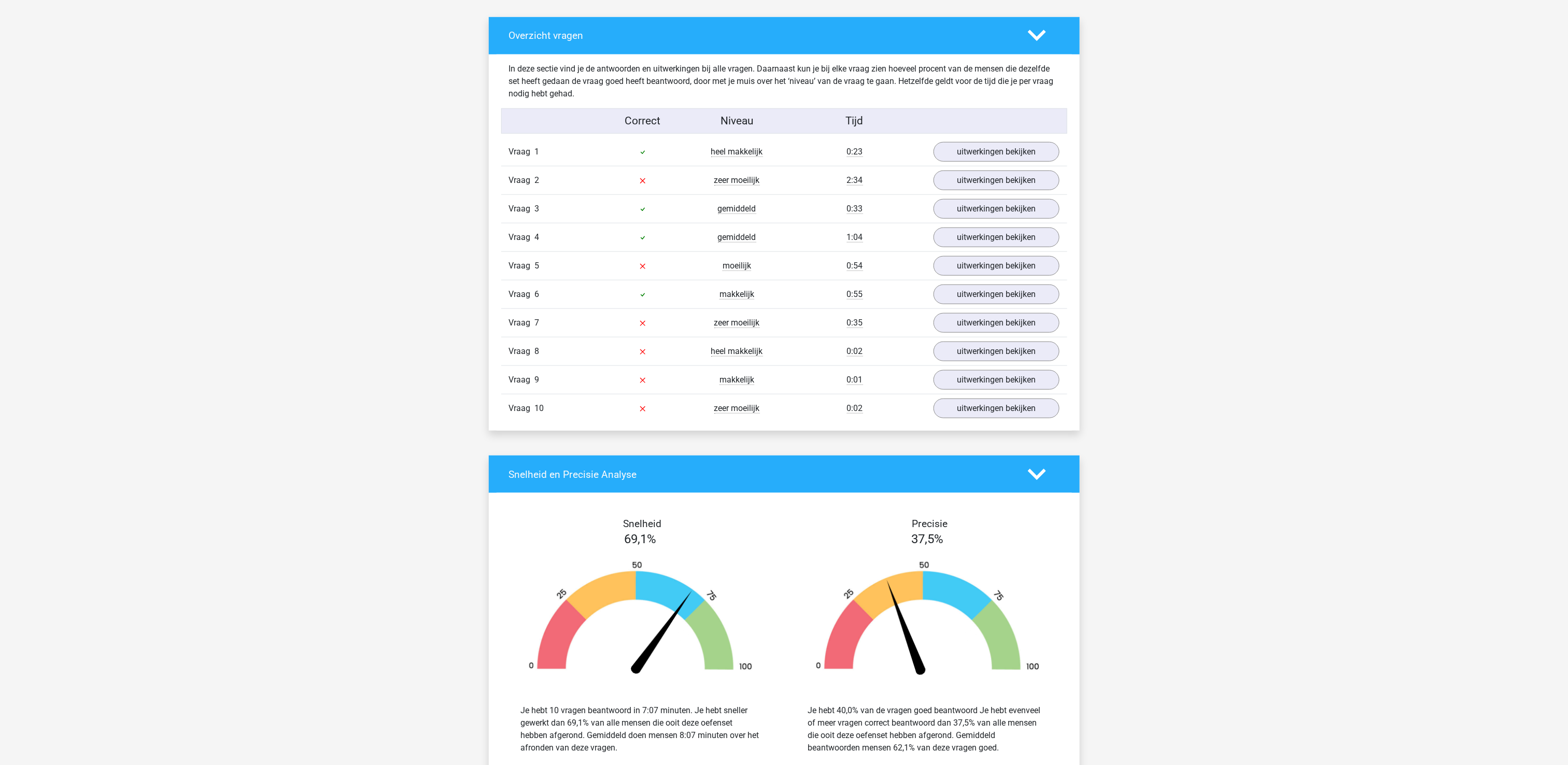
scroll to position [518, 0]
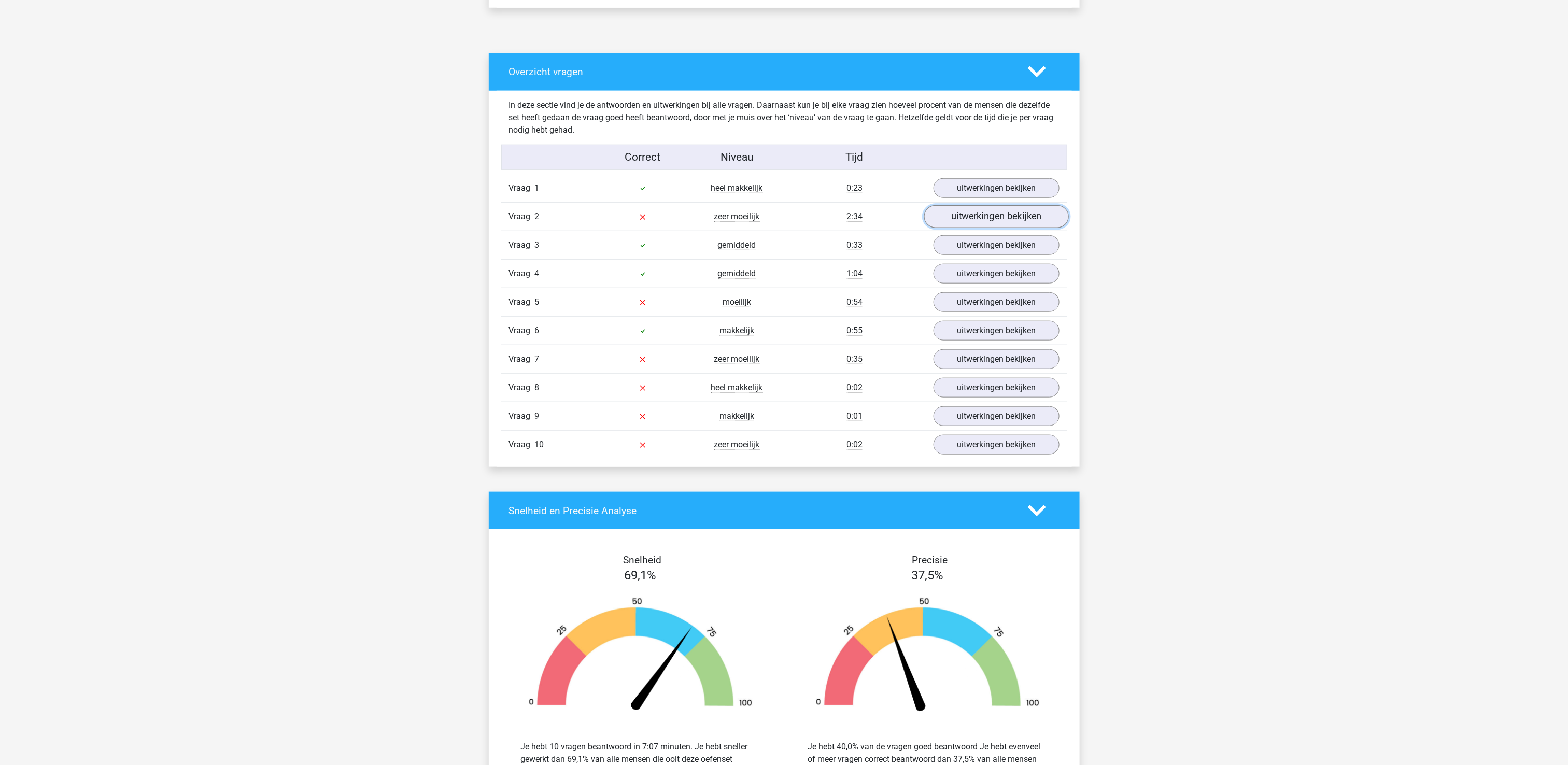
click at [976, 220] on link "uitwerkingen bekijken" at bounding box center [995, 216] width 145 height 23
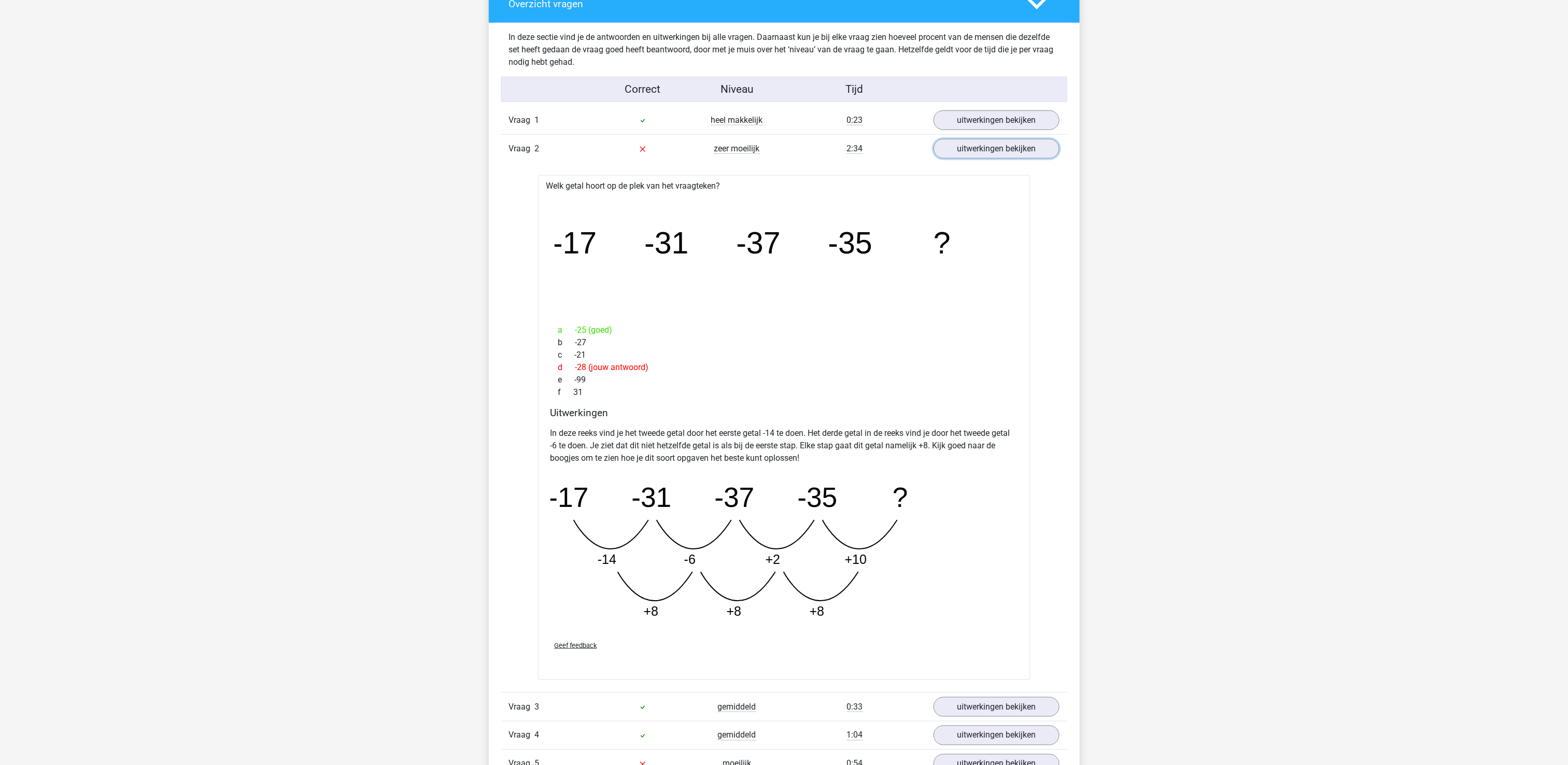
scroll to position [622, 0]
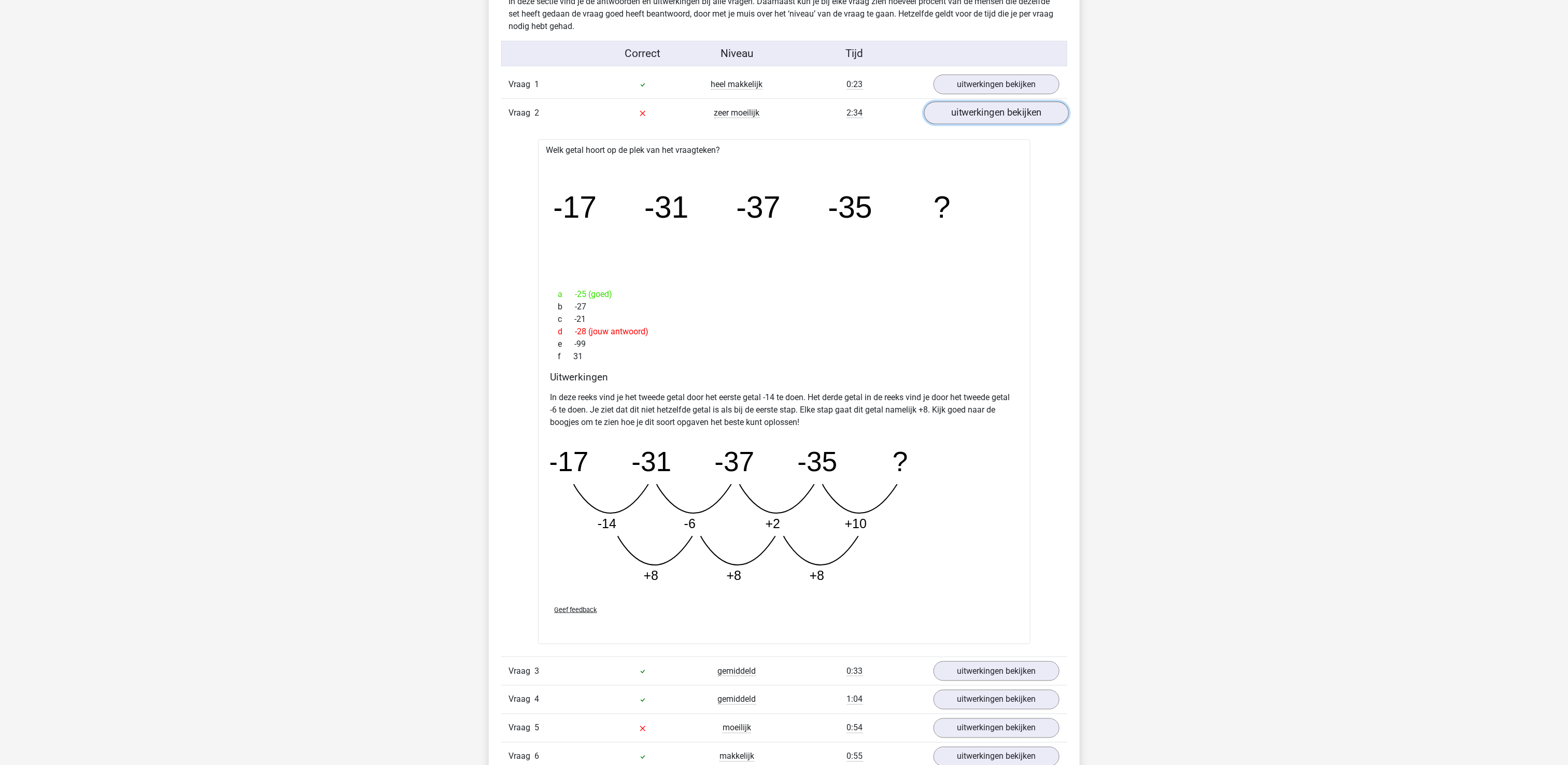
click at [1013, 112] on link "uitwerkingen bekijken" at bounding box center [995, 113] width 145 height 23
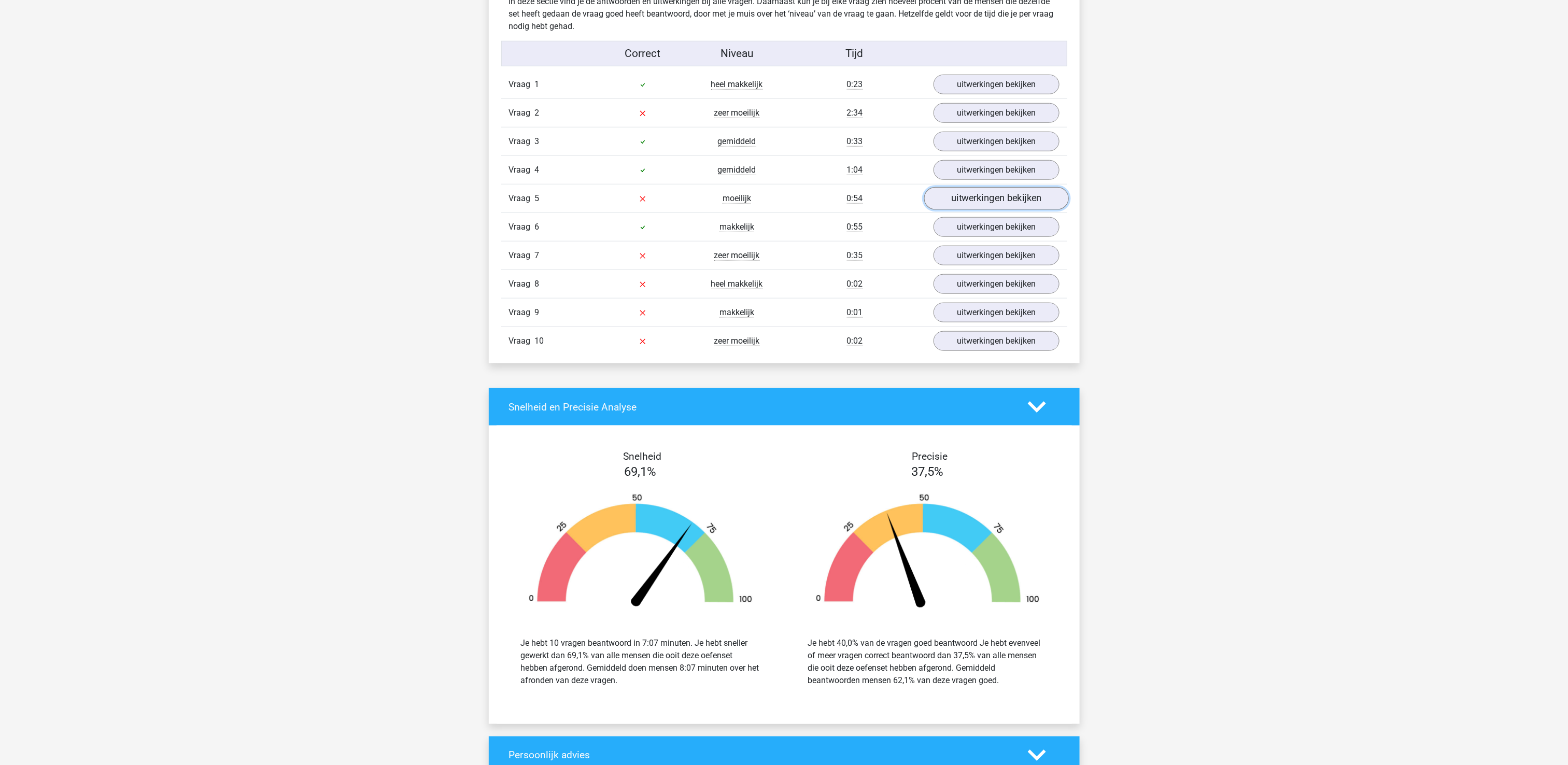
click at [1036, 199] on link "uitwerkingen bekijken" at bounding box center [995, 199] width 145 height 23
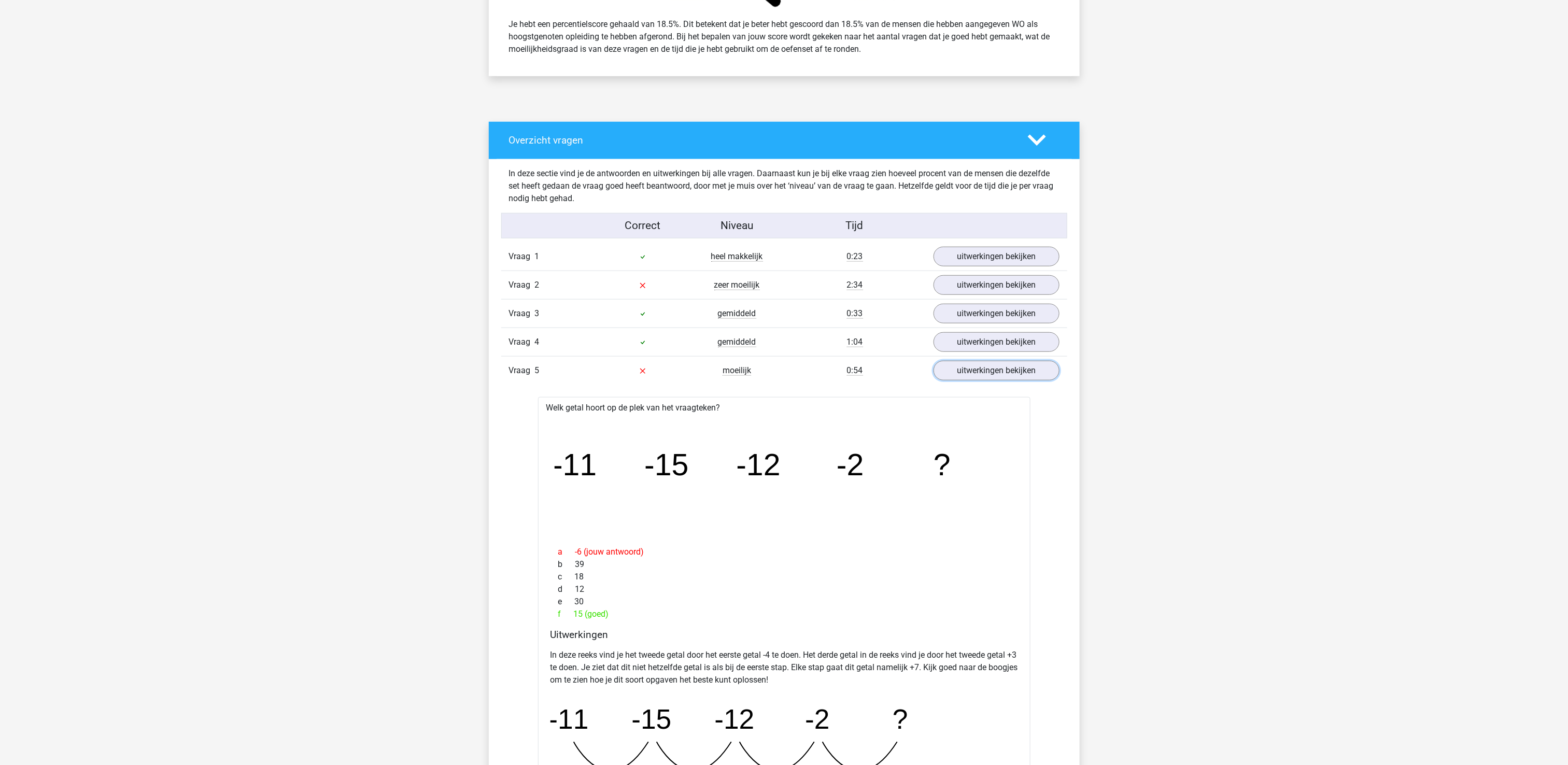
scroll to position [415, 0]
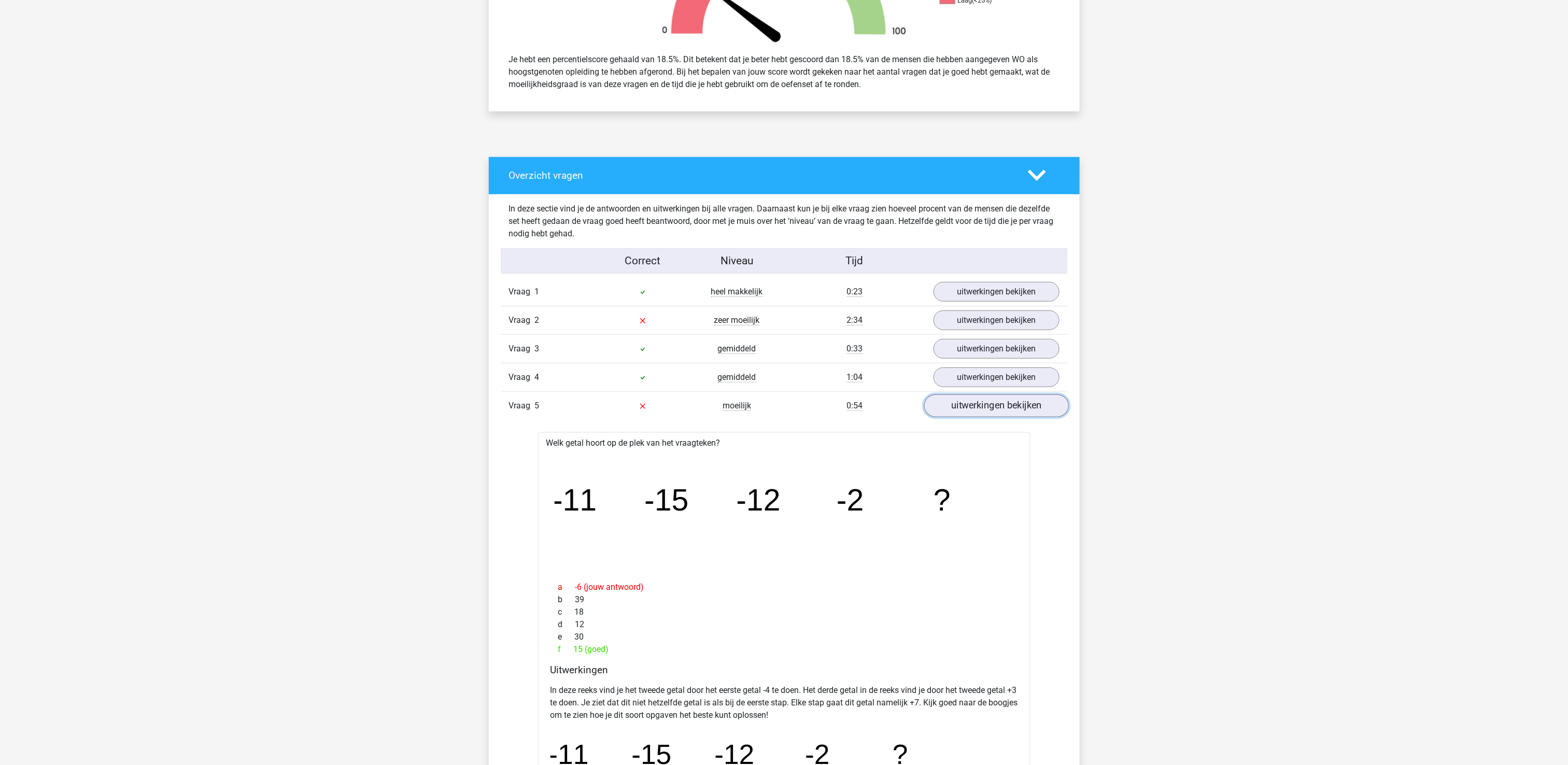
click at [983, 409] on link "uitwerkingen bekijken" at bounding box center [995, 406] width 145 height 23
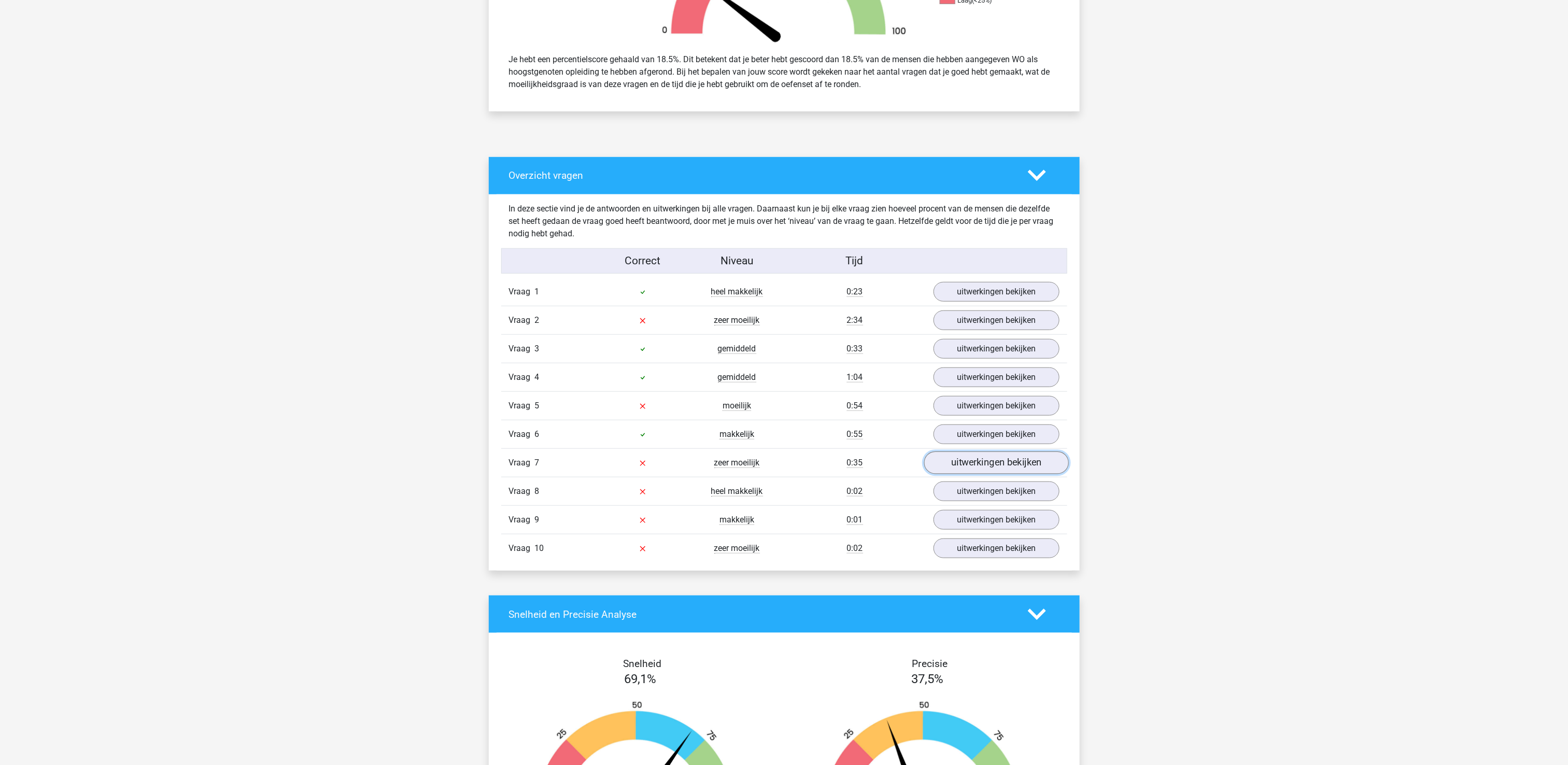
click at [1005, 471] on link "uitwerkingen bekijken" at bounding box center [995, 463] width 145 height 23
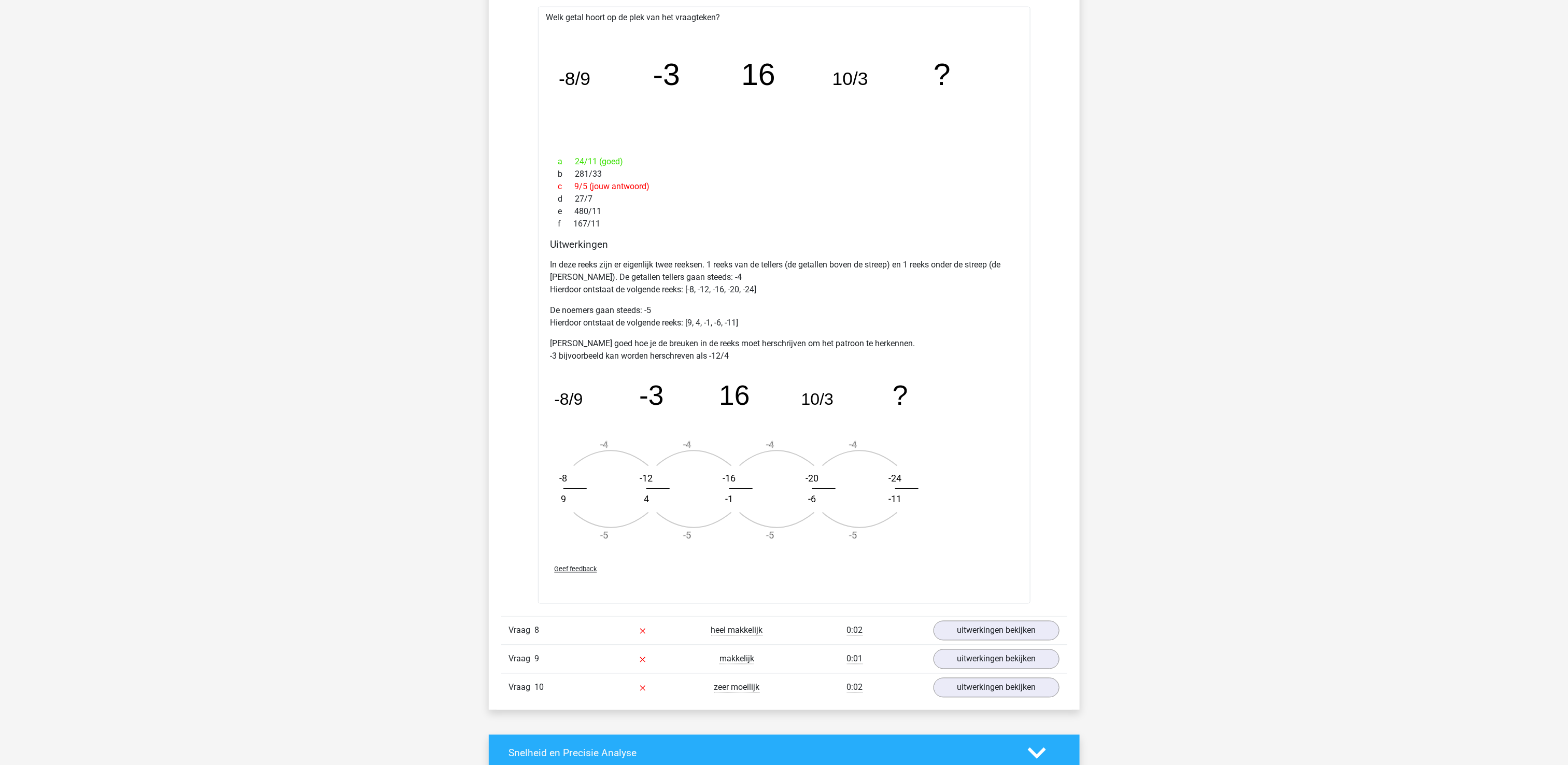
scroll to position [1036, 0]
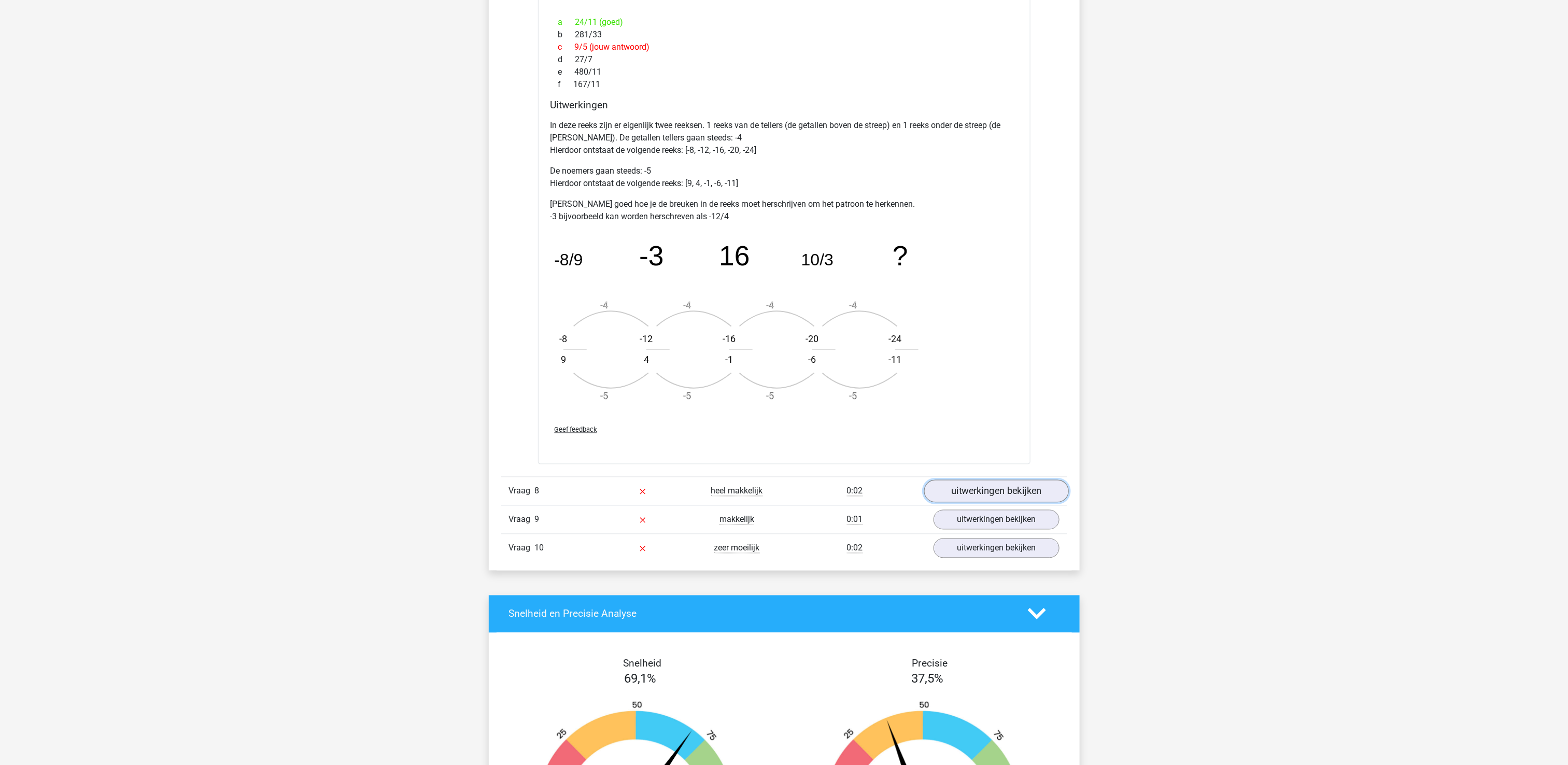
click at [1032, 503] on link "uitwerkingen bekijken" at bounding box center [995, 491] width 145 height 23
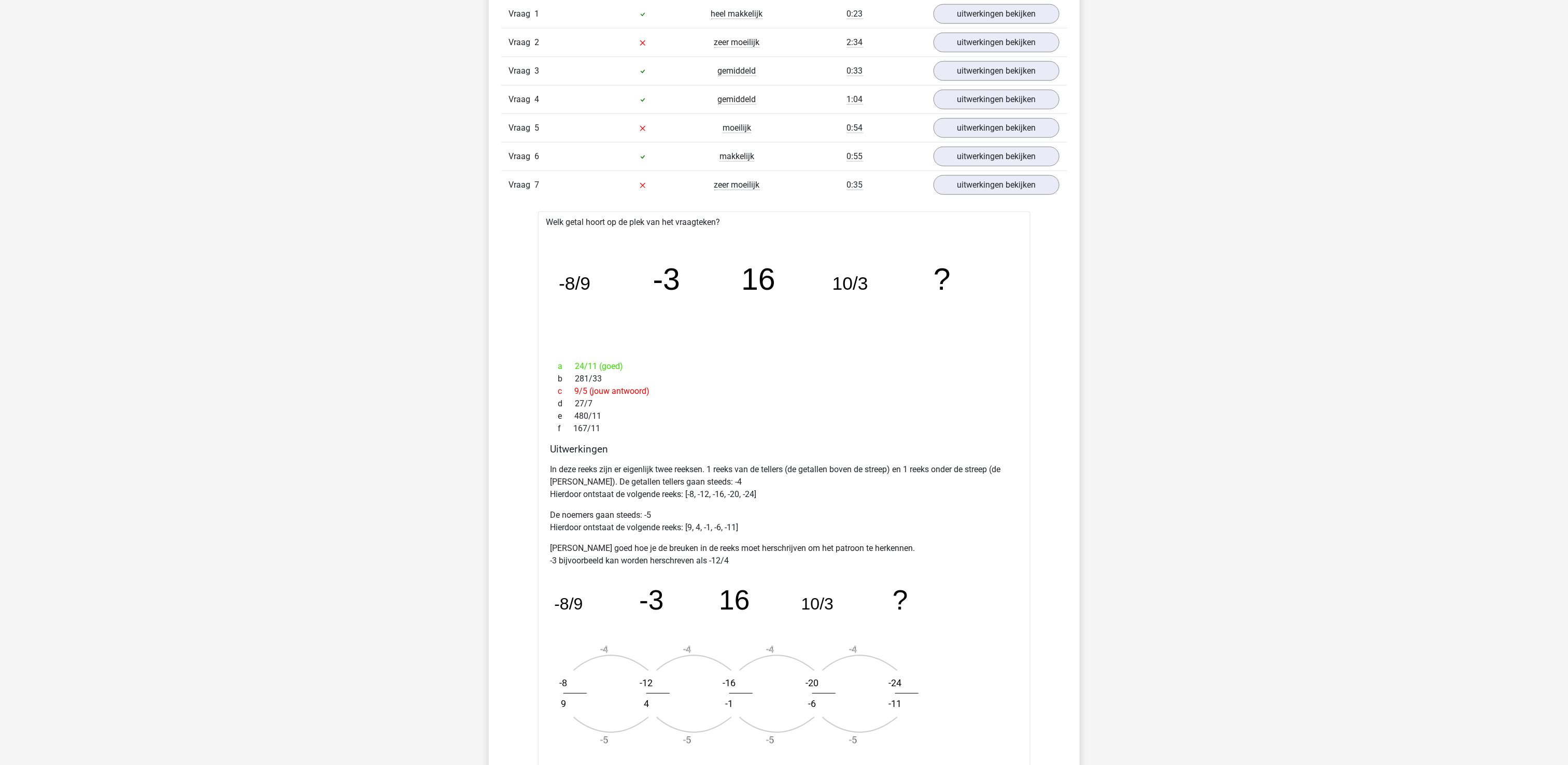
scroll to position [518, 0]
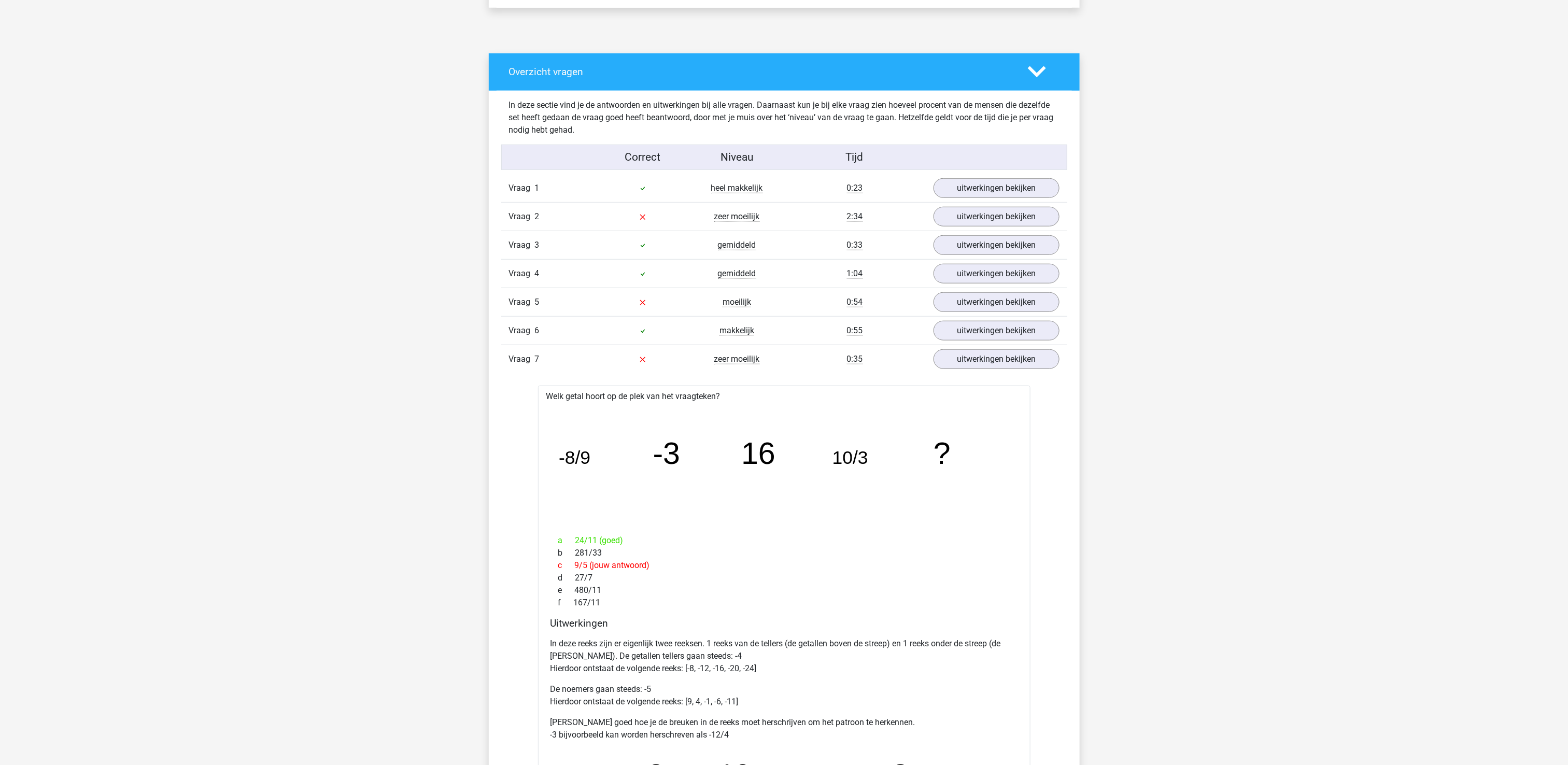
click at [1038, 69] on icon at bounding box center [1037, 72] width 18 height 18
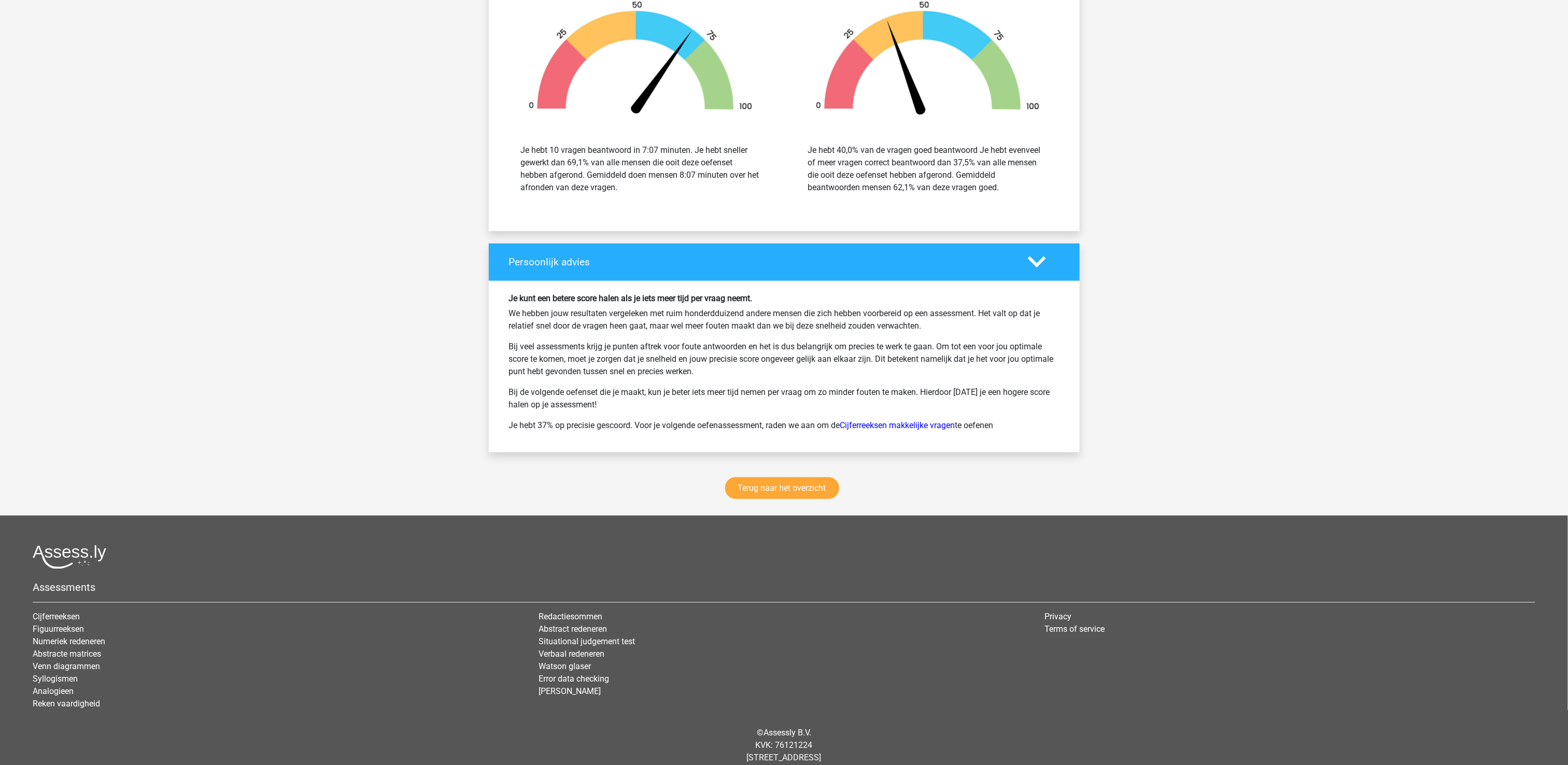
scroll to position [763, 0]
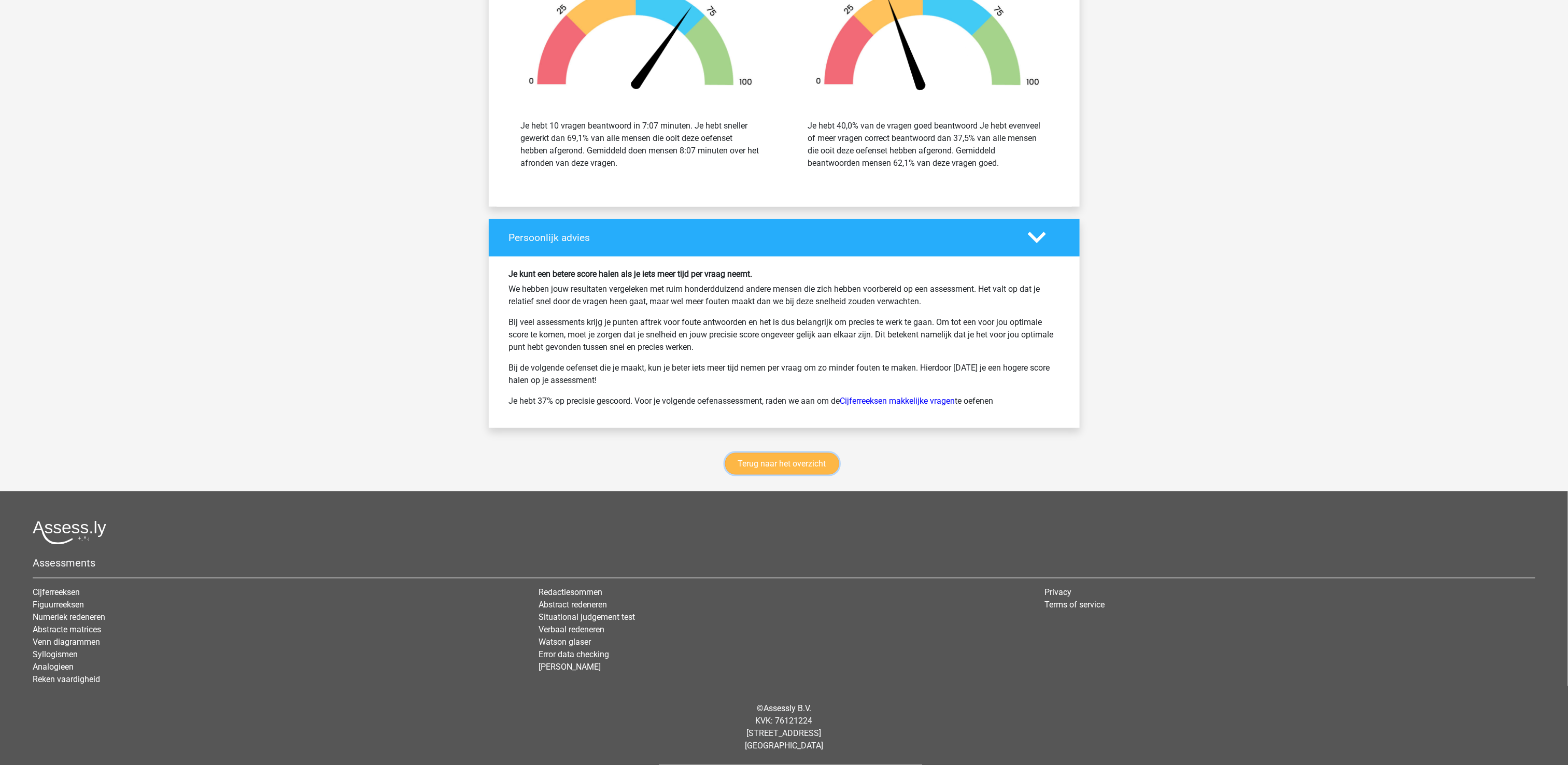
click at [762, 465] on link "Terug naar het overzicht" at bounding box center [782, 464] width 114 height 22
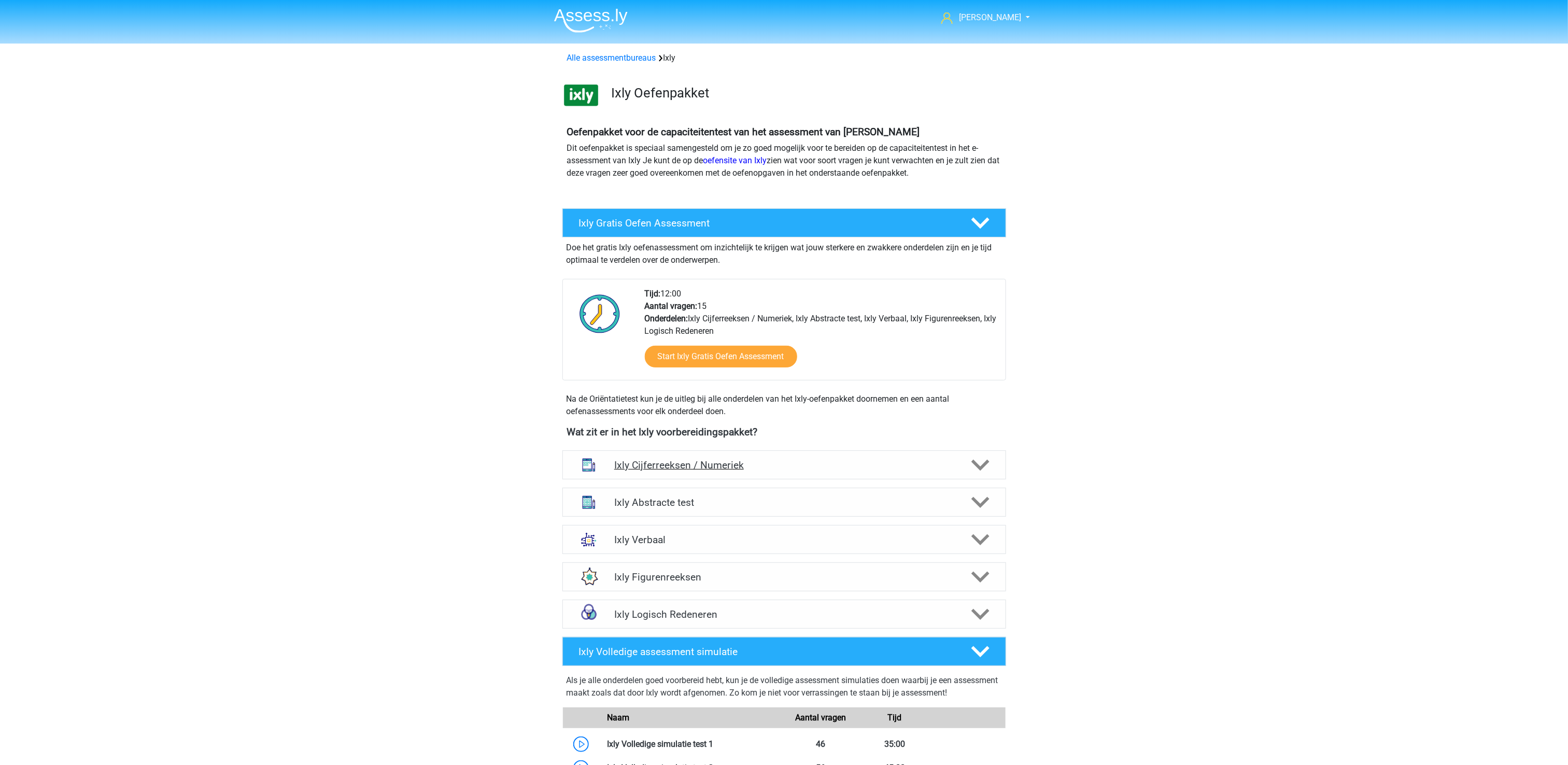
click at [982, 465] on icon at bounding box center [981, 465] width 18 height 18
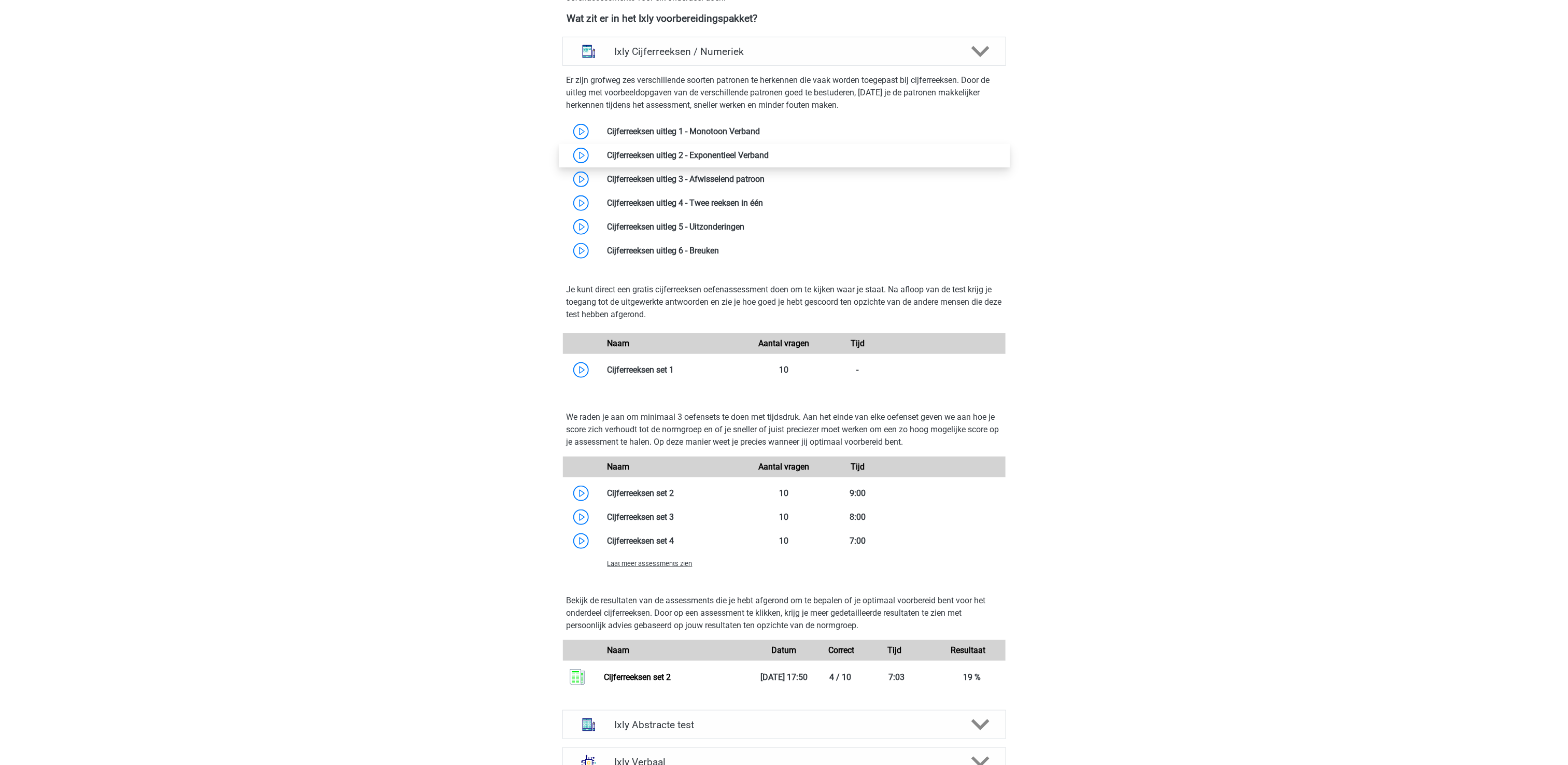
scroll to position [415, 0]
click at [674, 514] on link at bounding box center [674, 516] width 0 height 10
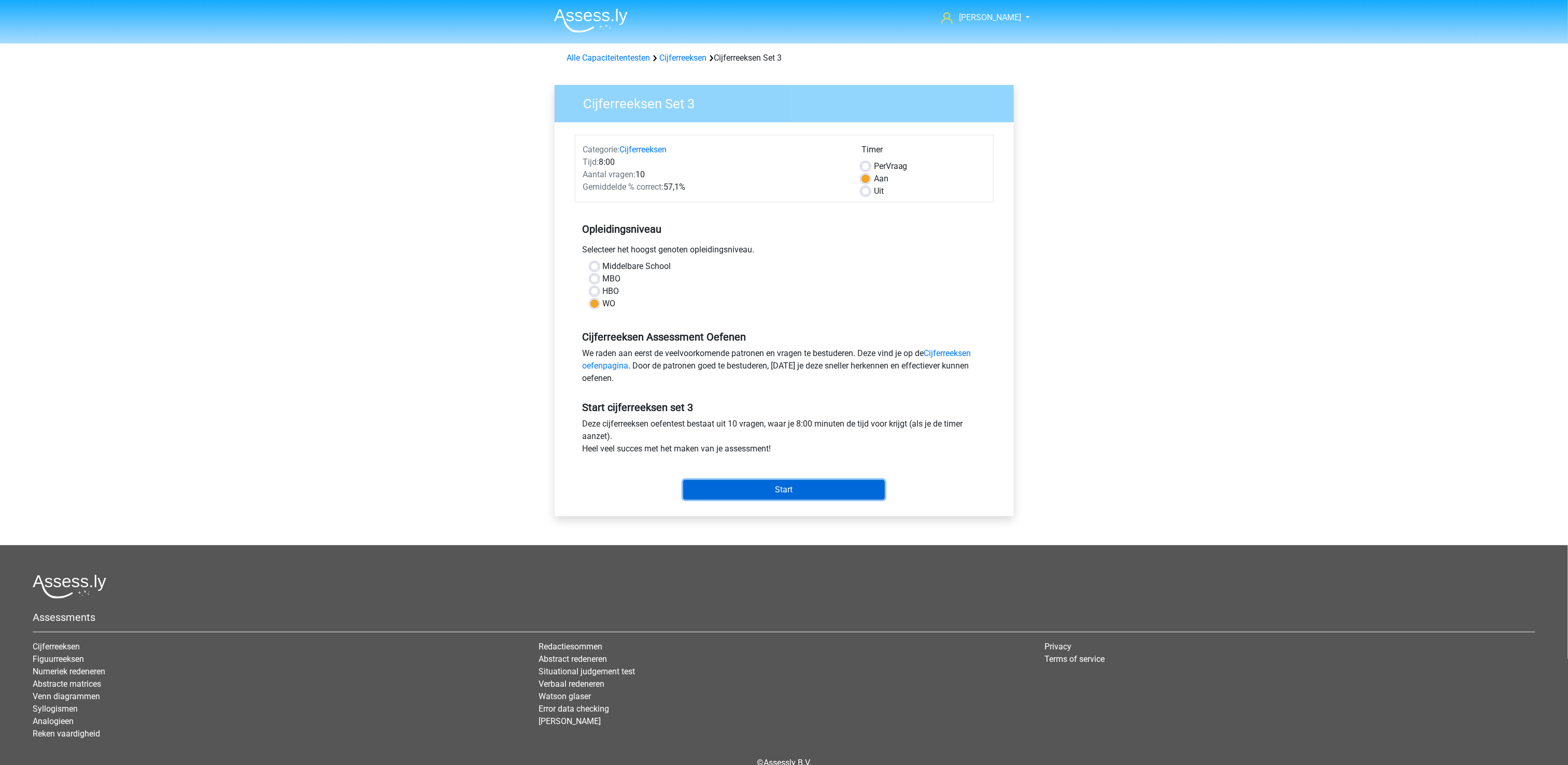
click at [737, 493] on input "Start" at bounding box center [783, 490] width 201 height 20
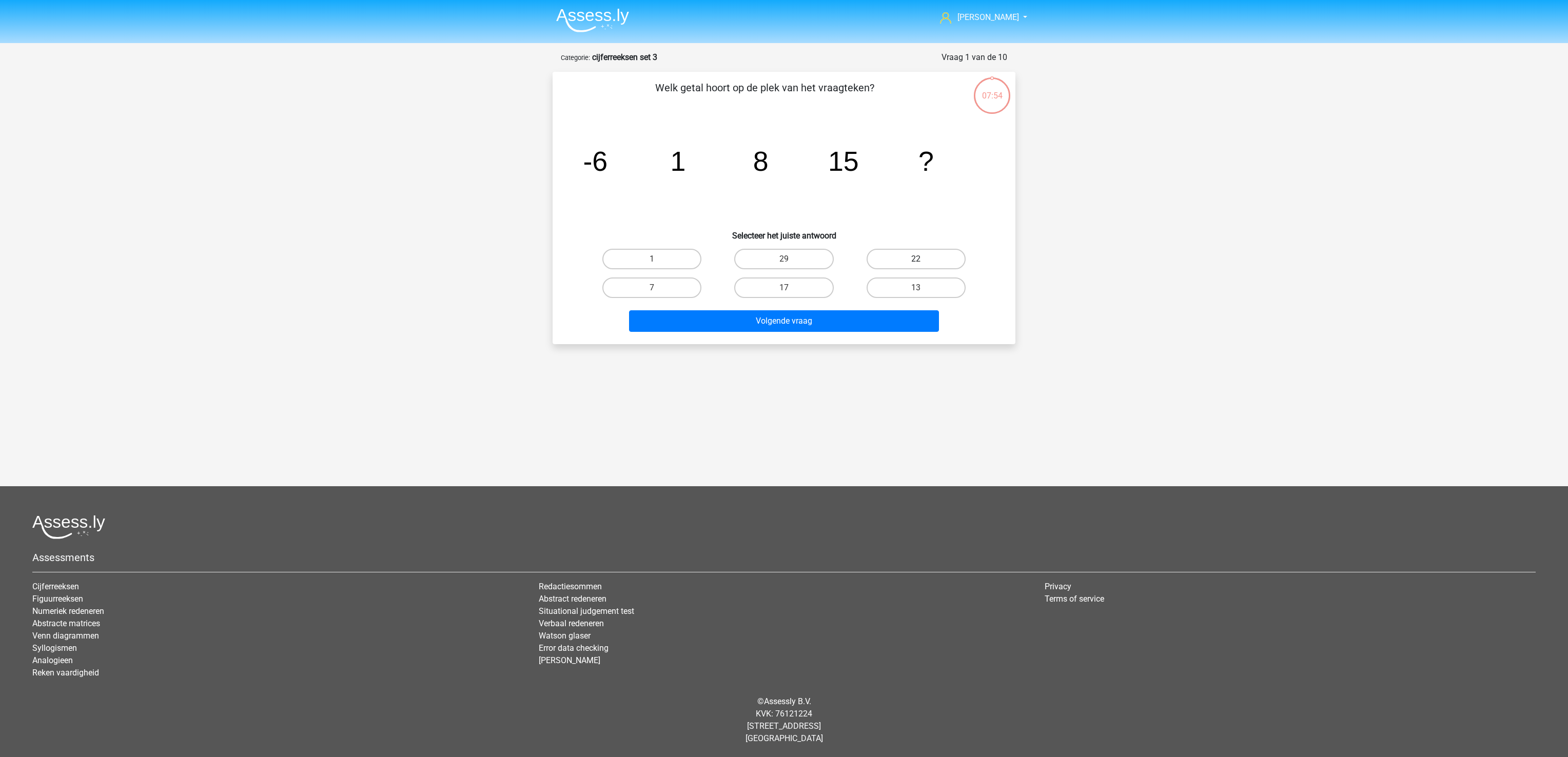
click at [919, 257] on label "22" at bounding box center [916, 259] width 99 height 20
click at [919, 259] on input "22" at bounding box center [919, 262] width 7 height 7
radio input "true"
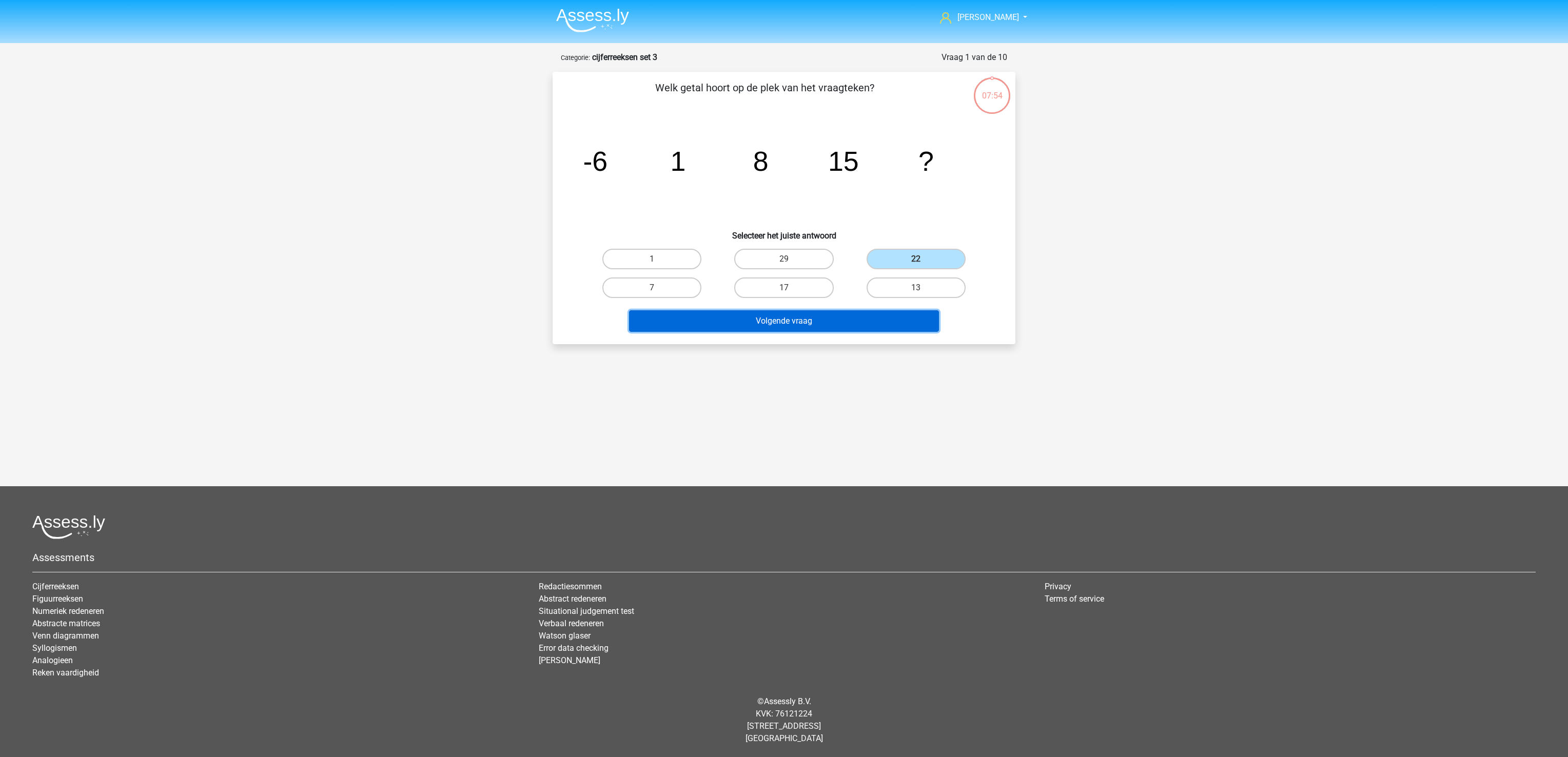
click at [882, 320] on button "Volgende vraag" at bounding box center [784, 321] width 311 height 22
click at [829, 318] on button "Volgende vraag" at bounding box center [784, 321] width 311 height 22
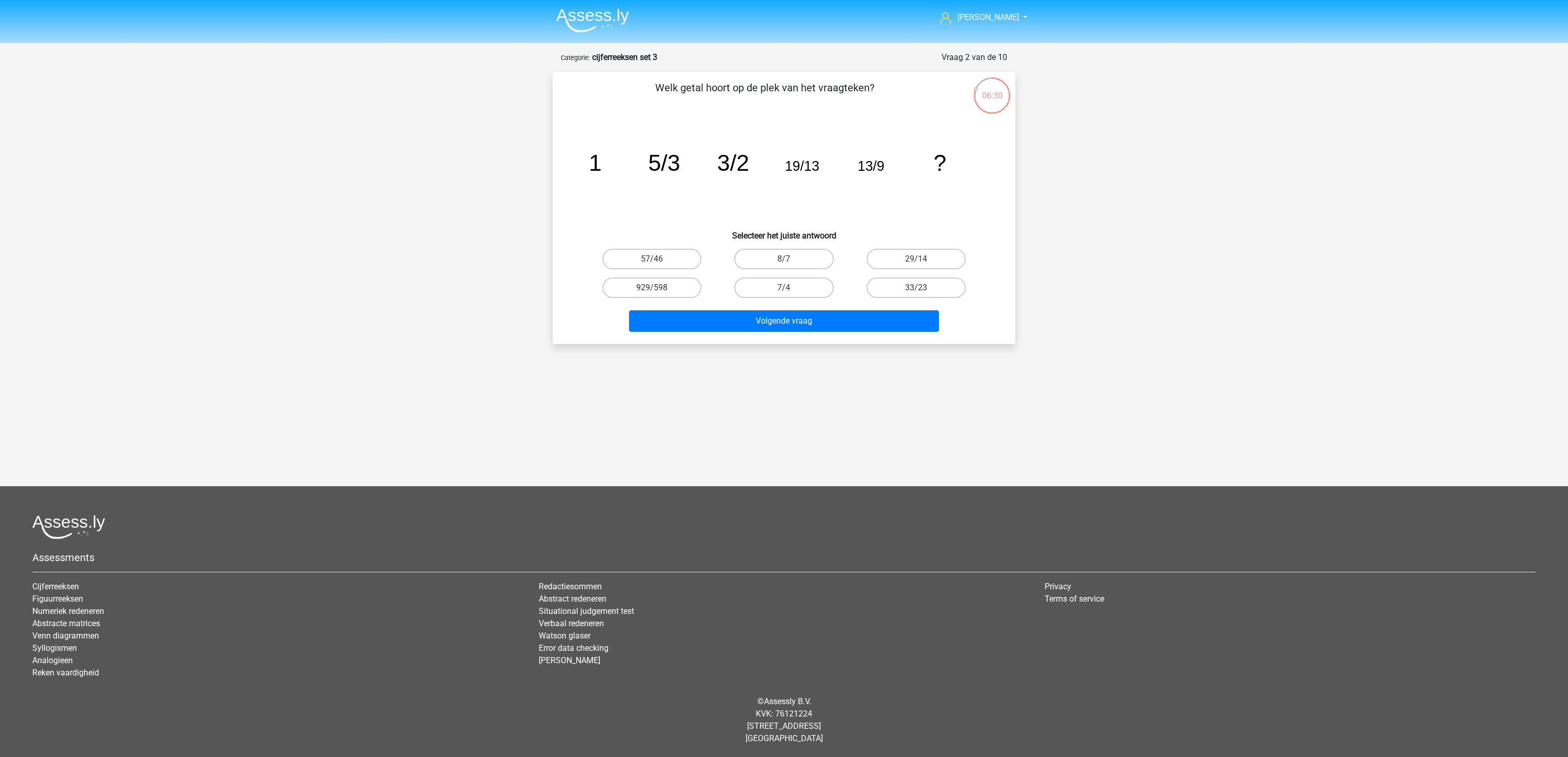
click at [787, 423] on div "Marije marijewestra@gmail.com Nederlands English" at bounding box center [784, 320] width 1568 height 639
click at [952, 254] on label "29/14" at bounding box center [916, 259] width 99 height 20
click at [922, 259] on input "29/14" at bounding box center [919, 262] width 7 height 7
radio input "true"
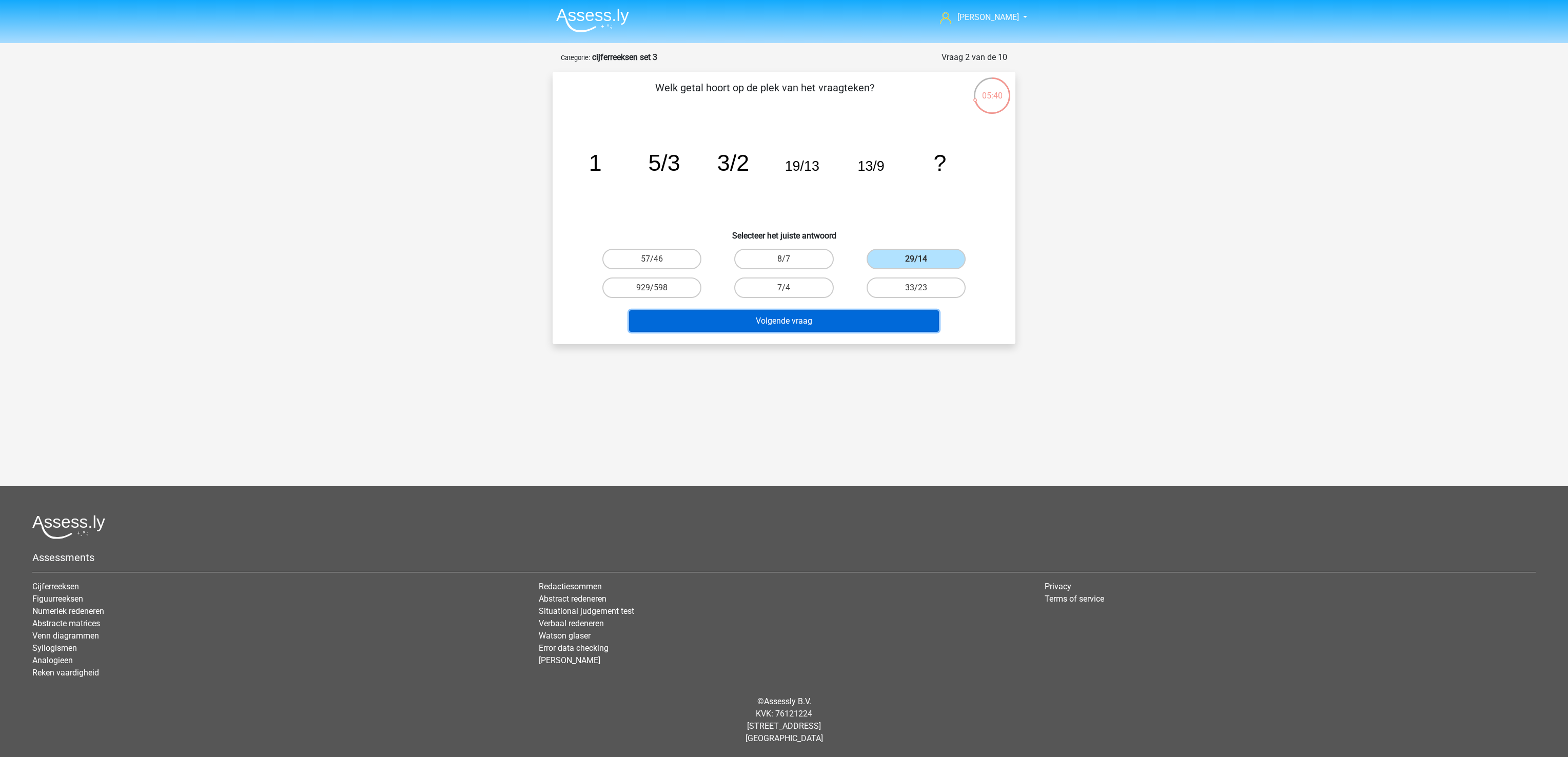
click at [868, 326] on button "Volgende vraag" at bounding box center [784, 321] width 311 height 22
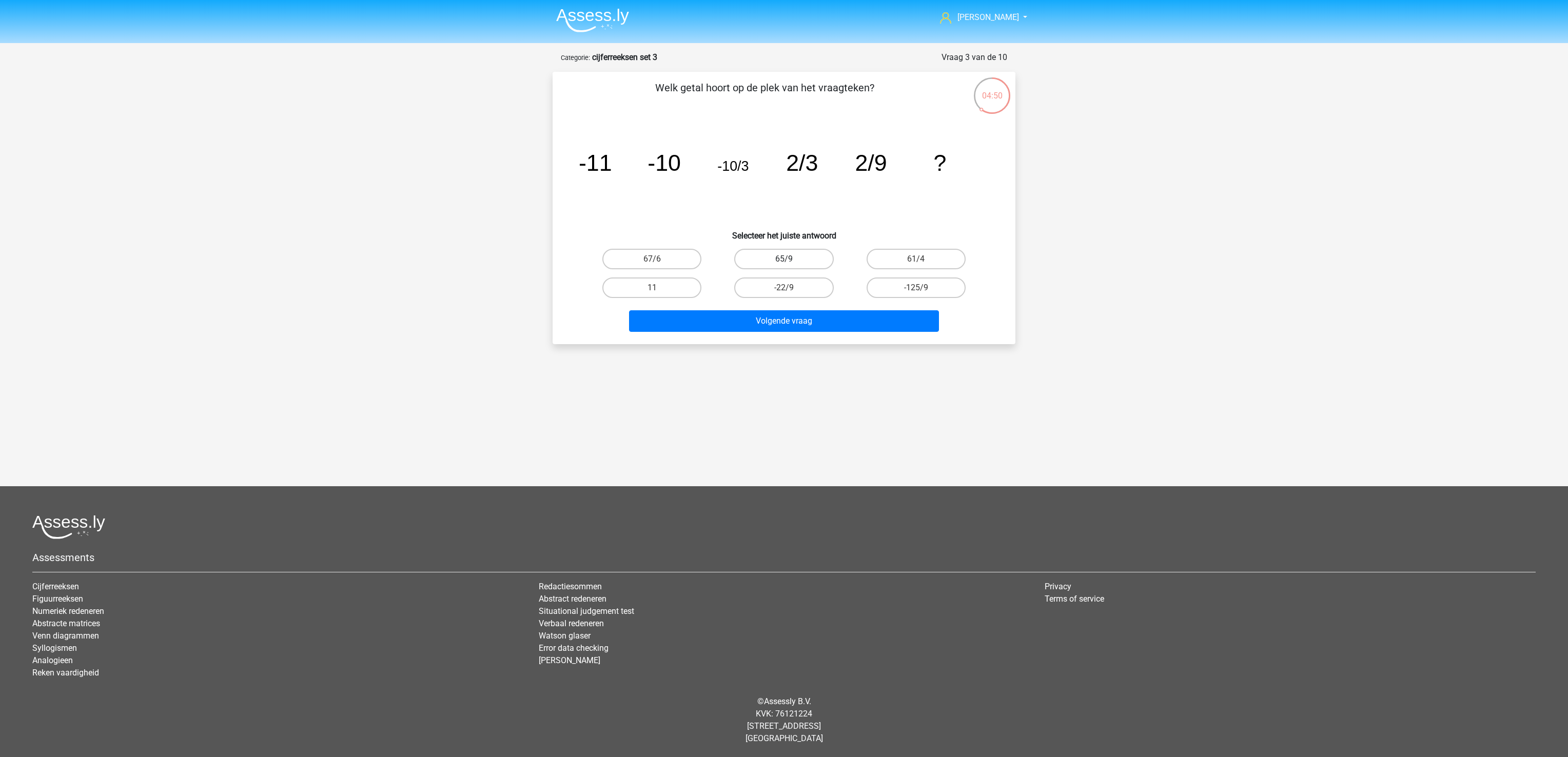
click at [800, 257] on label "65/9" at bounding box center [784, 259] width 99 height 20
click at [791, 259] on input "65/9" at bounding box center [787, 262] width 7 height 7
radio input "true"
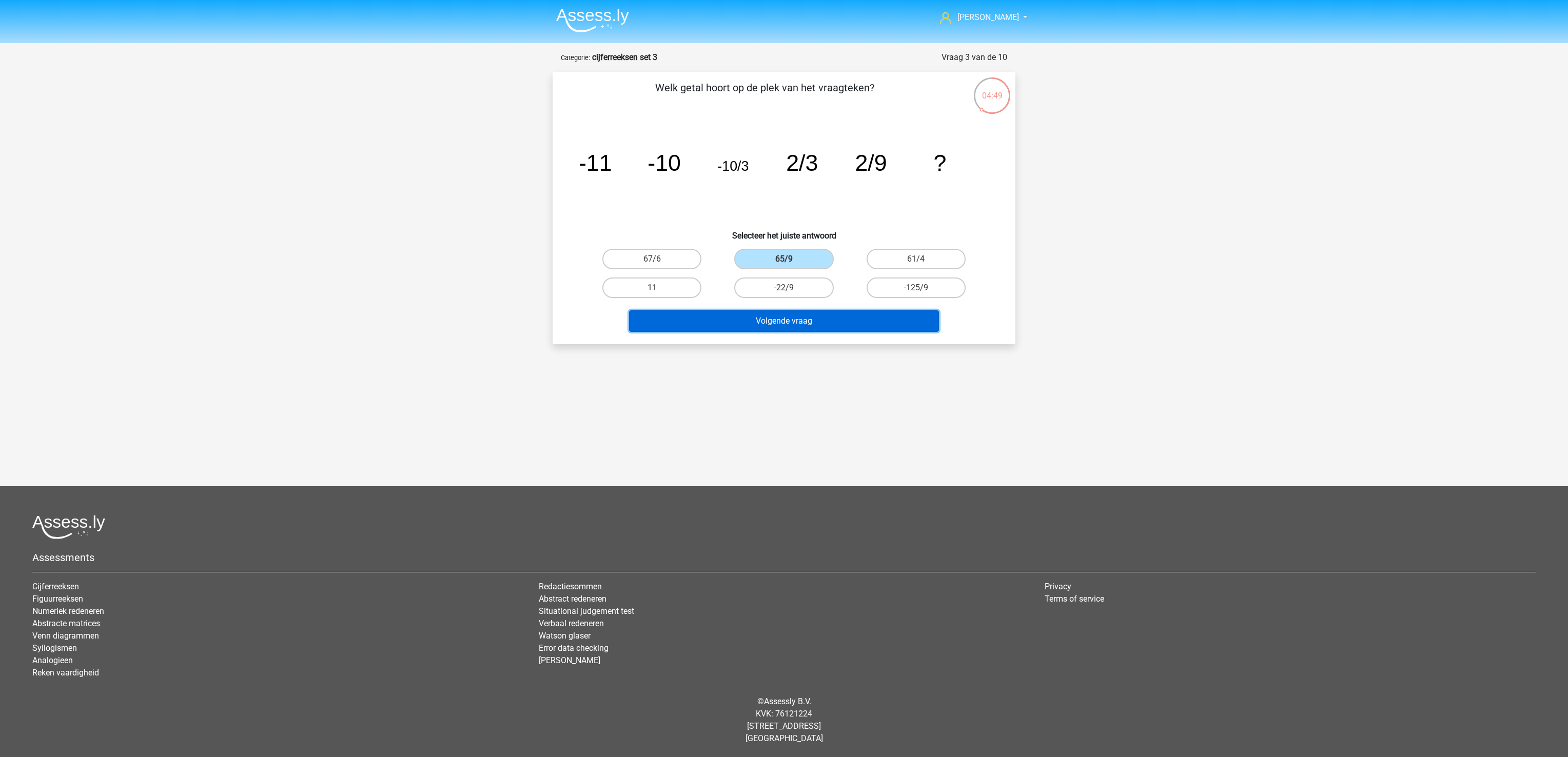
click at [814, 331] on button "Volgende vraag" at bounding box center [784, 321] width 311 height 22
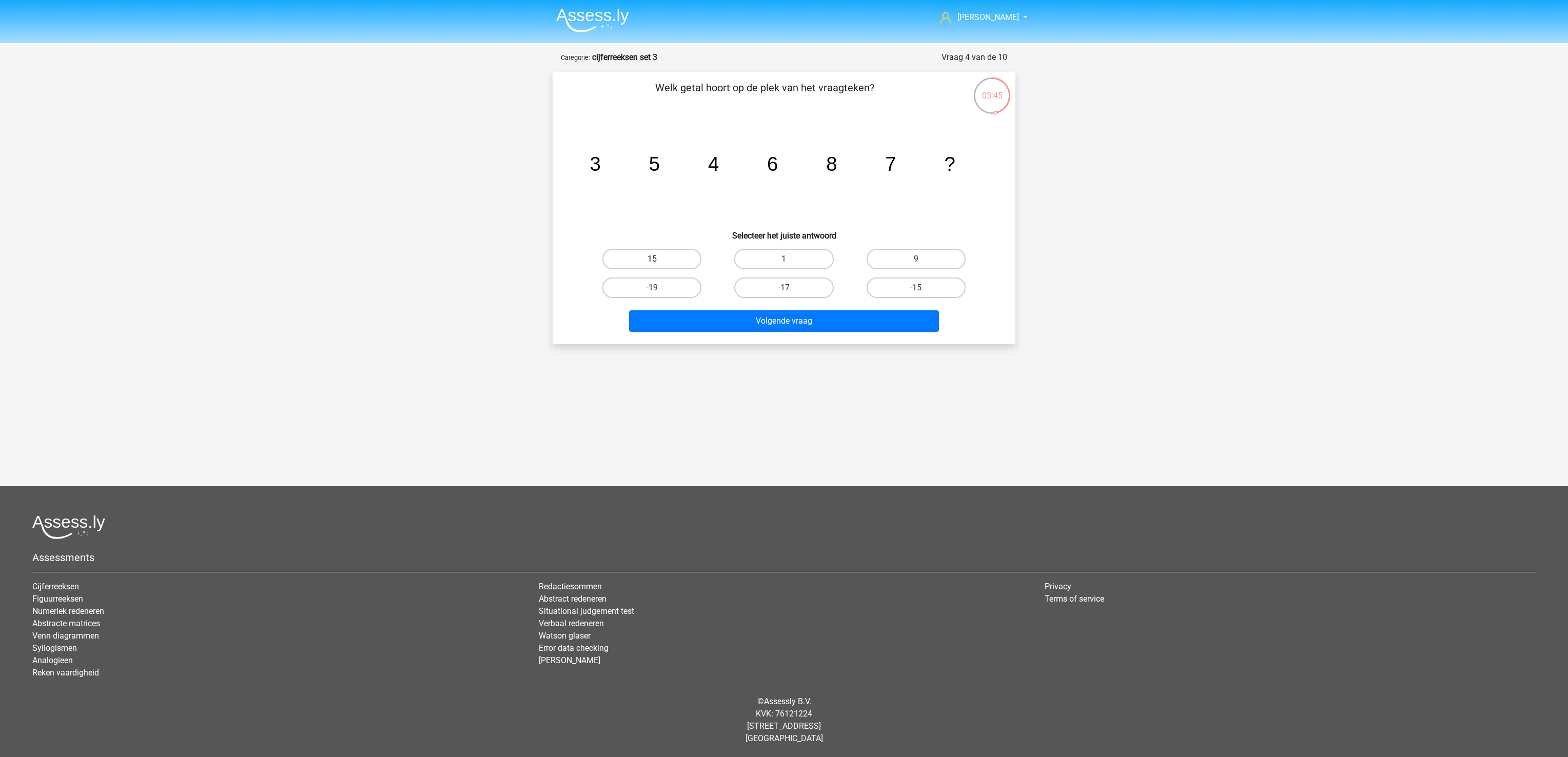
click at [635, 261] on label "15" at bounding box center [652, 259] width 99 height 20
click at [652, 261] on input "15" at bounding box center [656, 262] width 7 height 7
radio input "true"
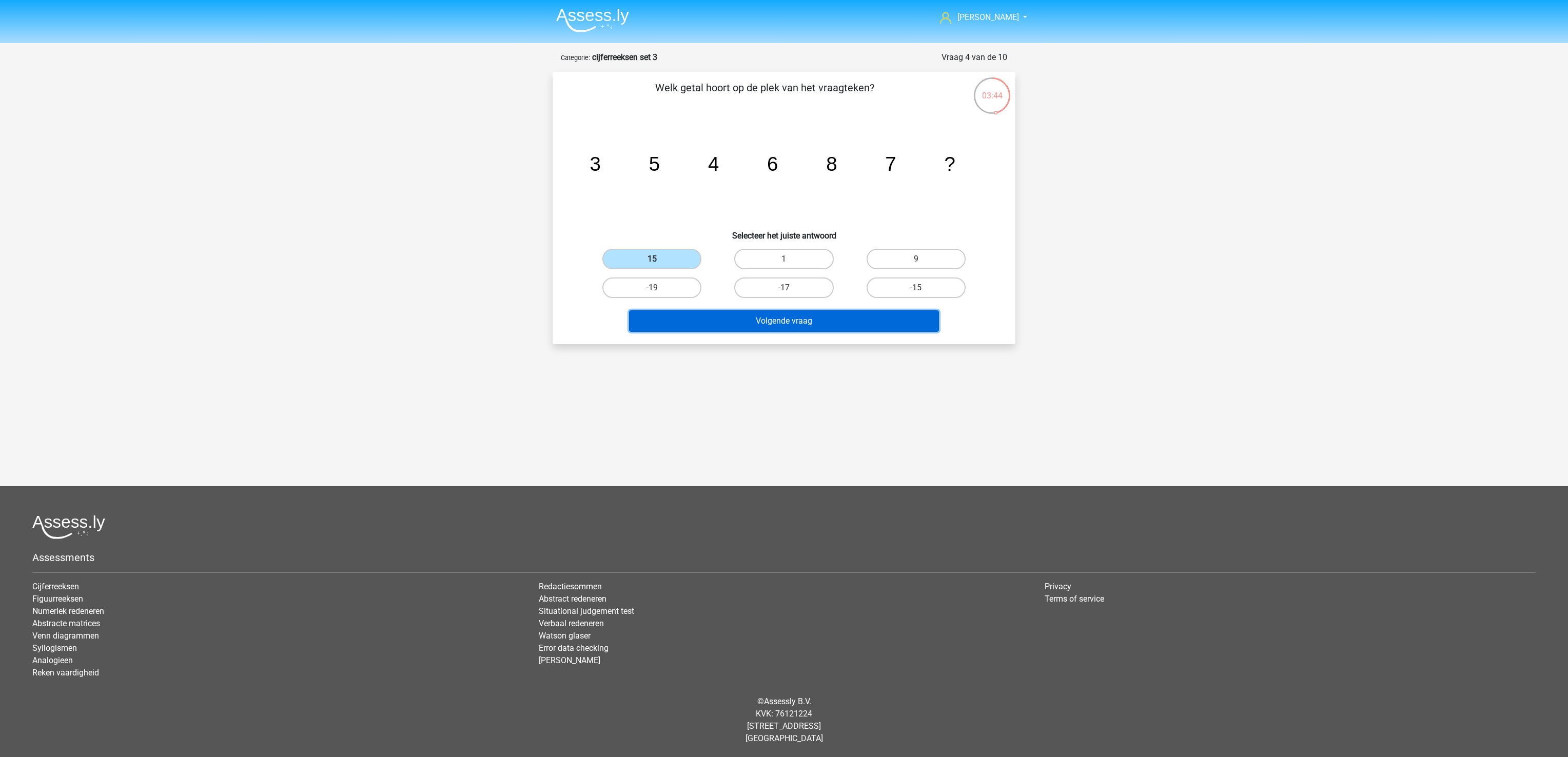
click at [772, 324] on button "Volgende vraag" at bounding box center [784, 321] width 311 height 22
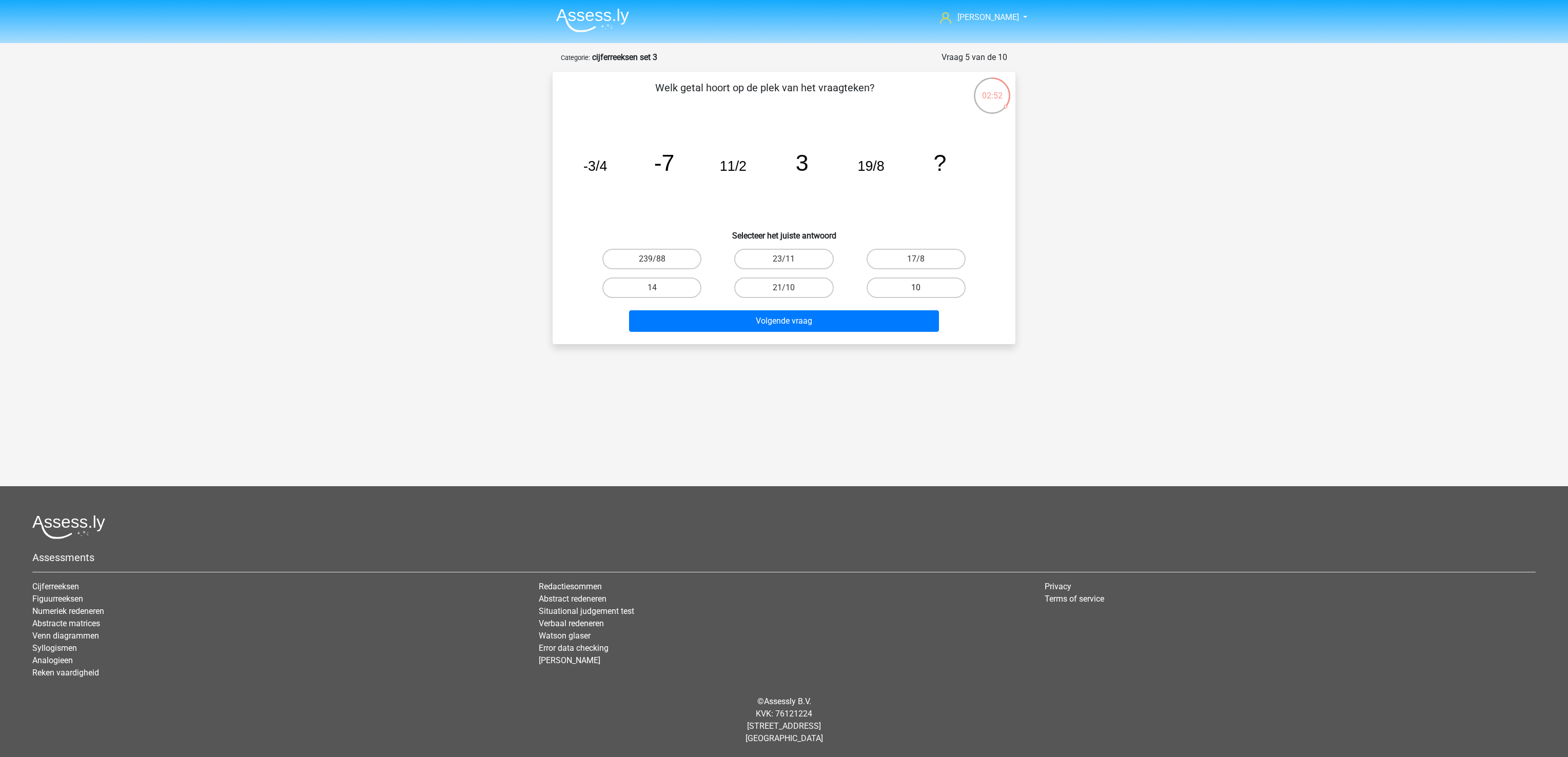
click at [908, 288] on label "10" at bounding box center [916, 288] width 99 height 20
click at [916, 288] on input "10" at bounding box center [919, 291] width 7 height 7
radio input "true"
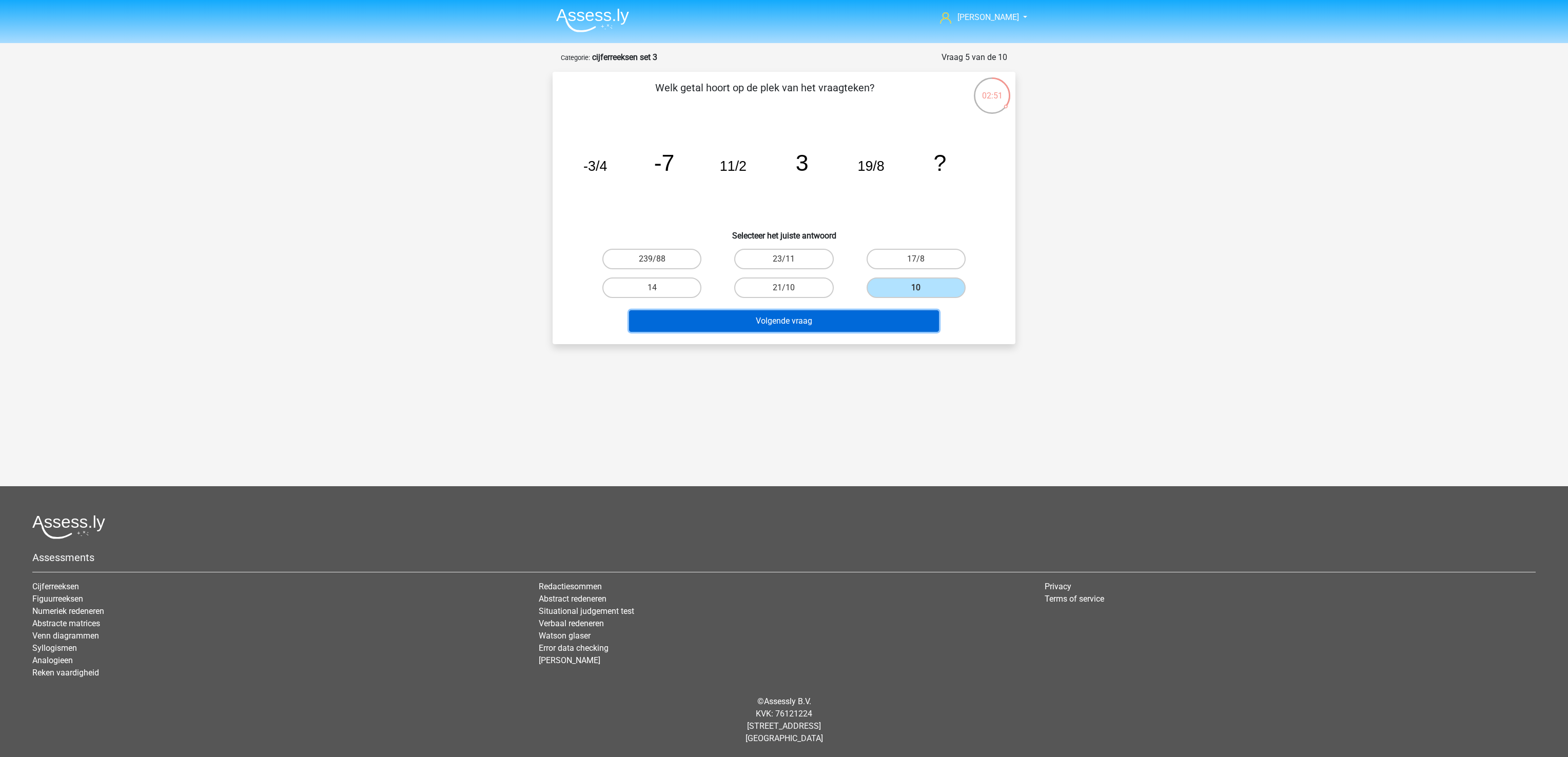
click at [895, 316] on button "Volgende vraag" at bounding box center [784, 321] width 311 height 22
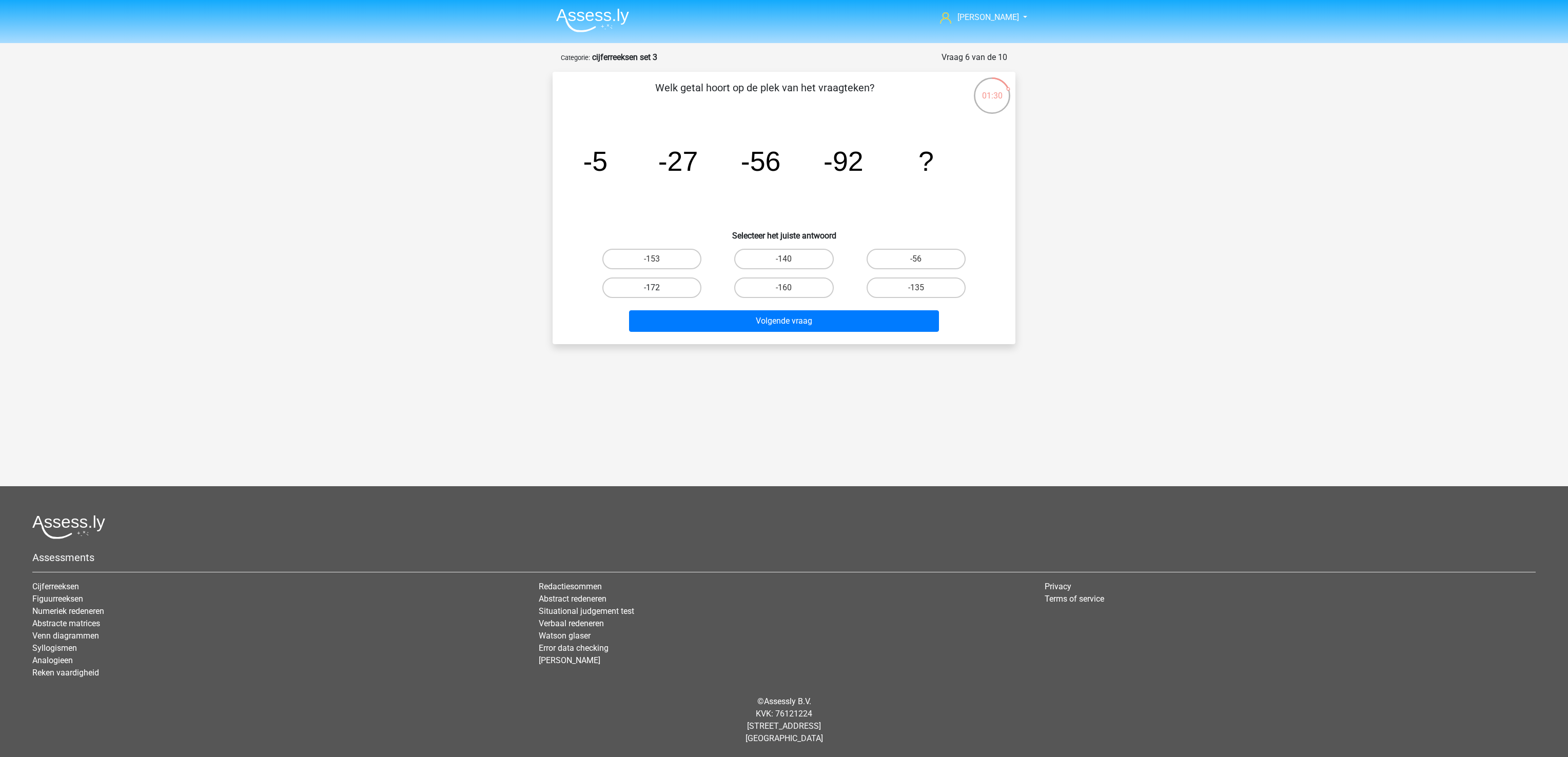
click at [665, 291] on label "-172" at bounding box center [652, 288] width 99 height 20
click at [658, 291] on input "-172" at bounding box center [656, 291] width 7 height 7
radio input "true"
click at [661, 253] on label "-153" at bounding box center [652, 259] width 99 height 20
click at [658, 259] on input "-153" at bounding box center [656, 262] width 7 height 7
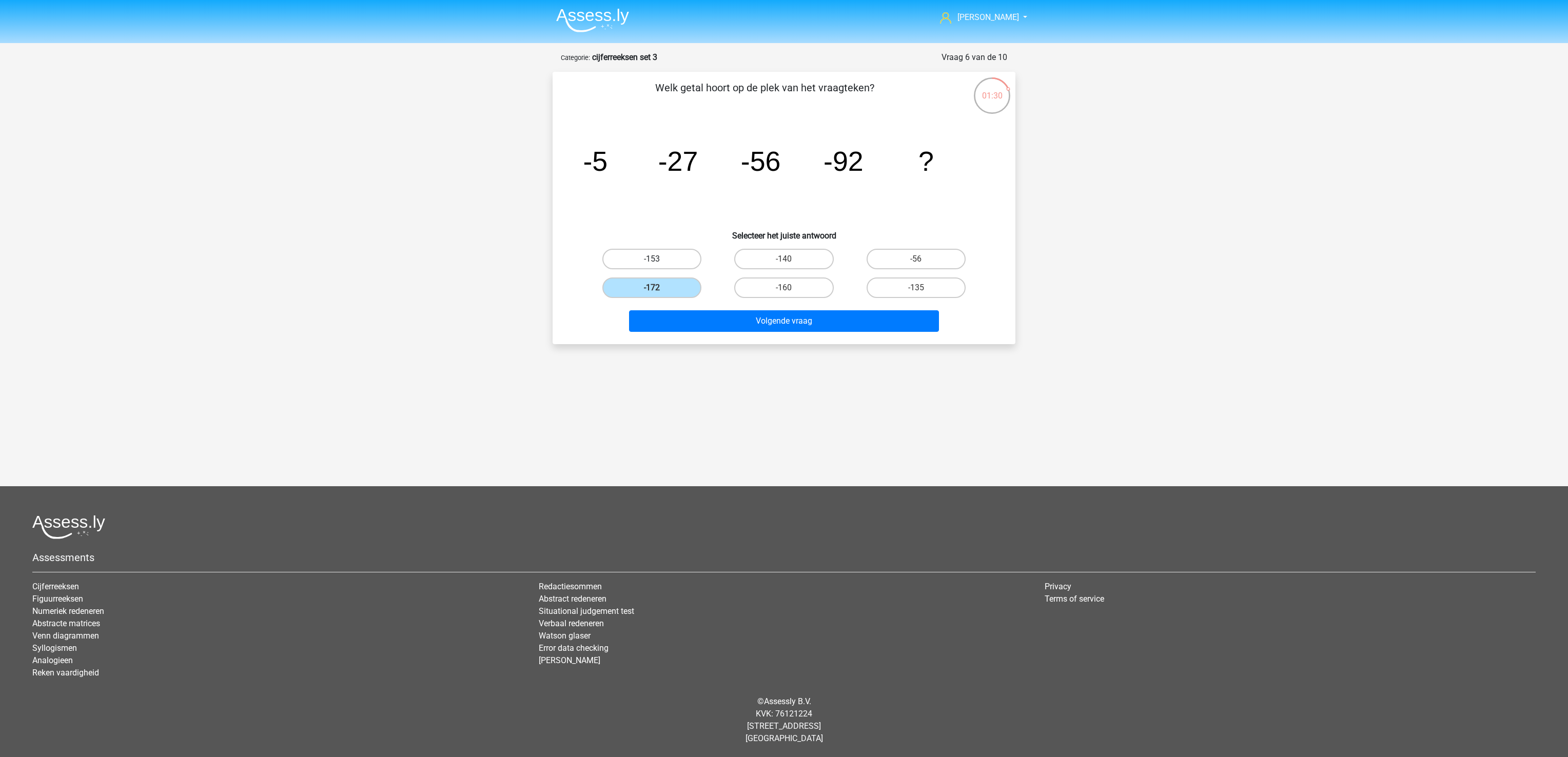
radio input "true"
click at [746, 334] on div "Volgende vraag" at bounding box center [784, 323] width 396 height 26
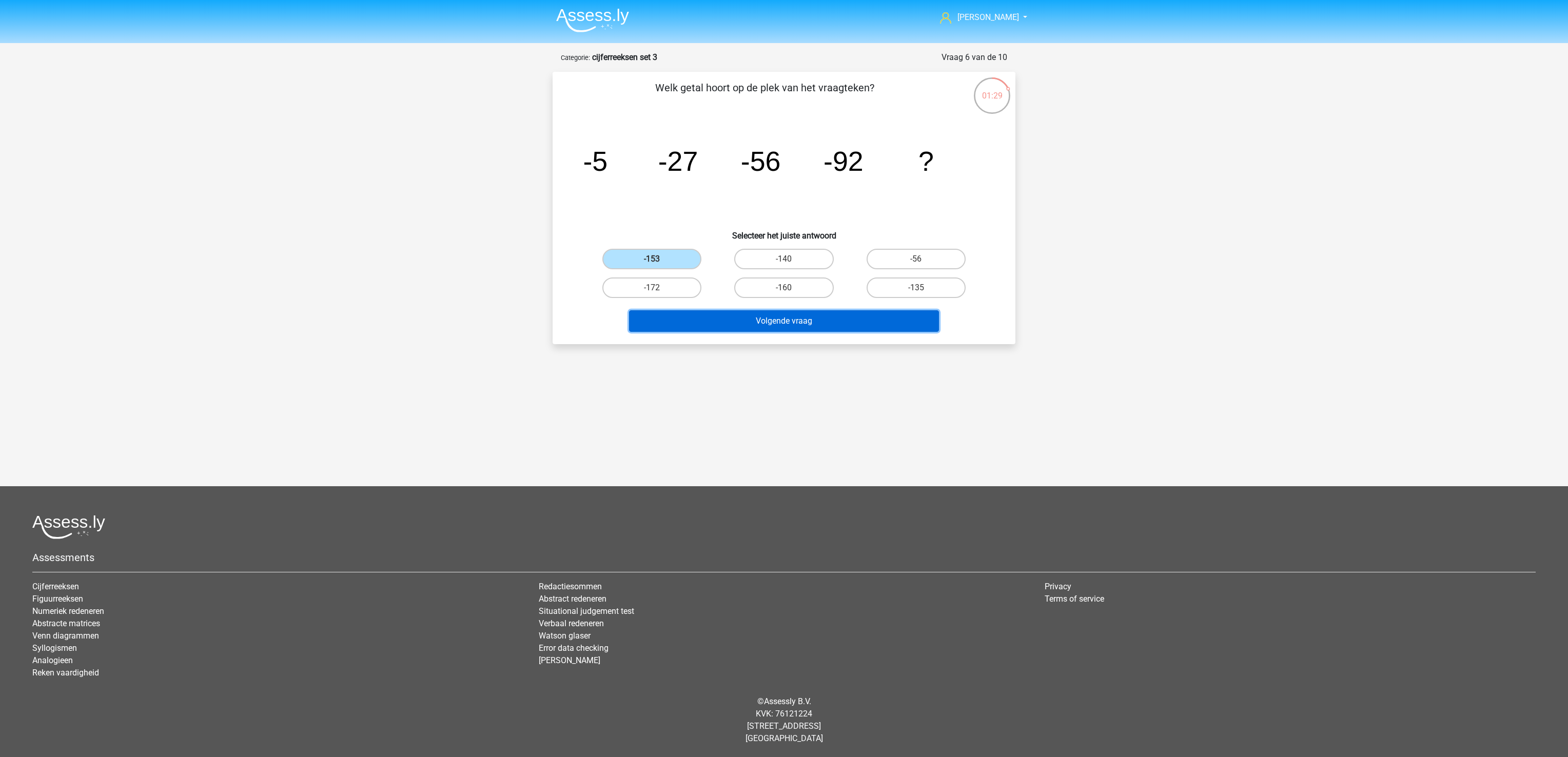
click at [744, 323] on button "Volgende vraag" at bounding box center [784, 321] width 311 height 22
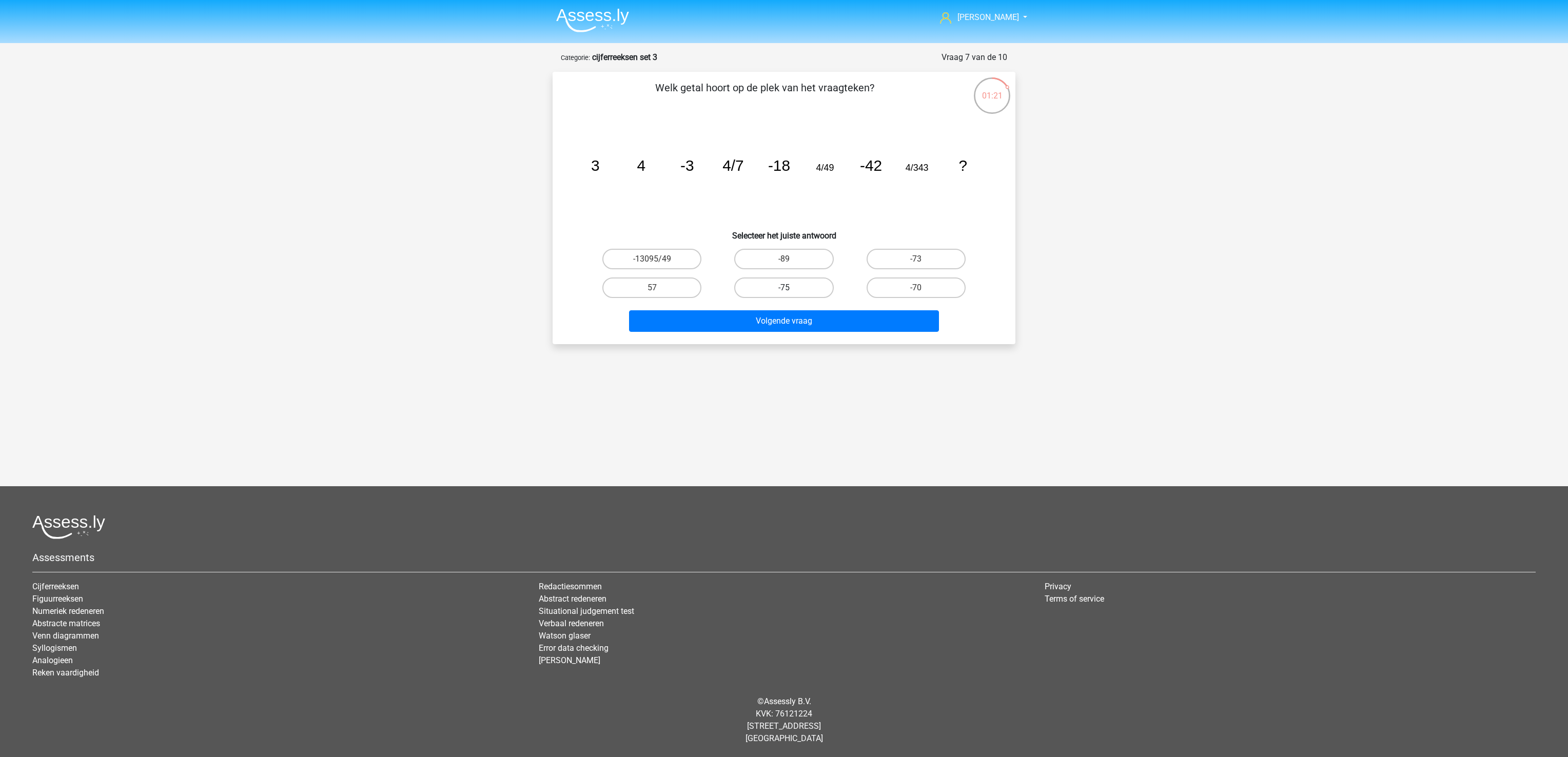
click at [759, 285] on label "-75" at bounding box center [784, 288] width 99 height 20
click at [784, 288] on input "-75" at bounding box center [787, 291] width 7 height 7
radio input "true"
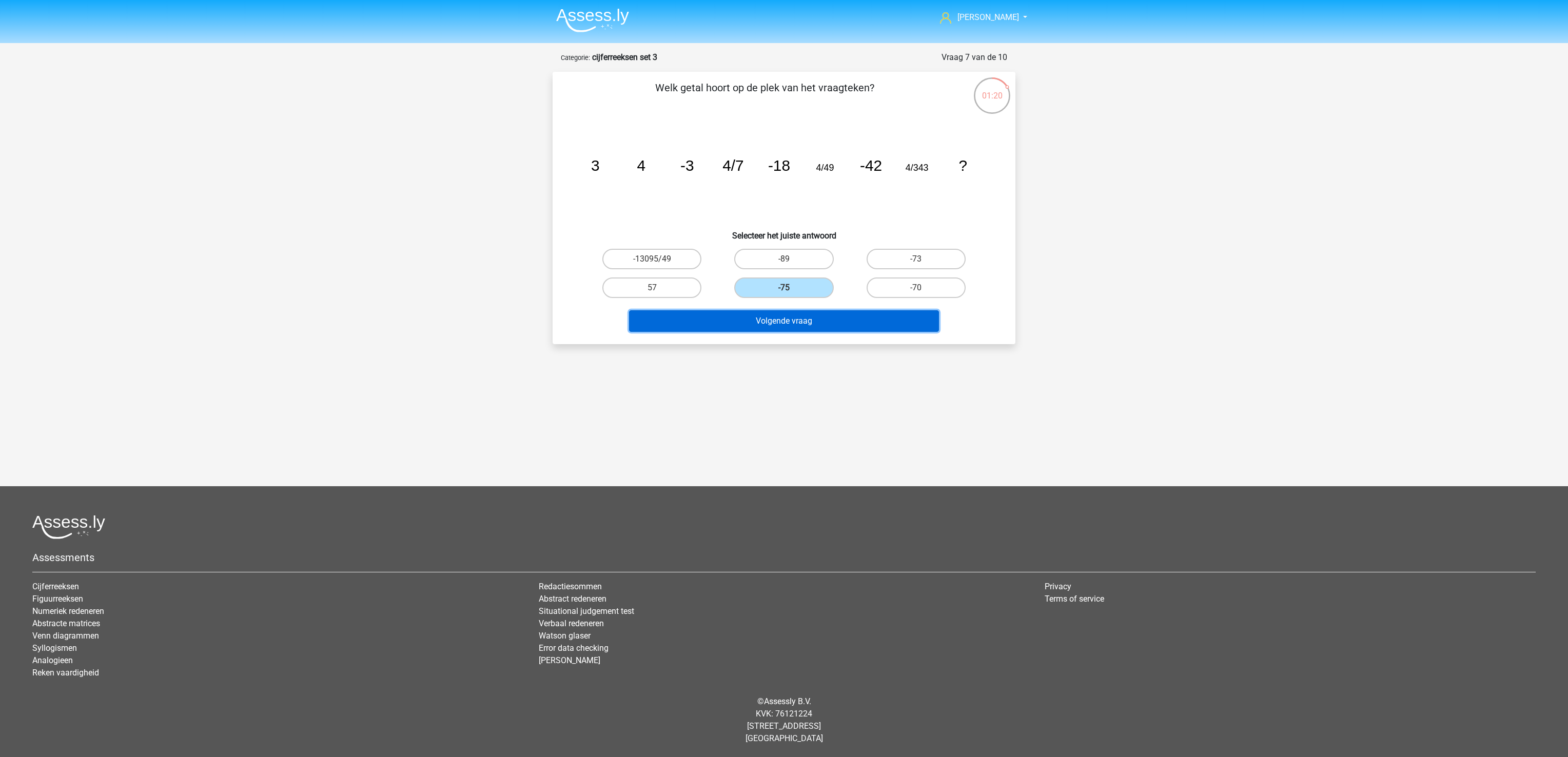
click at [765, 326] on button "Volgende vraag" at bounding box center [784, 321] width 311 height 22
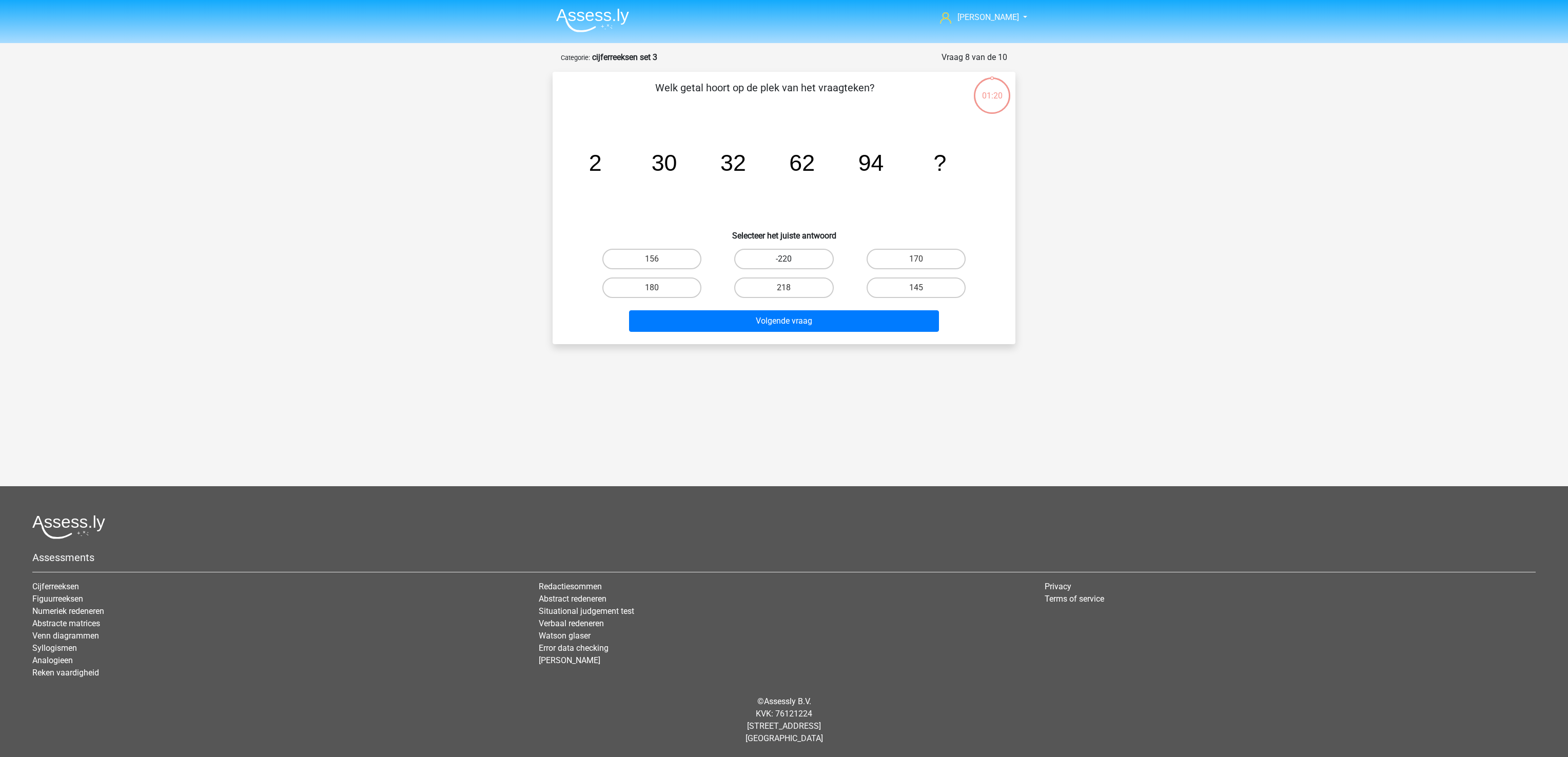
click at [765, 265] on label "-220" at bounding box center [784, 259] width 99 height 20
click at [784, 265] on input "-220" at bounding box center [787, 262] width 7 height 7
radio input "true"
click at [764, 249] on label "-220" at bounding box center [784, 259] width 99 height 20
click at [784, 259] on input "-220" at bounding box center [787, 262] width 7 height 7
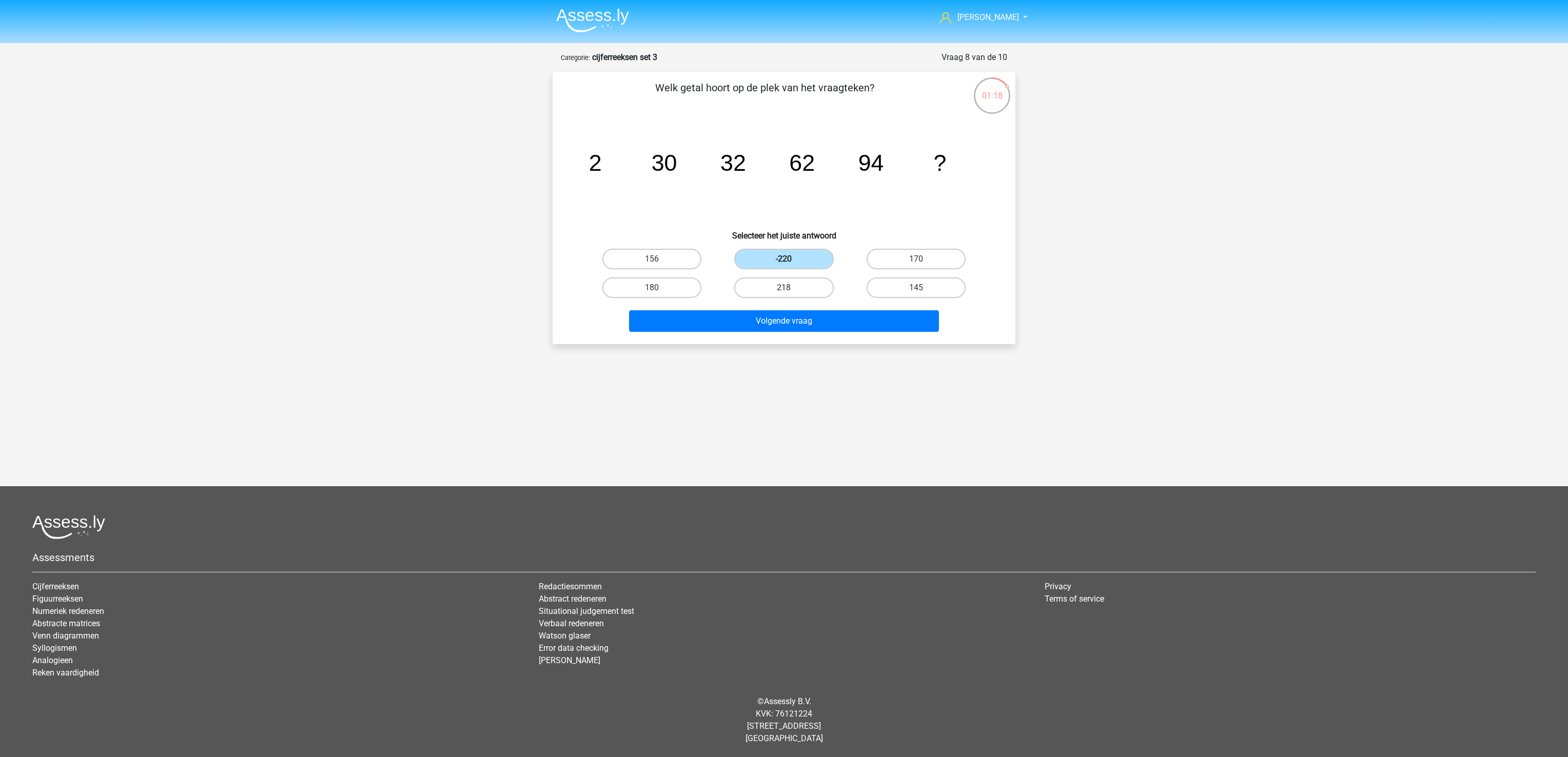
click at [766, 261] on label "-220" at bounding box center [784, 259] width 99 height 20
click at [784, 261] on input "-220" at bounding box center [787, 262] width 7 height 7
click at [908, 288] on label "145" at bounding box center [916, 288] width 99 height 20
click at [916, 288] on input "145" at bounding box center [919, 291] width 7 height 7
radio input "true"
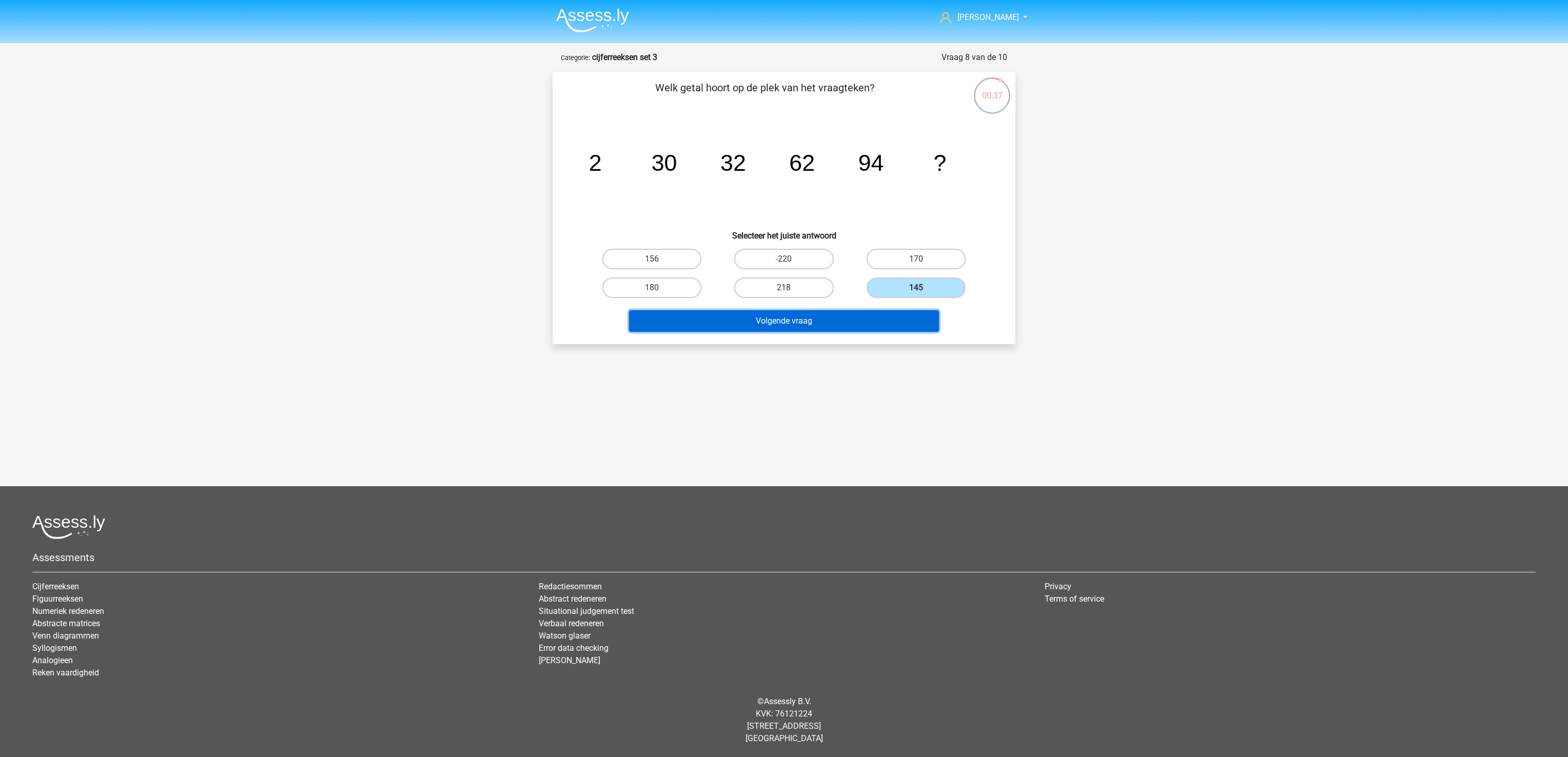
click at [900, 313] on button "Volgende vraag" at bounding box center [784, 321] width 311 height 22
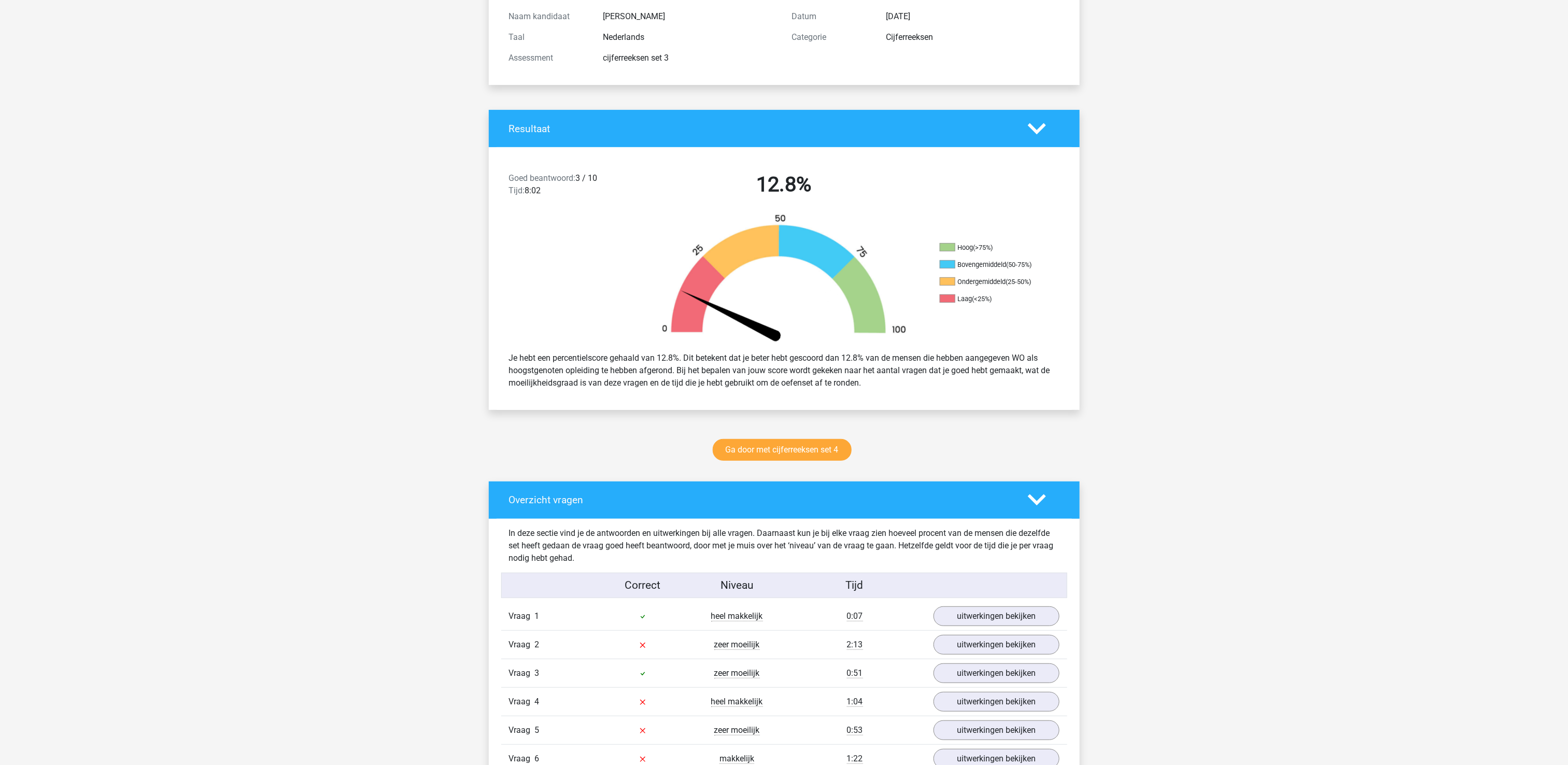
scroll to position [518, 0]
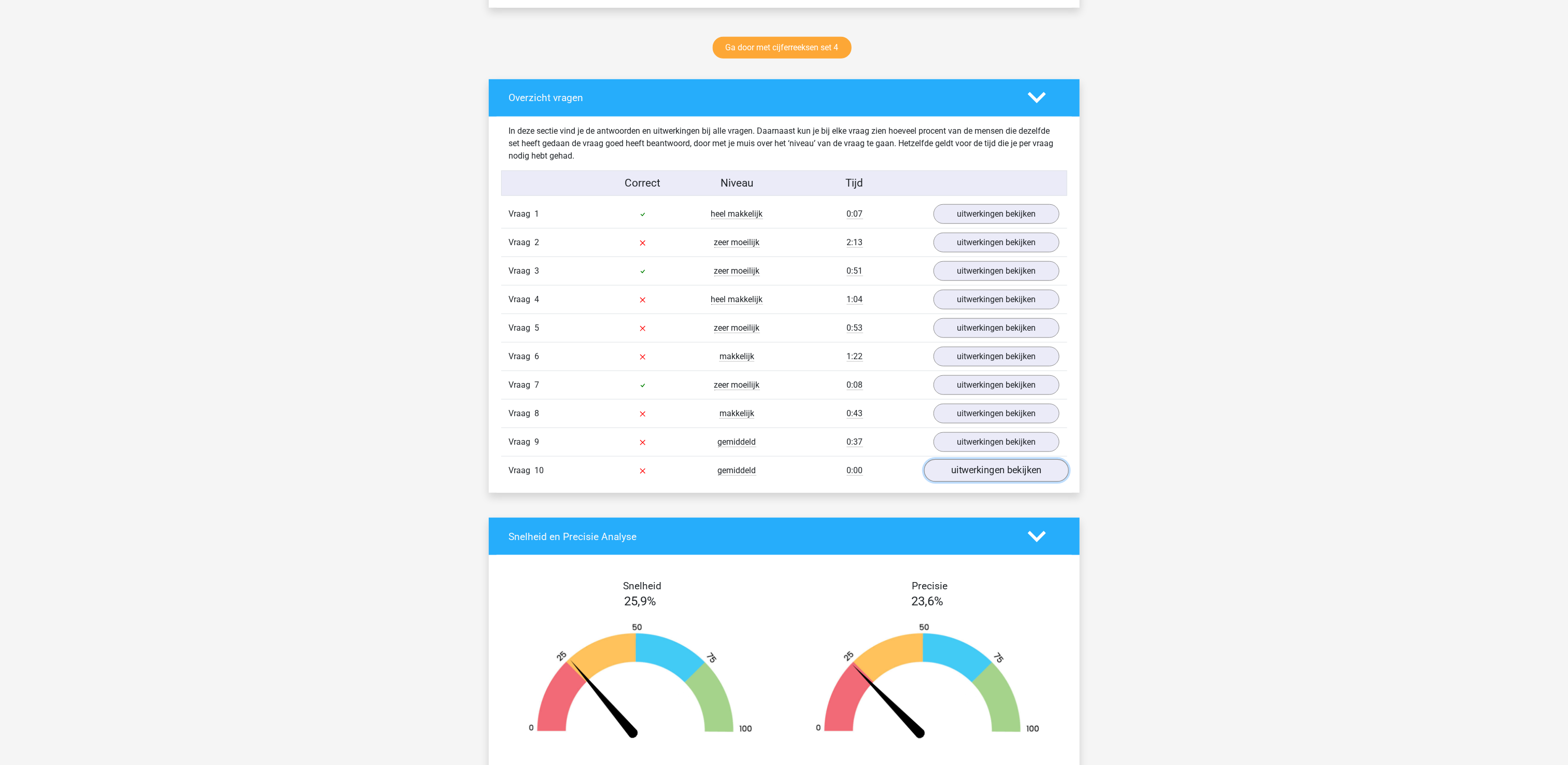
click at [1010, 481] on link "uitwerkingen bekijken" at bounding box center [995, 471] width 145 height 23
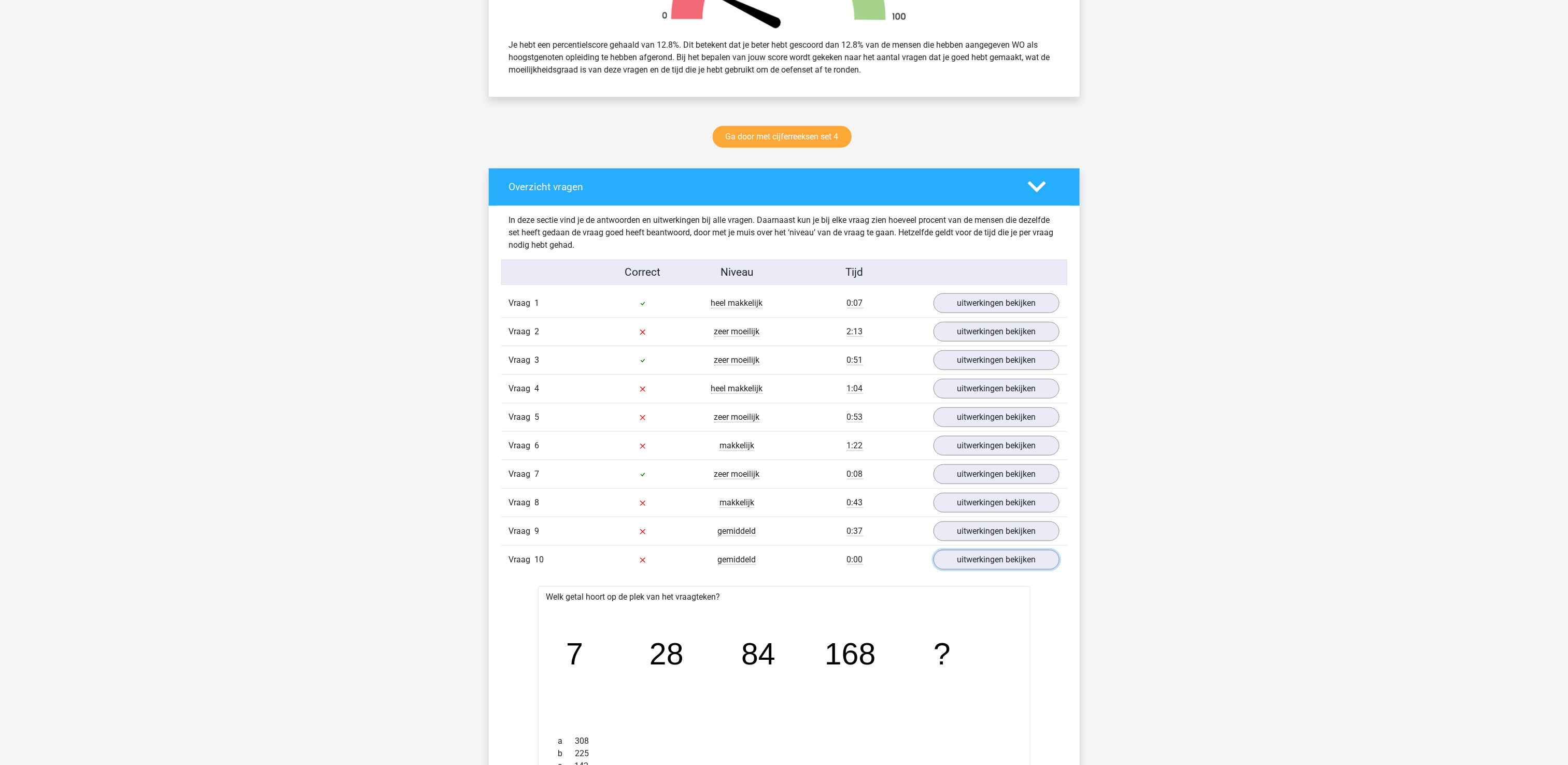
scroll to position [415, 0]
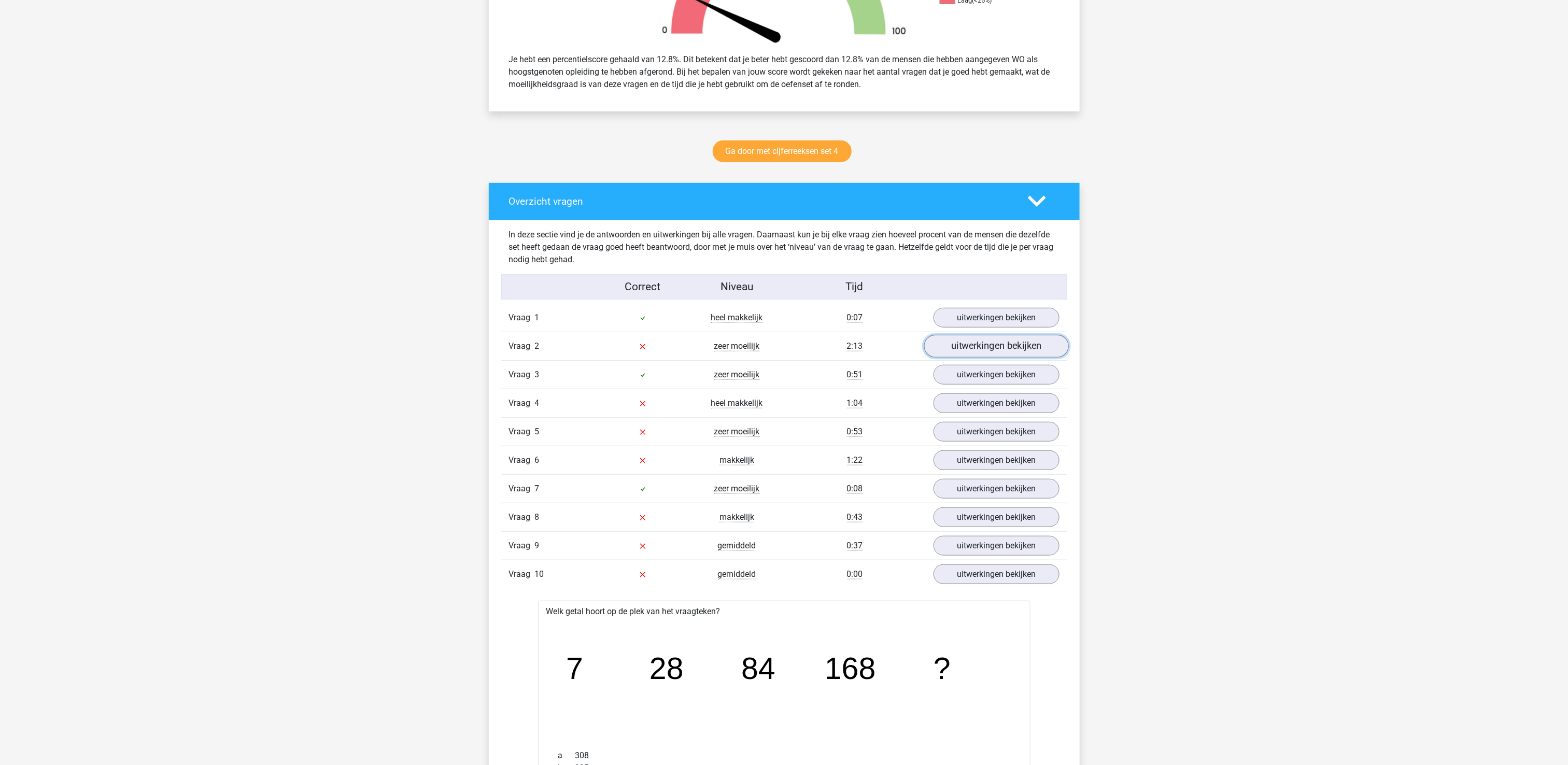
click at [1015, 354] on link "uitwerkingen bekijken" at bounding box center [995, 346] width 145 height 23
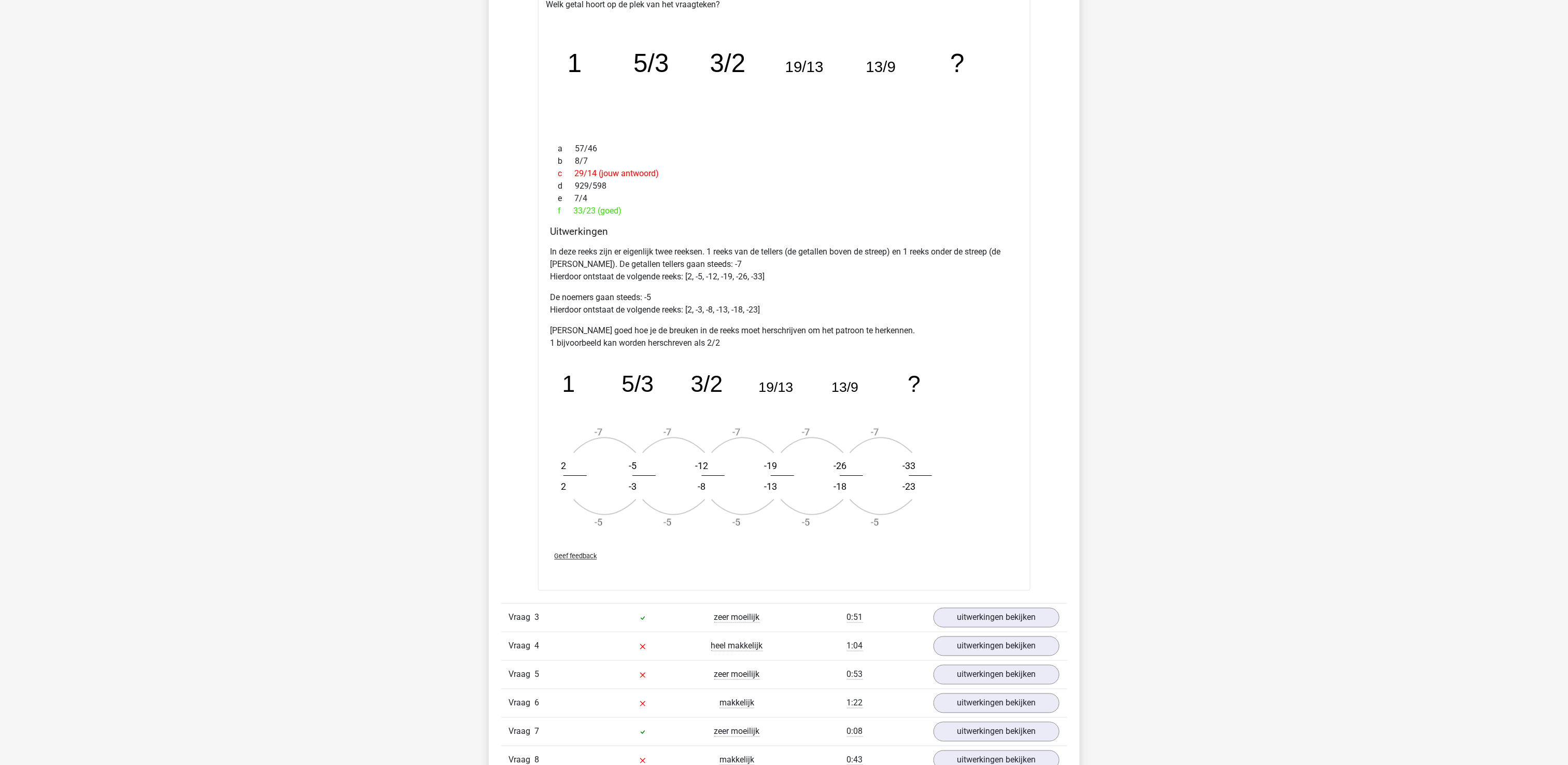
scroll to position [933, 0]
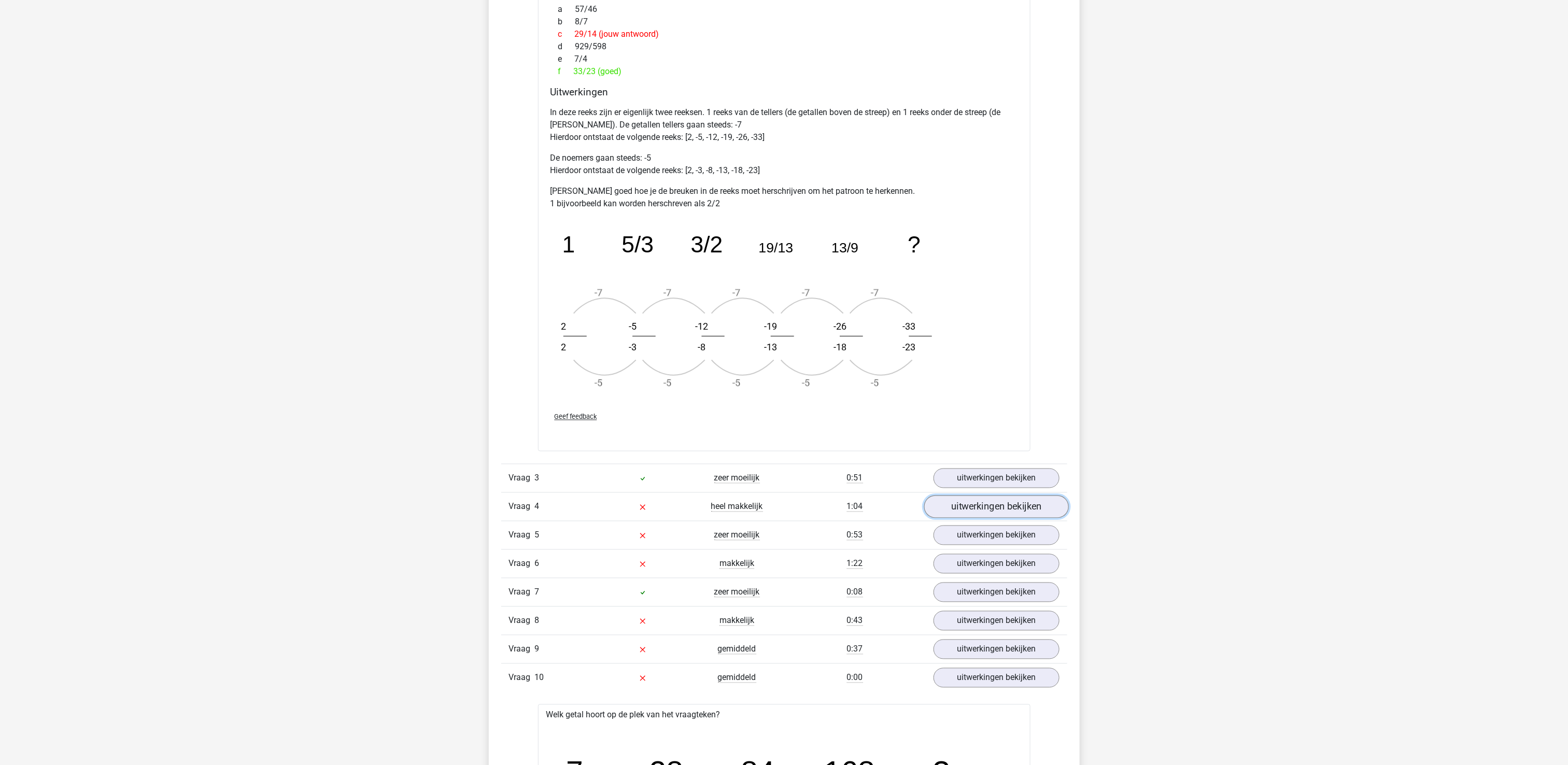
click at [993, 508] on link "uitwerkingen bekijken" at bounding box center [995, 507] width 145 height 23
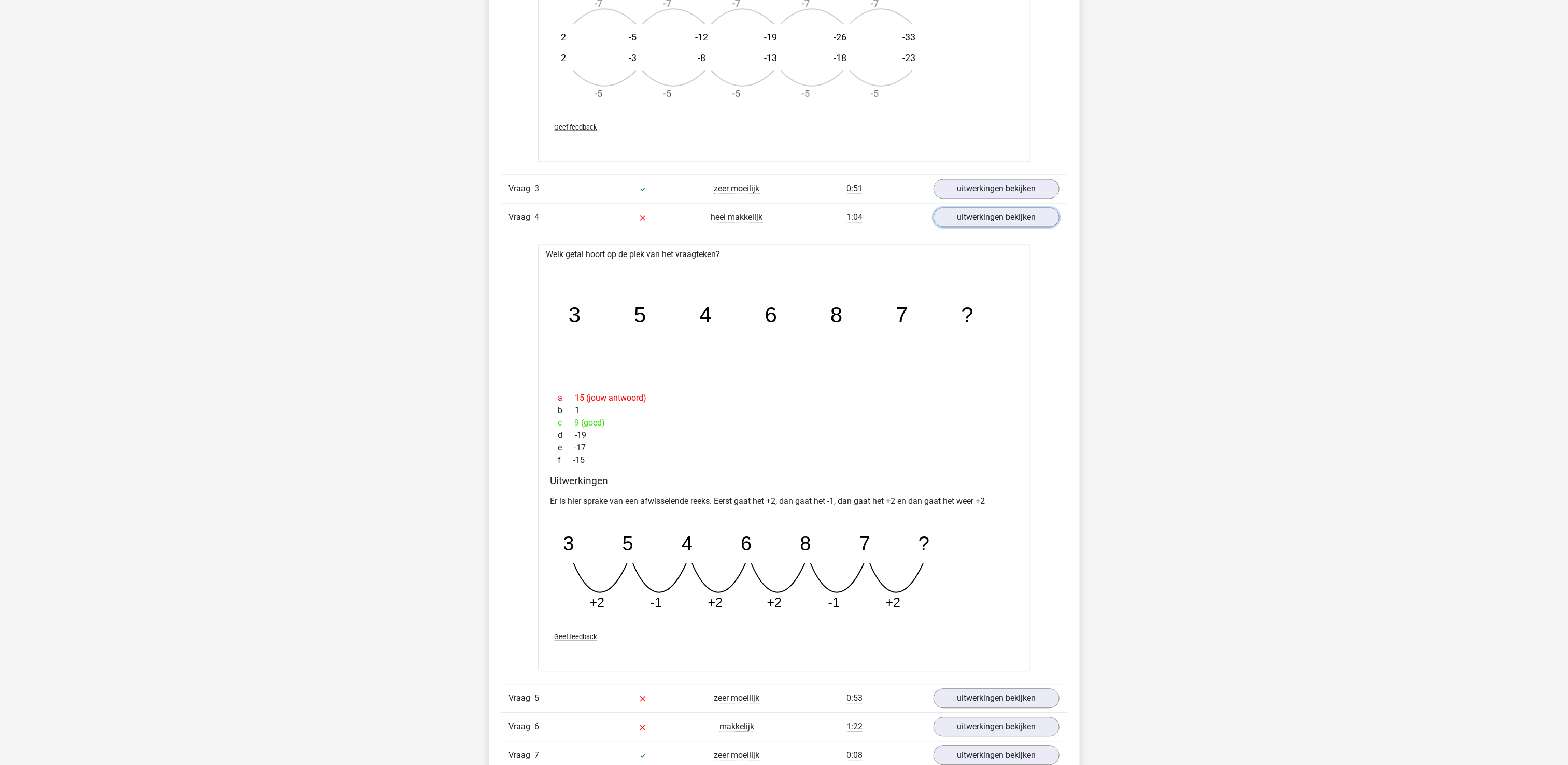
scroll to position [1452, 0]
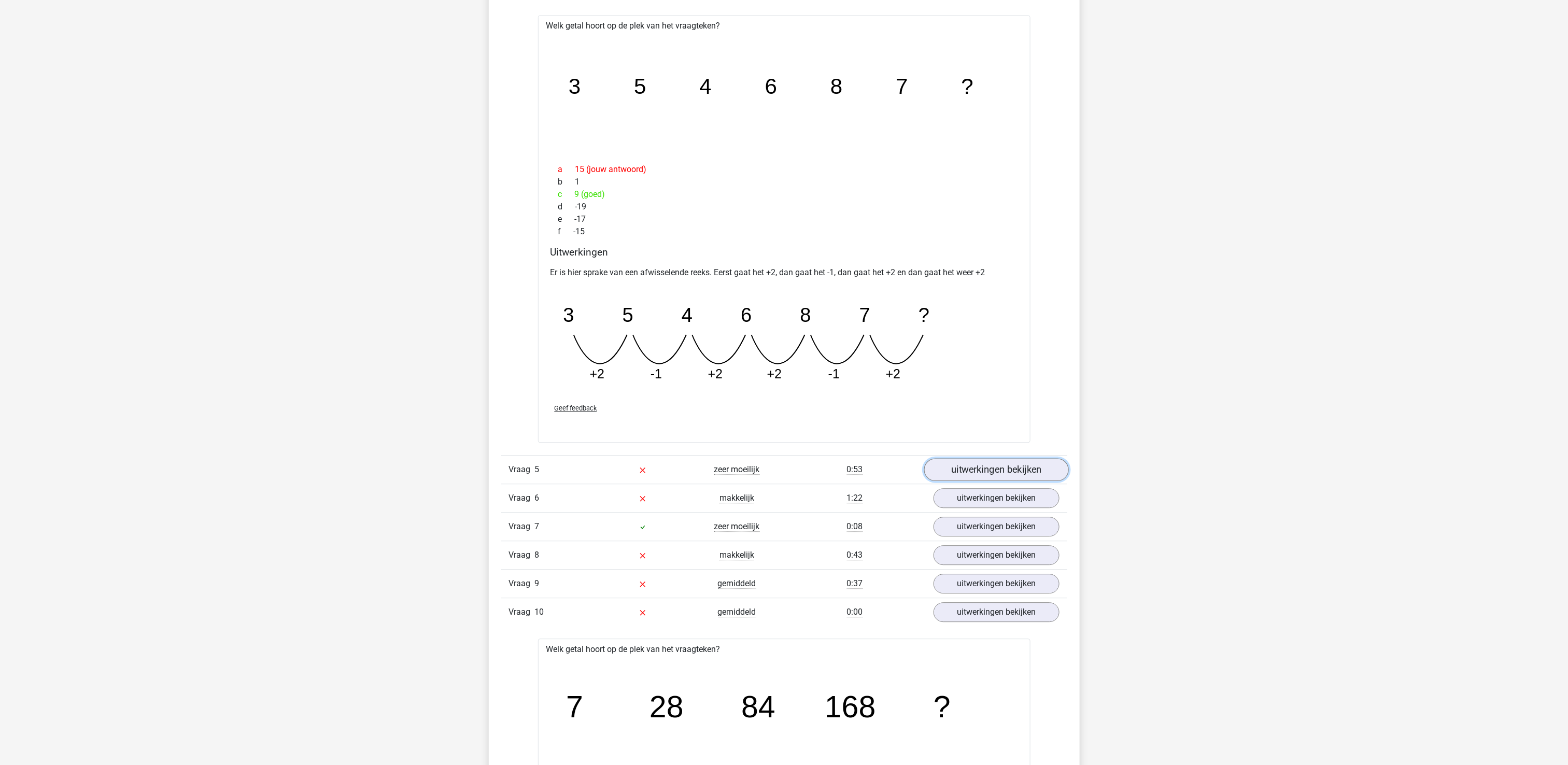
click at [998, 475] on link "uitwerkingen bekijken" at bounding box center [995, 470] width 145 height 23
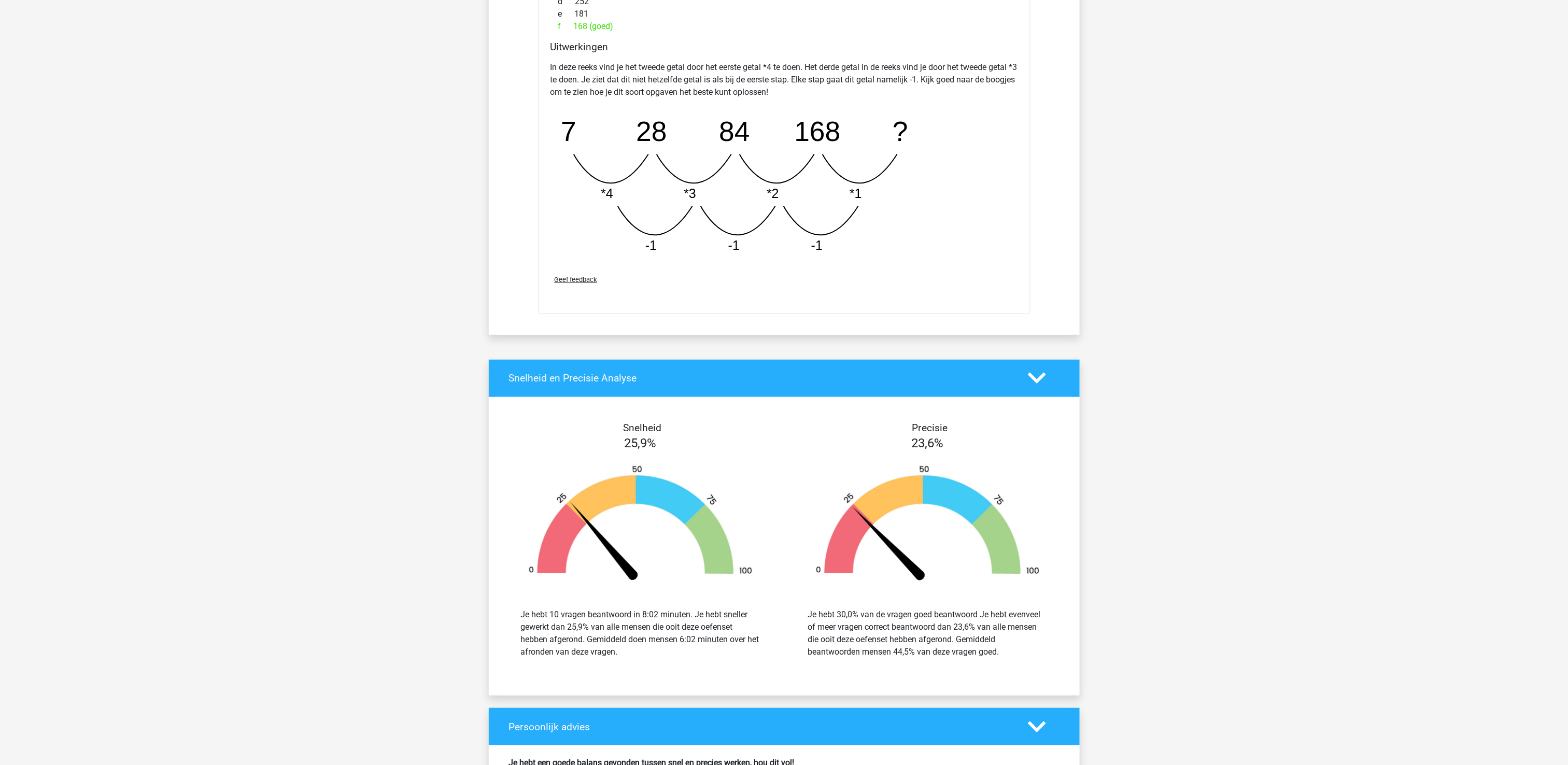
scroll to position [3404, 0]
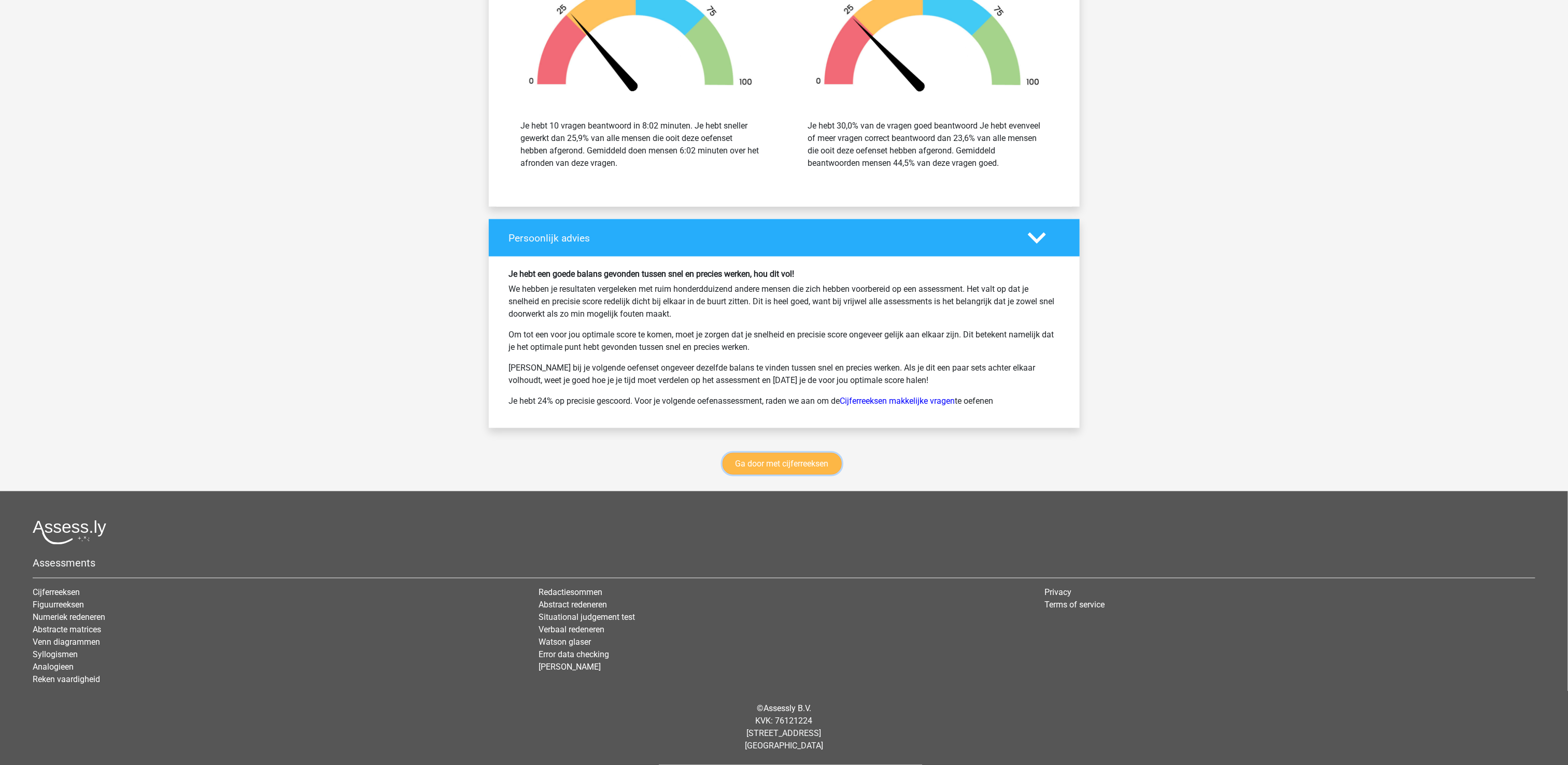
click at [764, 467] on link "Ga door met cijferreeksen" at bounding box center [782, 464] width 119 height 22
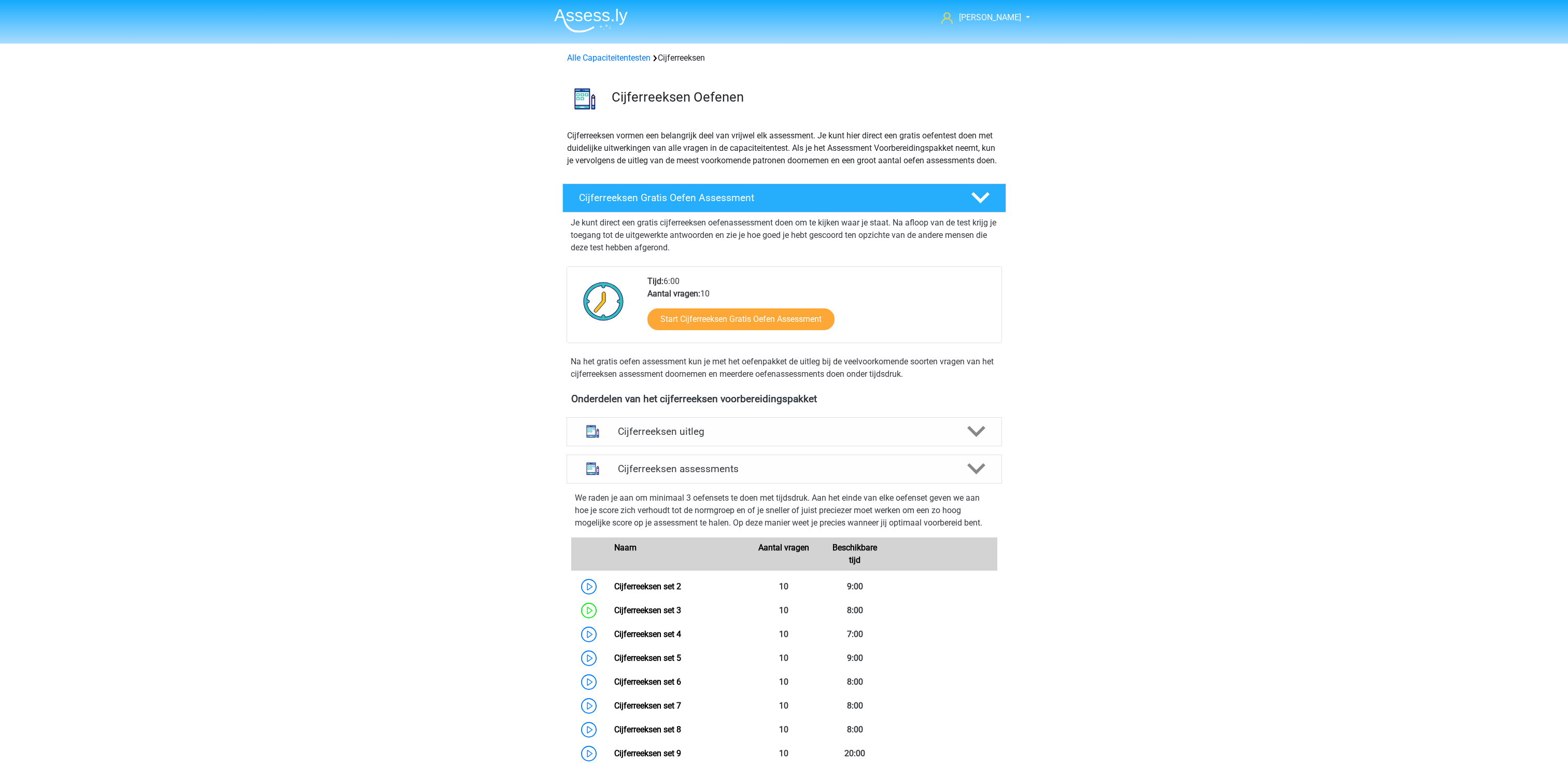
scroll to position [463, 0]
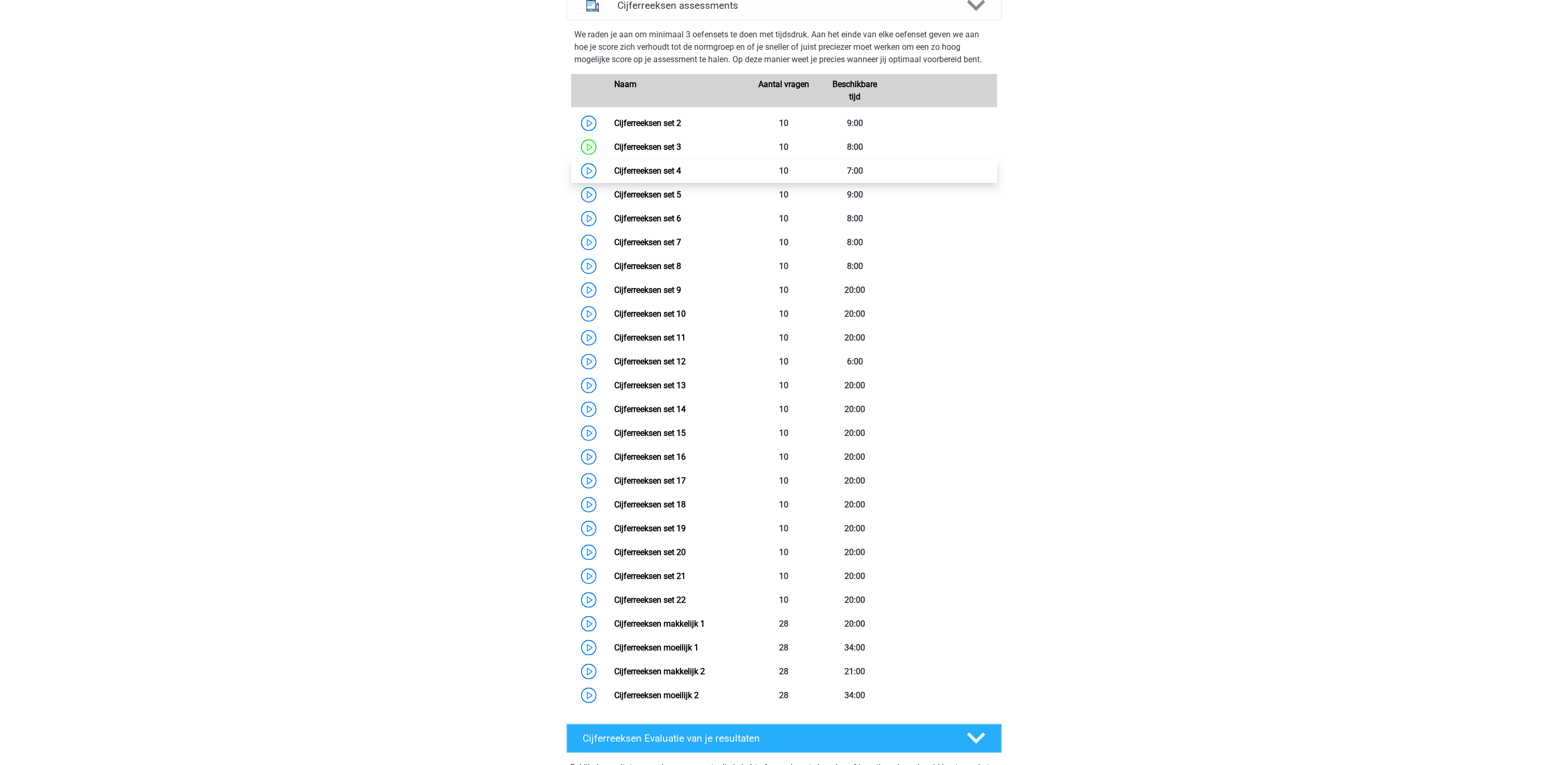
click at [648, 176] on link "Cijferreeksen set 4" at bounding box center [648, 171] width 67 height 10
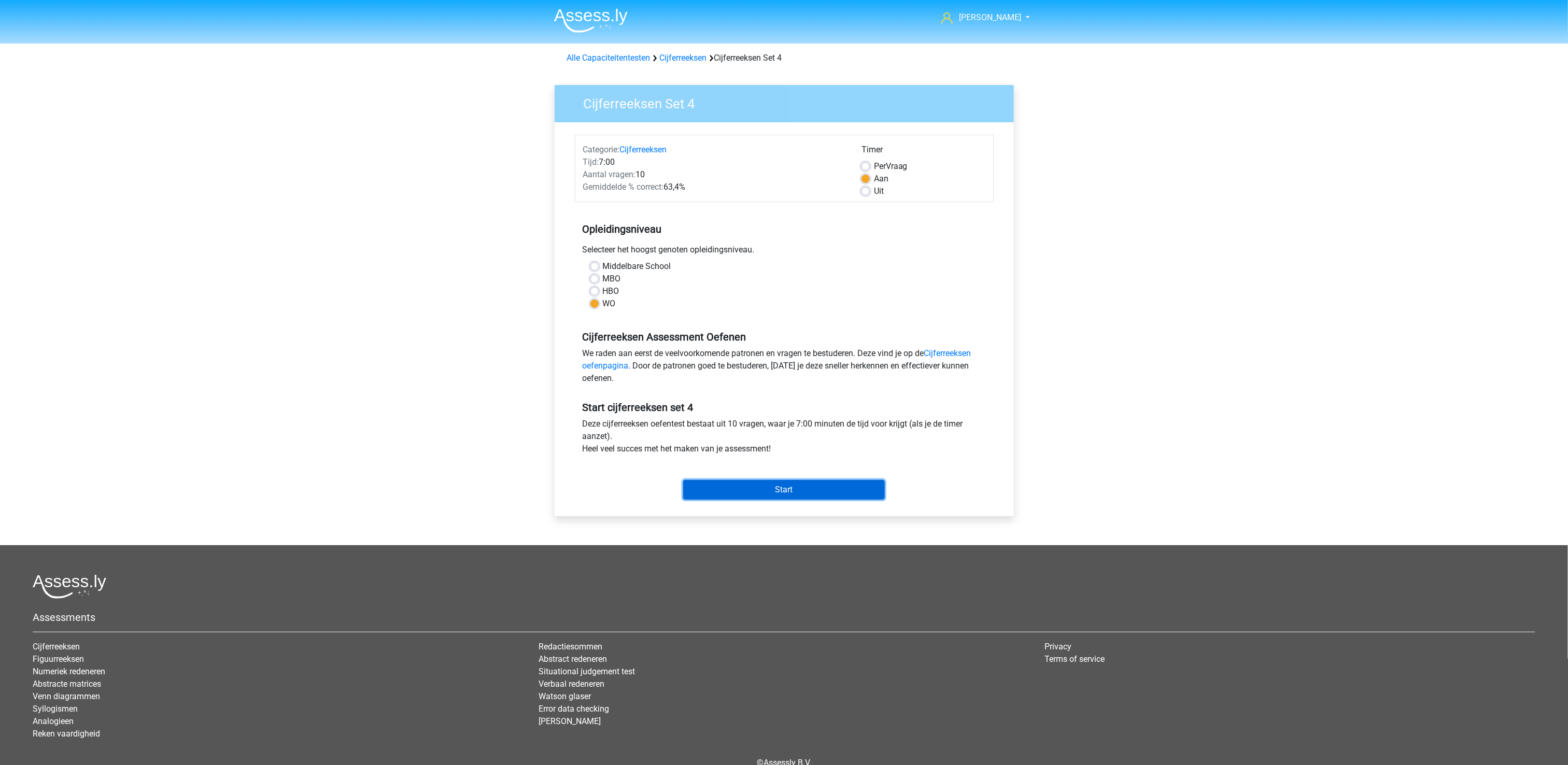
click at [790, 496] on input "Start" at bounding box center [783, 490] width 201 height 20
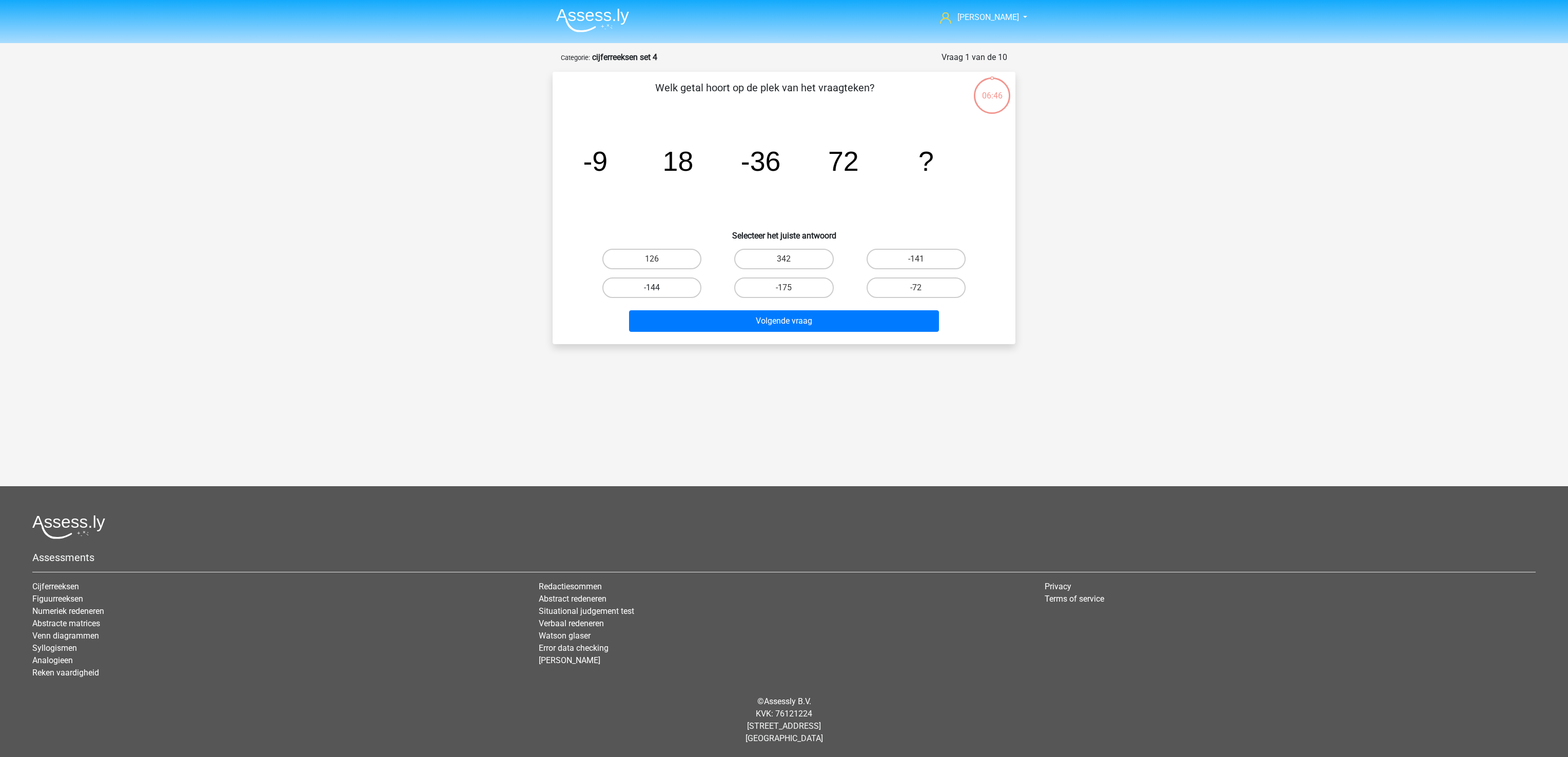
click at [681, 287] on label "-144" at bounding box center [652, 288] width 99 height 20
click at [658, 288] on input "-144" at bounding box center [656, 291] width 7 height 7
radio input "true"
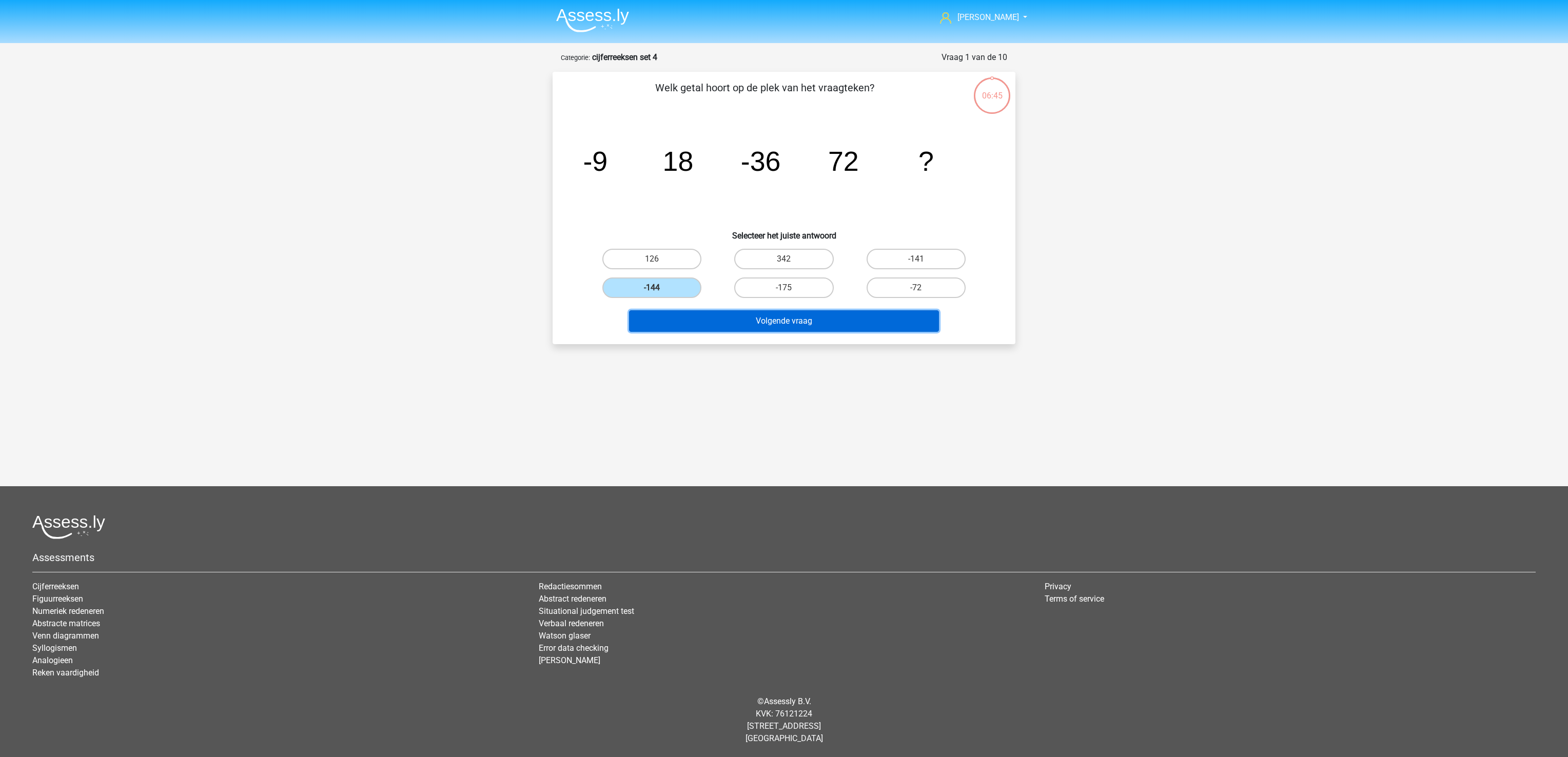
click at [772, 327] on button "Volgende vraag" at bounding box center [784, 321] width 311 height 22
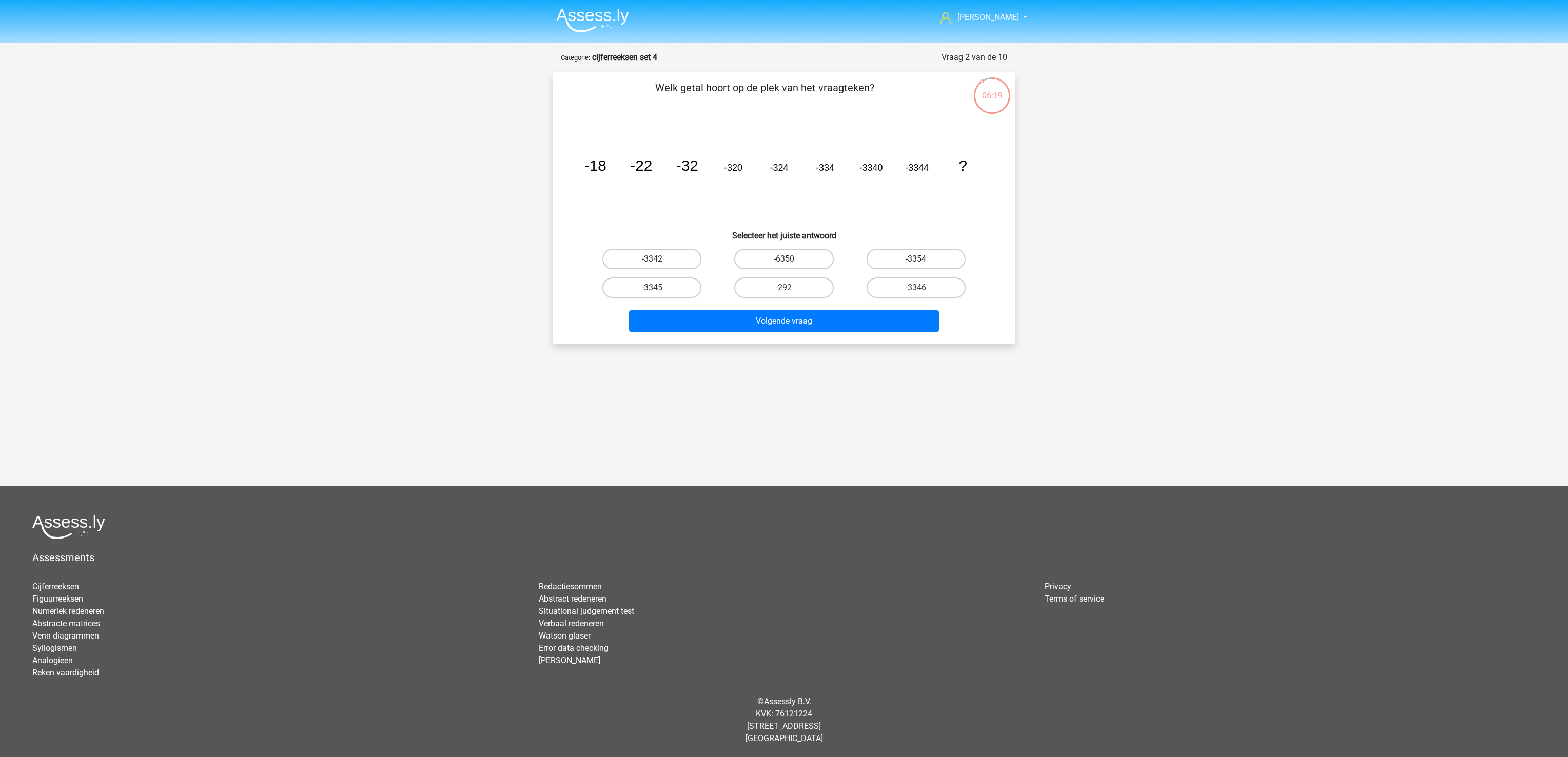
click at [926, 261] on label "-3354" at bounding box center [916, 259] width 99 height 20
click at [922, 261] on input "-3354" at bounding box center [919, 262] width 7 height 7
radio input "true"
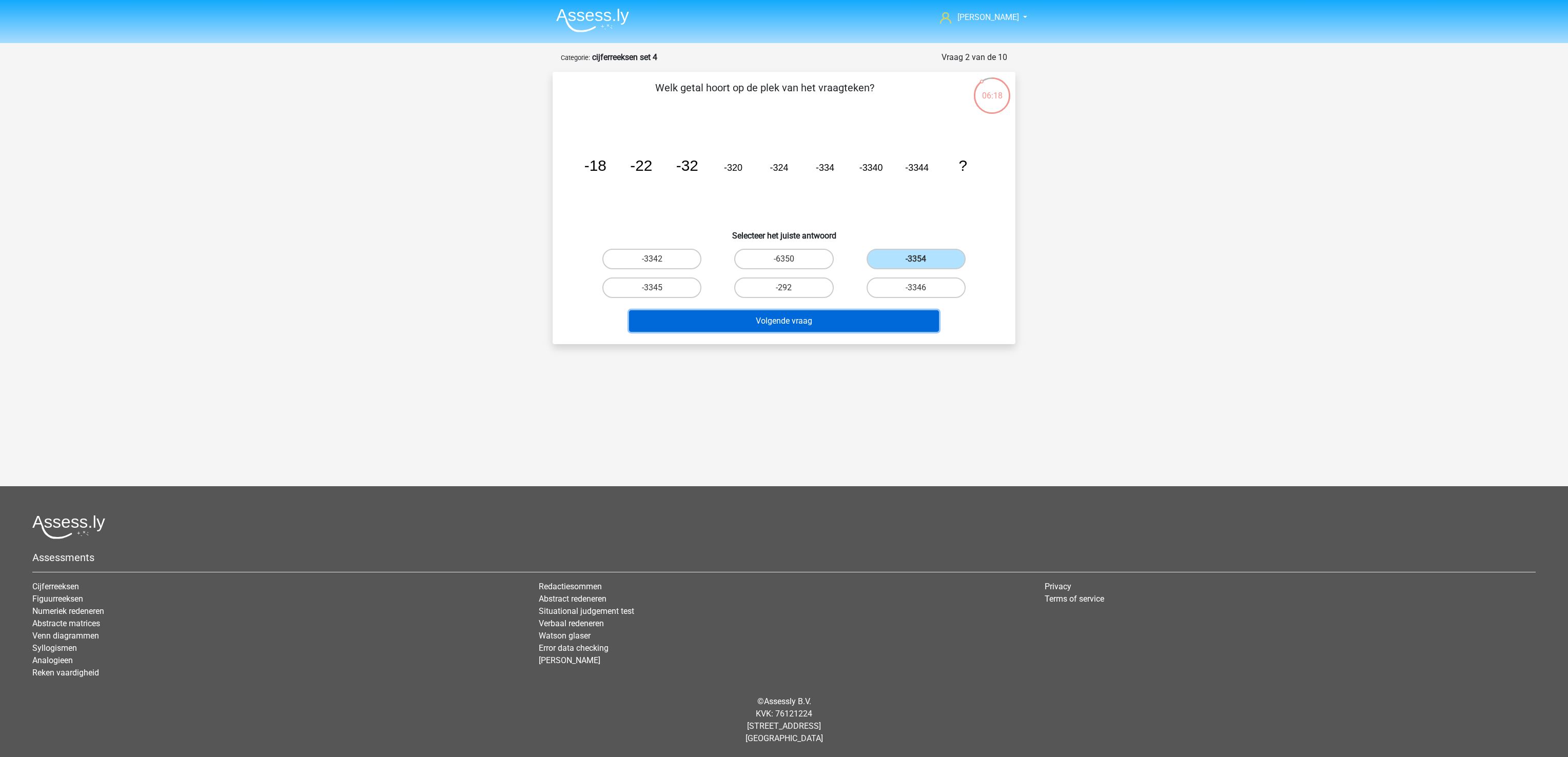
click at [861, 327] on button "Volgende vraag" at bounding box center [784, 321] width 311 height 22
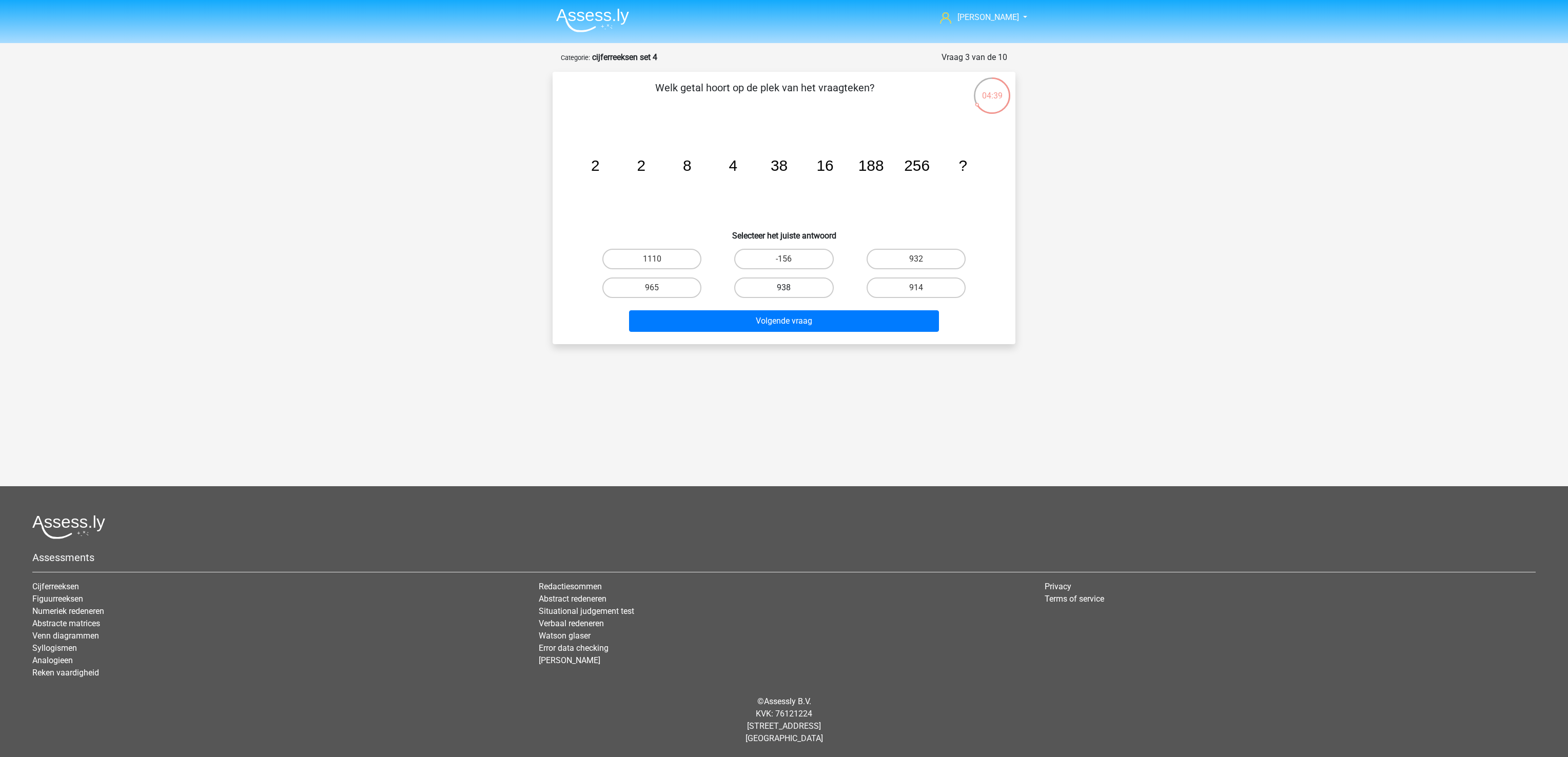
click at [794, 291] on label "938" at bounding box center [784, 288] width 99 height 20
click at [791, 291] on input "938" at bounding box center [787, 291] width 7 height 7
radio input "true"
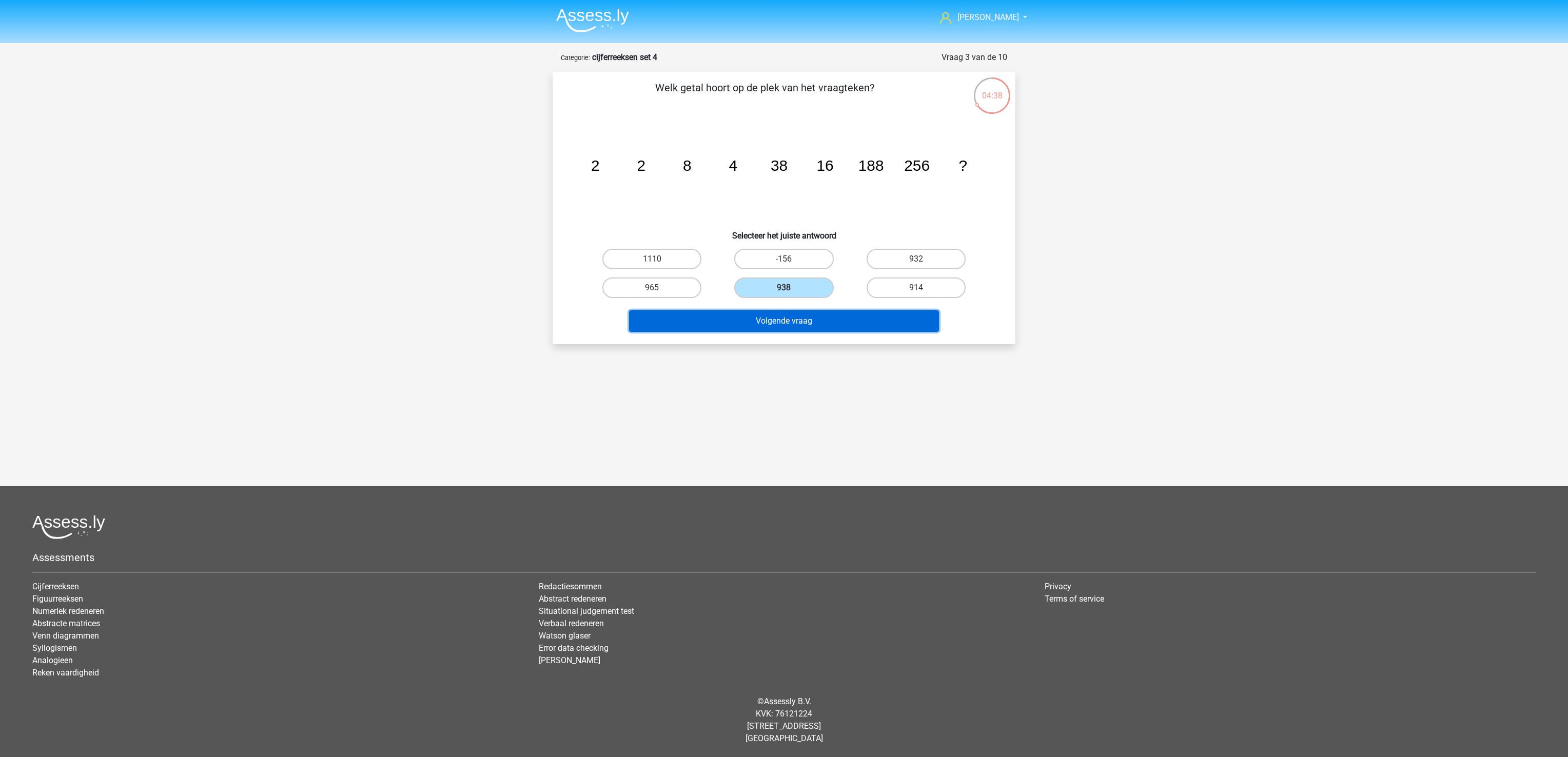
click at [793, 318] on button "Volgende vraag" at bounding box center [784, 321] width 311 height 22
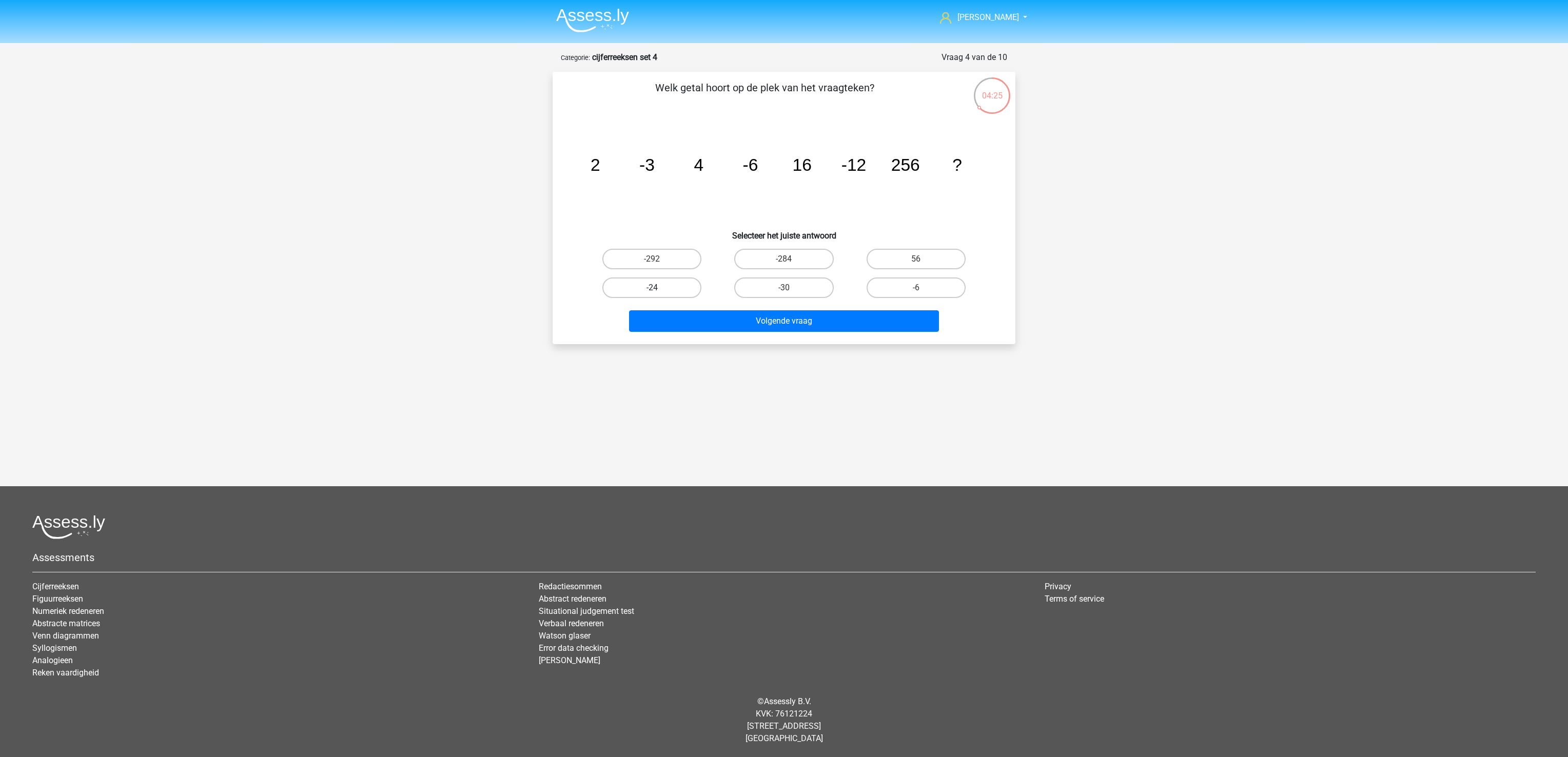
click at [658, 285] on label "-24" at bounding box center [652, 288] width 99 height 20
click at [658, 288] on input "-24" at bounding box center [656, 291] width 7 height 7
radio input "true"
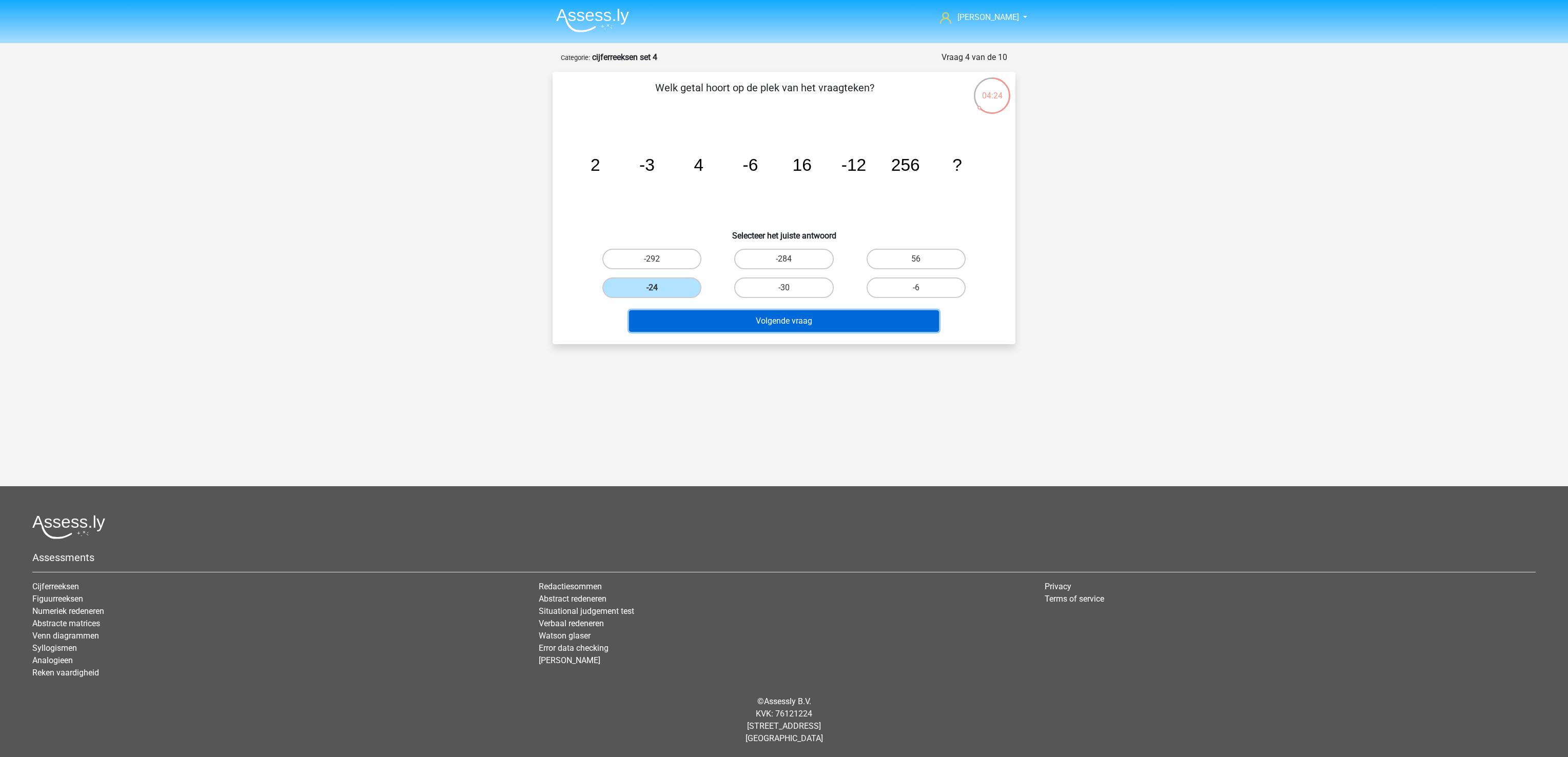
click at [720, 320] on button "Volgende vraag" at bounding box center [784, 321] width 311 height 22
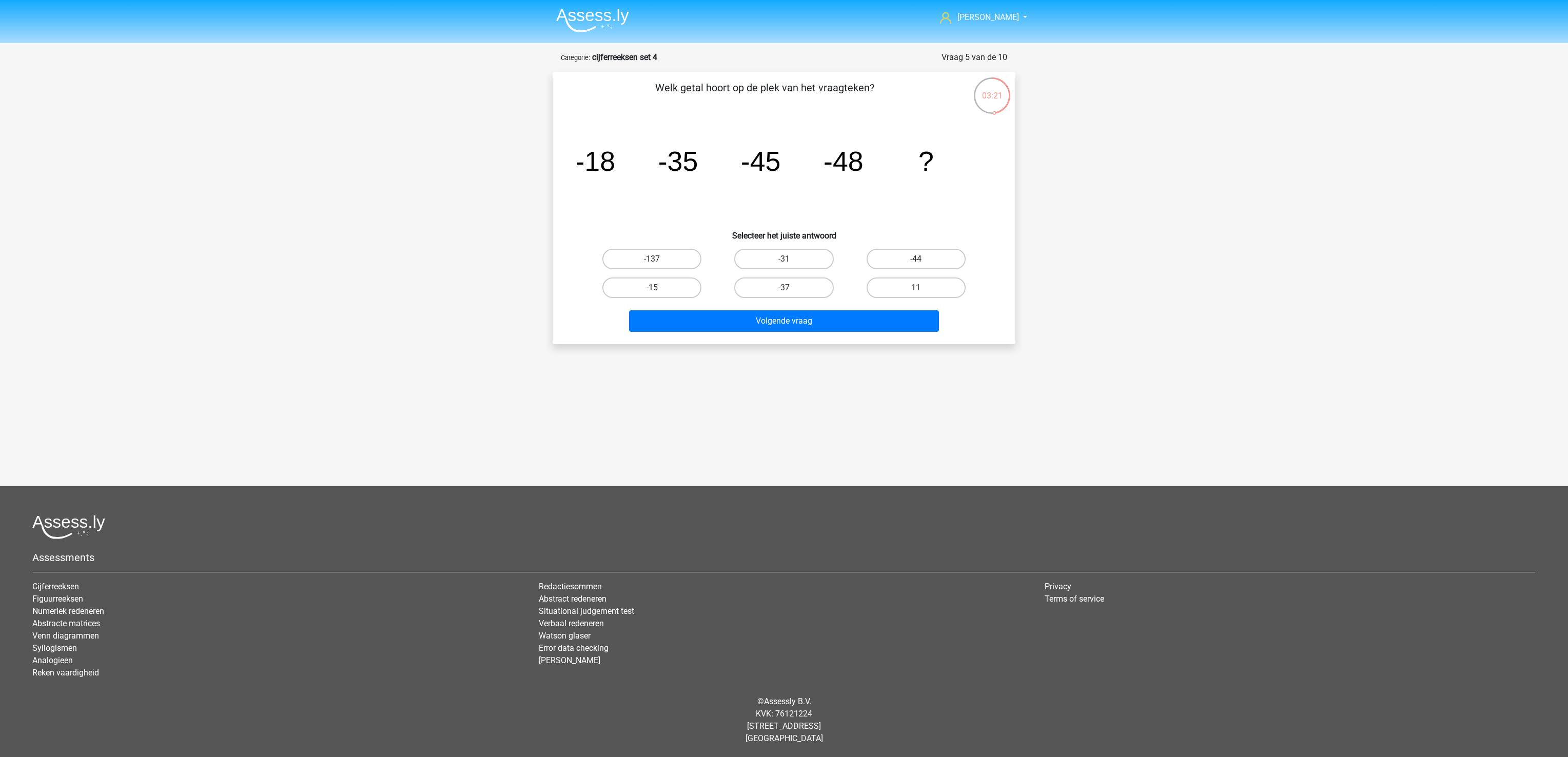
click at [898, 260] on label "-44" at bounding box center [916, 259] width 99 height 20
click at [916, 260] on input "-44" at bounding box center [919, 262] width 7 height 7
radio input "true"
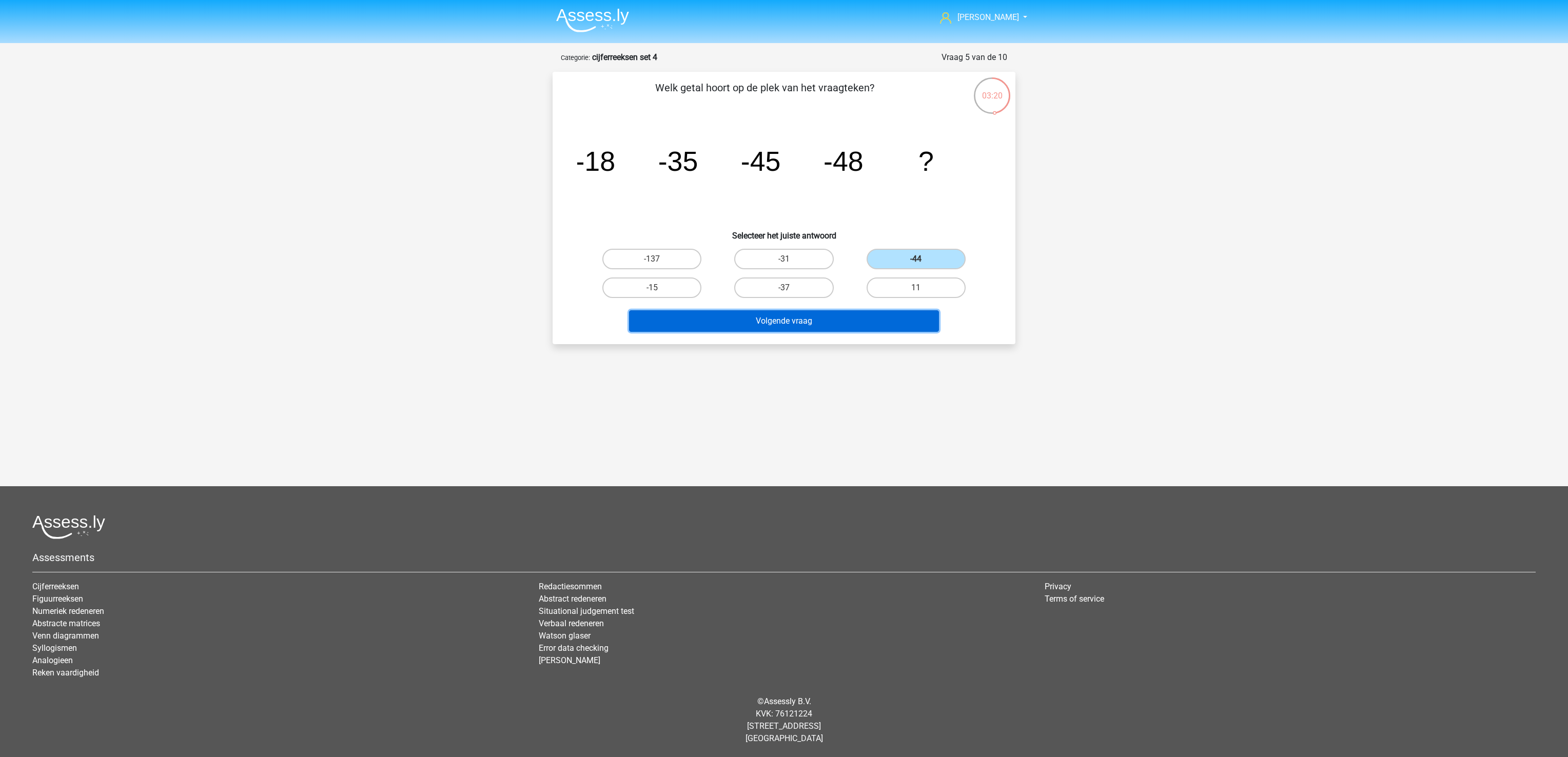
click at [862, 328] on button "Volgende vraag" at bounding box center [784, 321] width 311 height 22
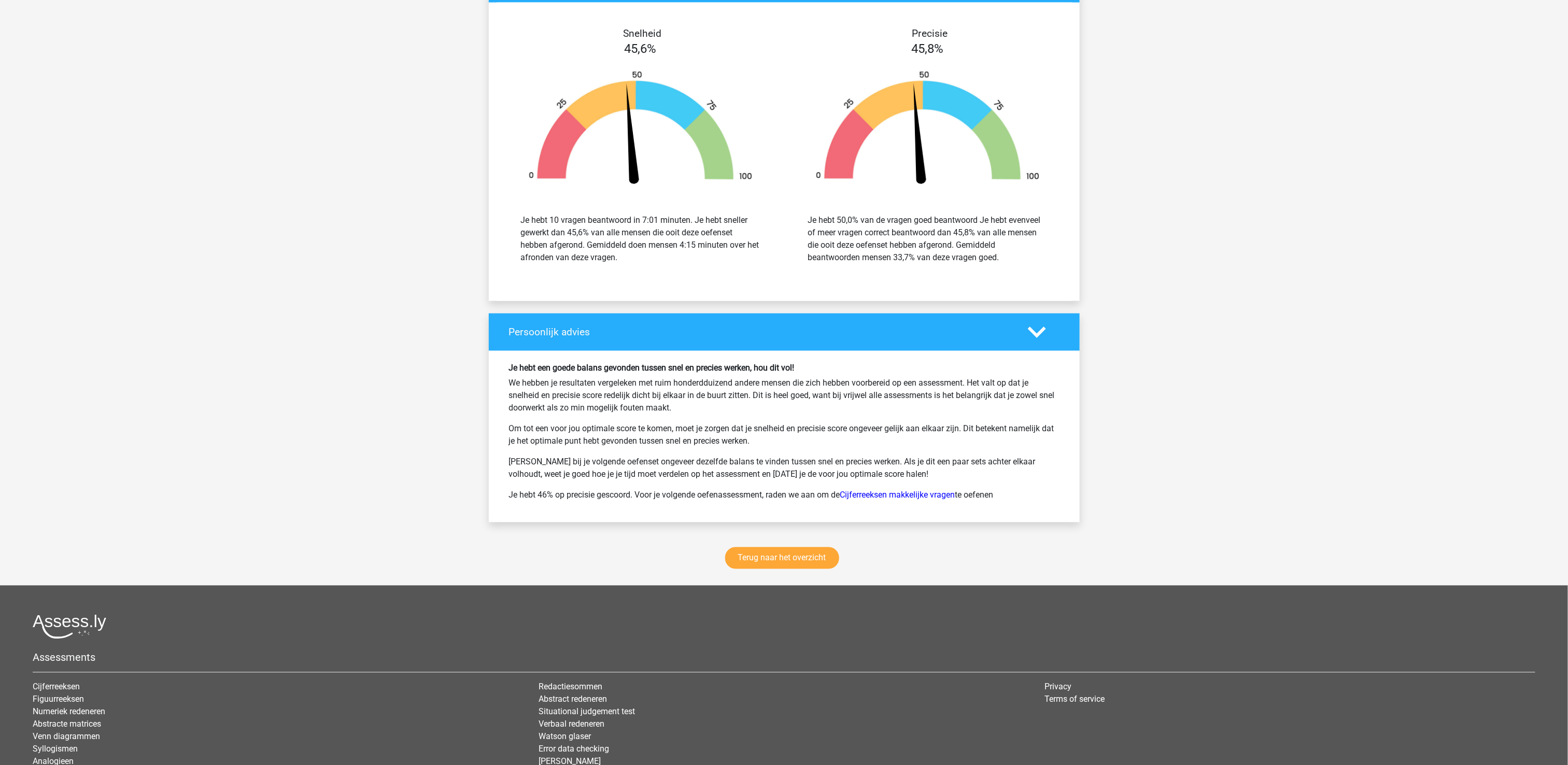
scroll to position [1091, 0]
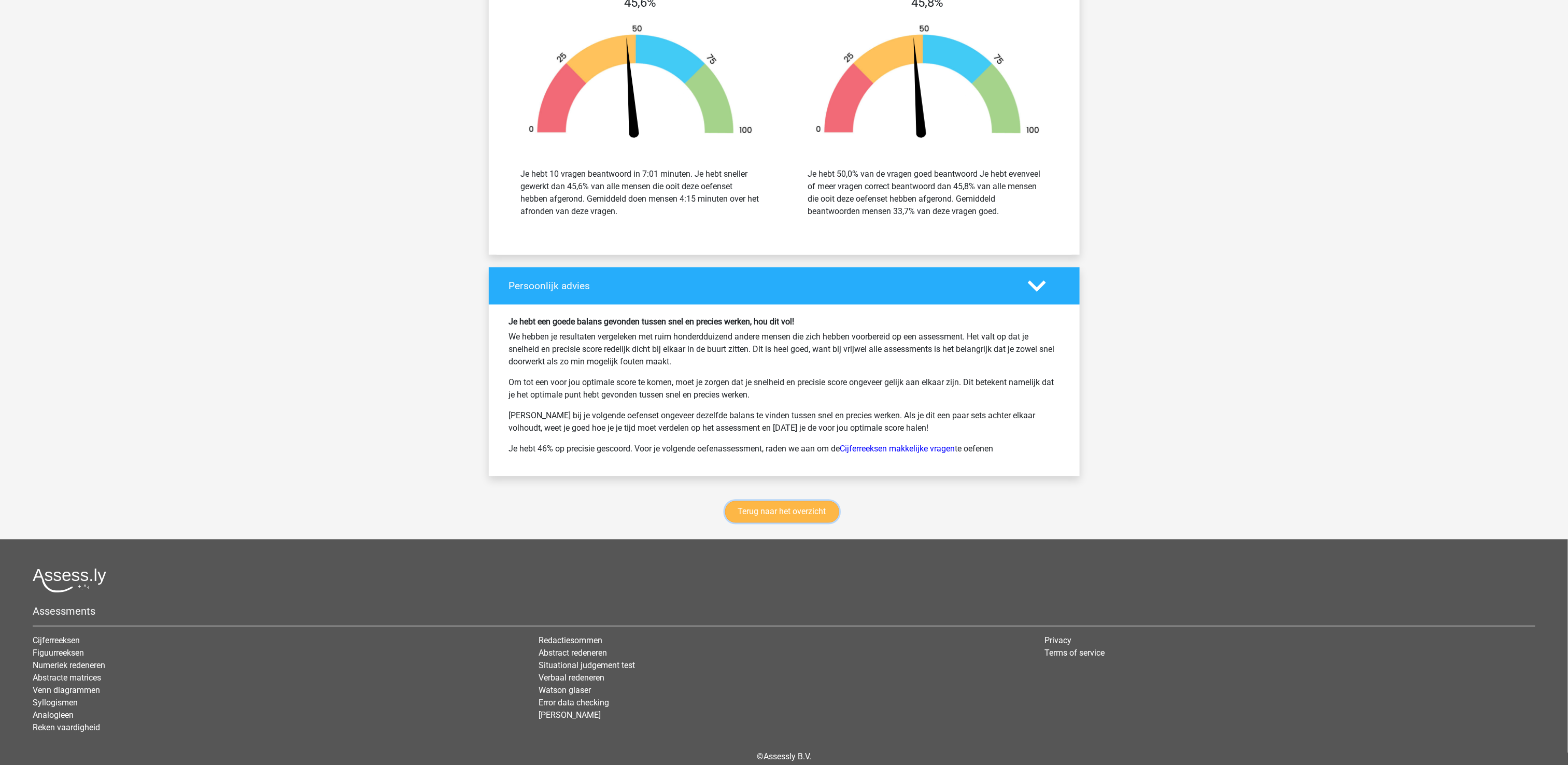
click at [817, 516] on link "Terug naar het overzicht" at bounding box center [782, 512] width 114 height 22
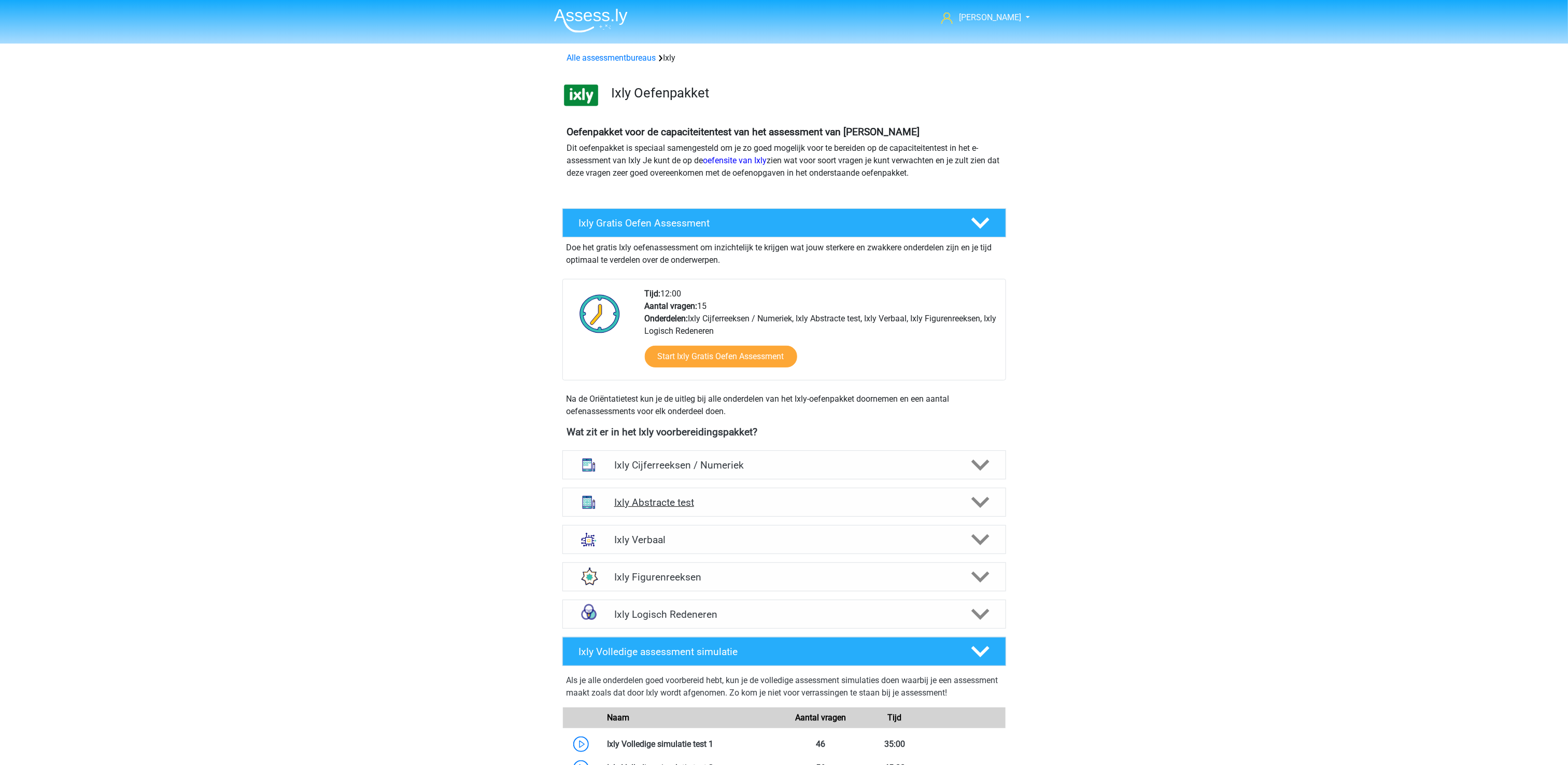
click at [981, 501] on icon at bounding box center [981, 503] width 18 height 18
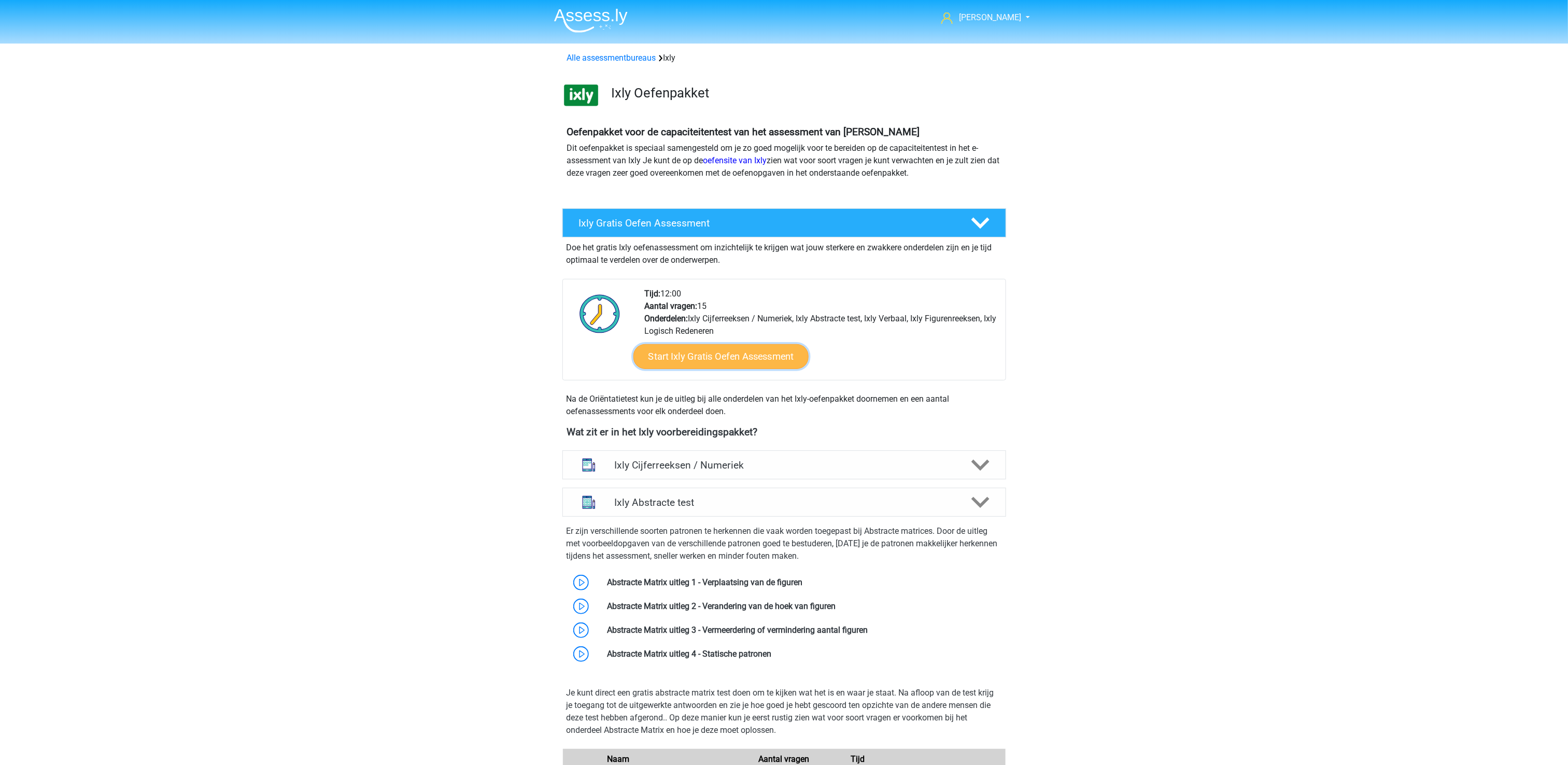
click at [701, 358] on link "Start Ixly Gratis Oefen Assessment" at bounding box center [720, 356] width 175 height 25
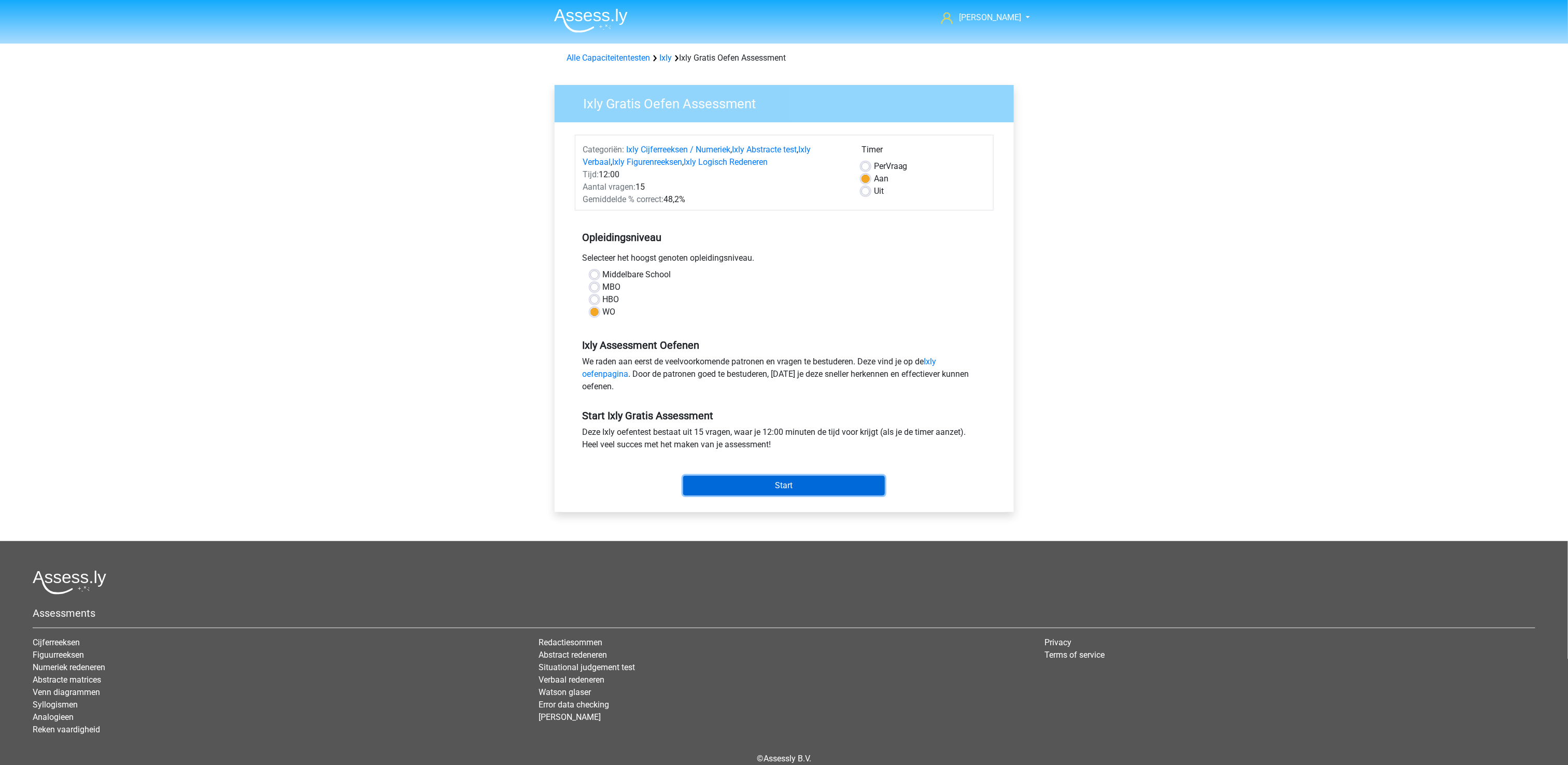
click at [754, 481] on input "Start" at bounding box center [783, 486] width 201 height 20
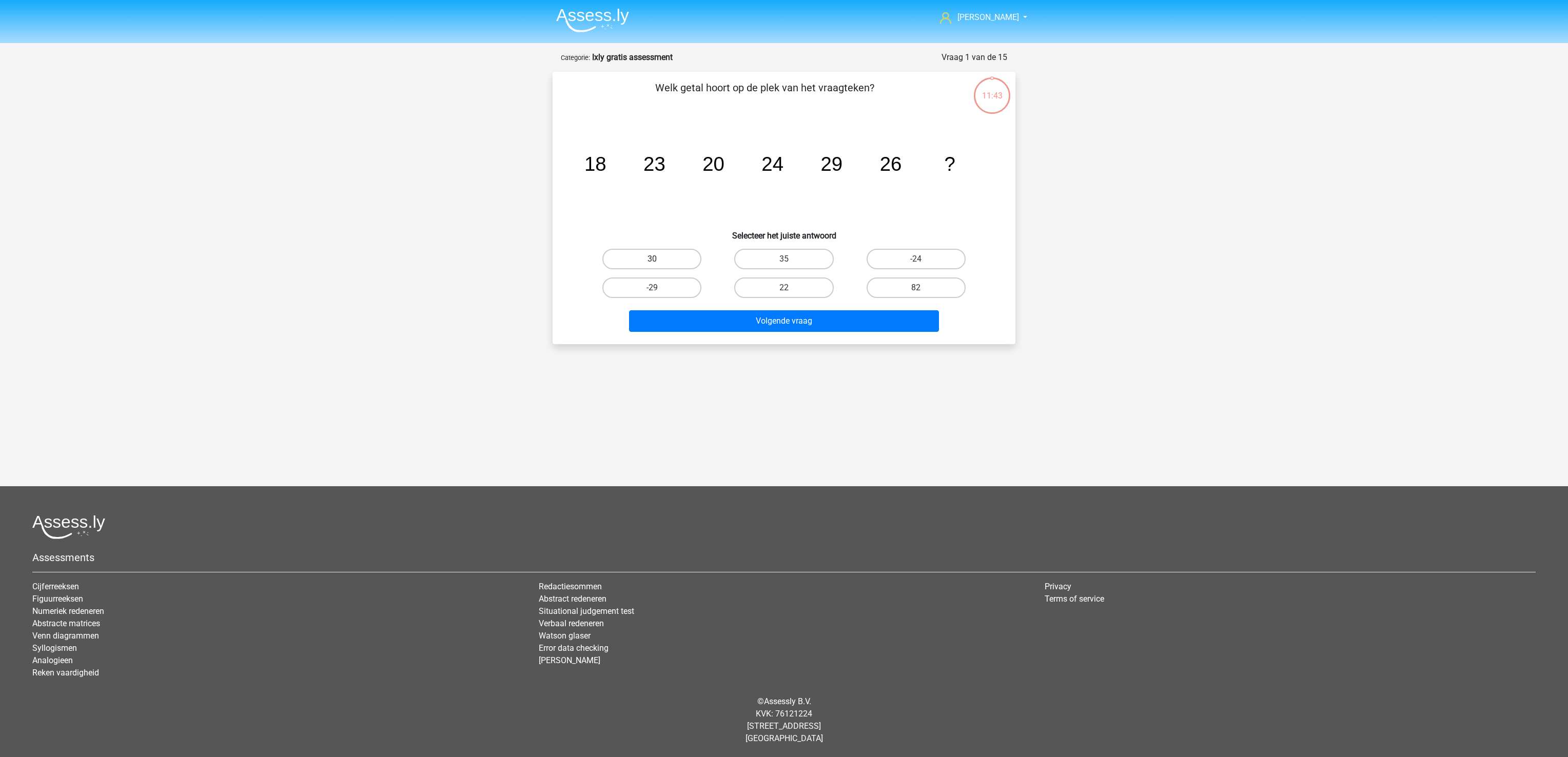
click at [646, 250] on label "30" at bounding box center [652, 259] width 99 height 20
click at [652, 259] on input "30" at bounding box center [656, 262] width 7 height 7
radio input "true"
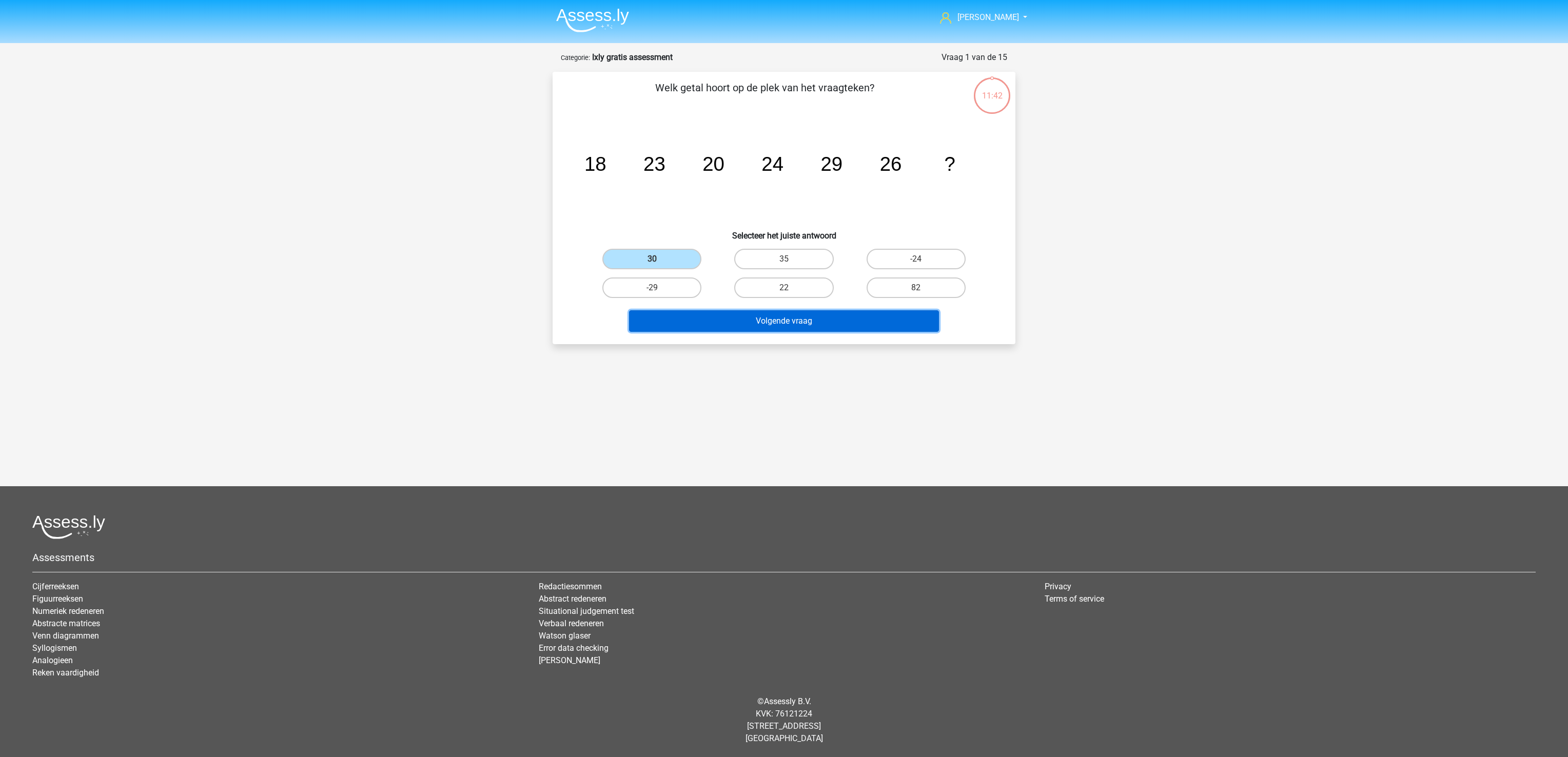
click at [779, 323] on button "Volgende vraag" at bounding box center [784, 321] width 311 height 22
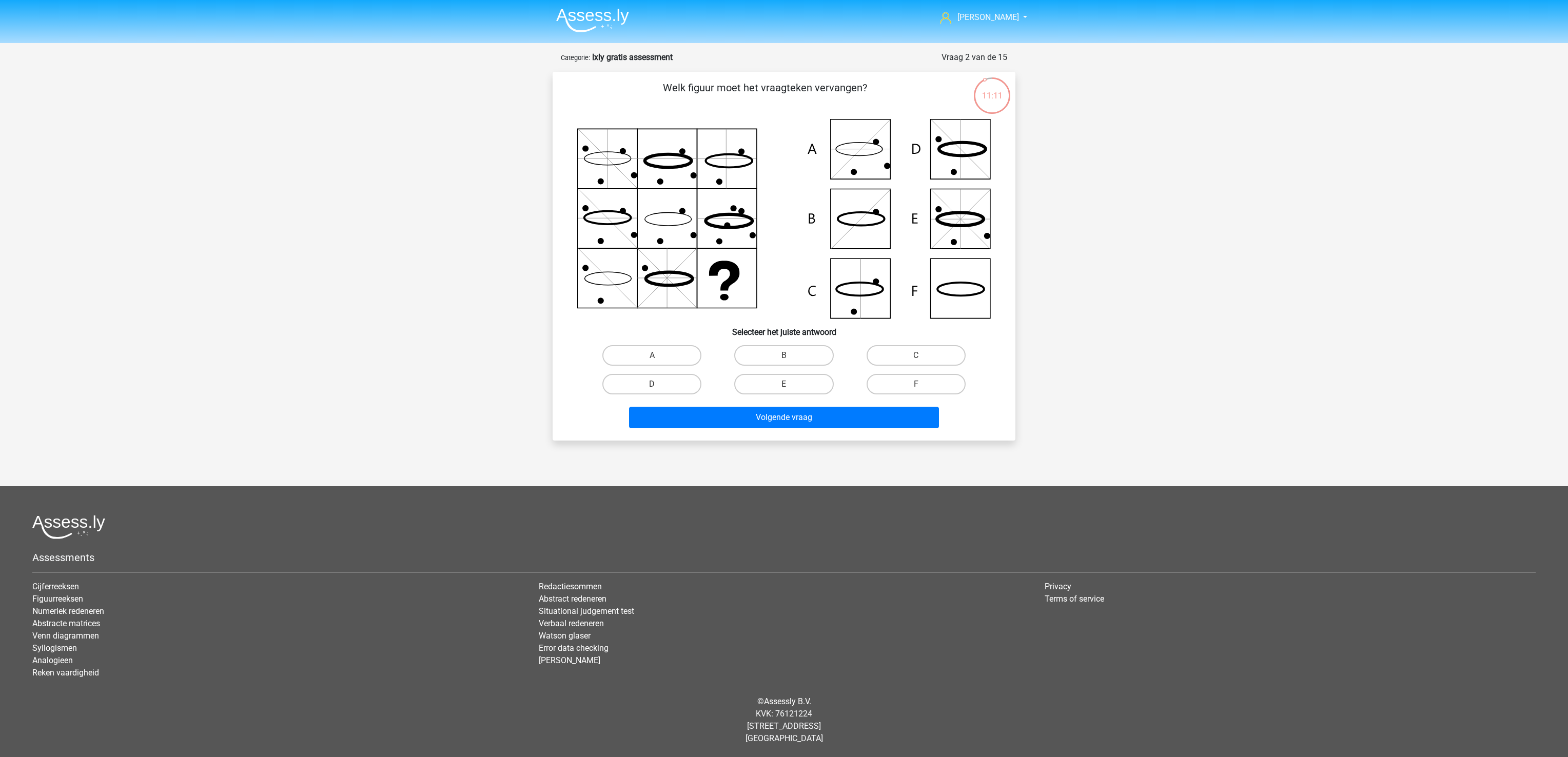
click at [970, 283] on icon at bounding box center [960, 289] width 47 height 13
click at [883, 383] on label "F" at bounding box center [916, 383] width 99 height 20
click at [916, 384] on input "F" at bounding box center [919, 388] width 7 height 7
radio input "true"
click at [866, 421] on button "Volgende vraag" at bounding box center [784, 417] width 311 height 22
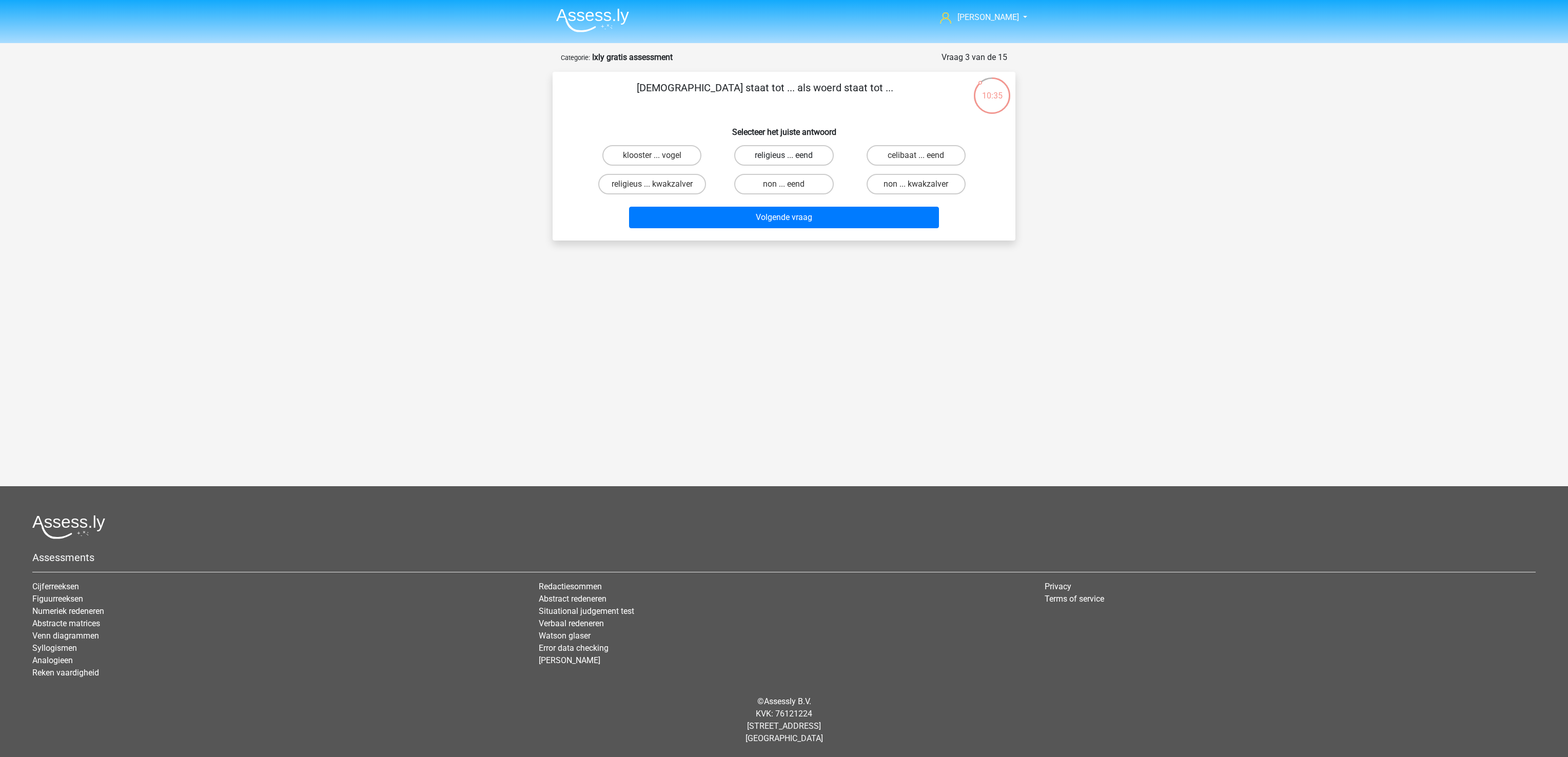
click at [814, 153] on label "religieus ... eend" at bounding box center [784, 155] width 99 height 20
click at [791, 155] on input "religieus ... eend" at bounding box center [787, 159] width 7 height 7
radio input "true"
click at [832, 216] on button "Volgende vraag" at bounding box center [784, 217] width 311 height 22
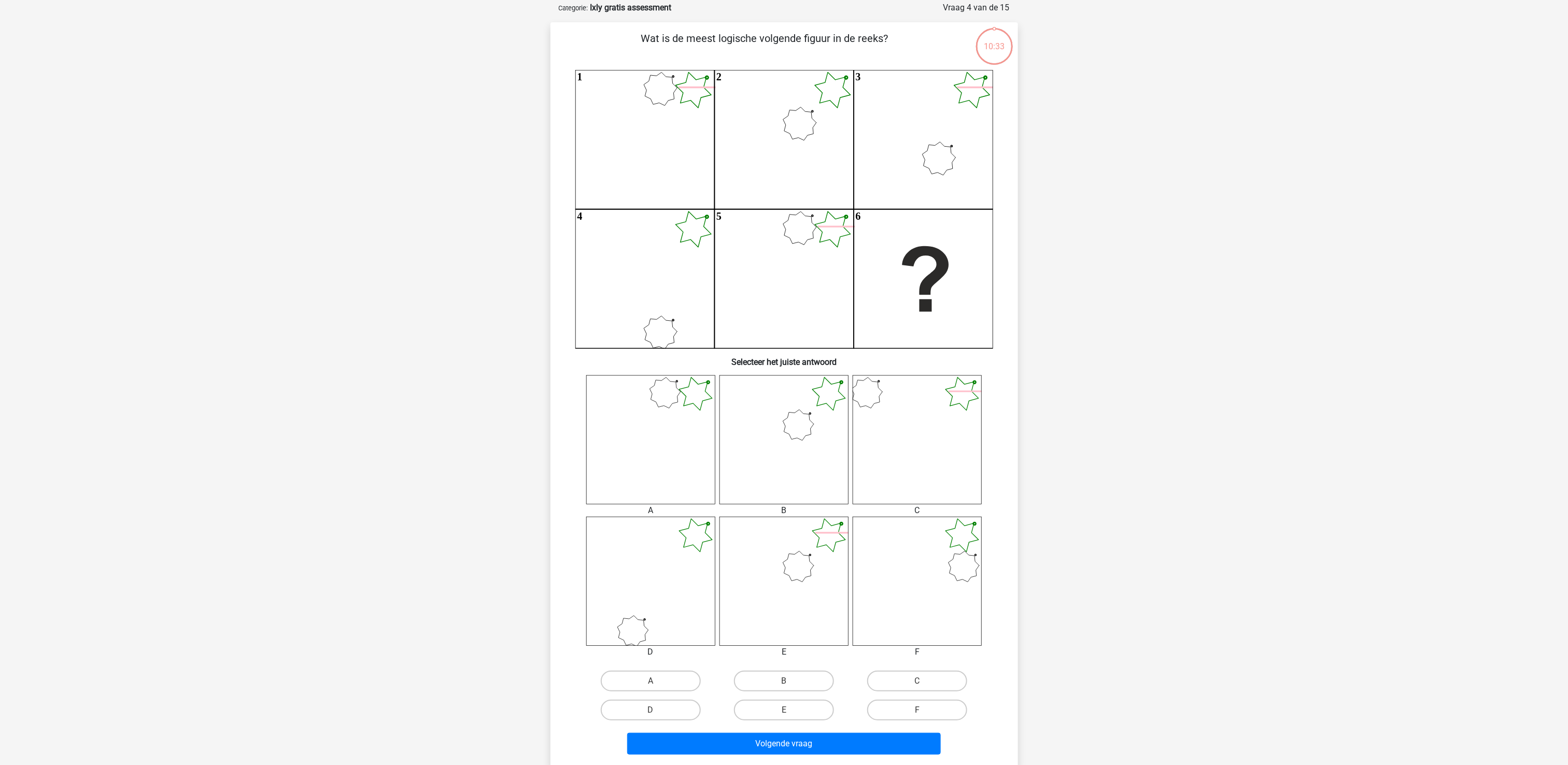
scroll to position [52, 0]
click at [817, 701] on label "E" at bounding box center [784, 708] width 100 height 21
click at [790, 708] on input "E" at bounding box center [788, 712] width 7 height 7
radio input "true"
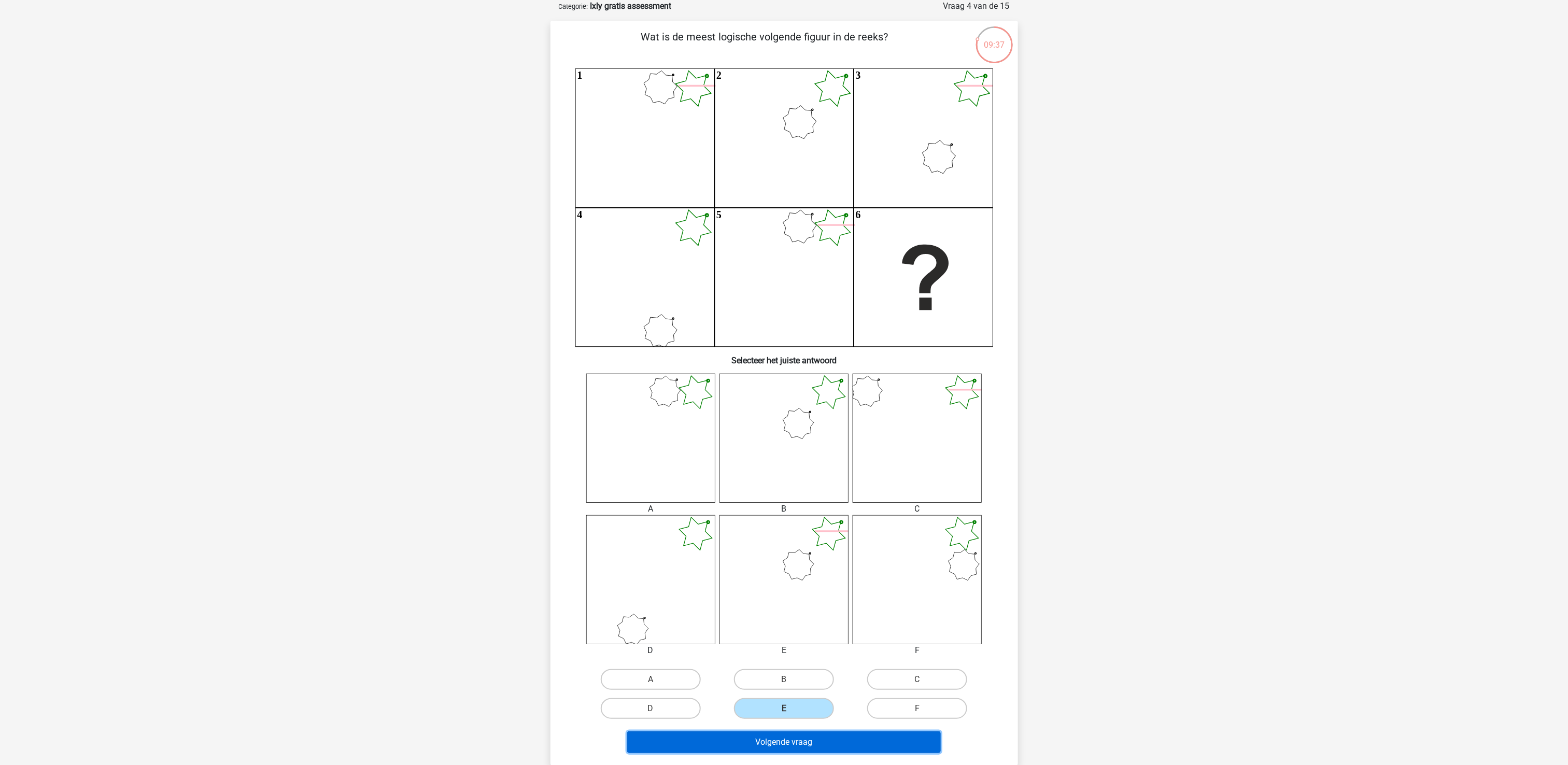
click at [826, 742] on button "Volgende vraag" at bounding box center [784, 742] width 314 height 22
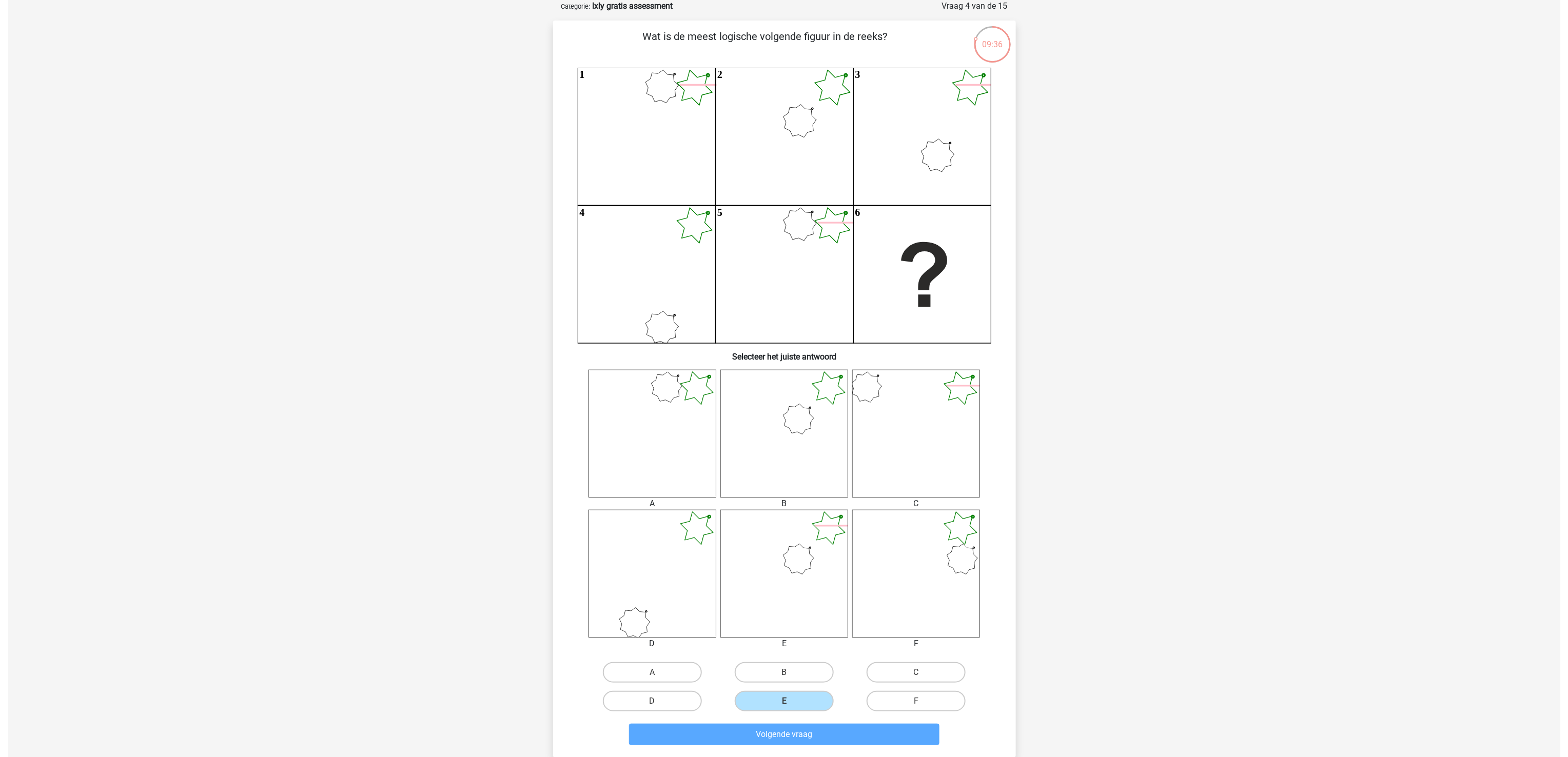
scroll to position [0, 0]
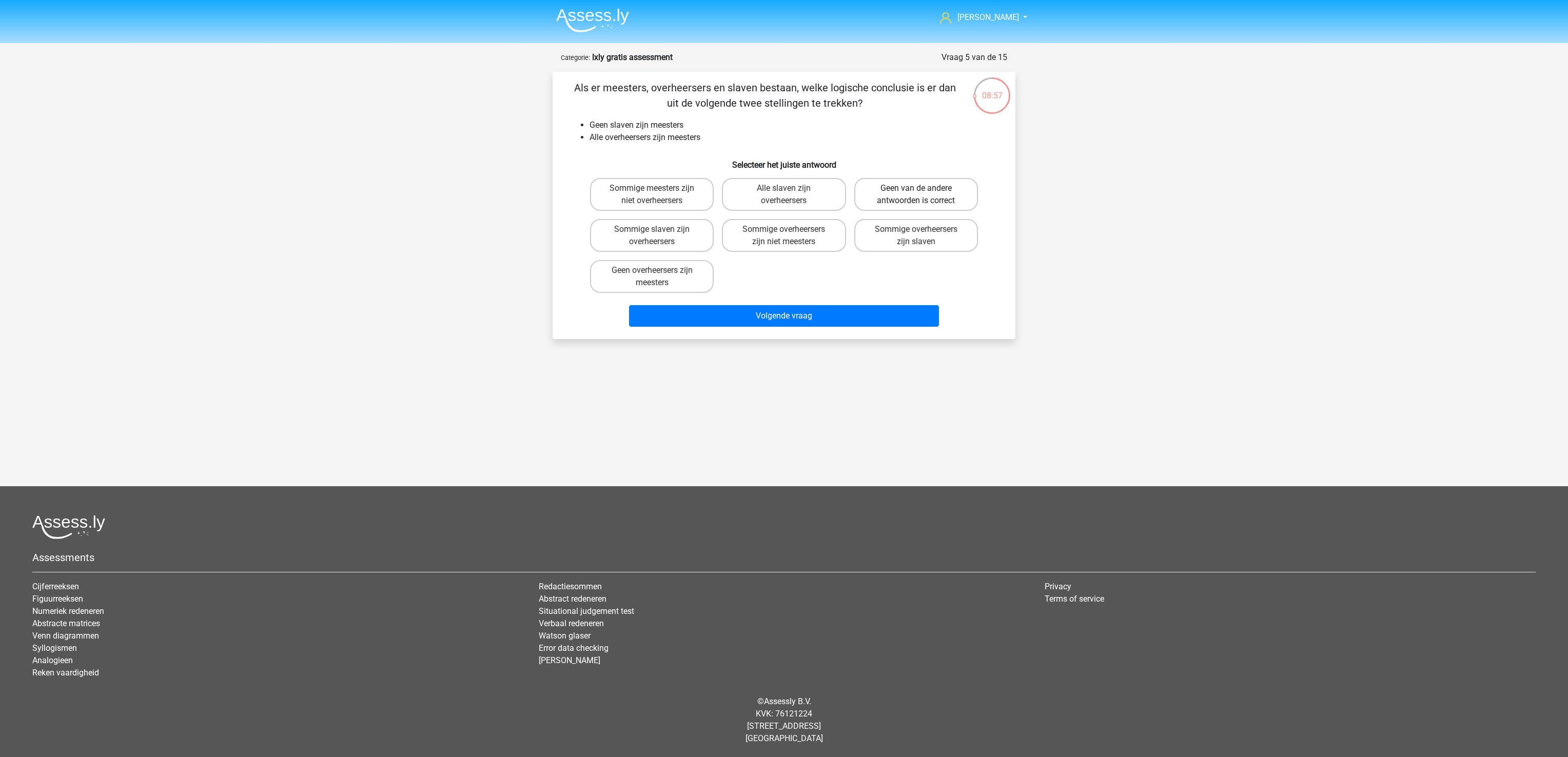
click at [945, 195] on label "Geen van de andere antwoorden is correct" at bounding box center [916, 194] width 124 height 33
click at [922, 195] on input "Geen van de andere antwoorden is correct" at bounding box center [919, 192] width 7 height 7
radio input "true"
click at [855, 317] on button "Volgende vraag" at bounding box center [784, 316] width 311 height 22
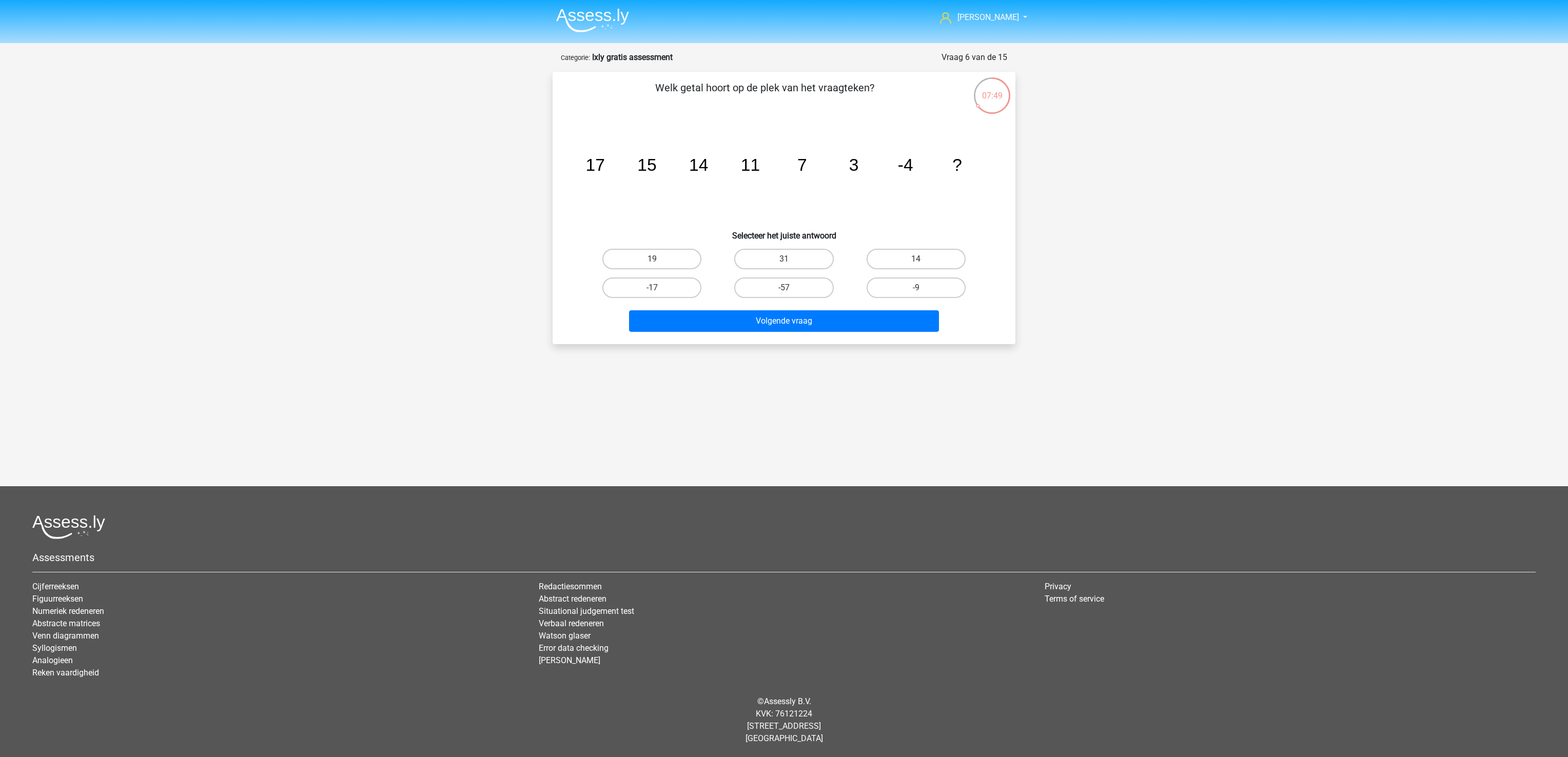
click at [654, 291] on input "-17" at bounding box center [656, 291] width 7 height 7
radio input "true"
click at [654, 291] on input "-17" at bounding box center [656, 291] width 7 height 7
click at [943, 282] on label "-9" at bounding box center [916, 288] width 99 height 20
click at [922, 288] on input "-9" at bounding box center [919, 291] width 7 height 7
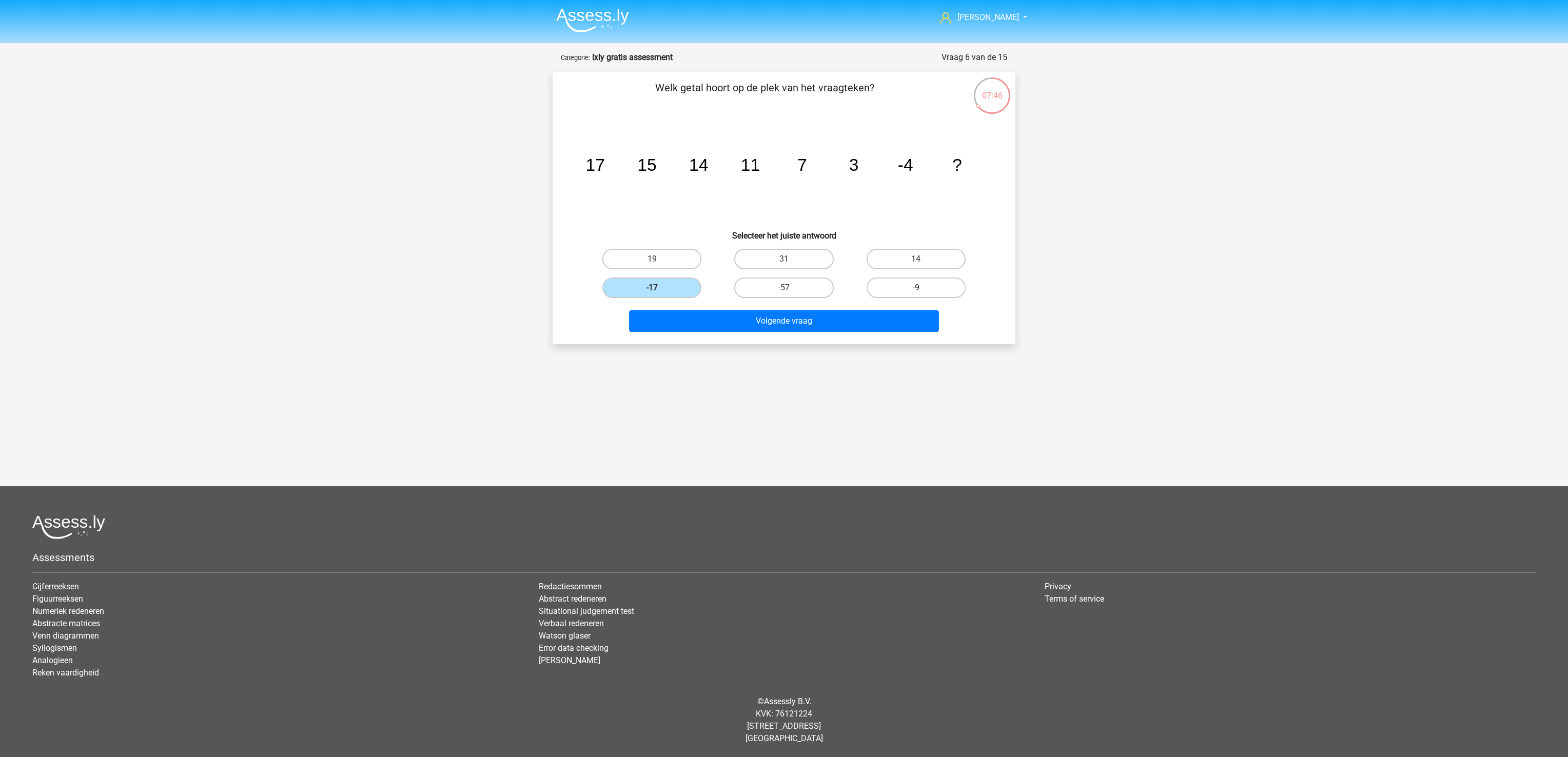
radio input "true"
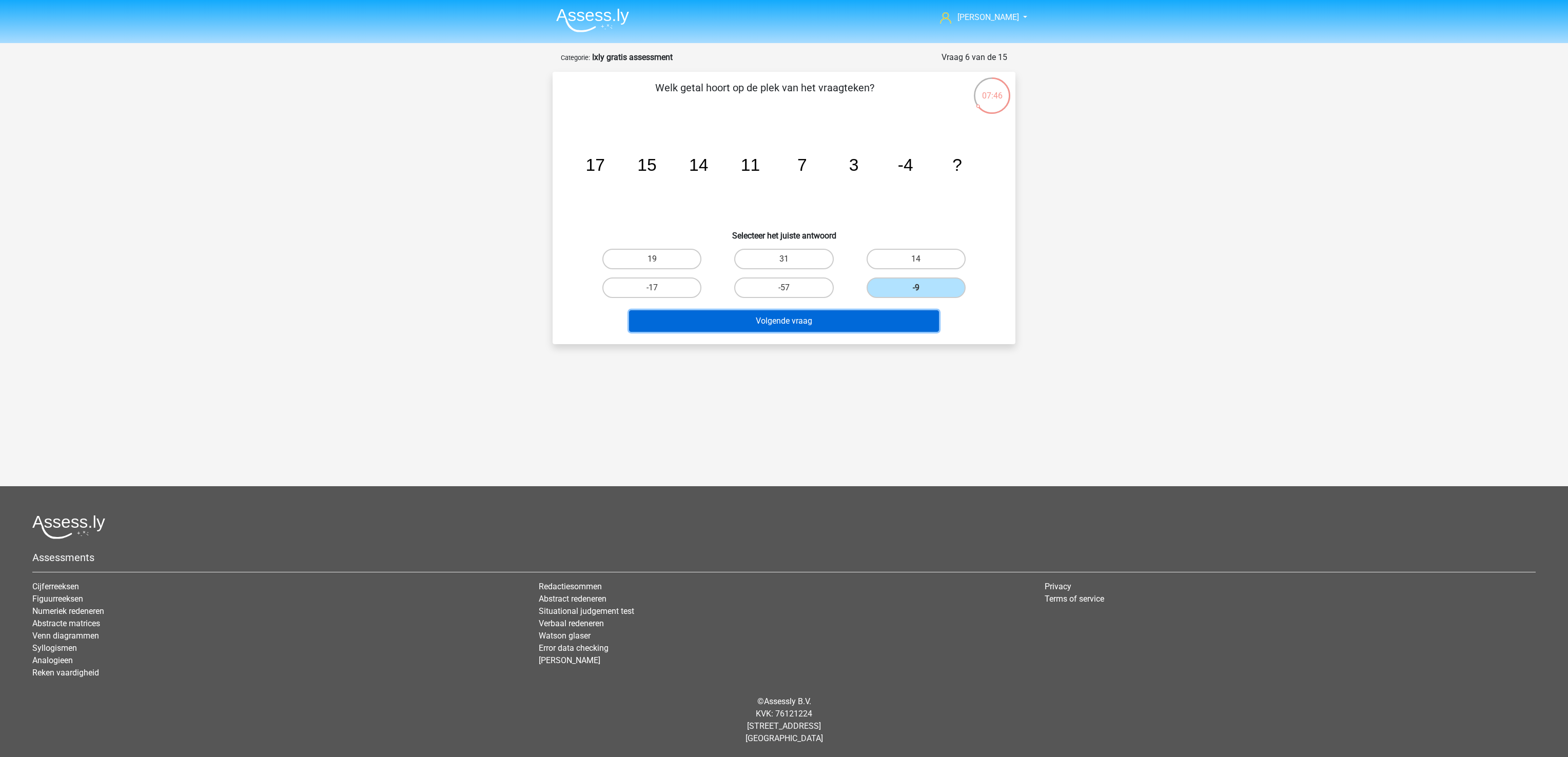
click at [903, 316] on button "Volgende vraag" at bounding box center [784, 321] width 311 height 22
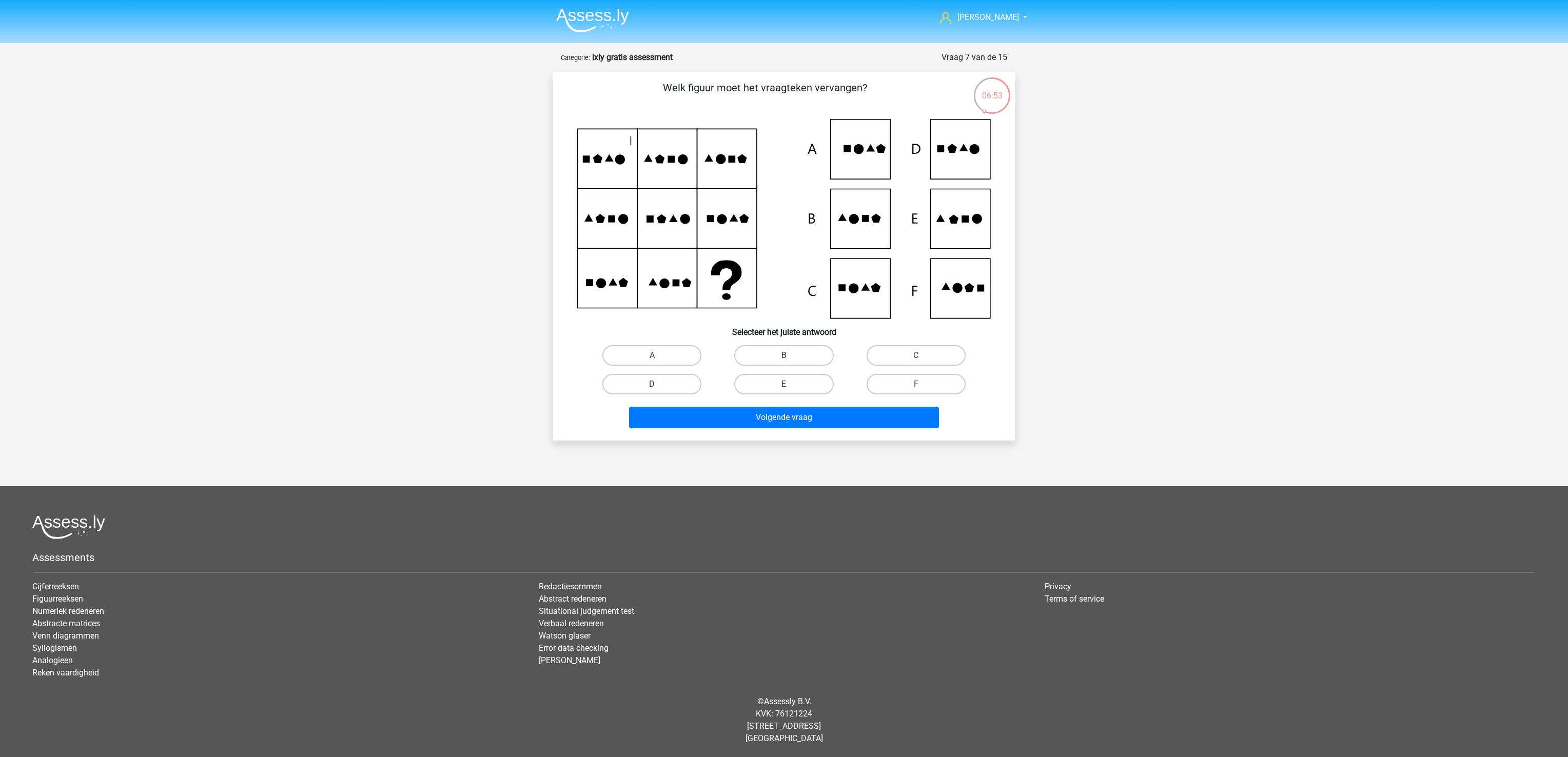
click at [789, 389] on input "E" at bounding box center [787, 388] width 7 height 7
radio input "true"
click at [800, 418] on button "Volgende vraag" at bounding box center [784, 417] width 311 height 22
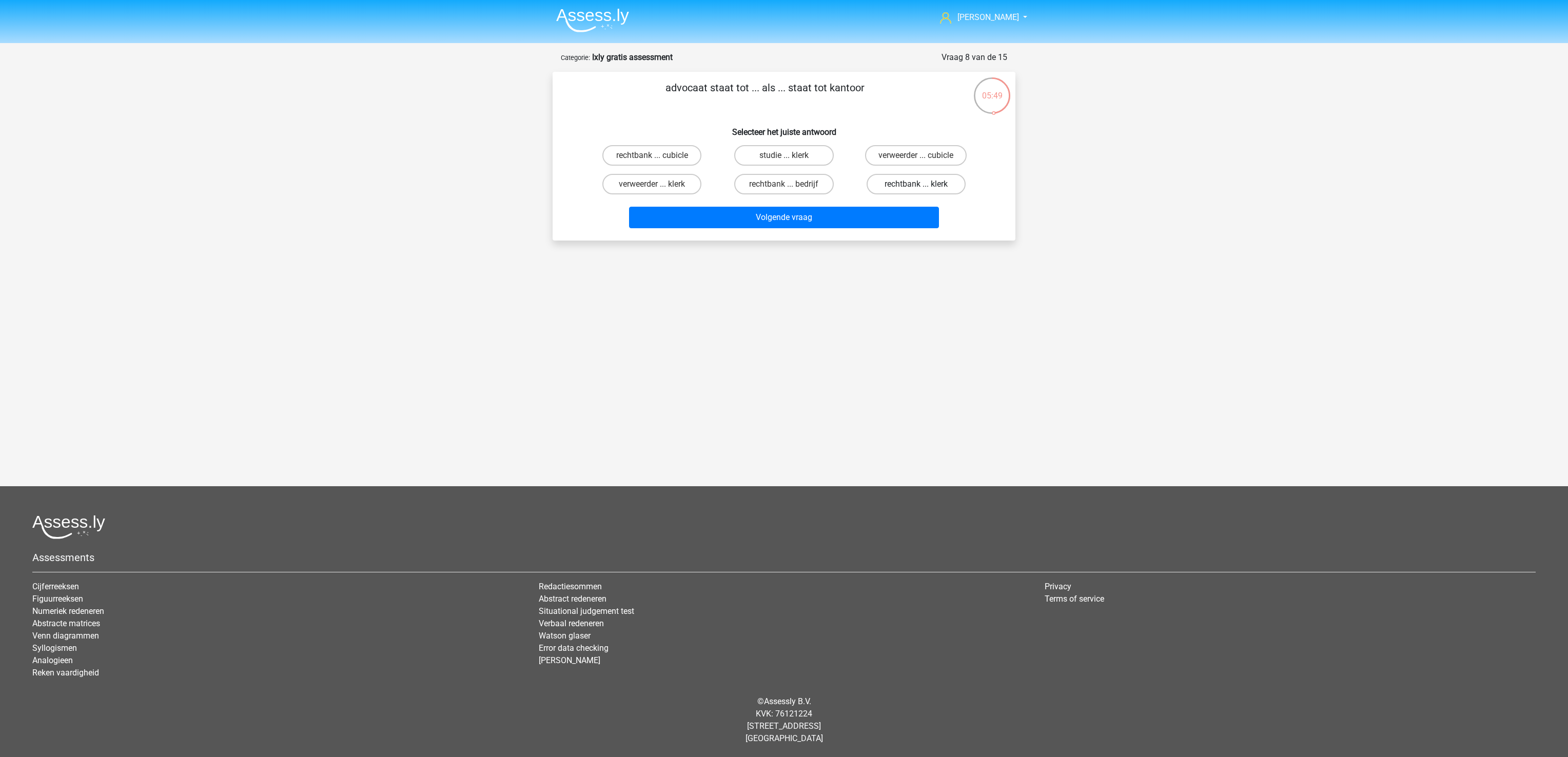
click at [955, 176] on label "rechtbank ... klerk" at bounding box center [916, 184] width 99 height 20
click at [922, 184] on input "rechtbank ... klerk" at bounding box center [919, 188] width 7 height 7
radio input "true"
click at [875, 232] on div "advocaat staat tot ... als ... staat tot kantoor Selecteer het juiste antwoord …" at bounding box center [784, 156] width 462 height 169
click at [870, 213] on button "Volgende vraag" at bounding box center [784, 217] width 311 height 22
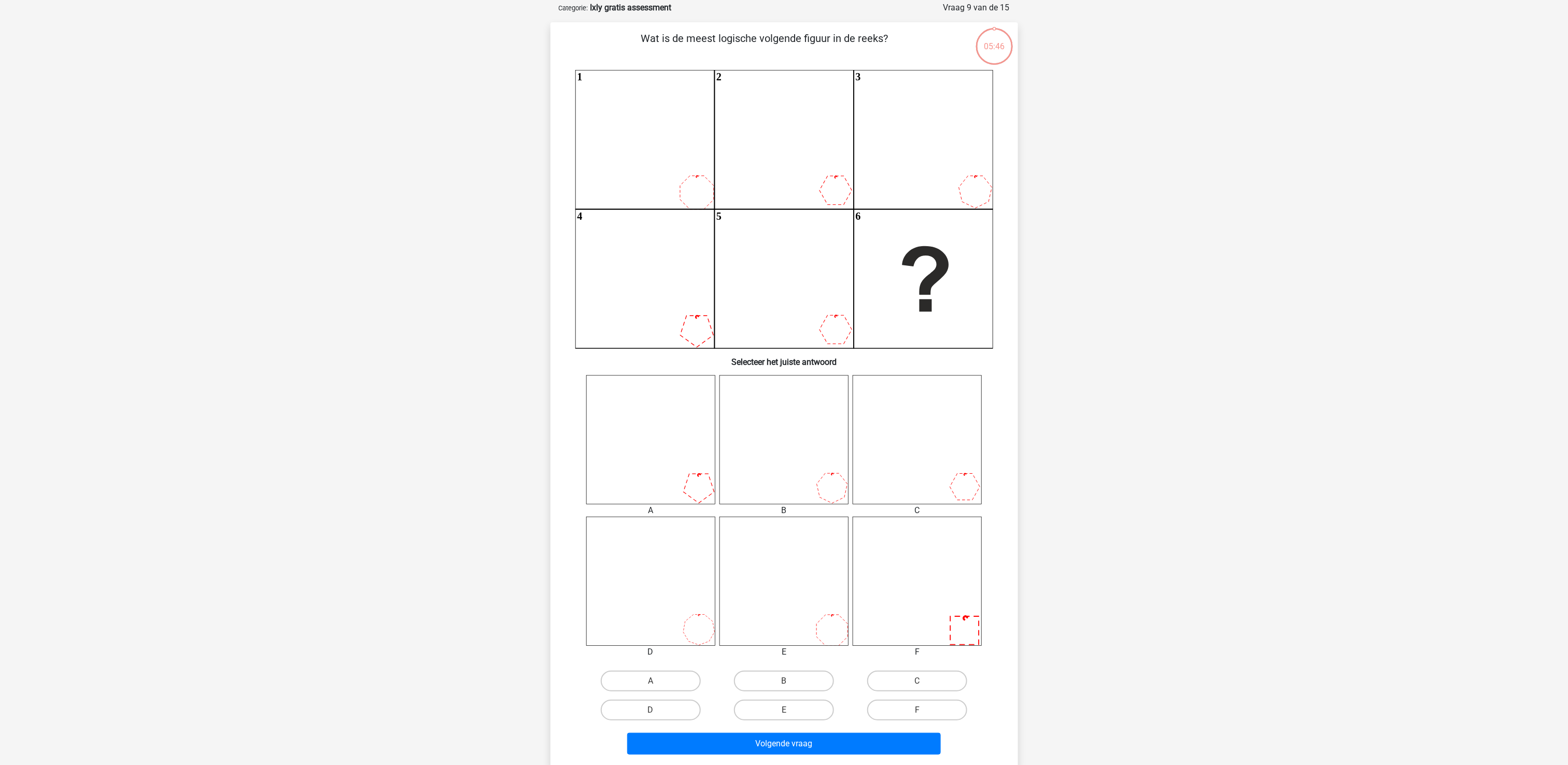
scroll to position [52, 0]
click at [810, 680] on label "B" at bounding box center [784, 679] width 100 height 21
click at [790, 680] on input "B" at bounding box center [788, 683] width 7 height 7
radio input "true"
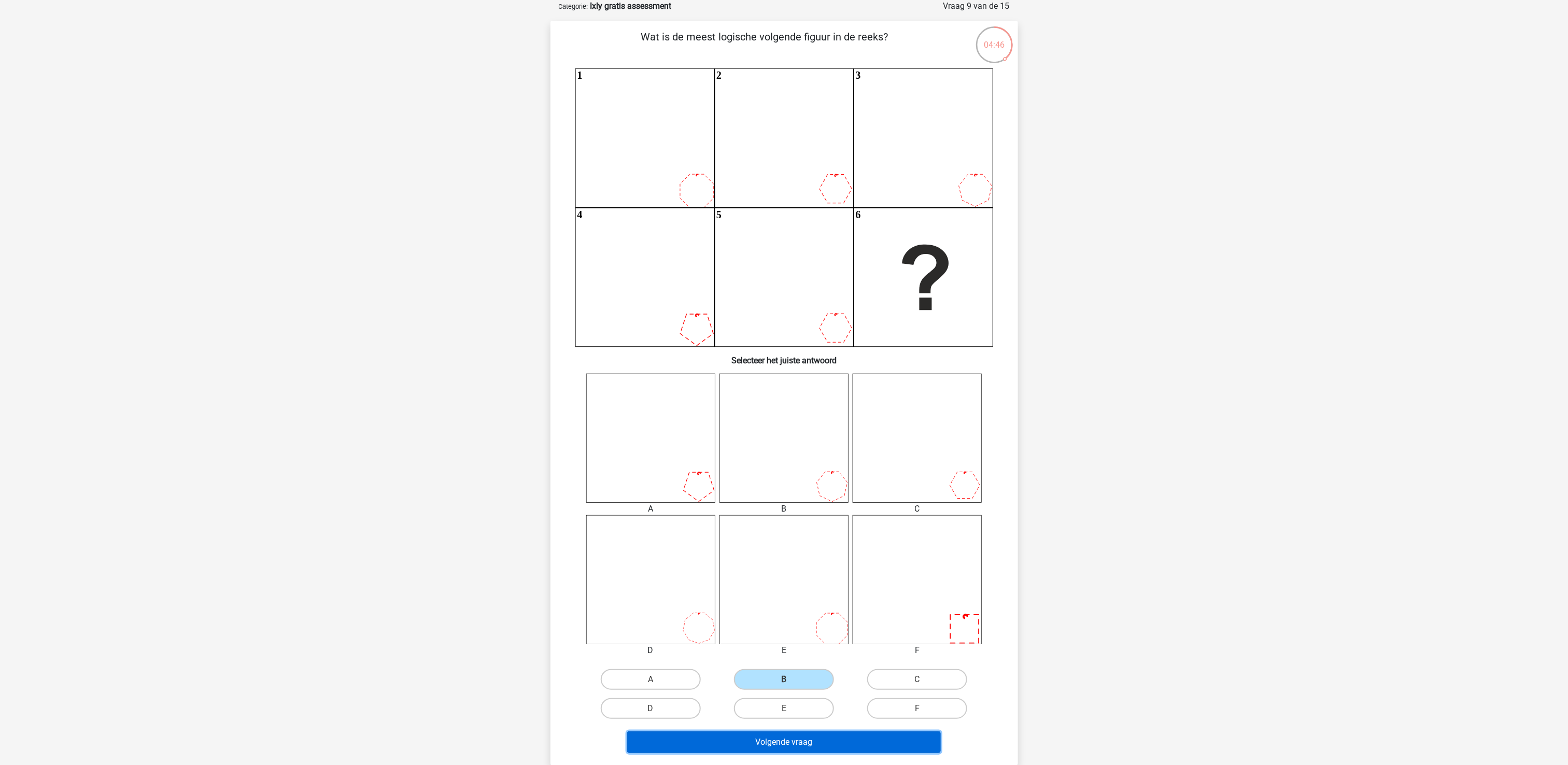
click at [834, 744] on button "Volgende vraag" at bounding box center [784, 742] width 314 height 22
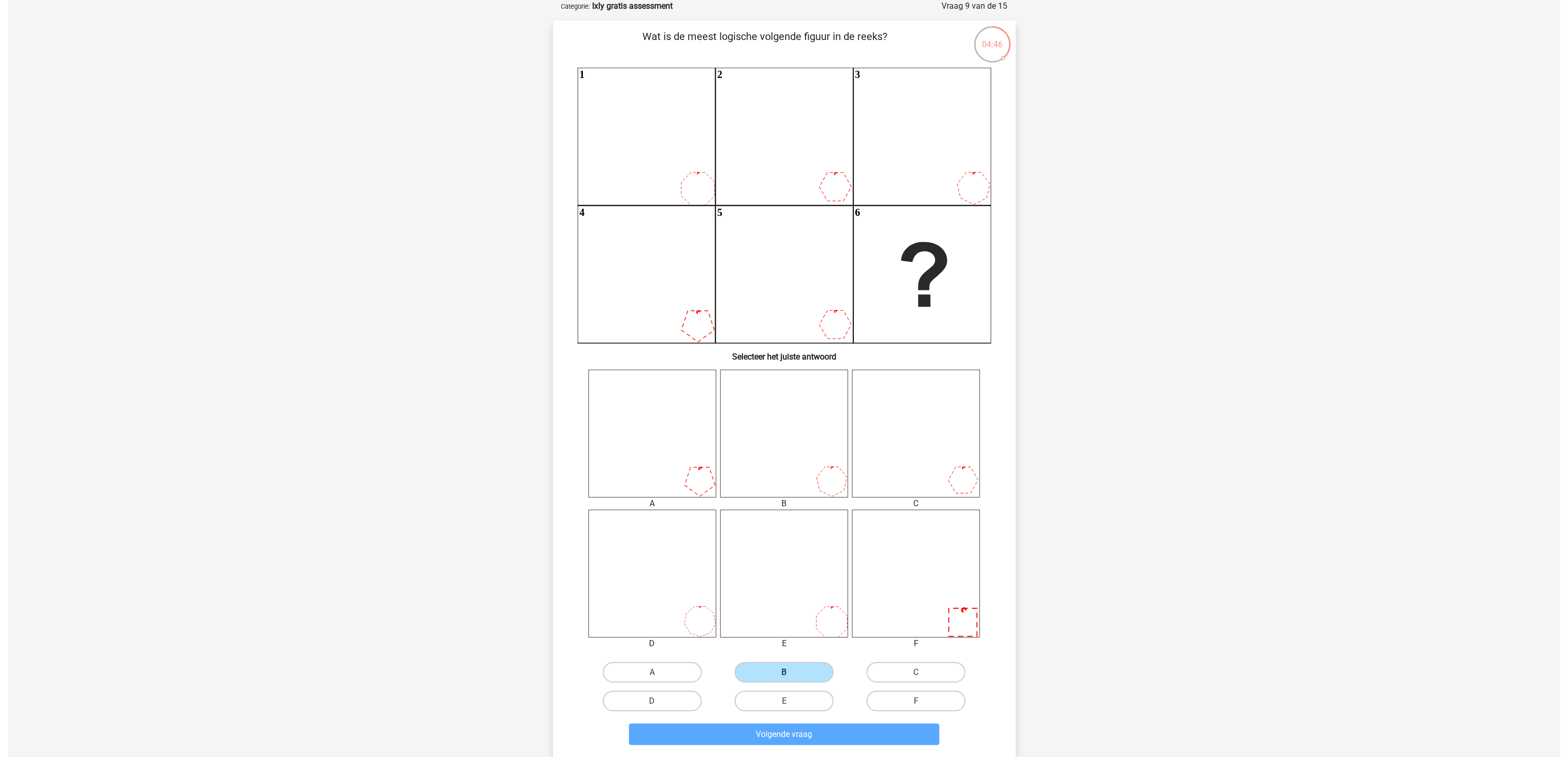
scroll to position [0, 0]
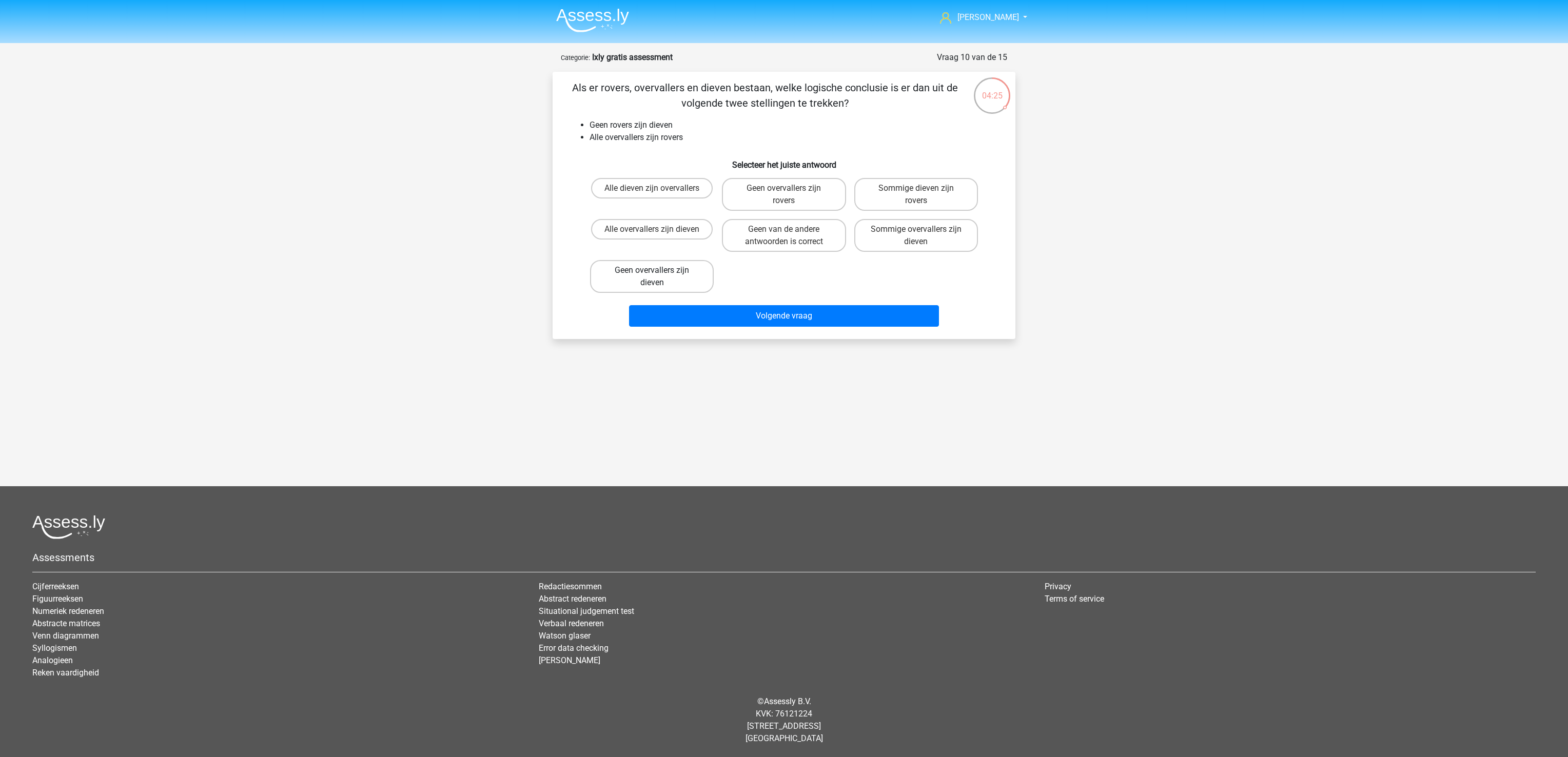
click at [670, 271] on label "Geen overvallers zijn dieven" at bounding box center [651, 276] width 124 height 33
click at [658, 271] on input "Geen overvallers zijn dieven" at bounding box center [656, 274] width 7 height 7
radio input "true"
click at [775, 310] on button "Volgende vraag" at bounding box center [784, 316] width 311 height 22
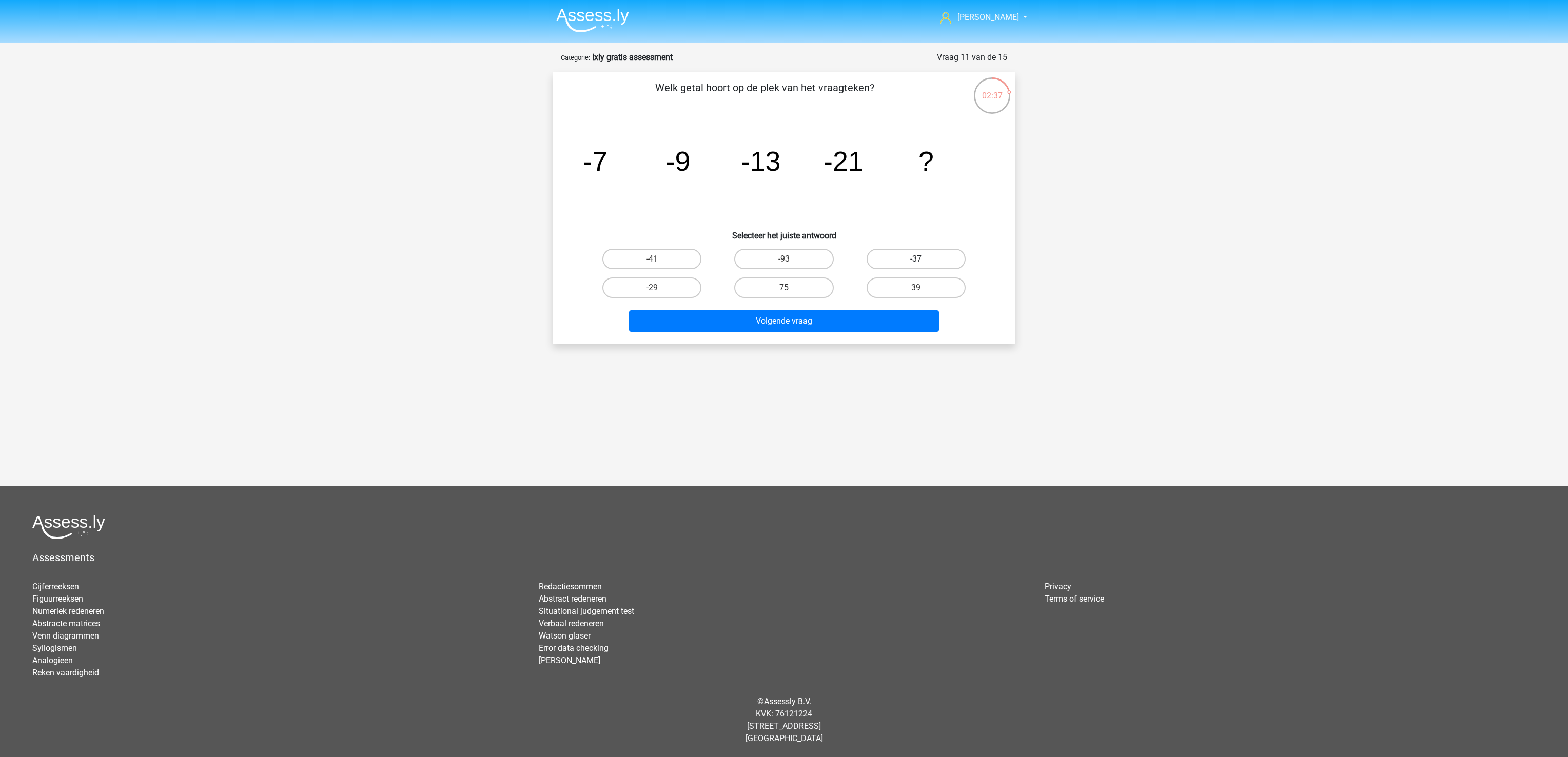
click at [924, 257] on label "-37" at bounding box center [916, 259] width 99 height 20
click at [922, 259] on input "-37" at bounding box center [919, 262] width 7 height 7
radio input "true"
click at [678, 264] on label "-41" at bounding box center [652, 259] width 99 height 20
click at [658, 264] on input "-41" at bounding box center [656, 262] width 7 height 7
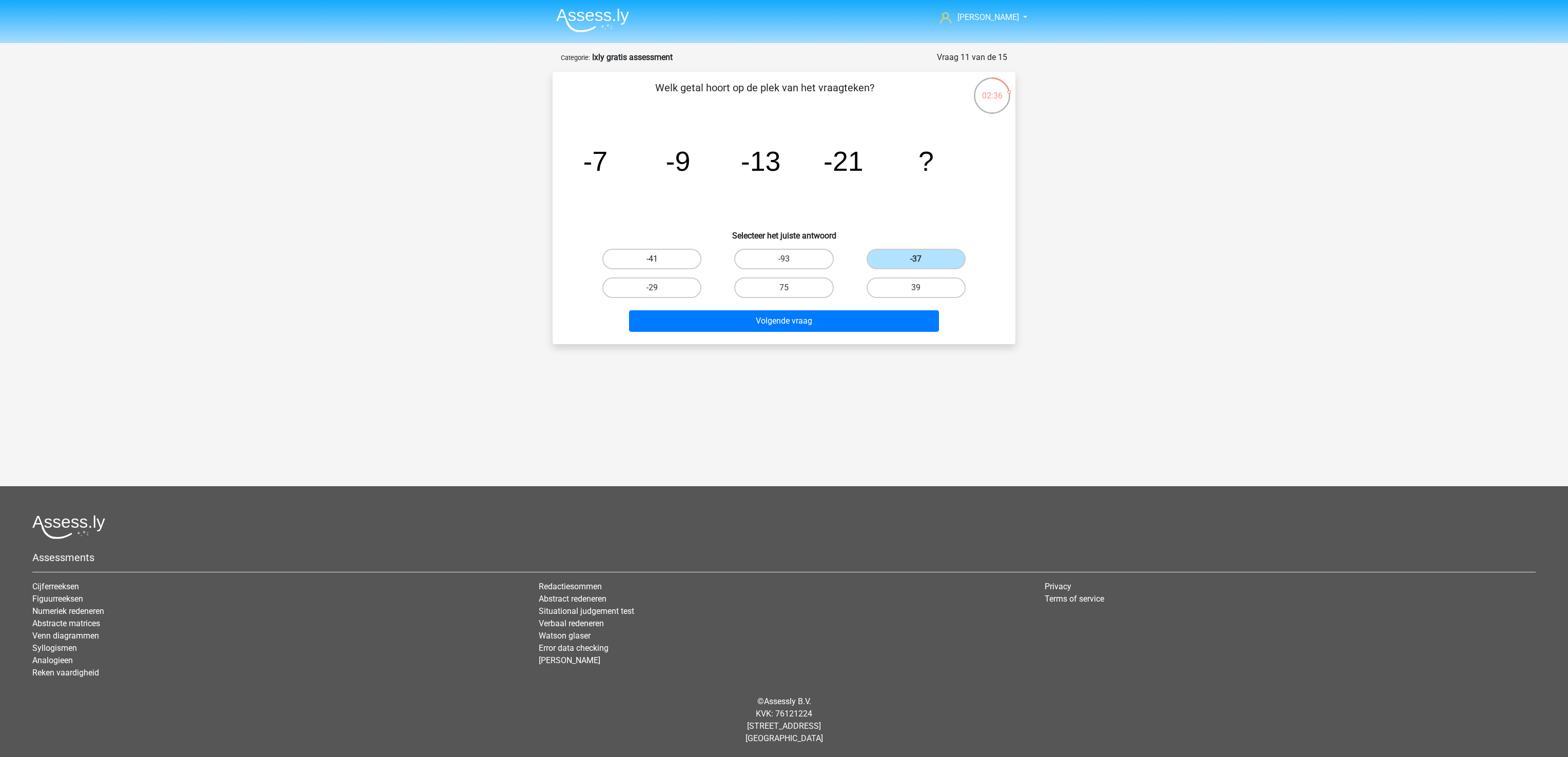
radio input "true"
drag, startPoint x: 924, startPoint y: 255, endPoint x: 926, endPoint y: 260, distance: 5.4
click at [926, 255] on label "-37" at bounding box center [916, 259] width 99 height 20
click at [922, 259] on input "-37" at bounding box center [919, 262] width 7 height 7
radio input "true"
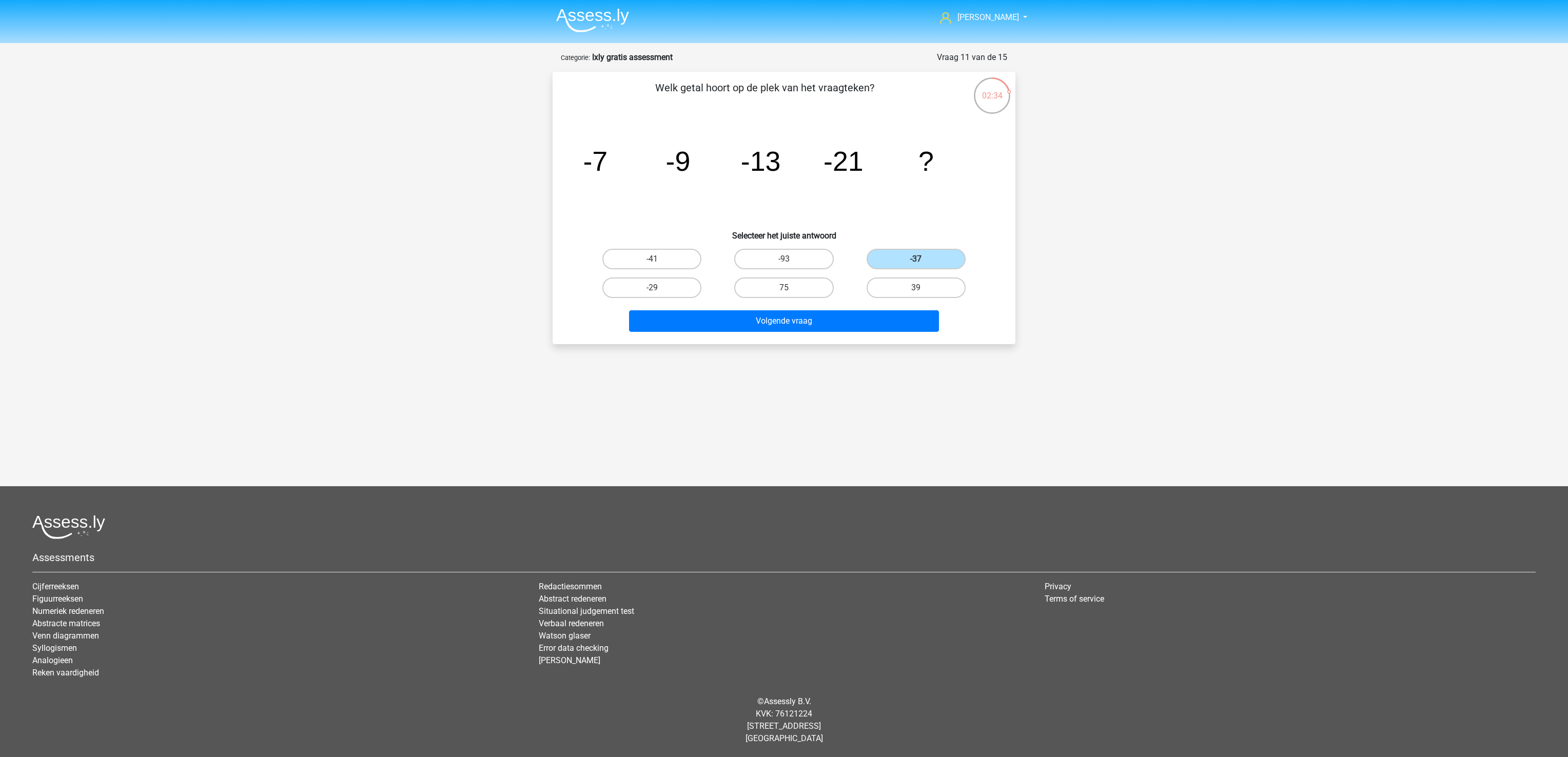
click at [903, 334] on div "Volgende vraag" at bounding box center [784, 323] width 396 height 26
click at [899, 321] on button "Volgende vraag" at bounding box center [784, 321] width 311 height 22
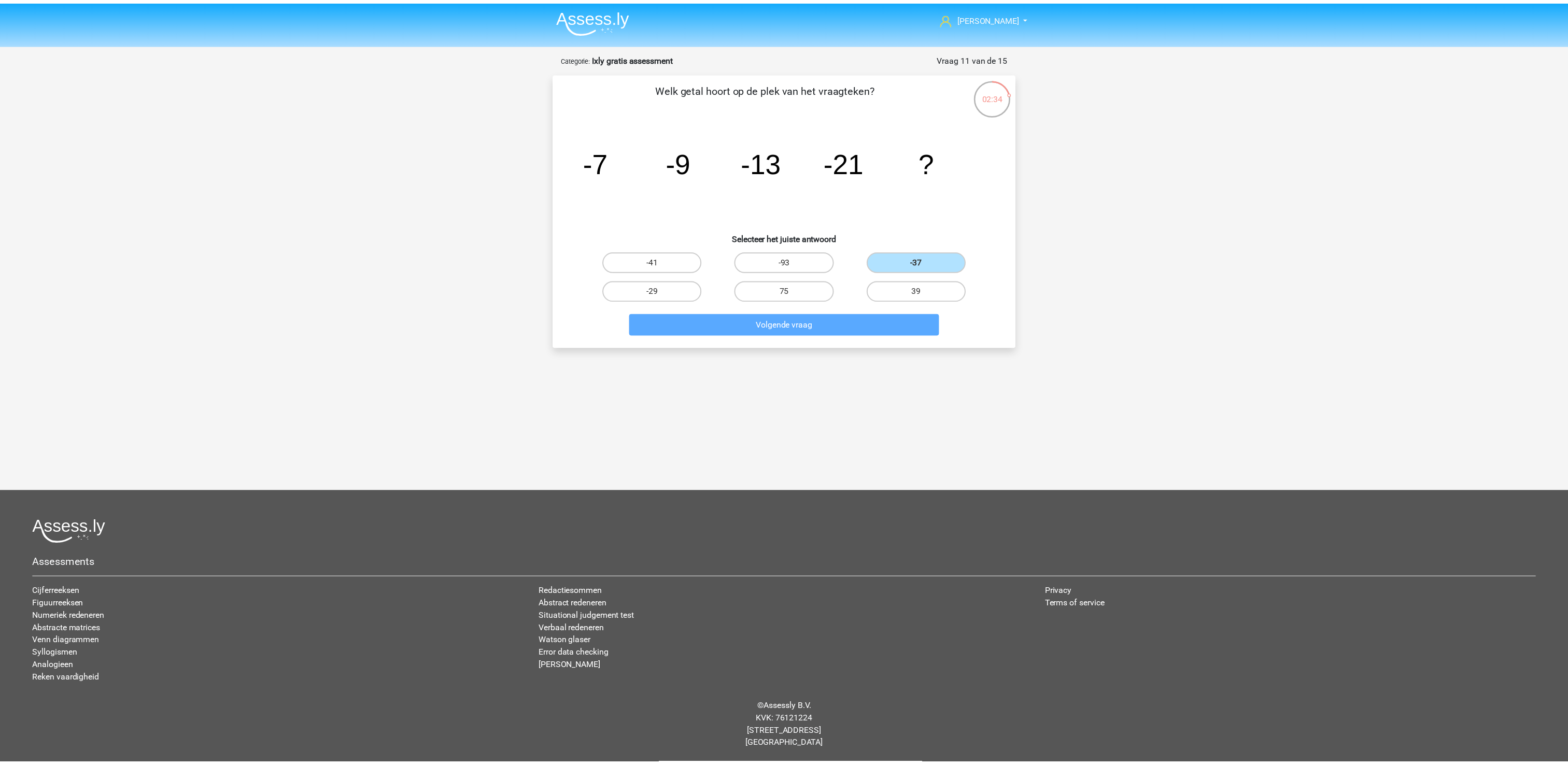
scroll to position [4, 0]
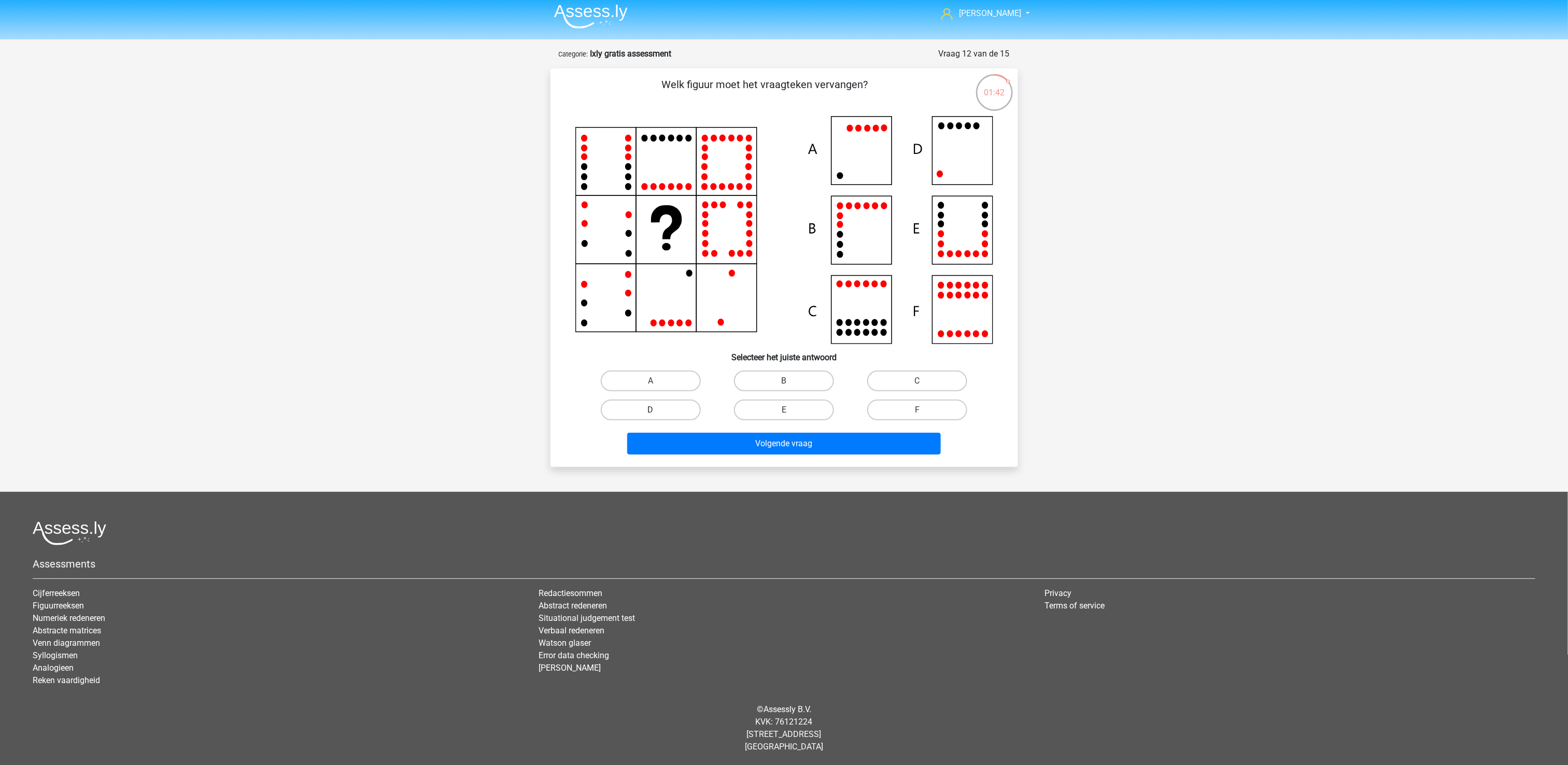
click at [649, 413] on label "D" at bounding box center [651, 409] width 100 height 21
click at [650, 413] on input "D" at bounding box center [654, 414] width 7 height 7
radio input "true"
click at [723, 439] on button "Volgende vraag" at bounding box center [784, 443] width 314 height 22
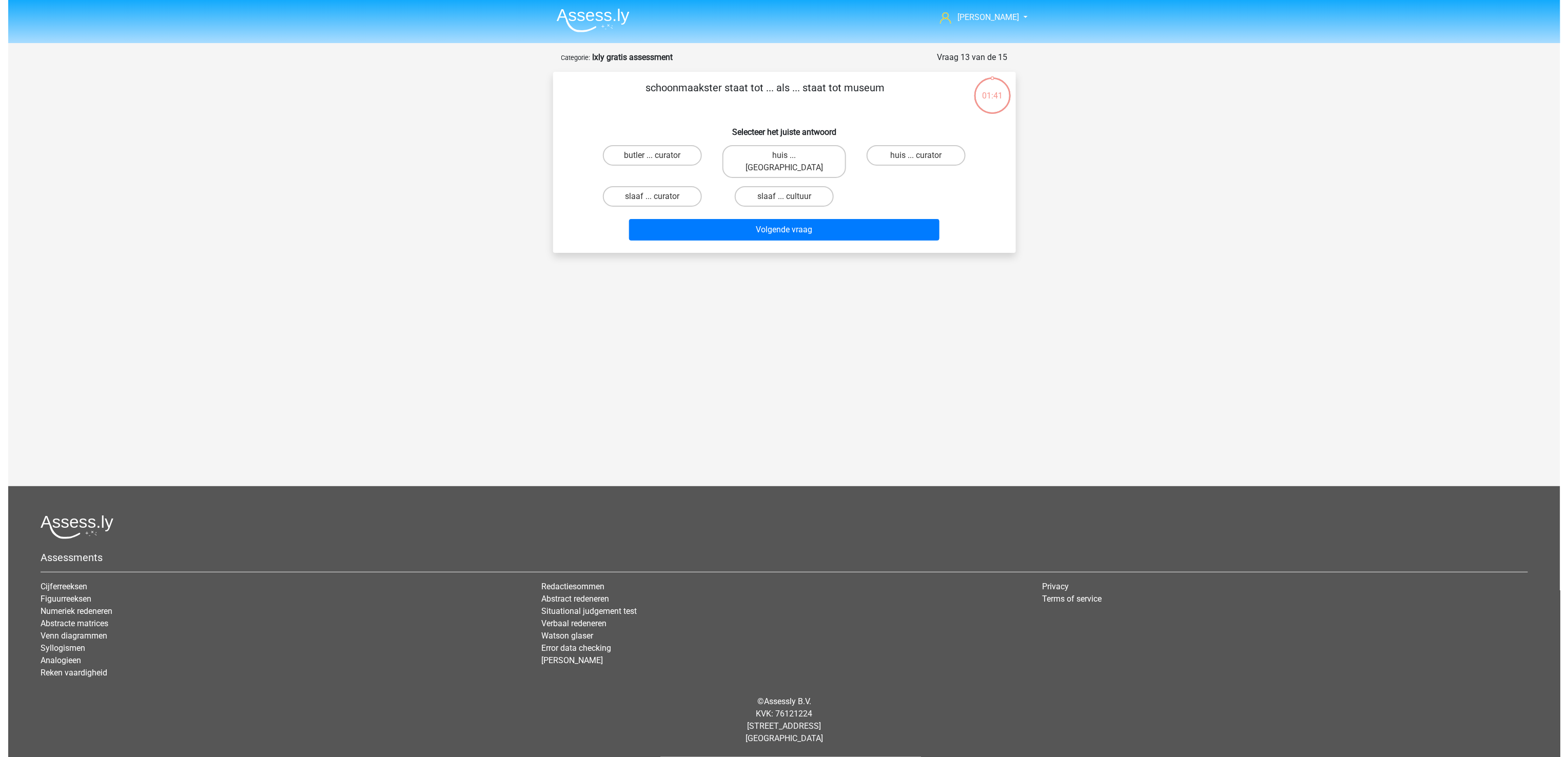
scroll to position [0, 0]
click at [928, 154] on label "huis ... curator" at bounding box center [916, 155] width 99 height 20
click at [922, 155] on input "huis ... curator" at bounding box center [919, 159] width 7 height 7
radio input "true"
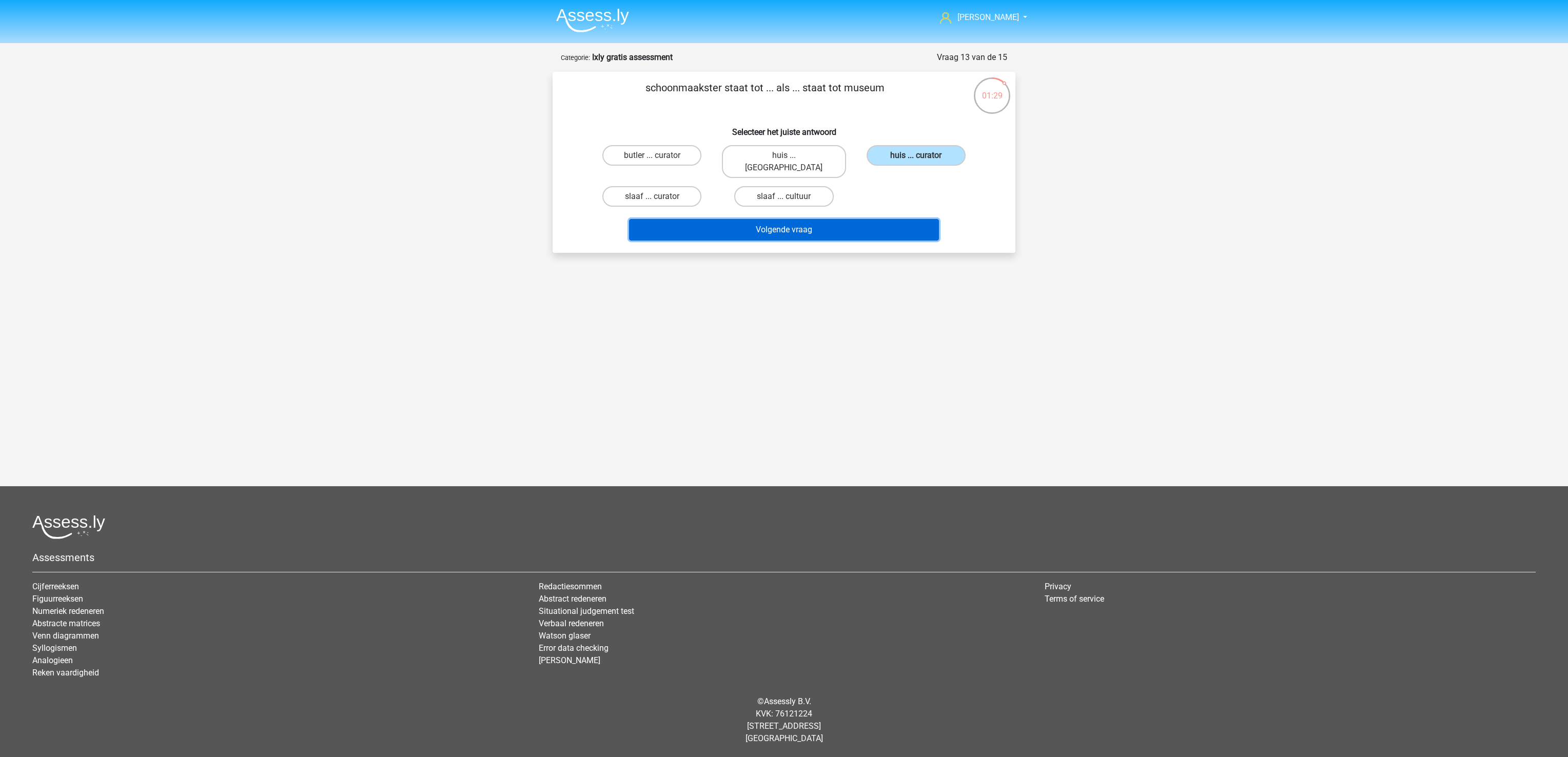
click at [875, 219] on button "Volgende vraag" at bounding box center [784, 229] width 311 height 22
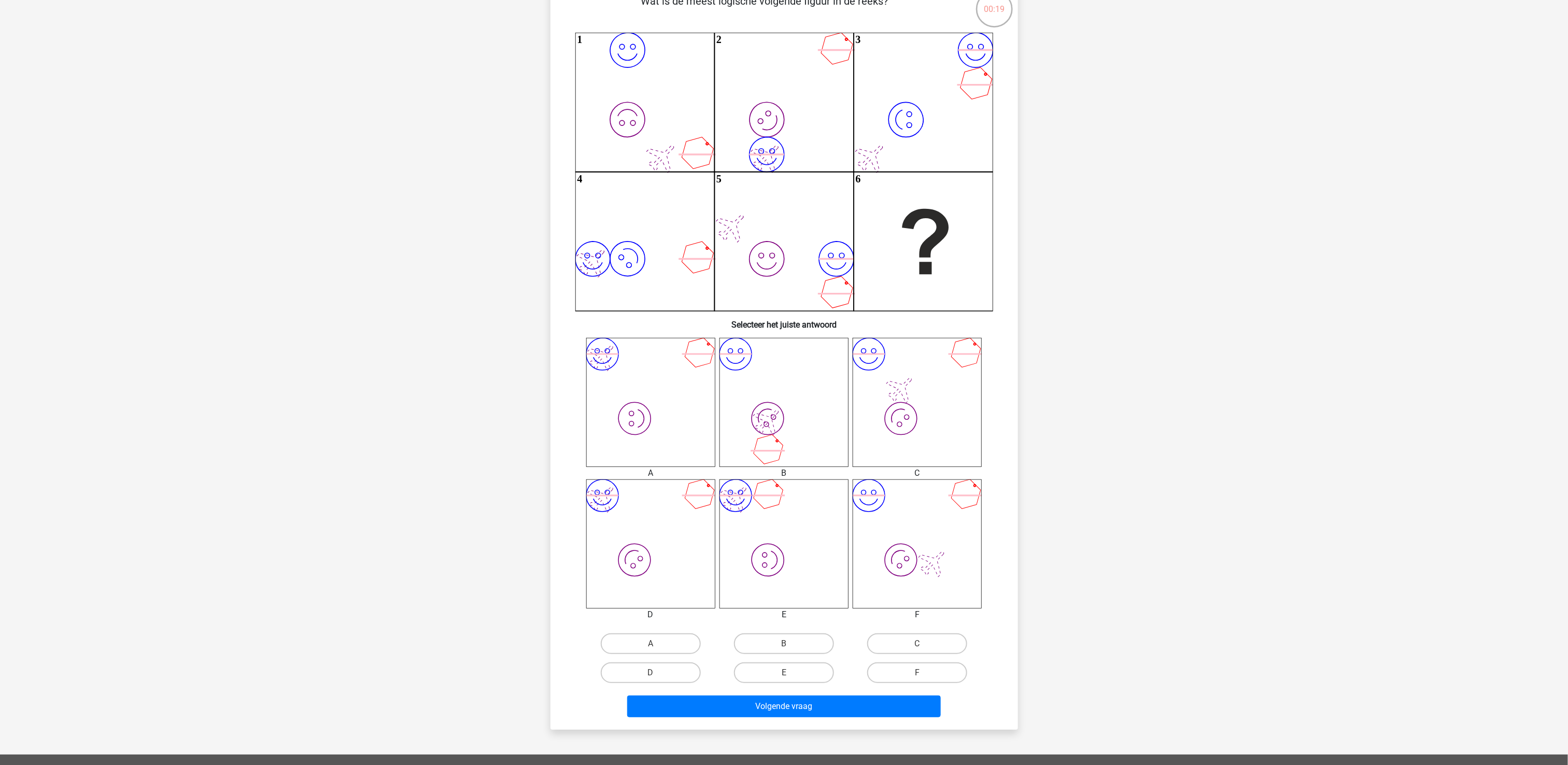
scroll to position [52, 0]
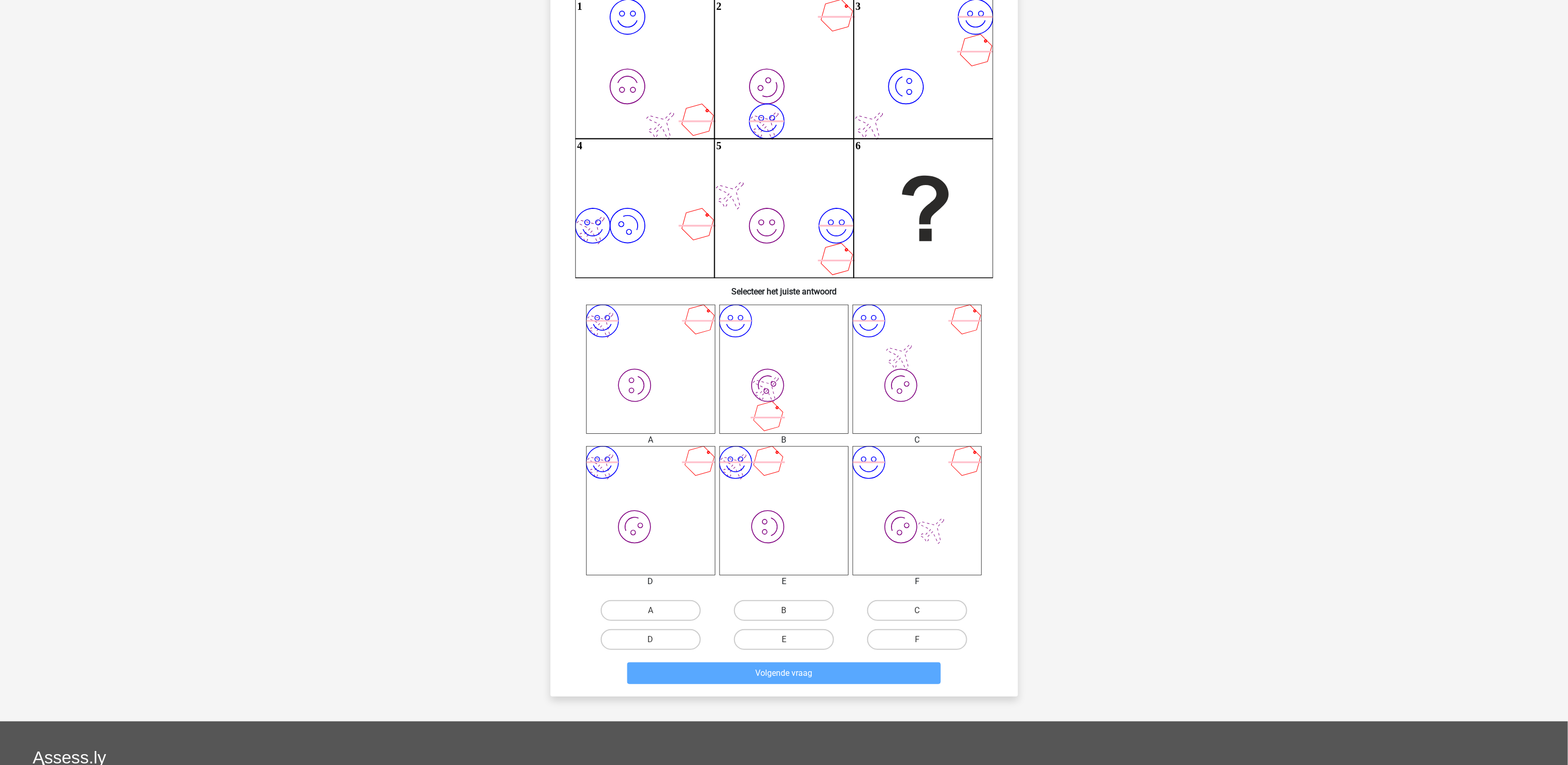
scroll to position [156, 0]
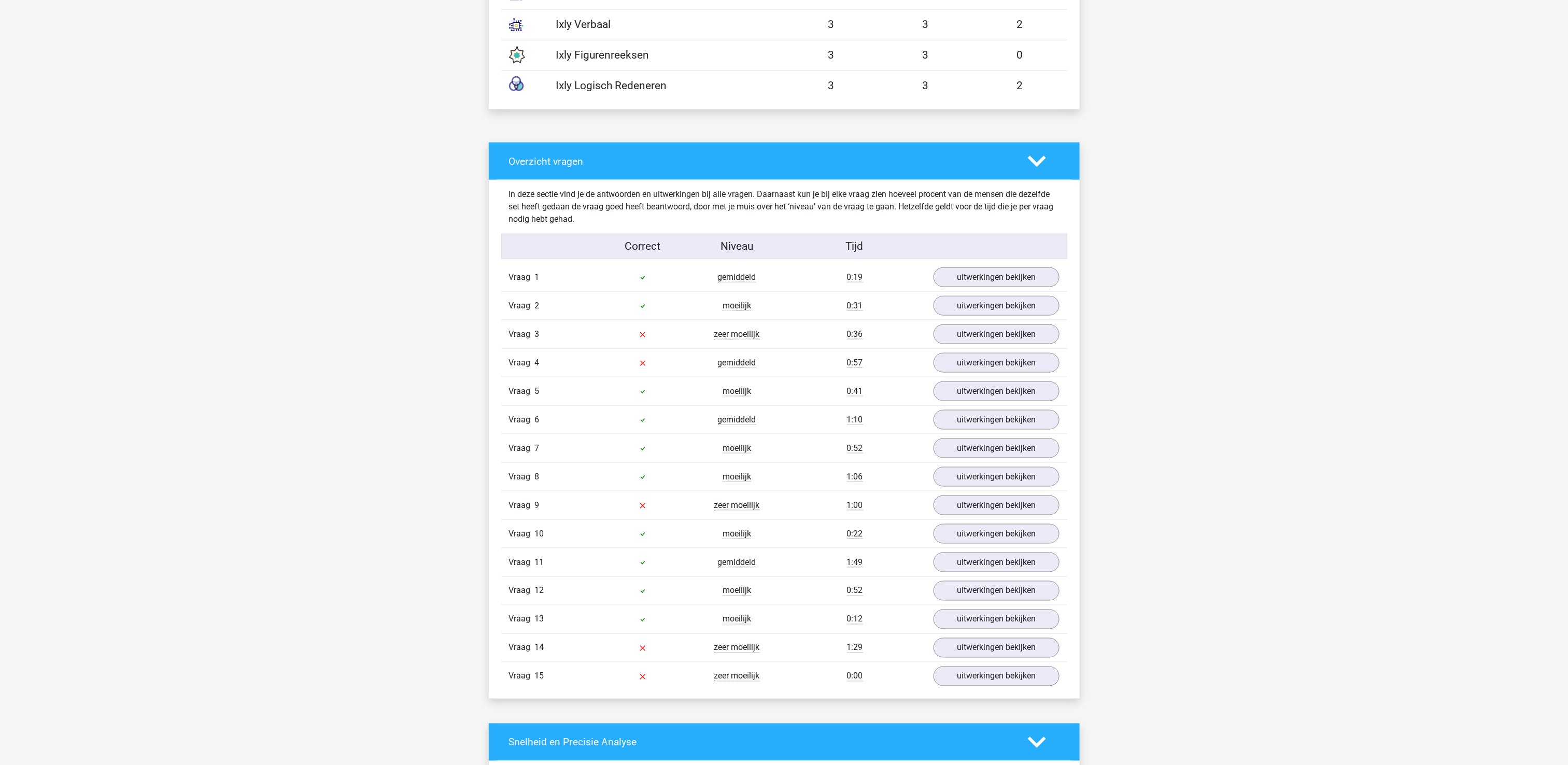
scroll to position [725, 0]
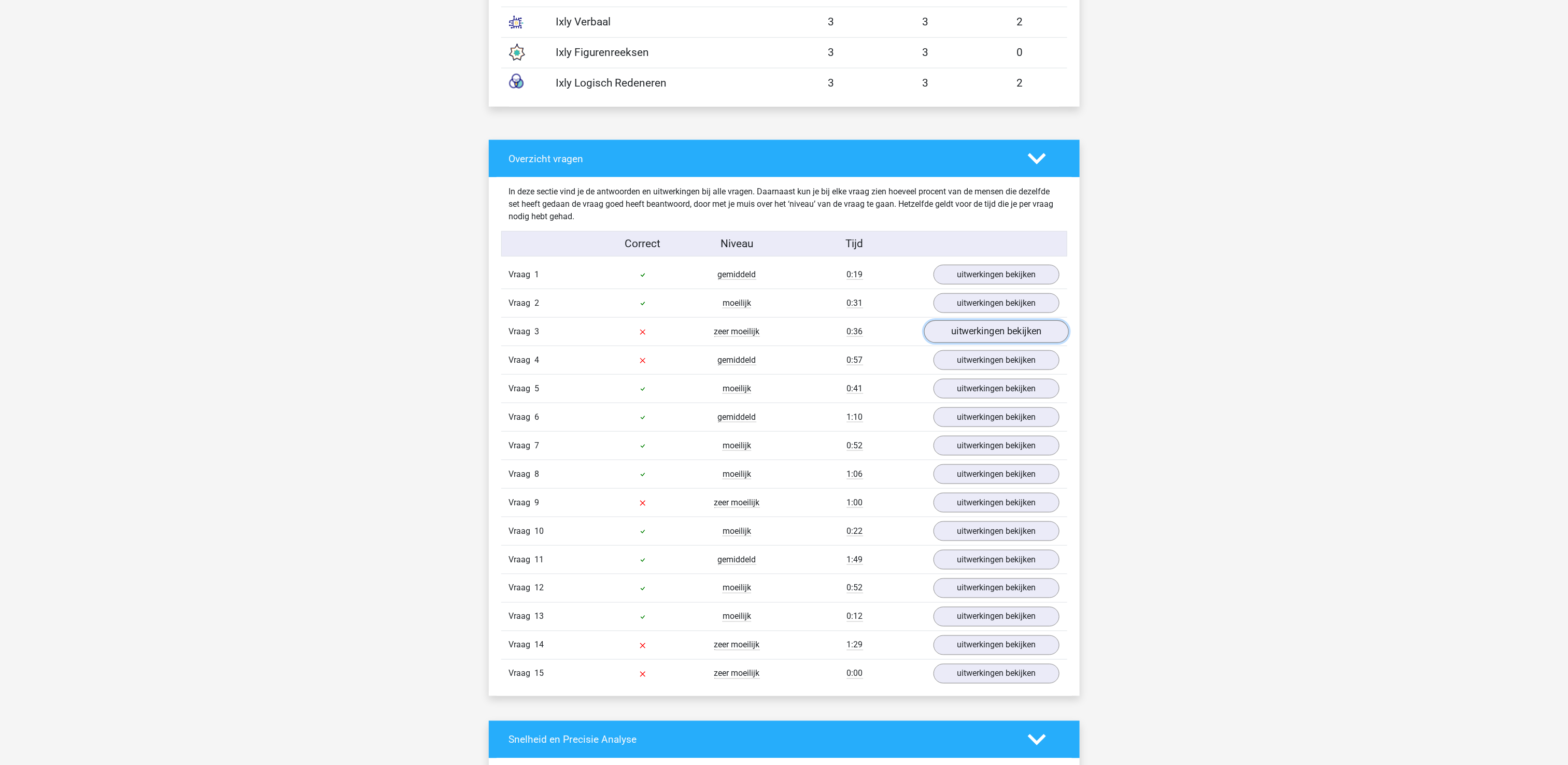
click at [1008, 334] on link "uitwerkingen bekijken" at bounding box center [995, 332] width 145 height 23
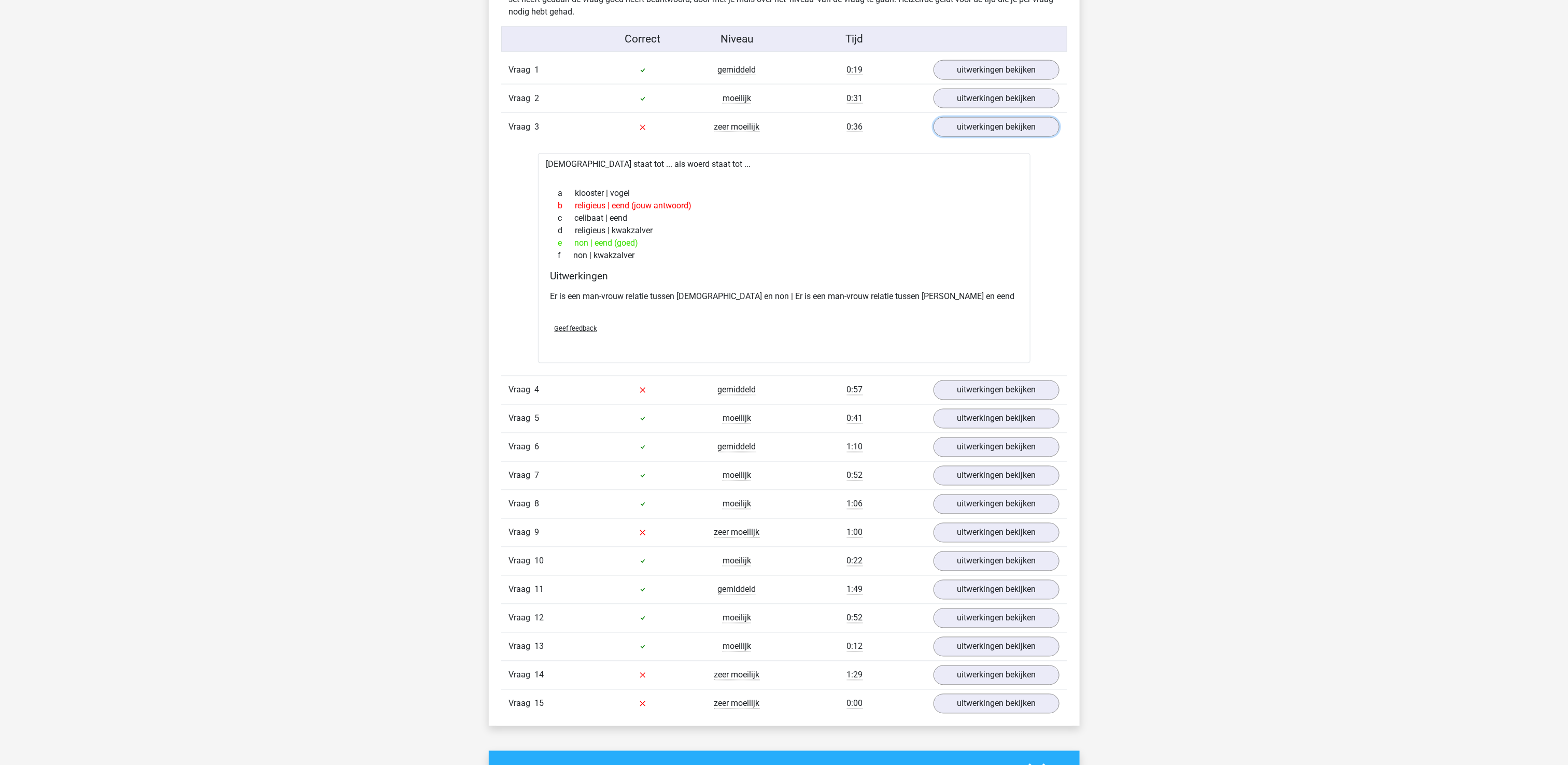
scroll to position [933, 0]
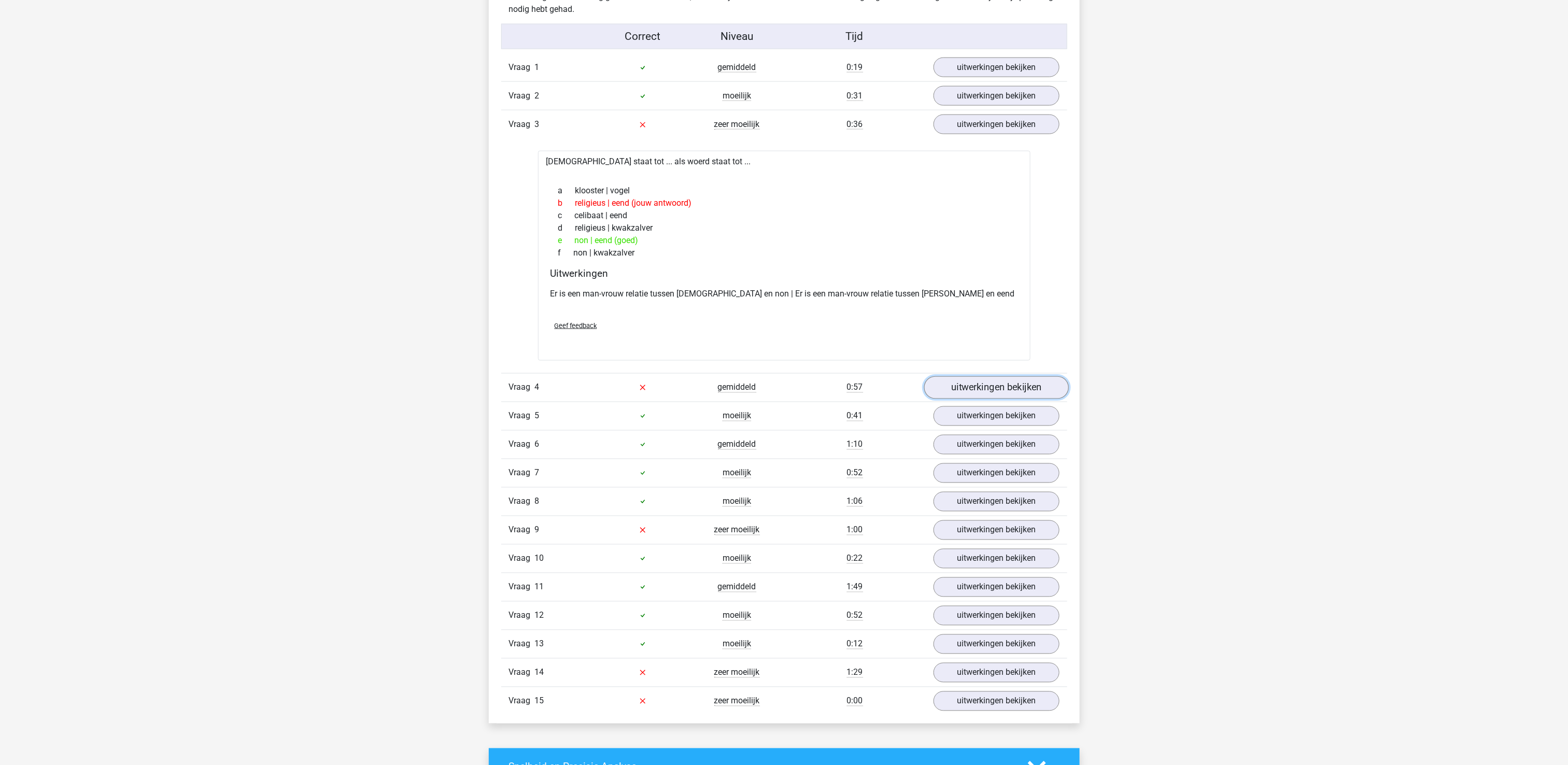
click at [993, 393] on link "uitwerkingen bekijken" at bounding box center [995, 387] width 145 height 23
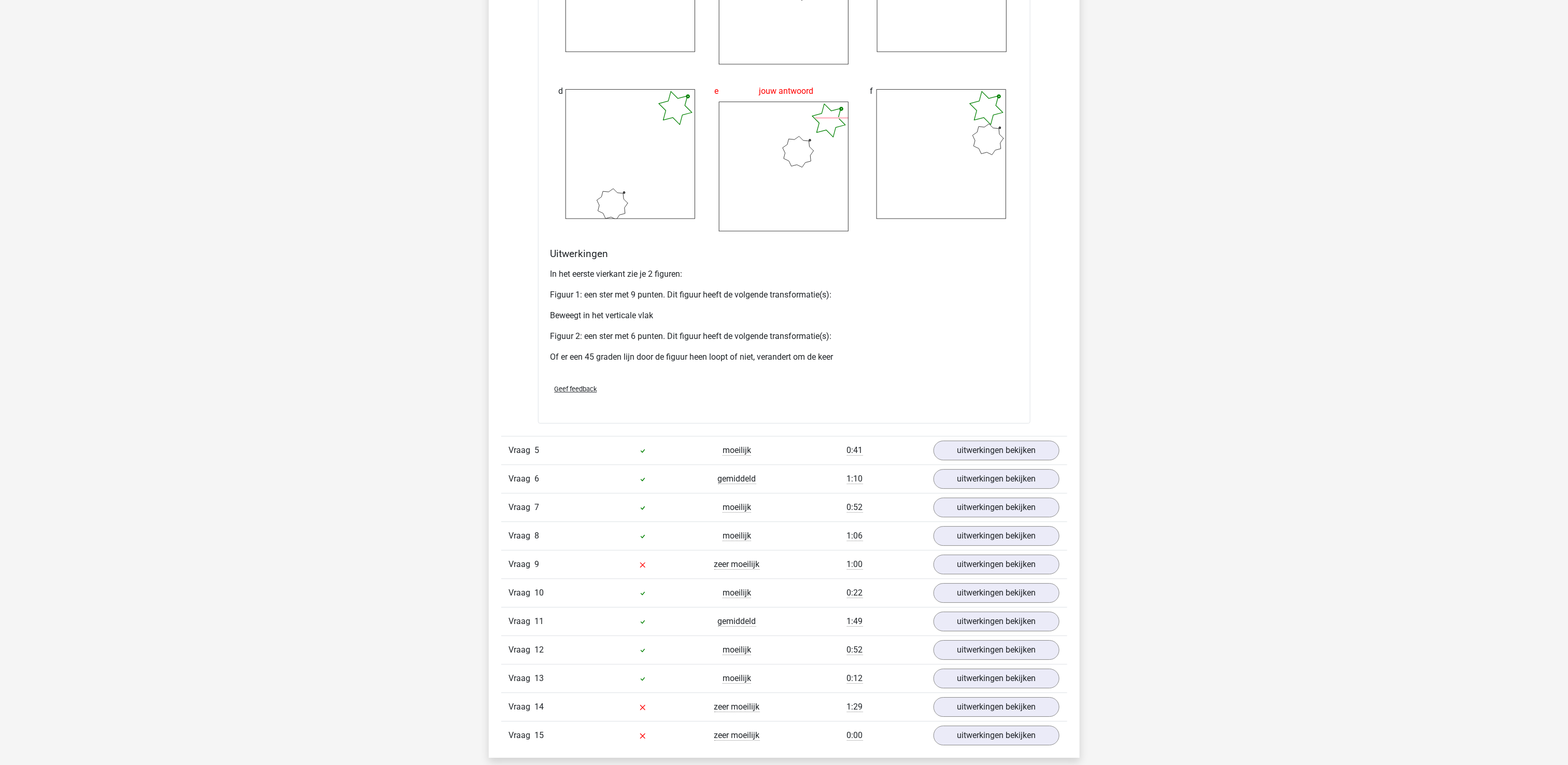
scroll to position [1866, 0]
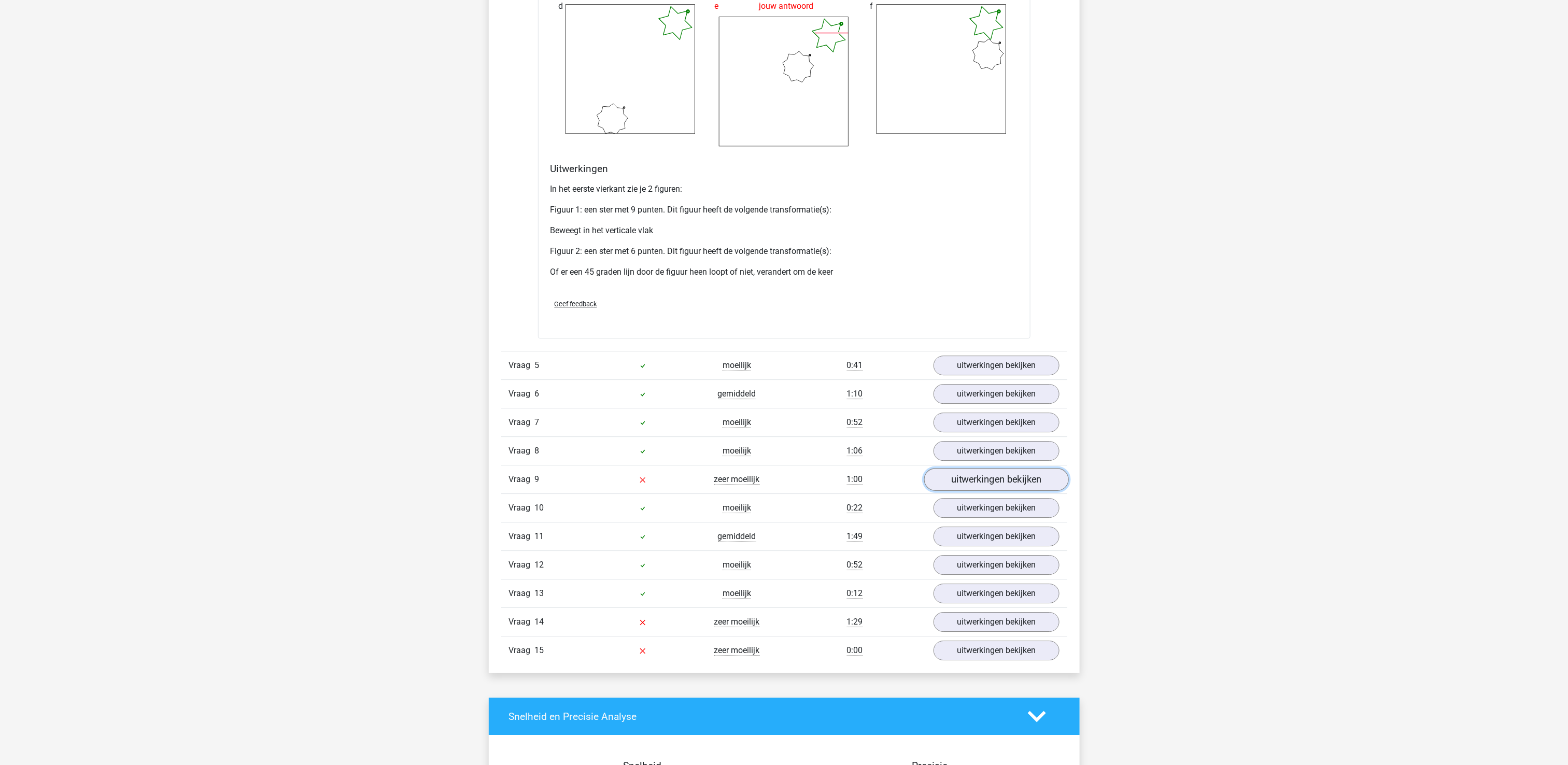
click at [950, 491] on link "uitwerkingen bekijken" at bounding box center [995, 480] width 145 height 23
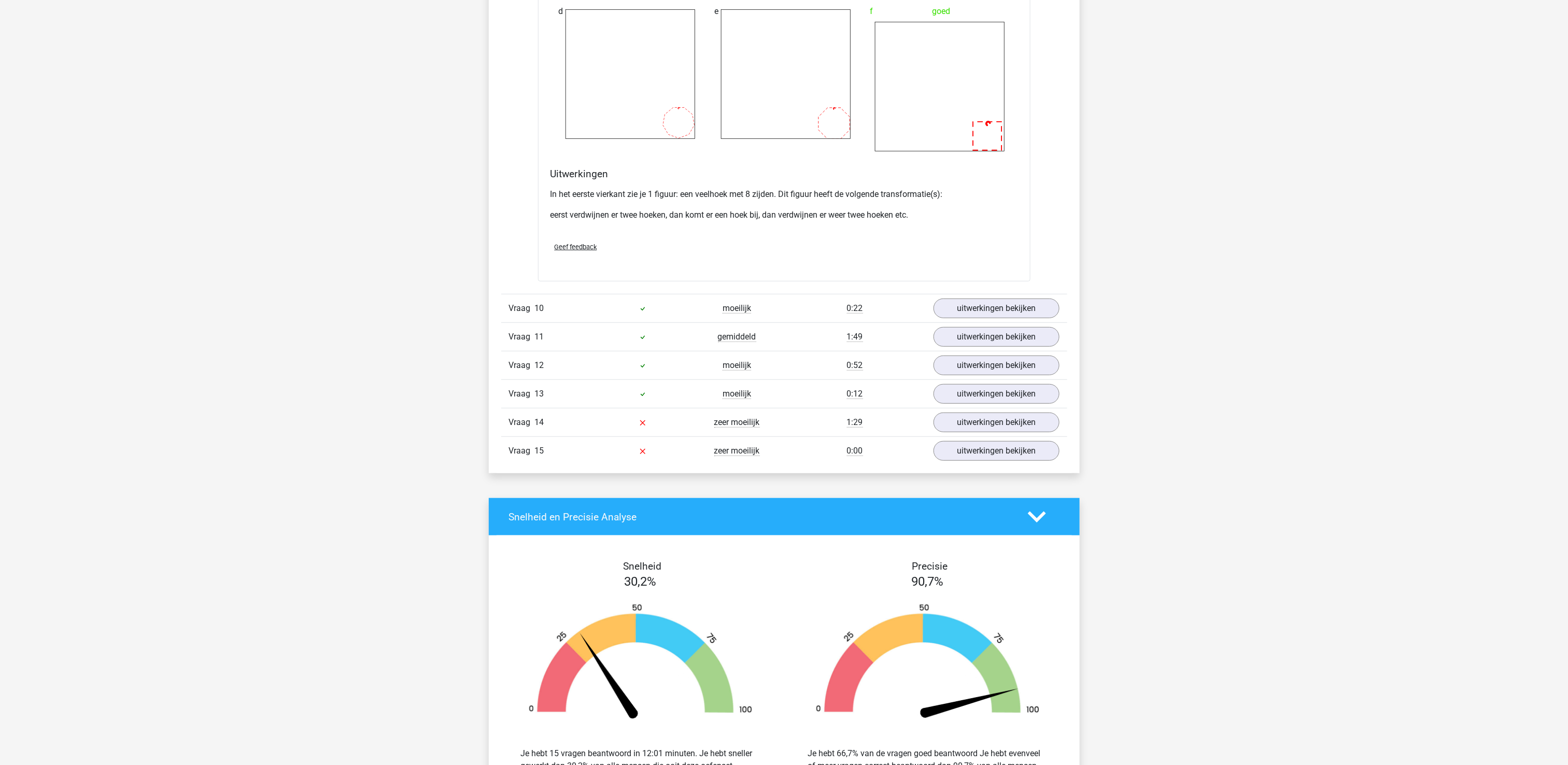
scroll to position [2903, 0]
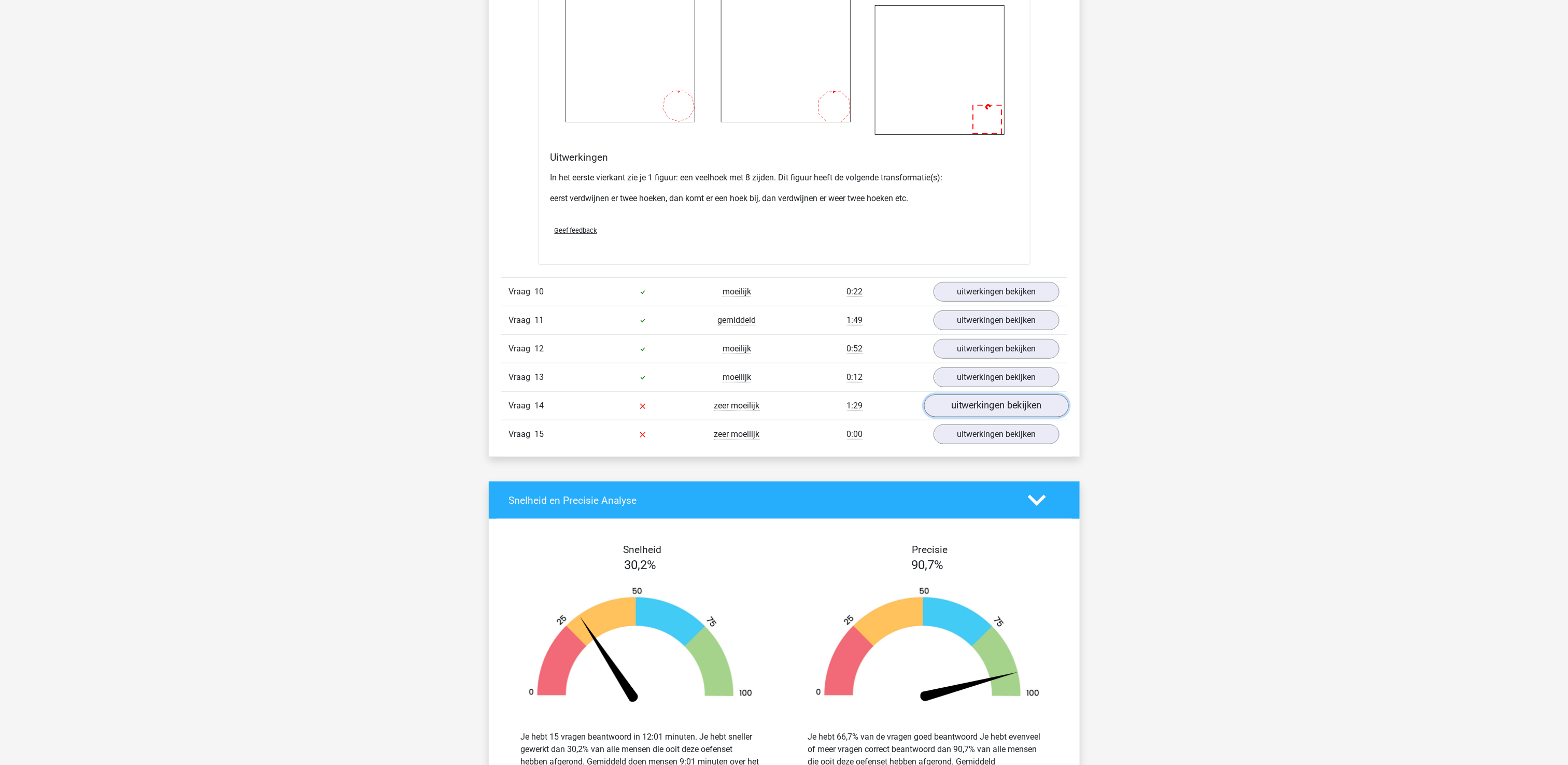
click at [994, 417] on link "uitwerkingen bekijken" at bounding box center [995, 406] width 145 height 23
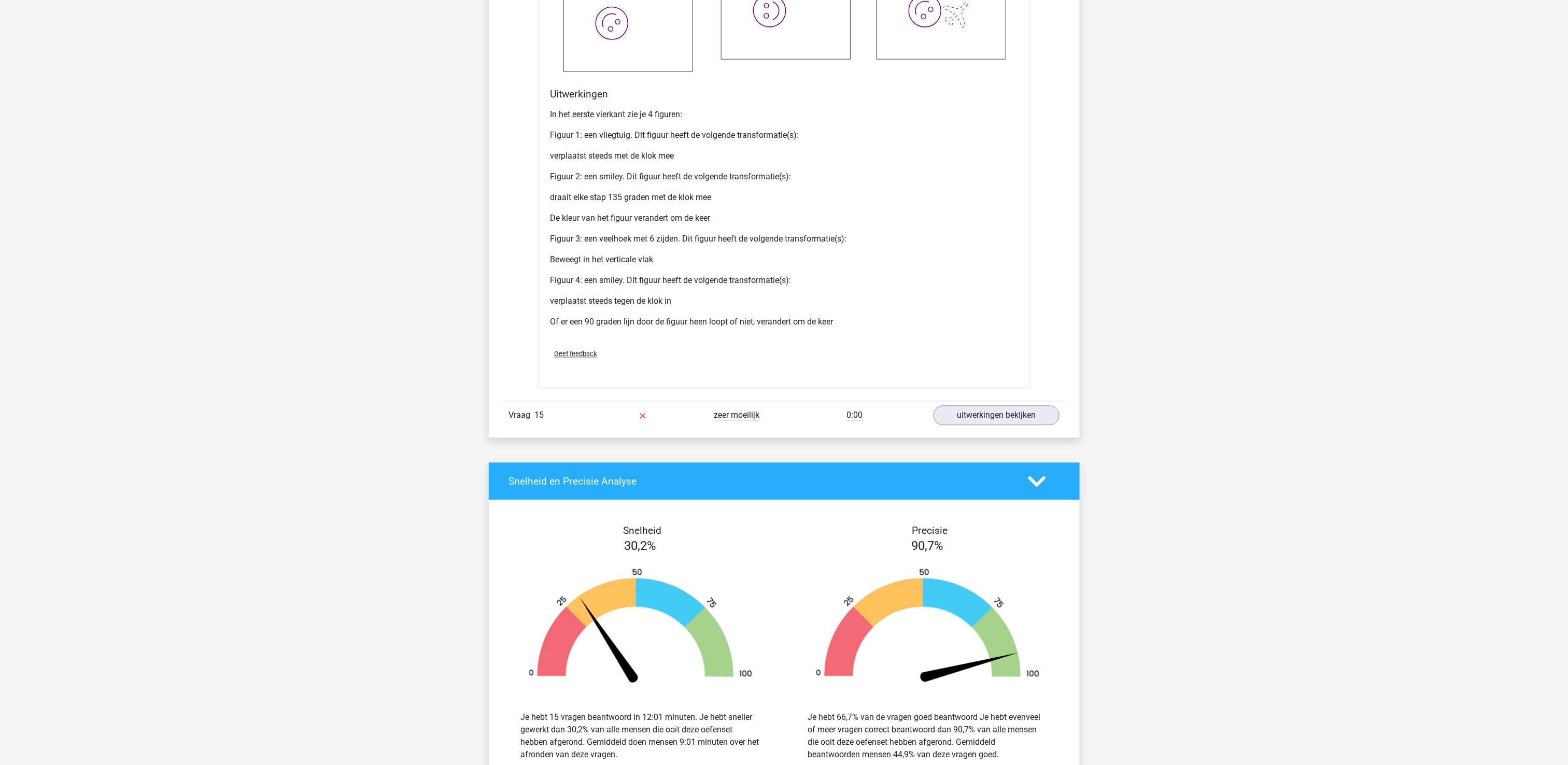
scroll to position [3940, 0]
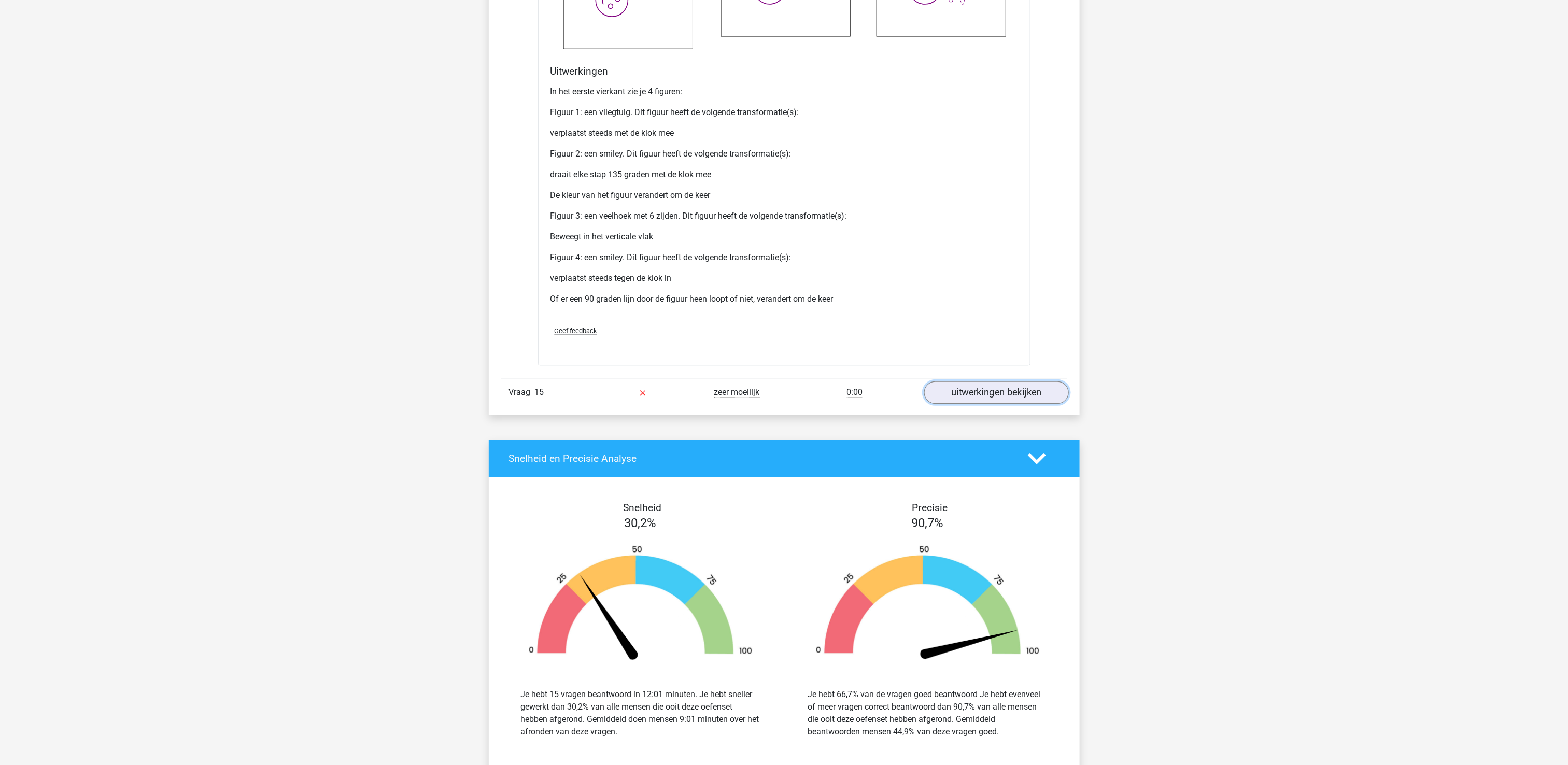
click at [980, 404] on link "uitwerkingen bekijken" at bounding box center [995, 392] width 145 height 23
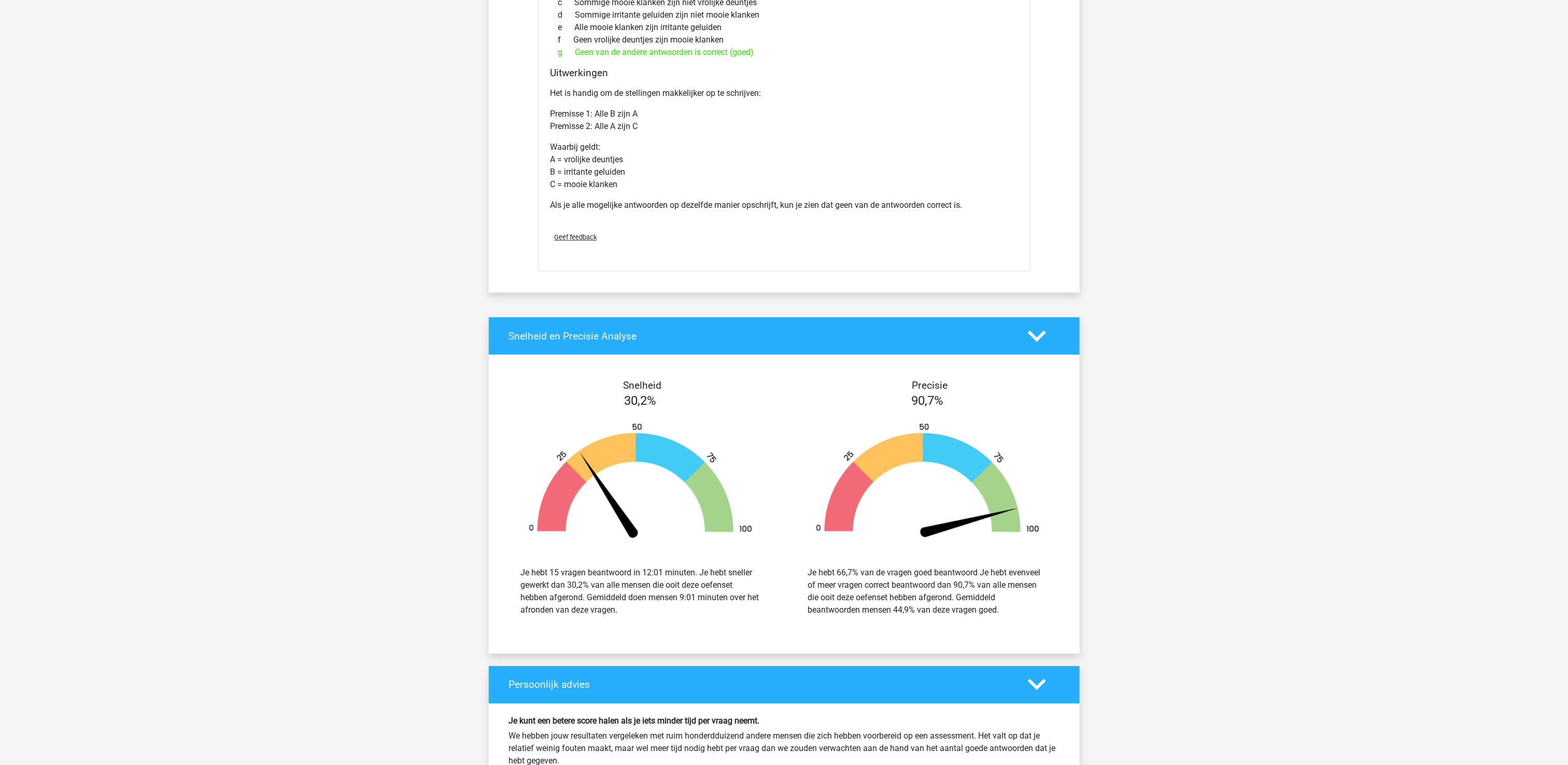
scroll to position [4665, 0]
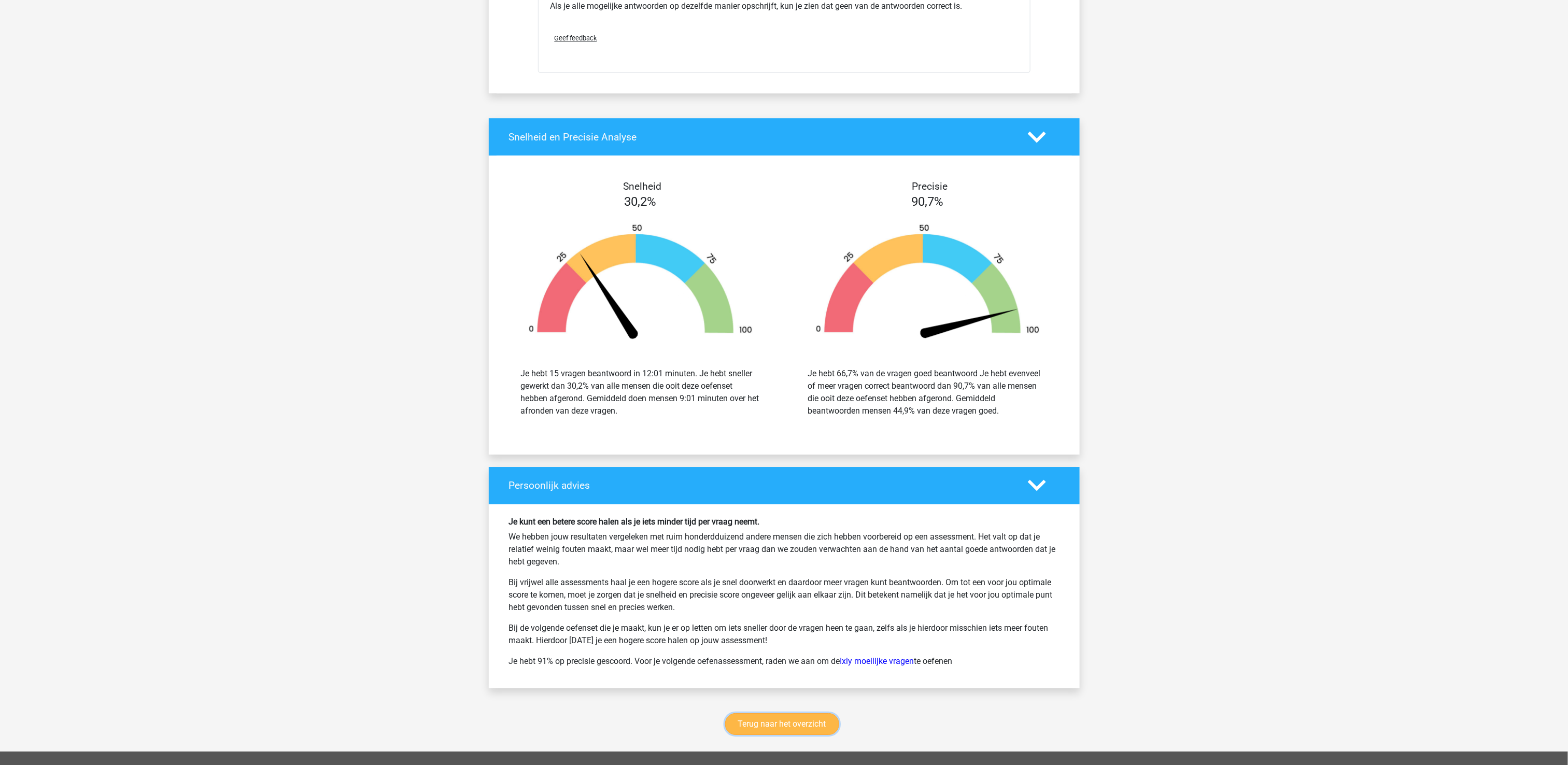
click at [765, 735] on link "Terug naar het overzicht" at bounding box center [782, 724] width 114 height 22
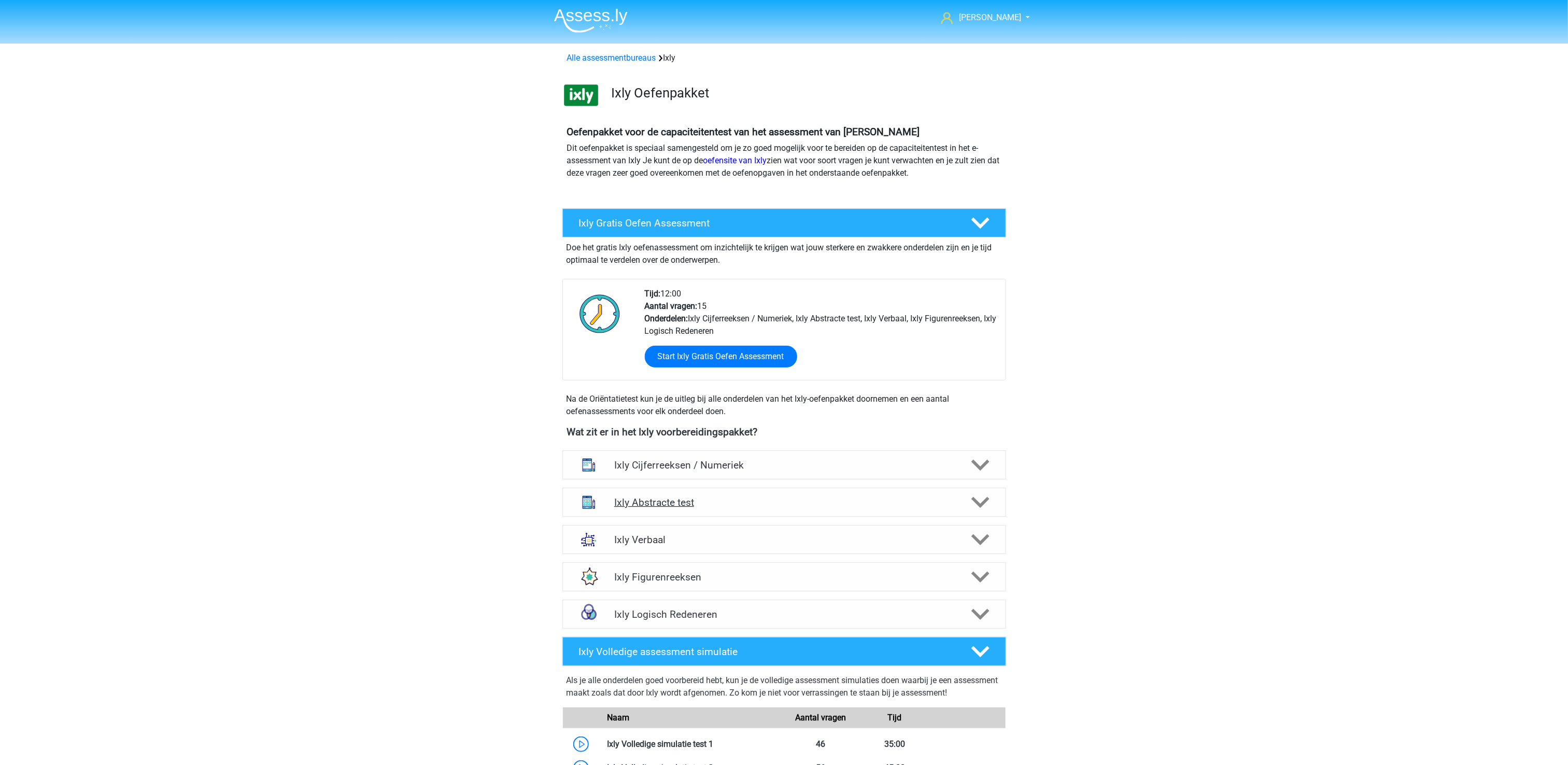
click at [712, 508] on h4 "Ixly Abstracte test" at bounding box center [784, 502] width 339 height 12
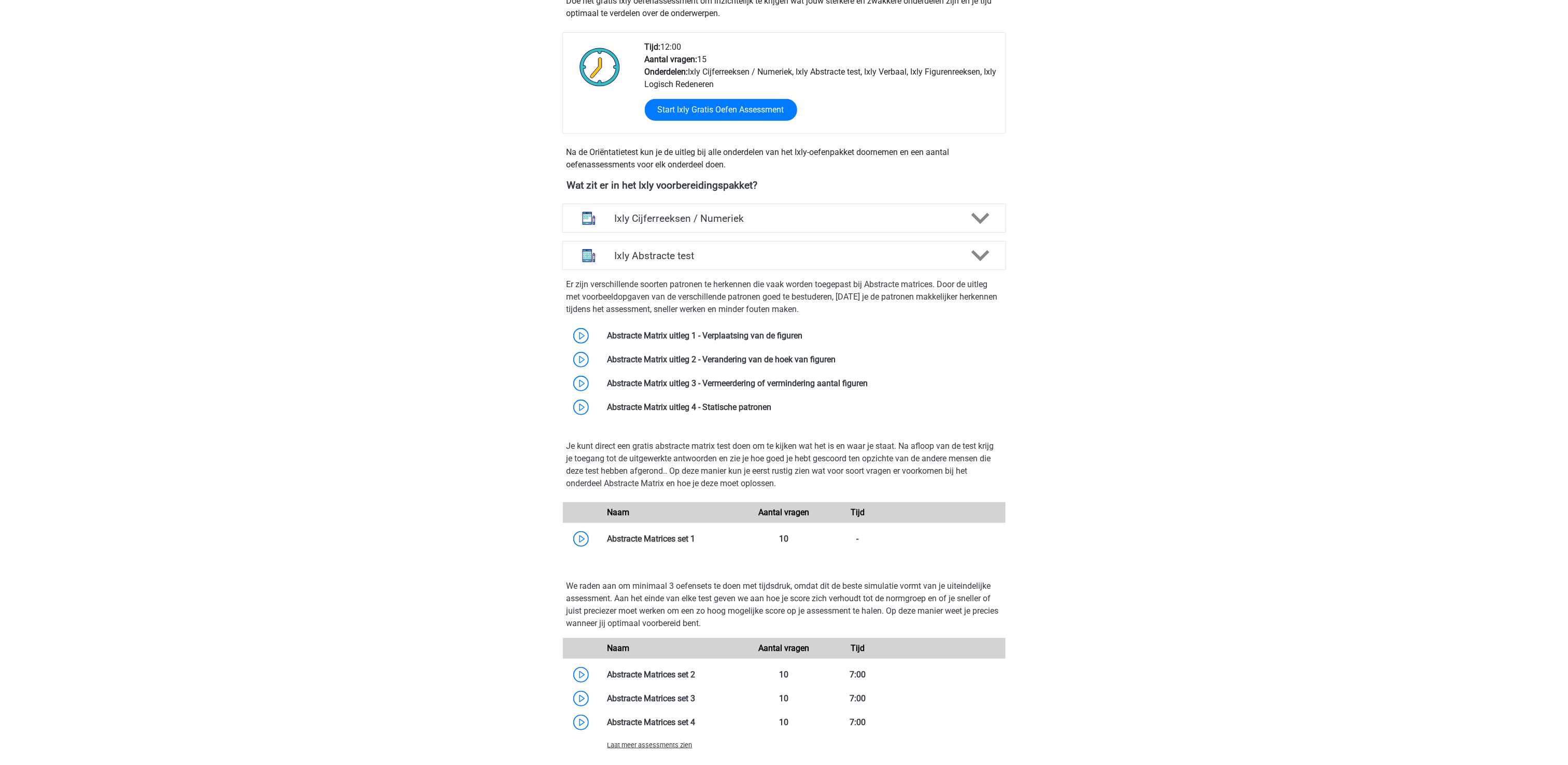
scroll to position [207, 0]
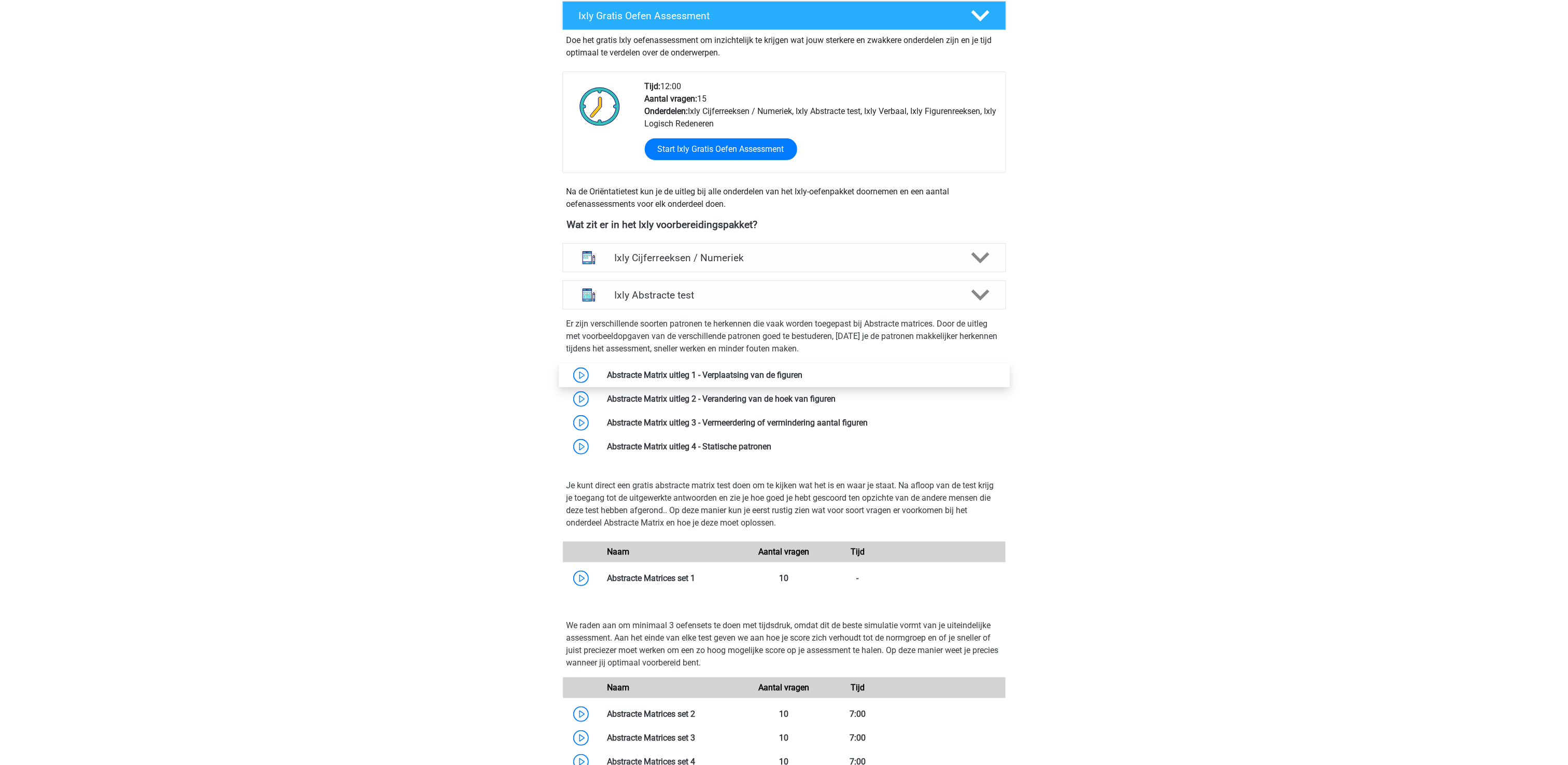
click at [803, 370] on link at bounding box center [803, 375] width 0 height 10
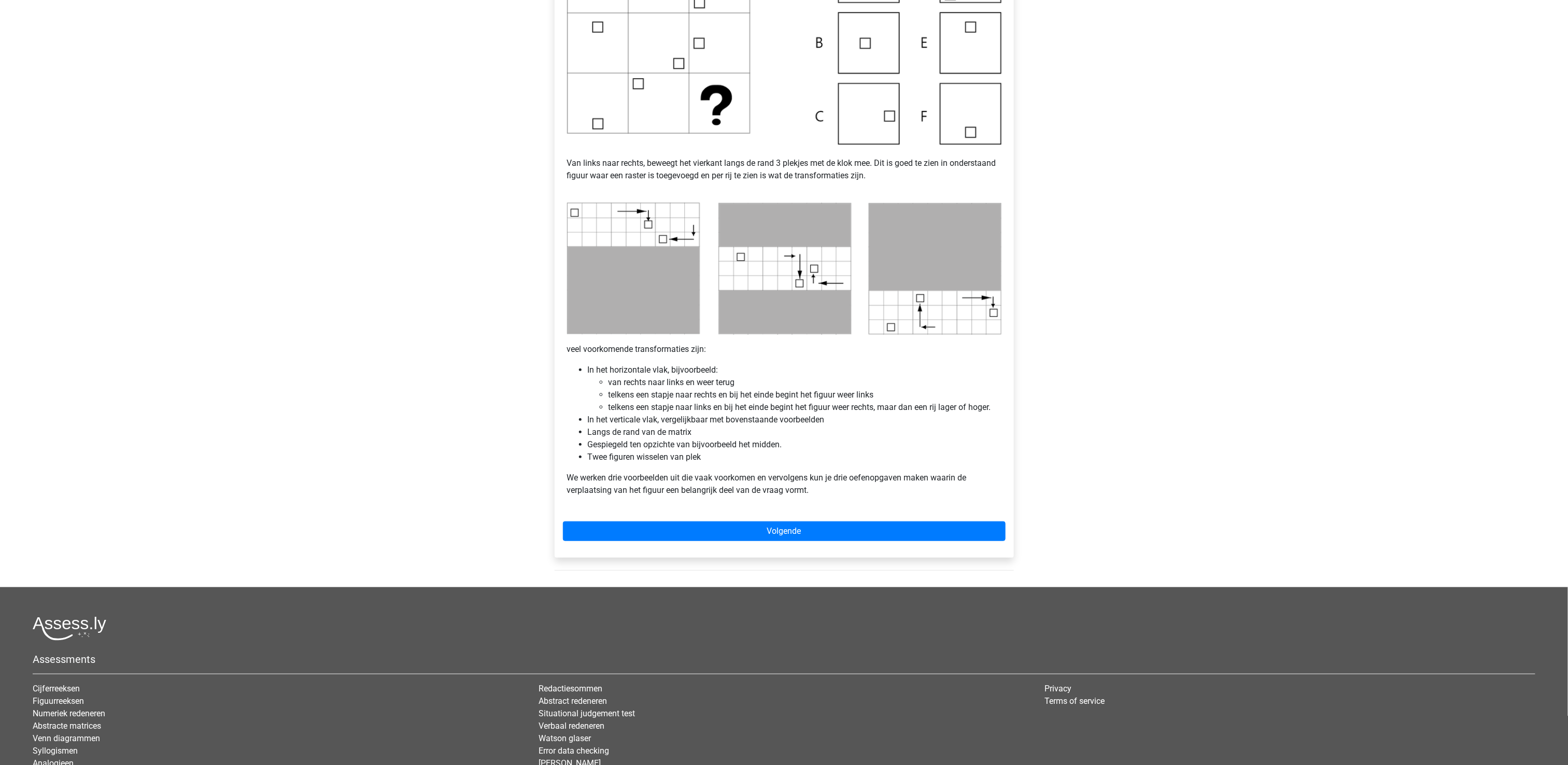
scroll to position [434, 0]
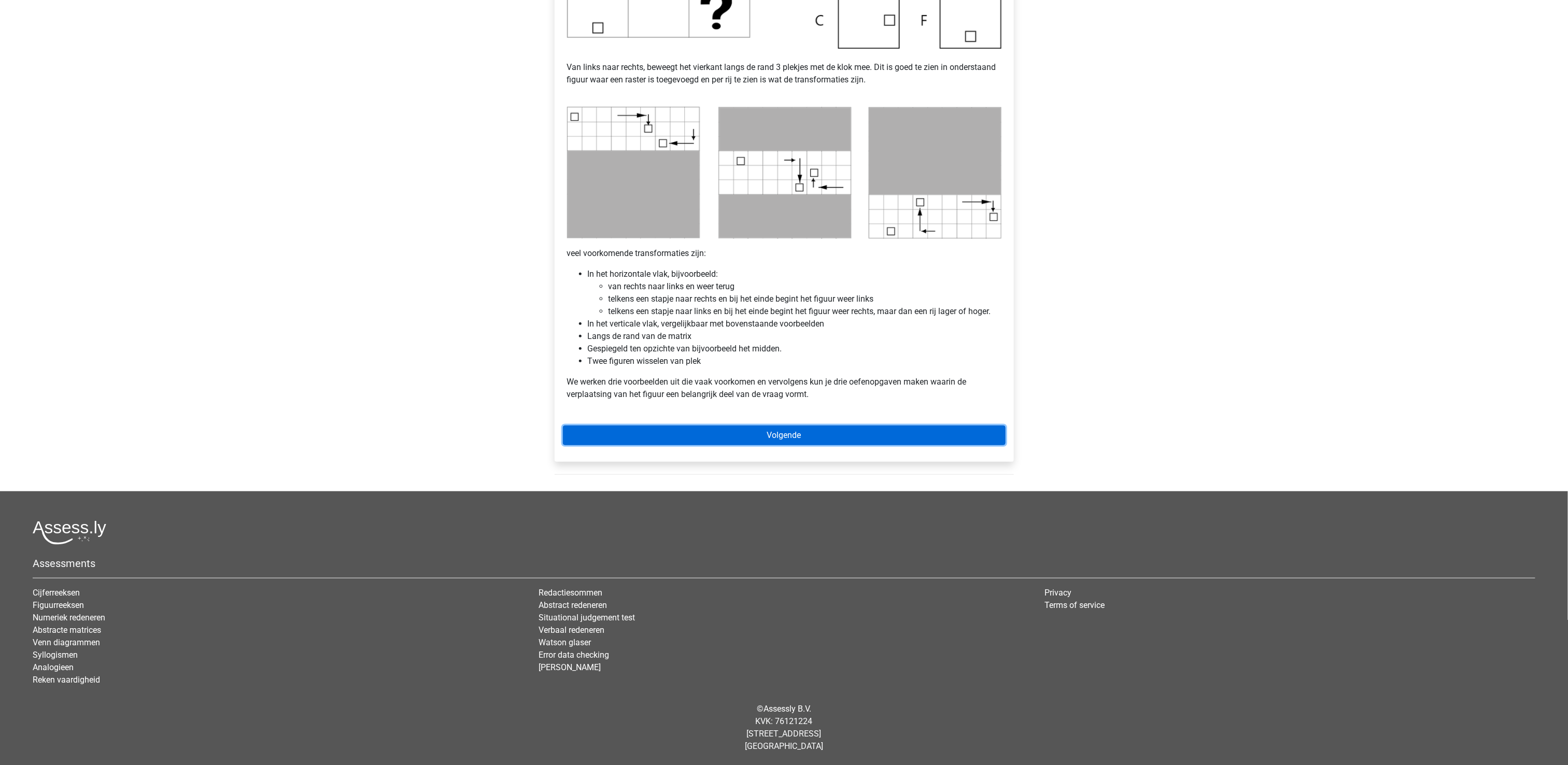
click at [667, 430] on link "Volgende" at bounding box center [784, 436] width 443 height 20
